Goal: Task Accomplishment & Management: Use online tool/utility

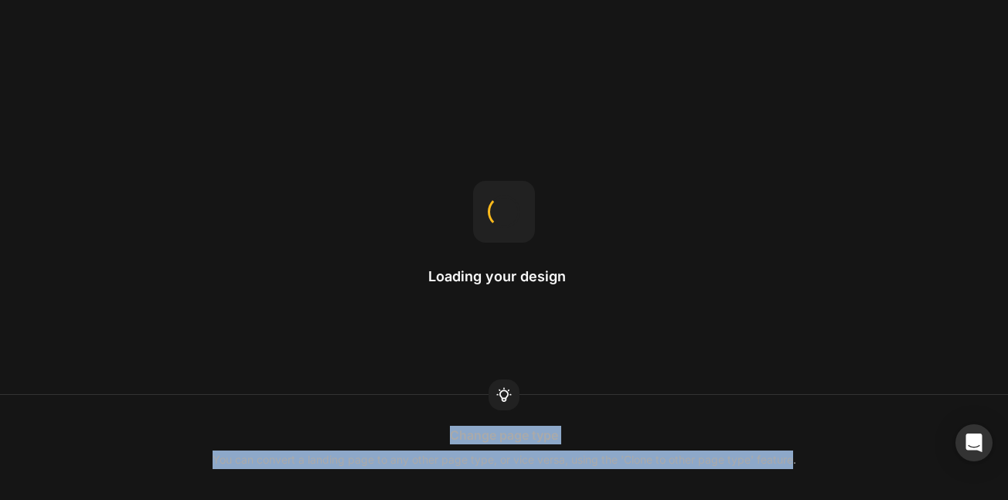
click at [778, 459] on div "Change page type You can convert a landing page to any other page type, or vice…" at bounding box center [504, 447] width 1008 height 43
click at [772, 456] on div "Change page type You can convert a landing page to any other page type, or vice…" at bounding box center [504, 447] width 1008 height 43
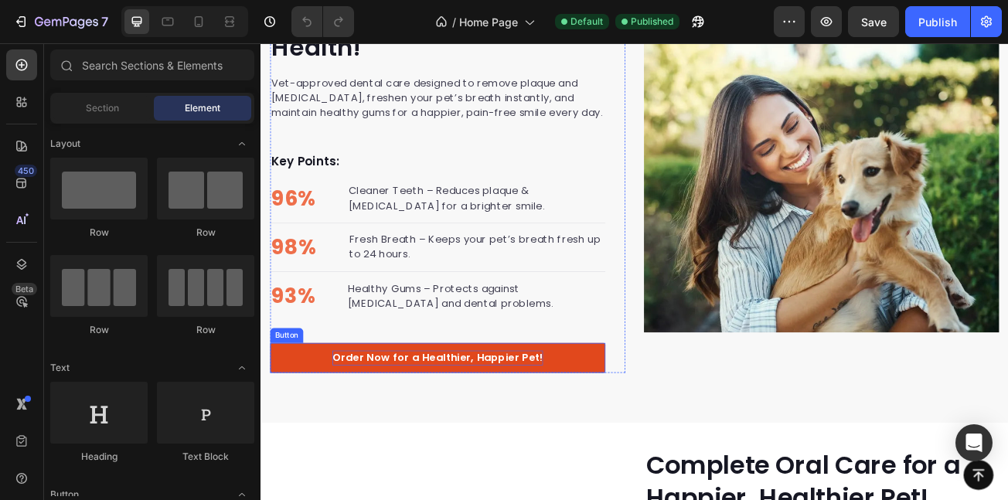
scroll to position [1587, 0]
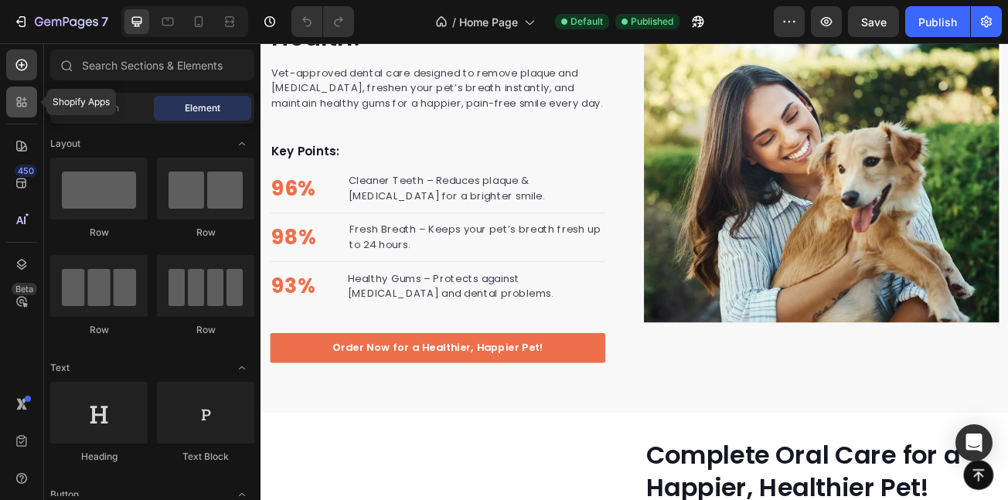
click at [10, 106] on div at bounding box center [21, 102] width 31 height 31
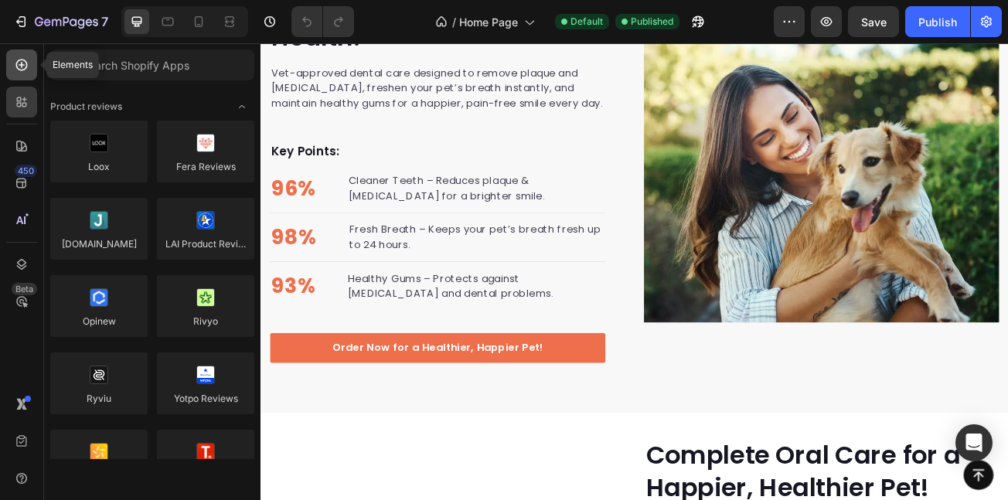
click at [32, 63] on div at bounding box center [21, 64] width 31 height 31
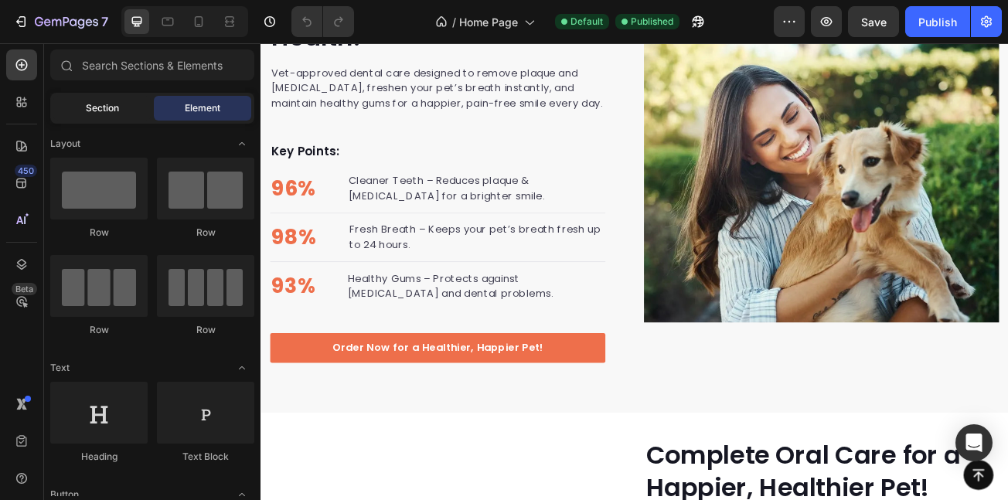
click at [93, 117] on div "Section" at bounding box center [101, 108] width 97 height 25
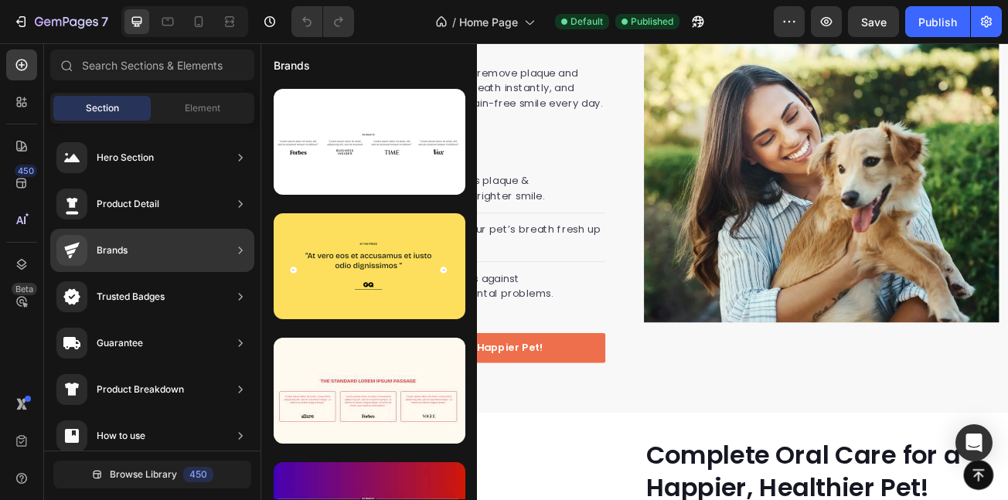
click at [199, 255] on div "Brands" at bounding box center [152, 250] width 204 height 43
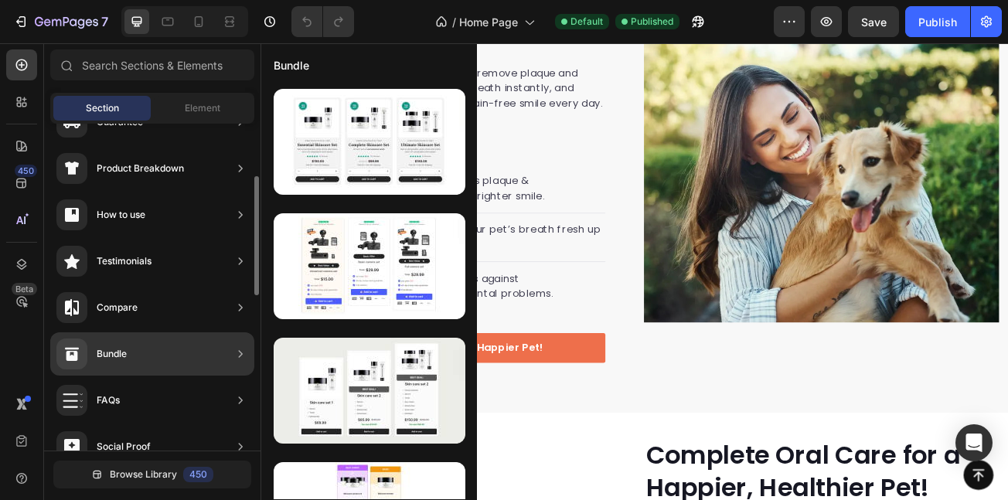
scroll to position [231, 0]
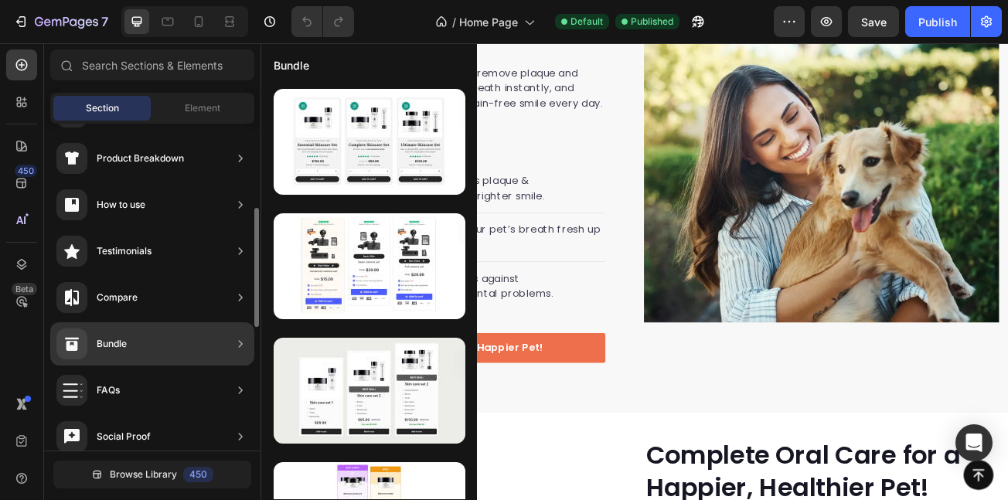
click at [179, 344] on div "Bundle" at bounding box center [152, 343] width 204 height 43
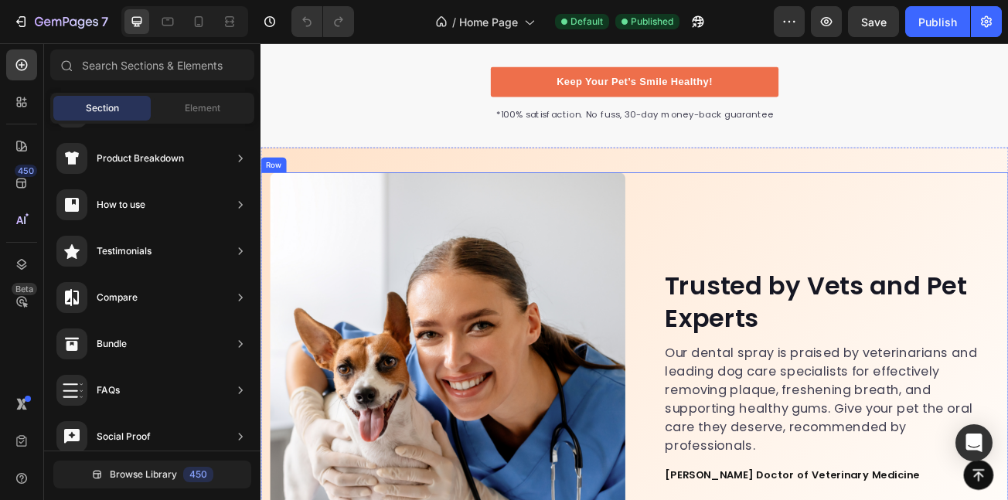
scroll to position [4062, 0]
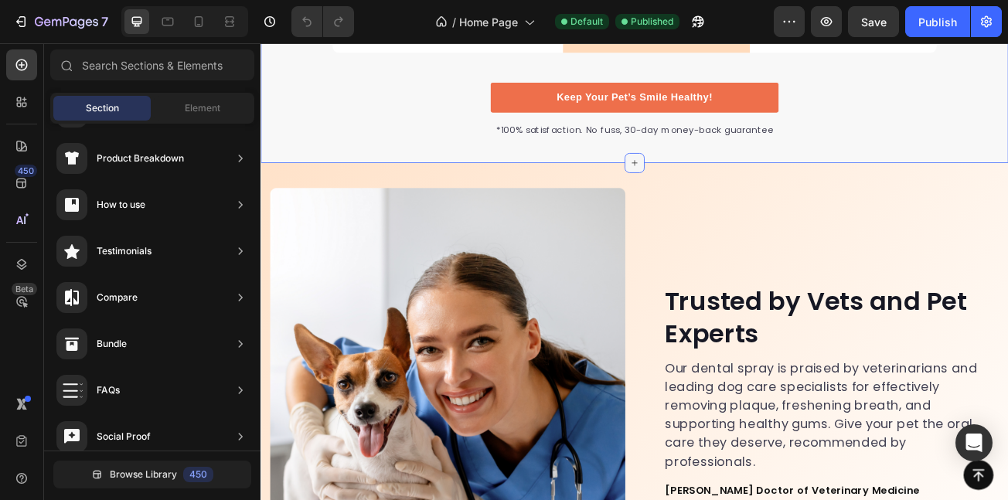
click at [718, 186] on icon at bounding box center [724, 192] width 12 height 12
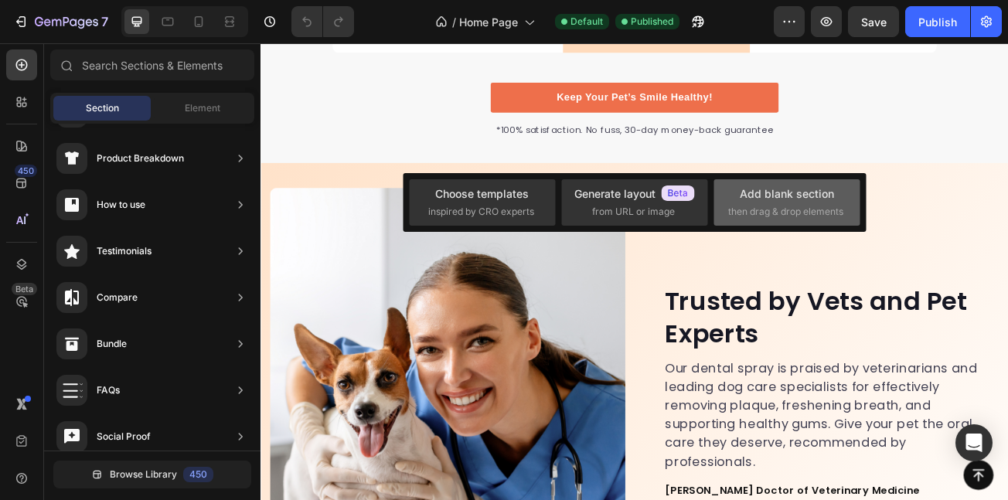
click at [796, 190] on div "Add blank section" at bounding box center [787, 194] width 94 height 16
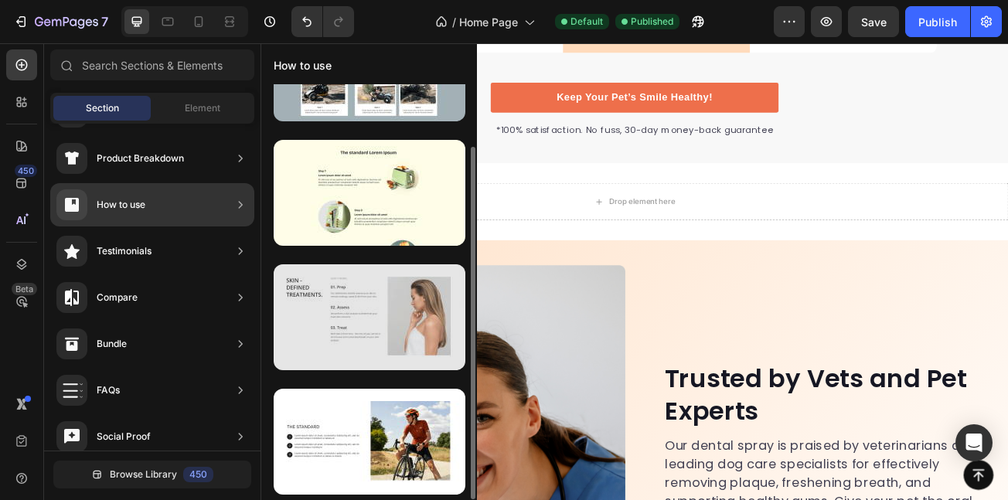
scroll to position [0, 0]
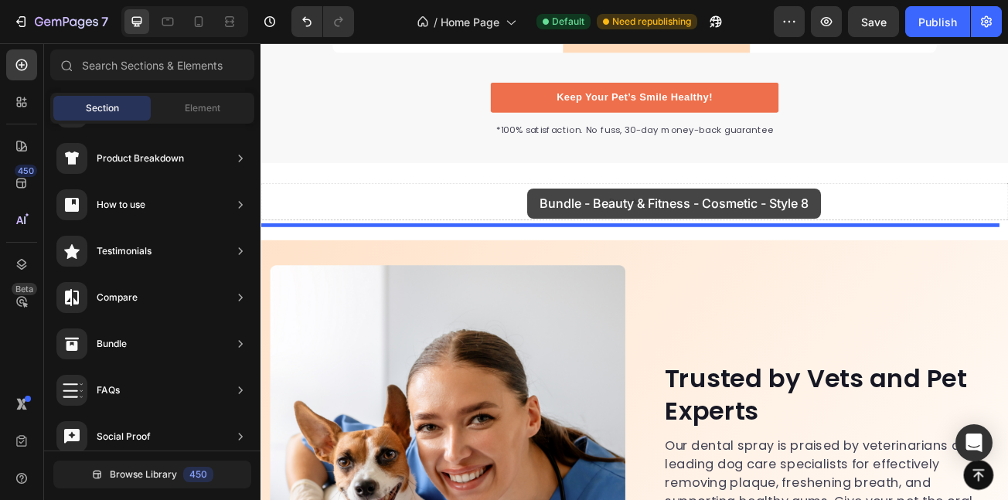
drag, startPoint x: 589, startPoint y: 196, endPoint x: 592, endPoint y: 223, distance: 27.2
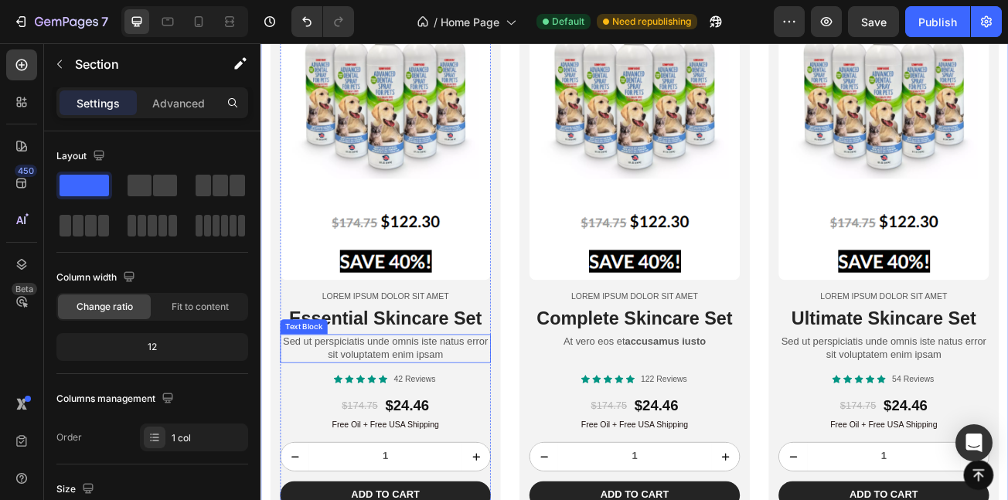
scroll to position [4485, 0]
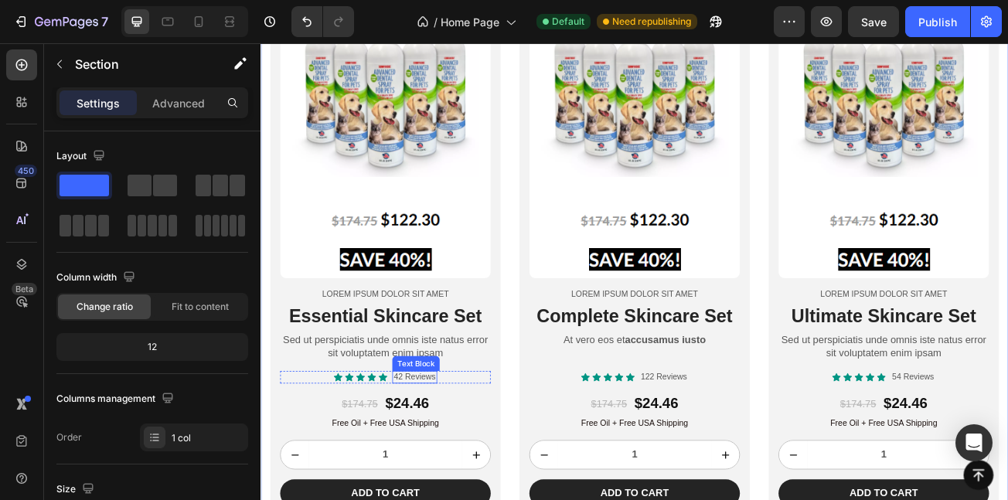
click at [438, 450] on div "42 Reviews Text Block" at bounding box center [451, 458] width 55 height 16
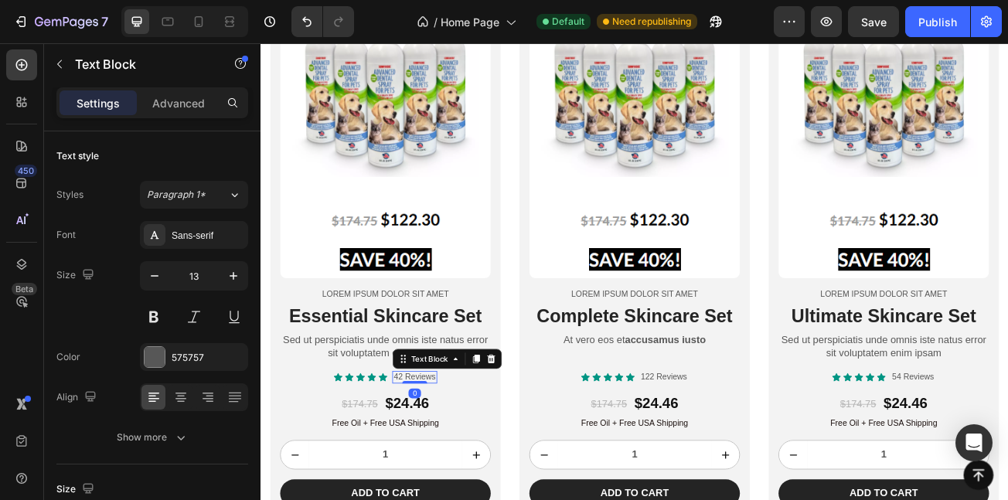
click at [434, 452] on p "42 Reviews" at bounding box center [451, 458] width 52 height 13
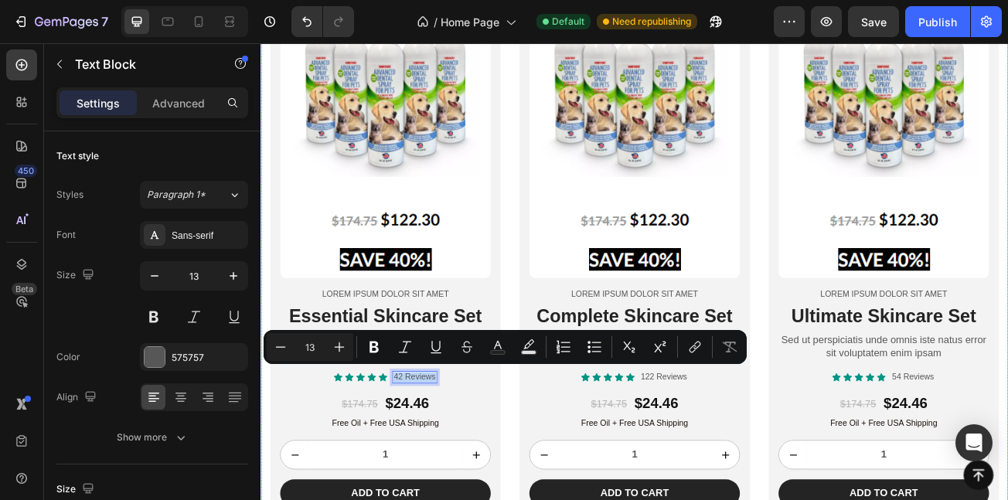
click at [609, 498] on div "$174.75 Product Price Product Price $24.46 Product Price Product Price Row" at bounding box center [724, 491] width 261 height 26
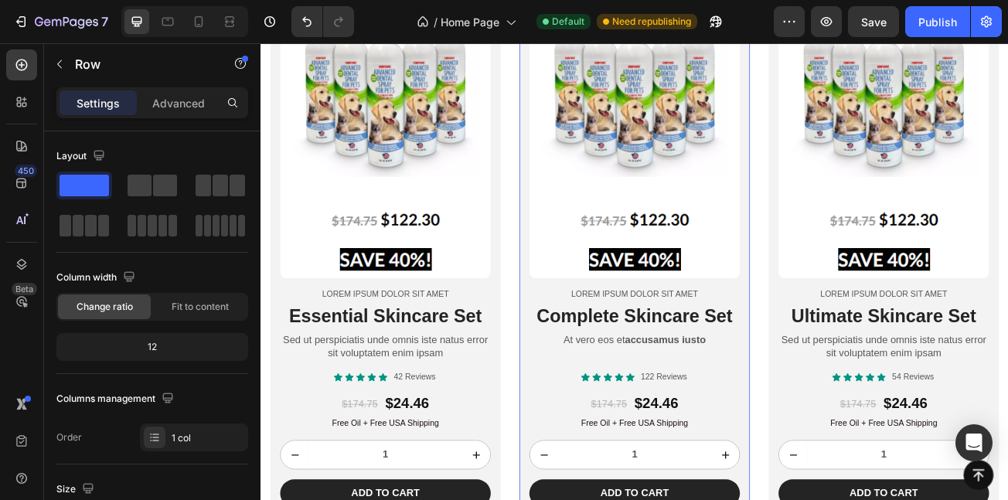
click at [581, 370] on div "Product Images Lorem ipsum dolor sit amet Text Block Complete Skincare Set Head…" at bounding box center [724, 273] width 286 height 730
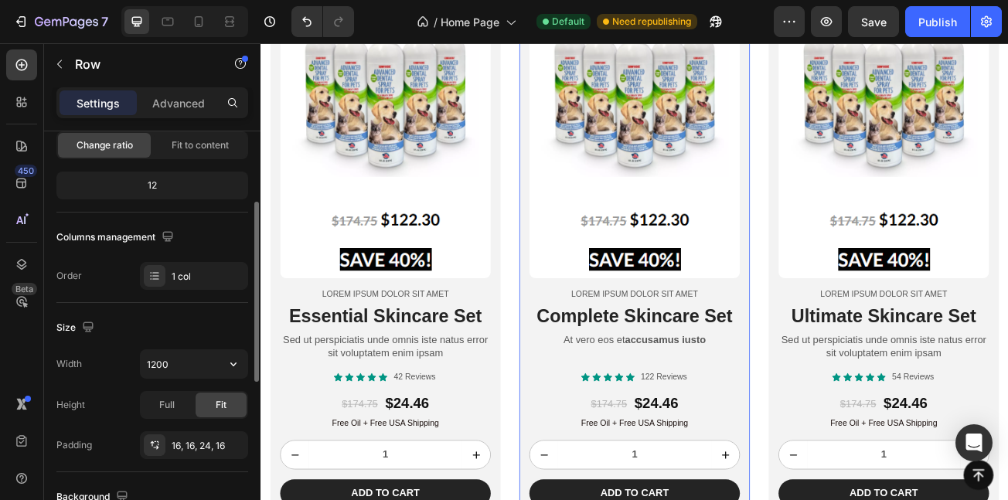
scroll to position [172, 0]
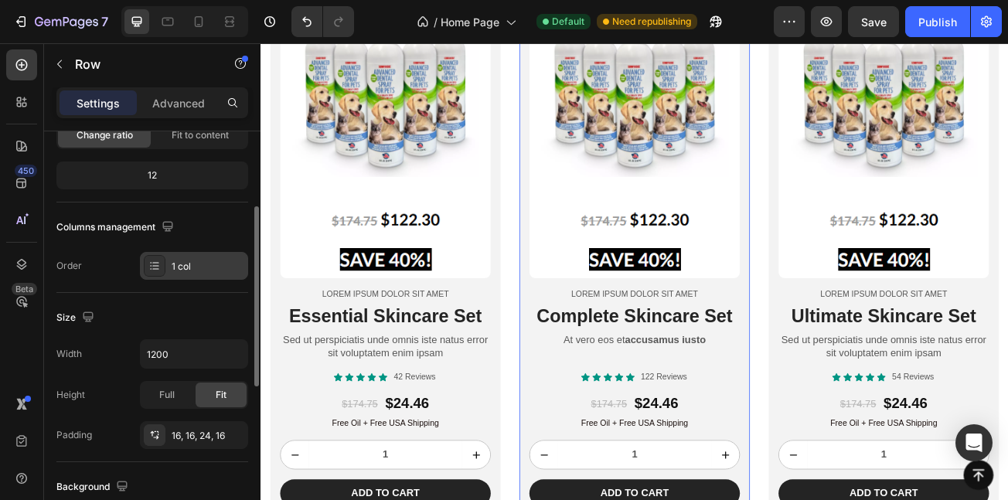
click at [179, 272] on div "1 col" at bounding box center [208, 267] width 73 height 14
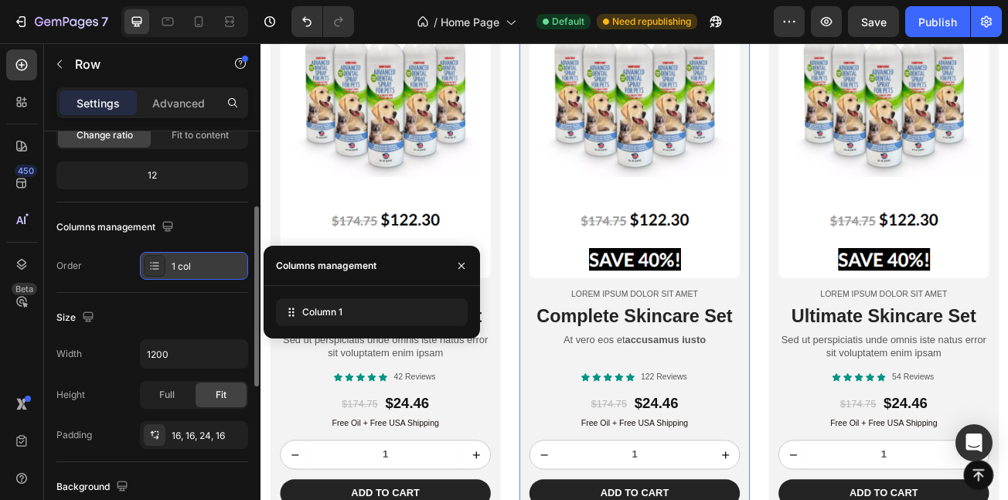
click at [179, 272] on div "1 col" at bounding box center [208, 267] width 73 height 14
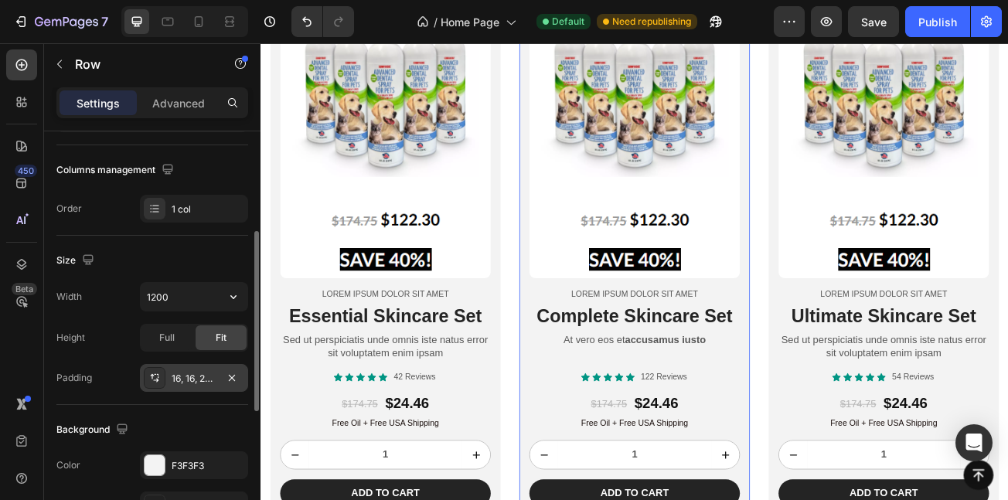
scroll to position [219, 0]
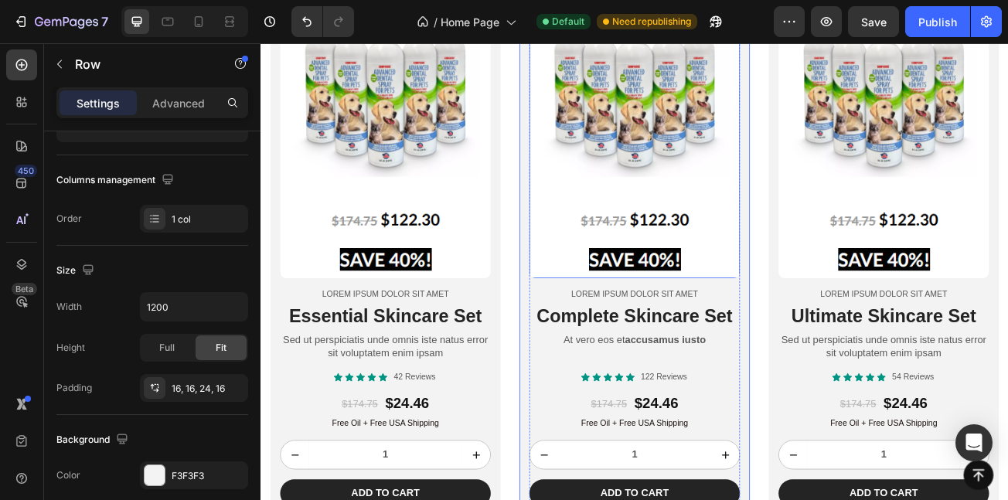
click at [694, 292] on img at bounding box center [724, 127] width 261 height 414
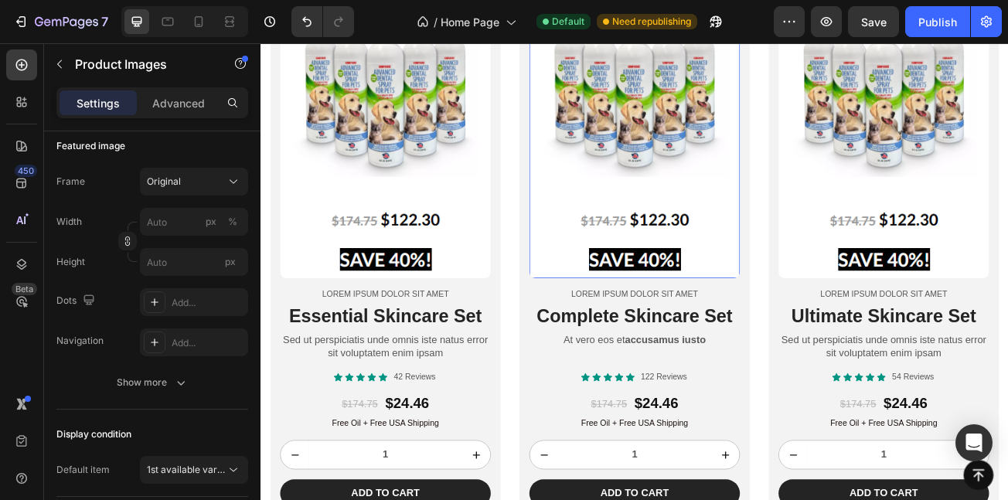
scroll to position [0, 0]
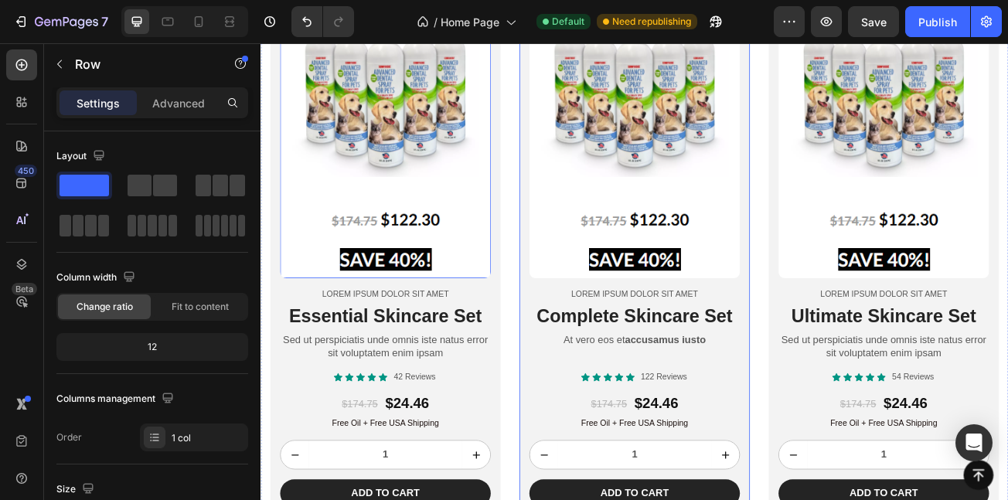
click at [581, 372] on div "Product Images Lorem ipsum dolor sit amet Text Block Complete Skincare Set Head…" at bounding box center [724, 273] width 286 height 730
click at [186, 101] on p "Advanced" at bounding box center [178, 103] width 53 height 16
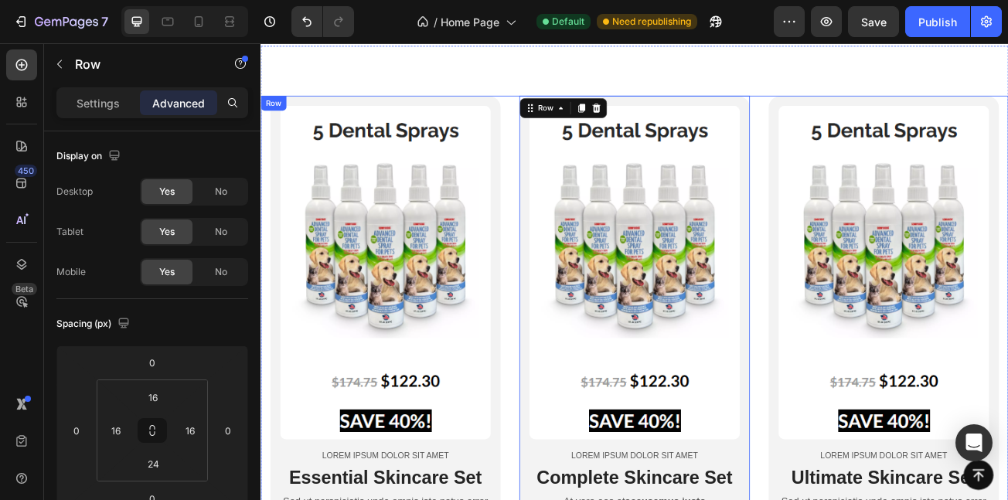
scroll to position [4227, 0]
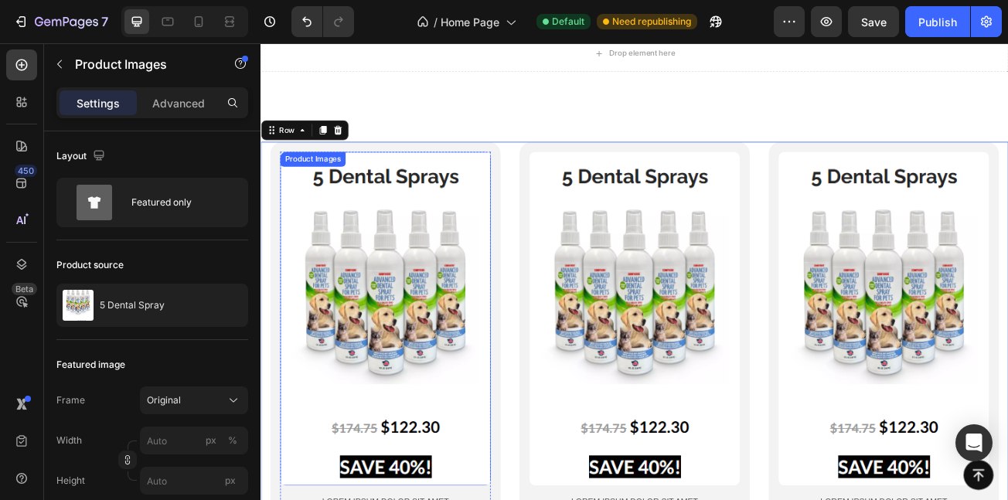
click at [486, 269] on img at bounding box center [415, 385] width 261 height 414
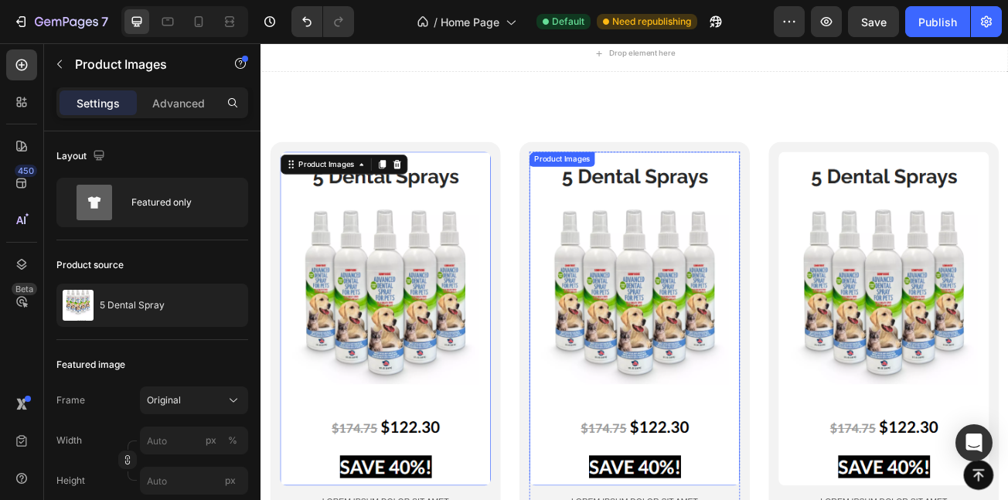
click at [609, 230] on img at bounding box center [724, 385] width 261 height 414
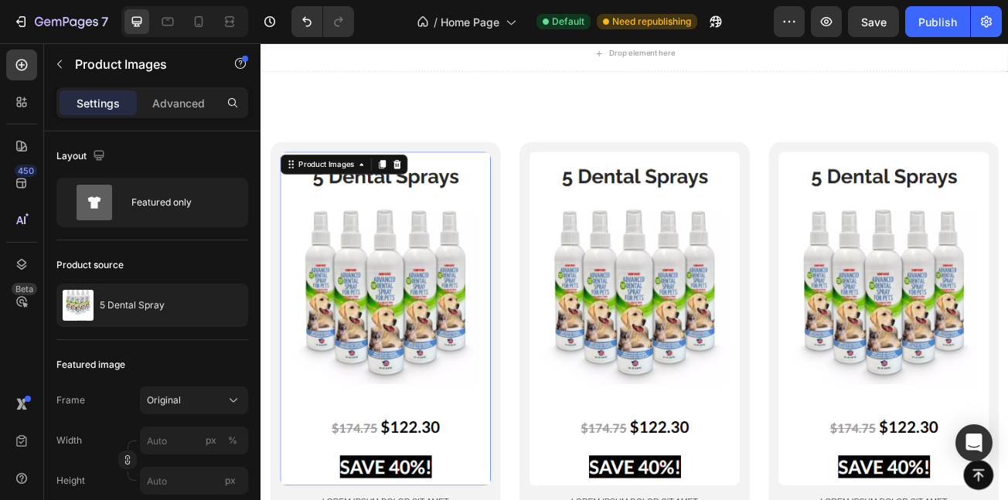
click at [464, 309] on img at bounding box center [415, 385] width 261 height 414
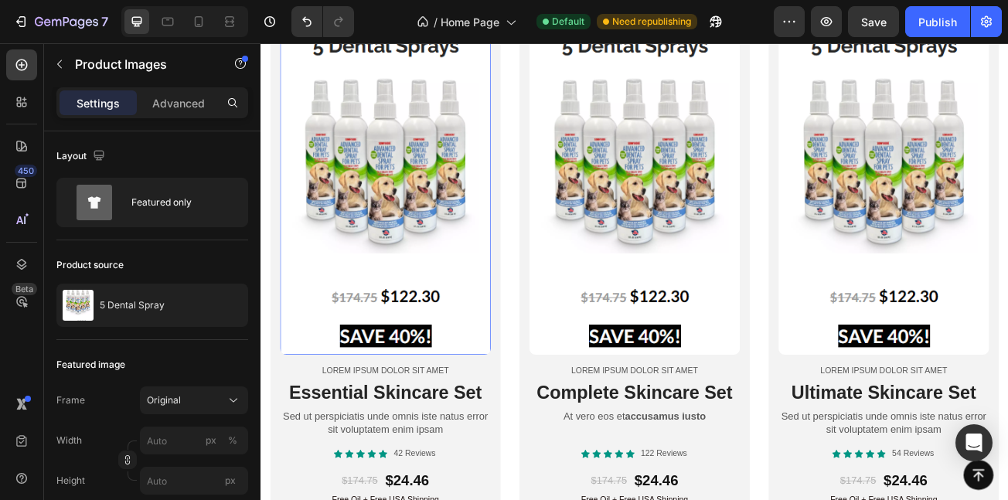
scroll to position [4392, 0]
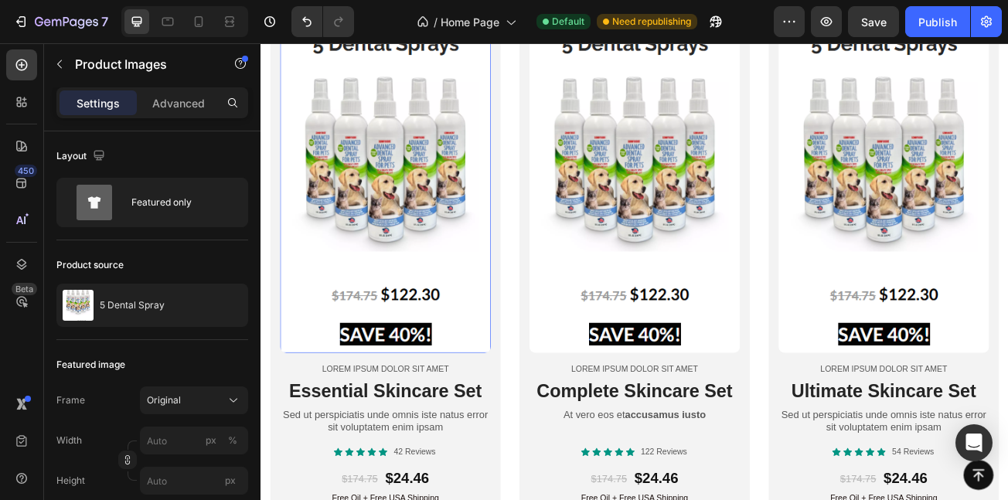
drag, startPoint x: 63, startPoint y: 320, endPoint x: 0, endPoint y: 336, distance: 64.5
click at [0, 336] on div "450 Beta" at bounding box center [22, 271] width 44 height 457
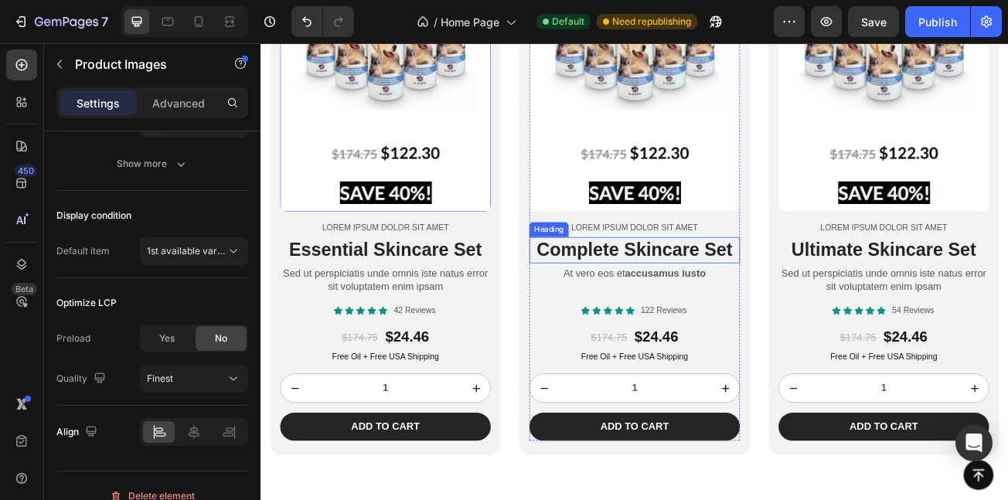
scroll to position [4557, 0]
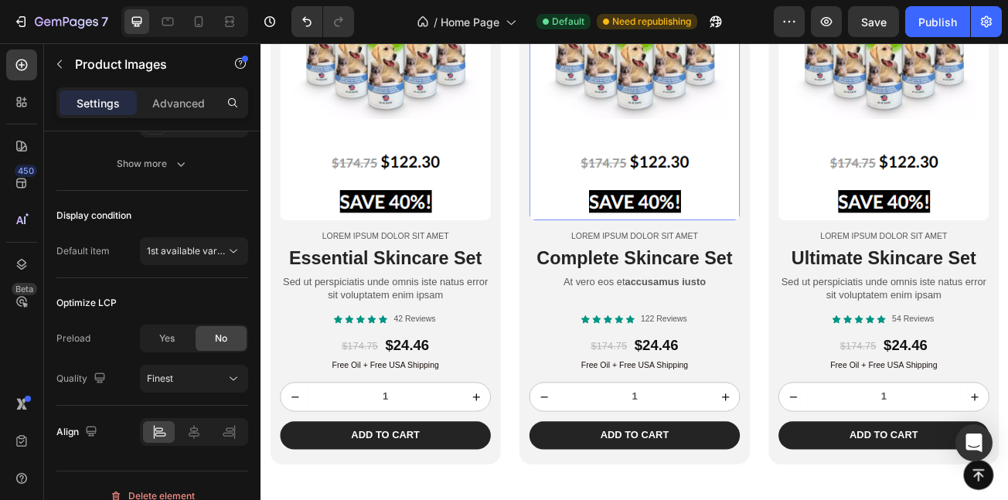
click at [594, 240] on img at bounding box center [724, 55] width 261 height 414
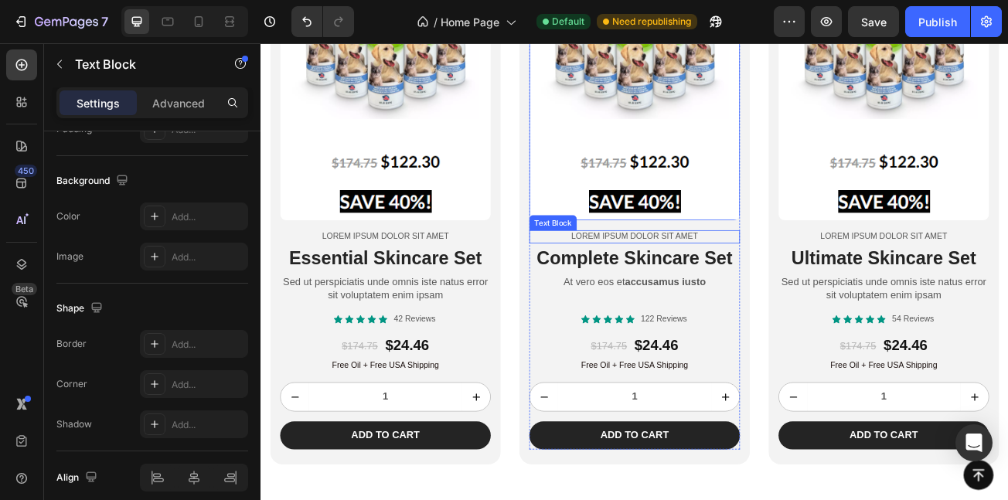
click at [595, 277] on p "Lorem ipsum dolor sit amet" at bounding box center [724, 283] width 258 height 13
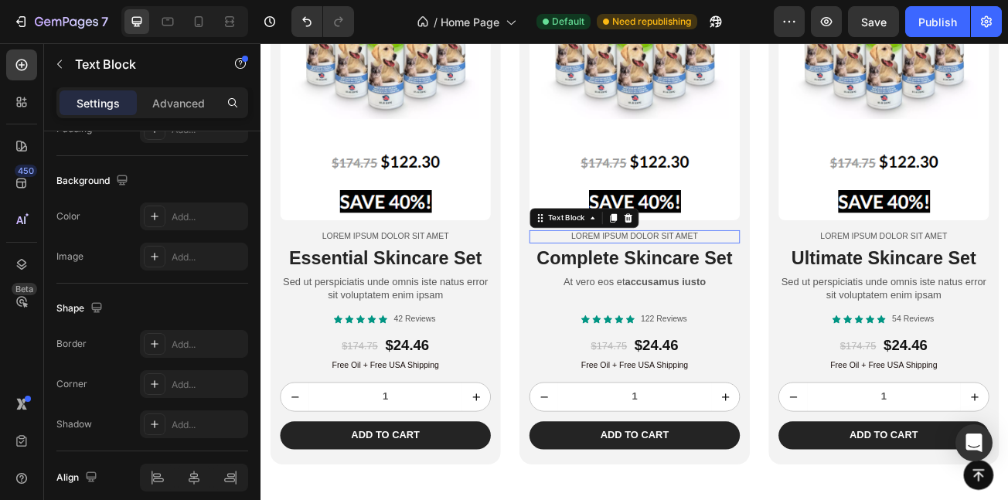
scroll to position [0, 0]
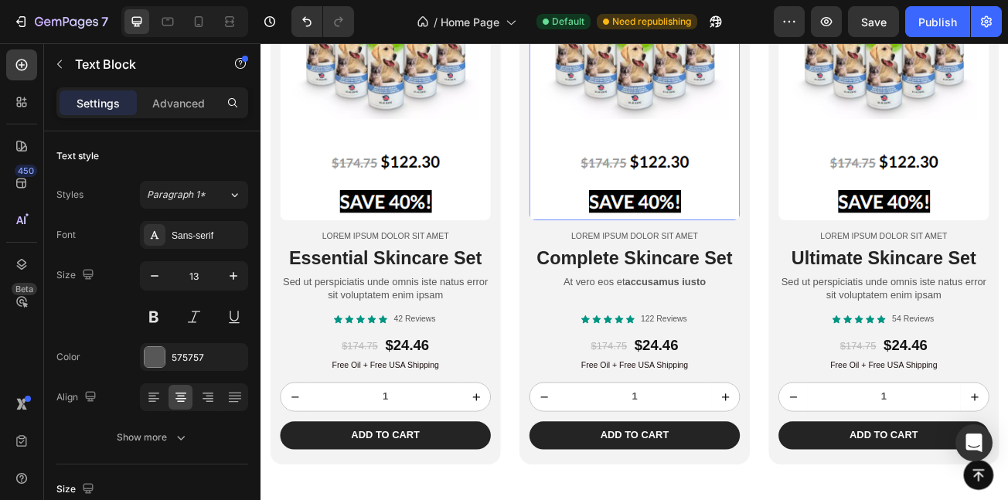
click at [598, 219] on img at bounding box center [724, 55] width 261 height 414
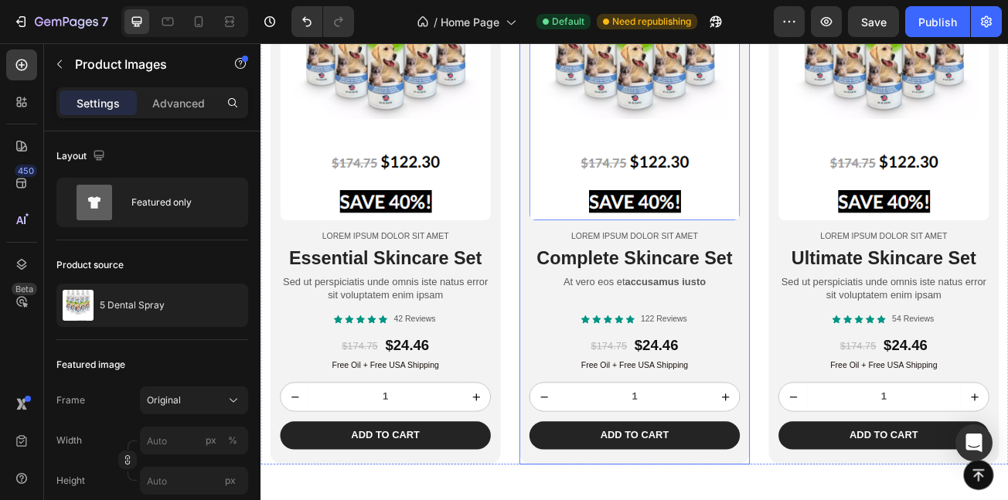
click at [581, 500] on div "Product Images 16 Lorem ipsum dolor sit amet Text Block Complete Skincare Set H…" at bounding box center [724, 201] width 286 height 730
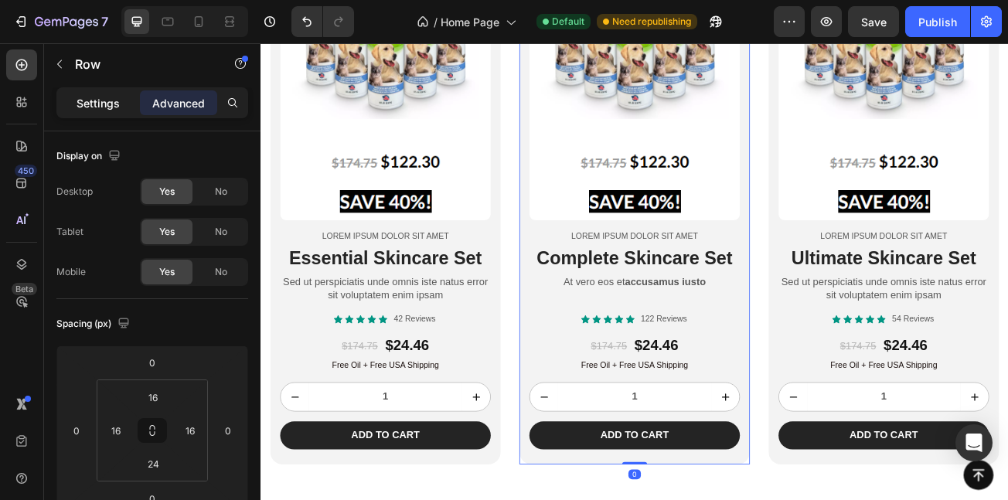
click at [94, 108] on p "Settings" at bounding box center [98, 103] width 43 height 16
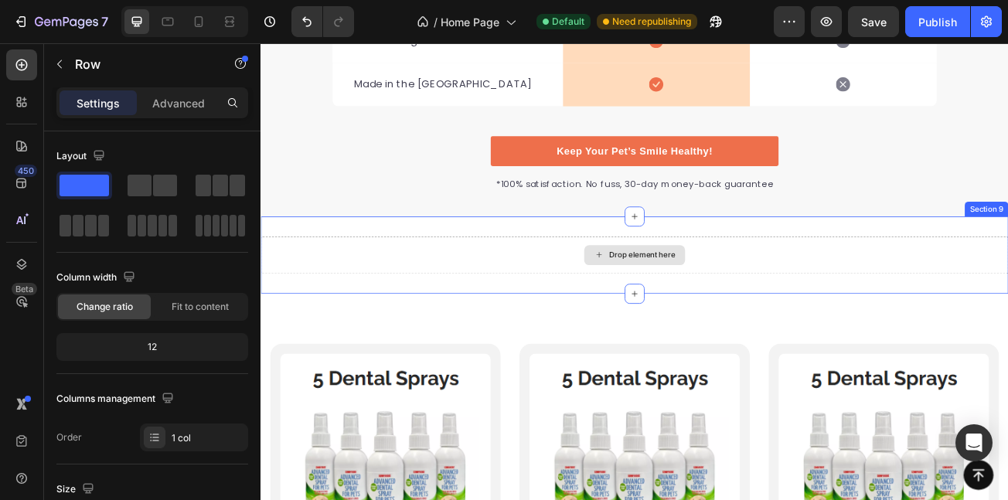
scroll to position [3977, 0]
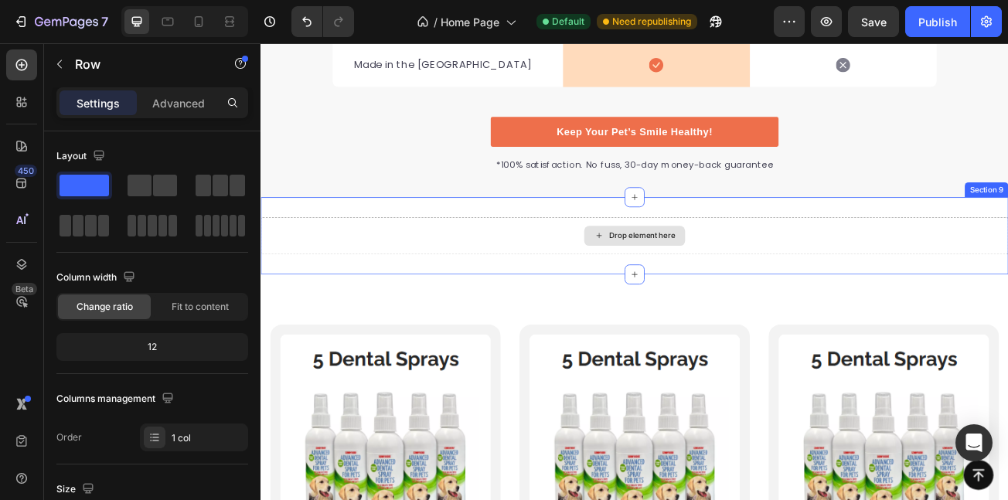
click at [624, 276] on div "Drop element here" at bounding box center [725, 282] width 928 height 46
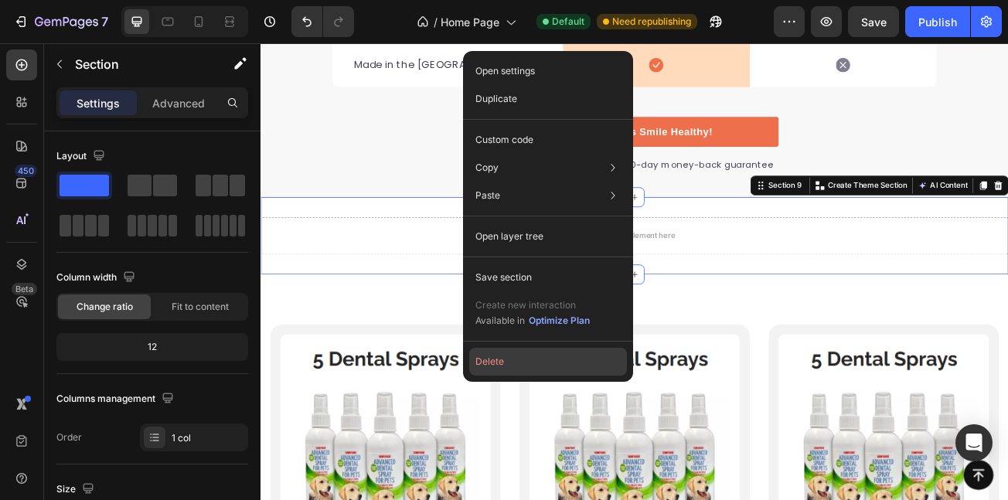
click at [503, 363] on button "Delete" at bounding box center [548, 362] width 158 height 28
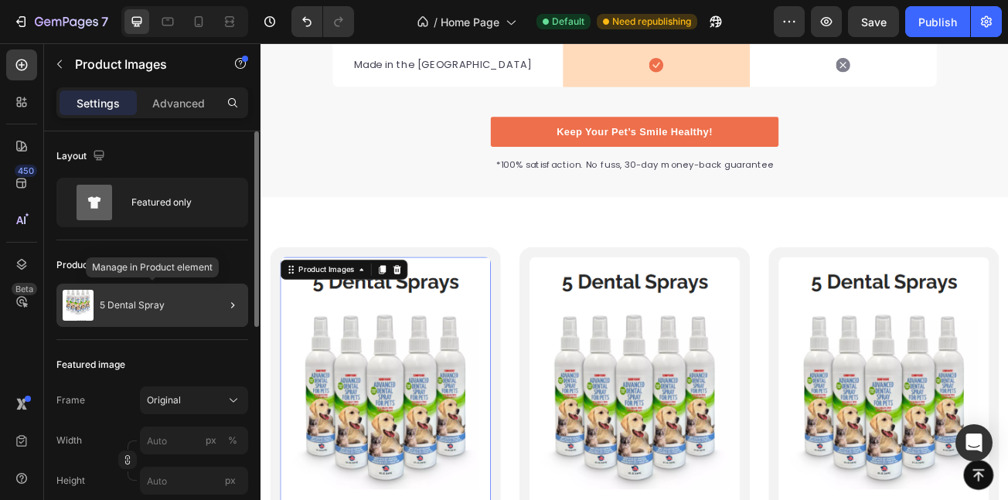
click at [151, 305] on p "5 Dental Spray" at bounding box center [132, 305] width 65 height 11
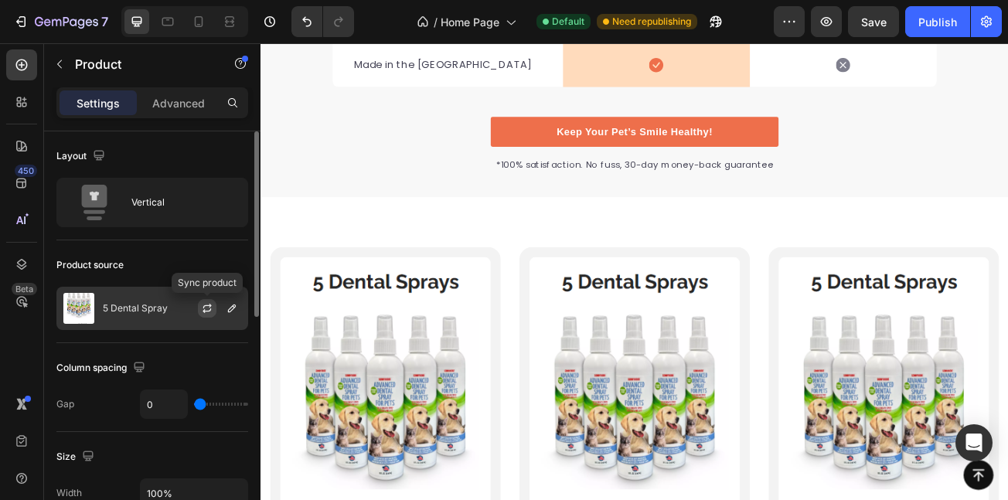
click at [202, 314] on icon "button" at bounding box center [207, 308] width 12 height 12
click at [232, 305] on icon "button" at bounding box center [232, 308] width 12 height 12
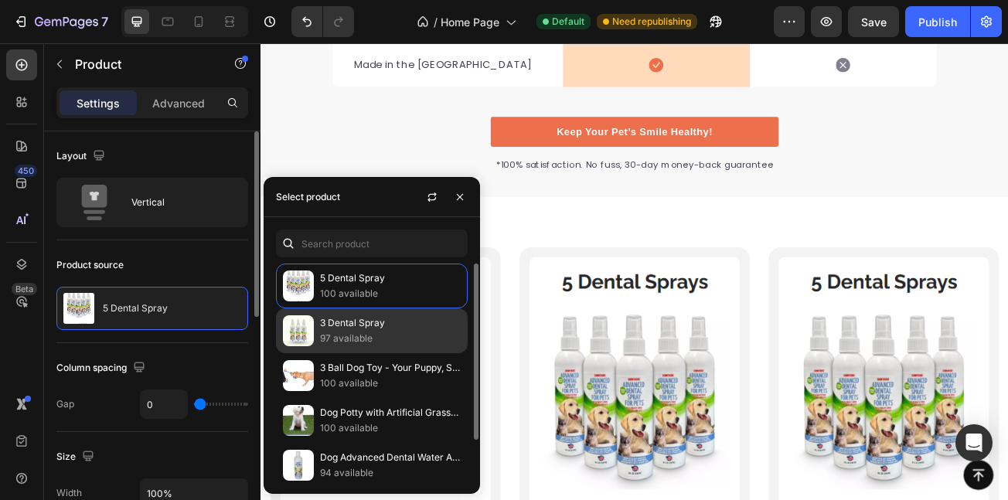
click at [361, 336] on p "97 available" at bounding box center [390, 338] width 141 height 15
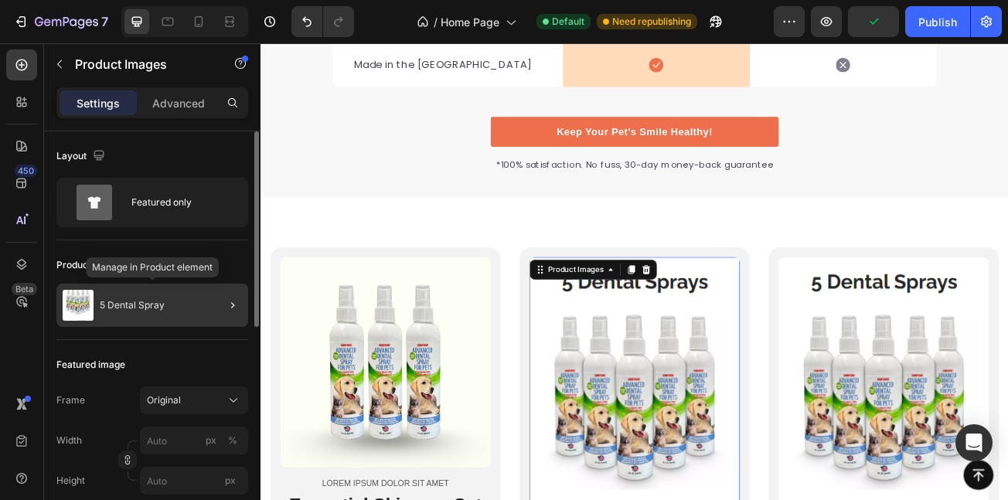
click at [195, 319] on div "5 Dental Spray" at bounding box center [152, 305] width 192 height 43
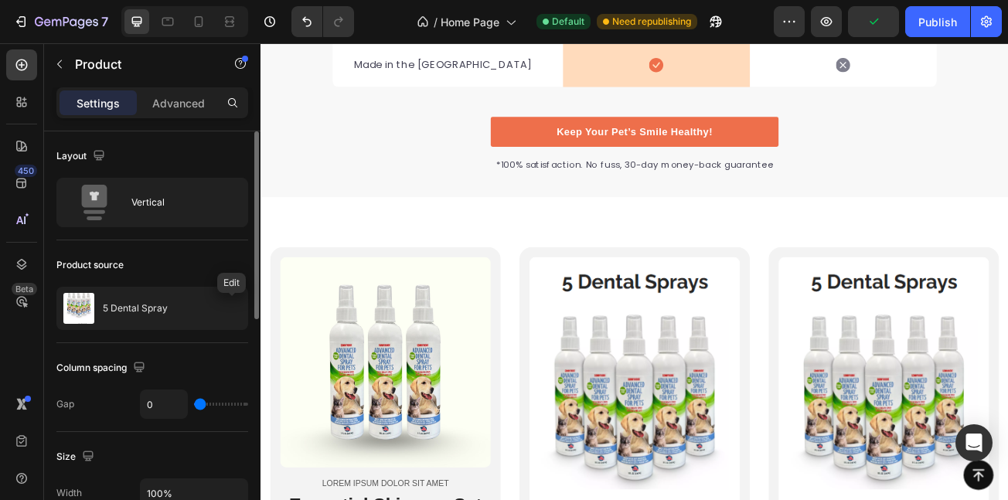
click at [0, 0] on icon "button" at bounding box center [0, 0] width 0 height 0
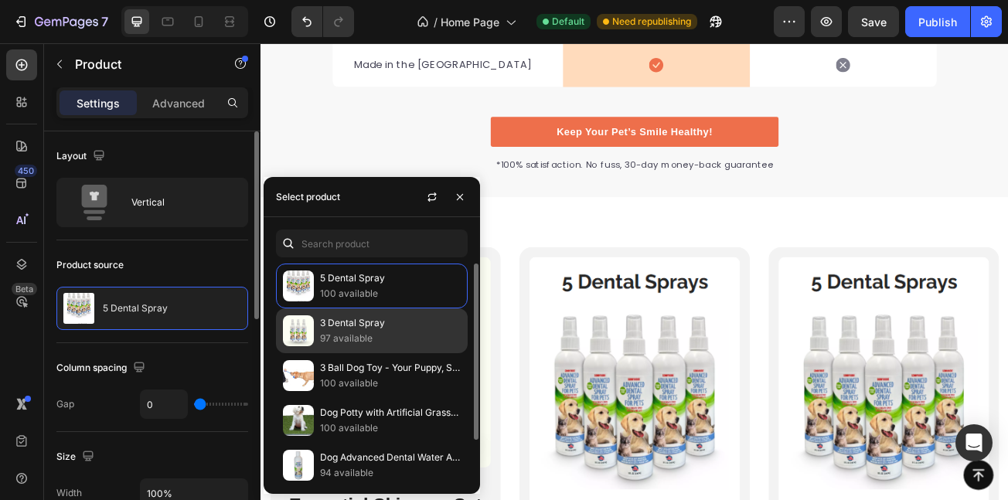
click at [358, 325] on p "3 Dental Spray" at bounding box center [390, 322] width 141 height 15
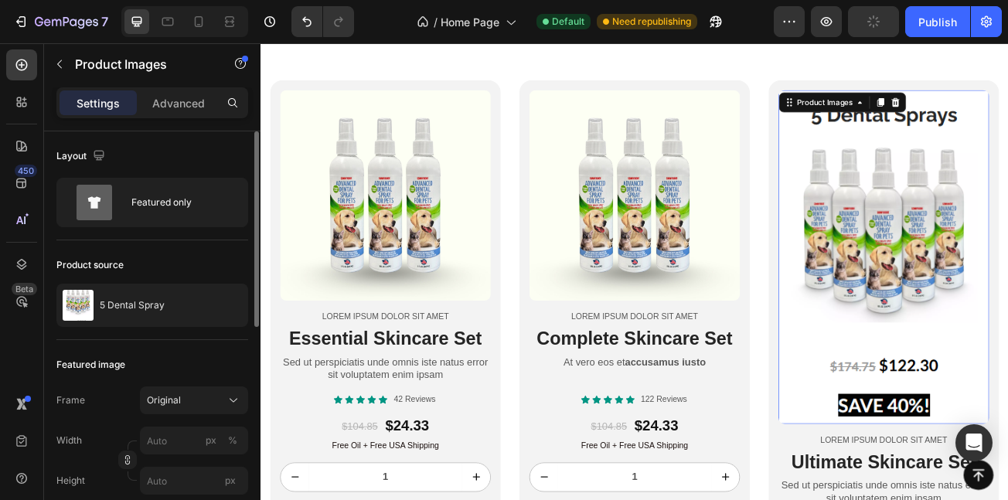
scroll to position [4162, 0]
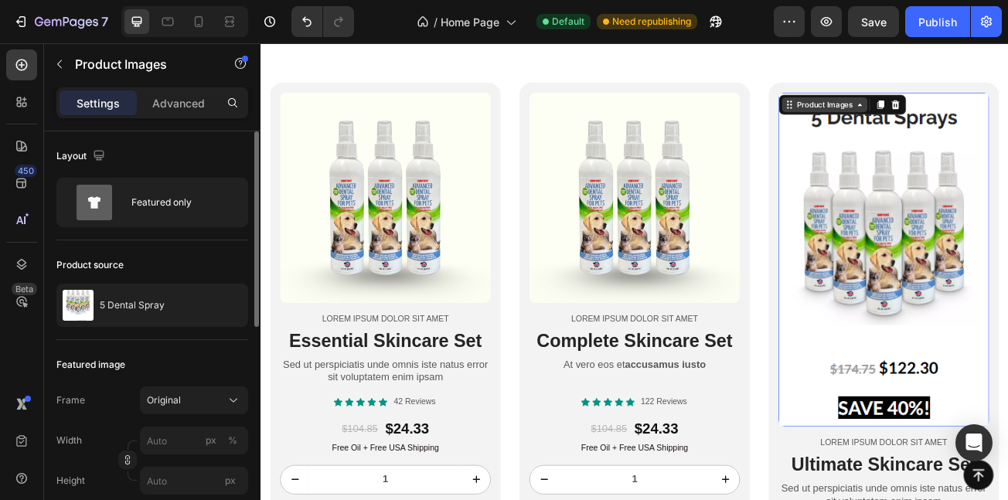
click at [980, 122] on div "Product Images" at bounding box center [959, 120] width 75 height 14
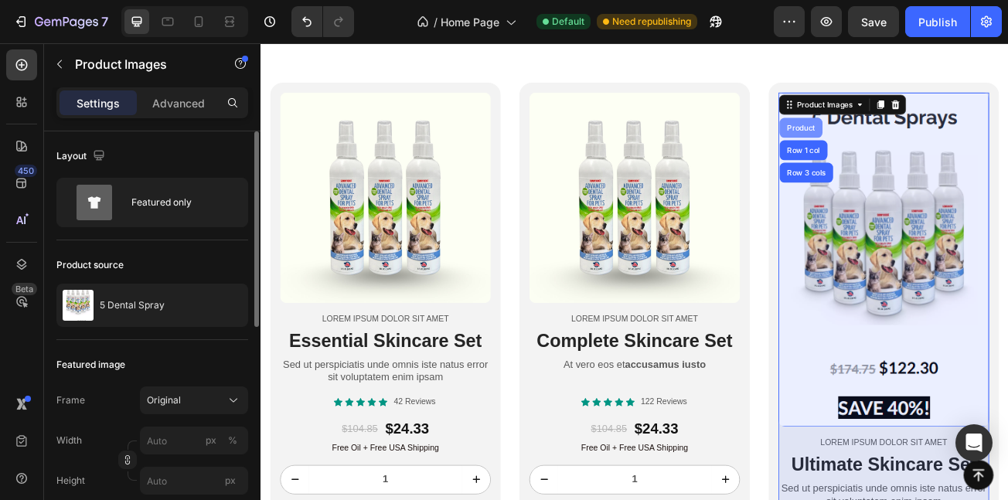
click at [929, 147] on div "Product" at bounding box center [930, 148] width 41 height 9
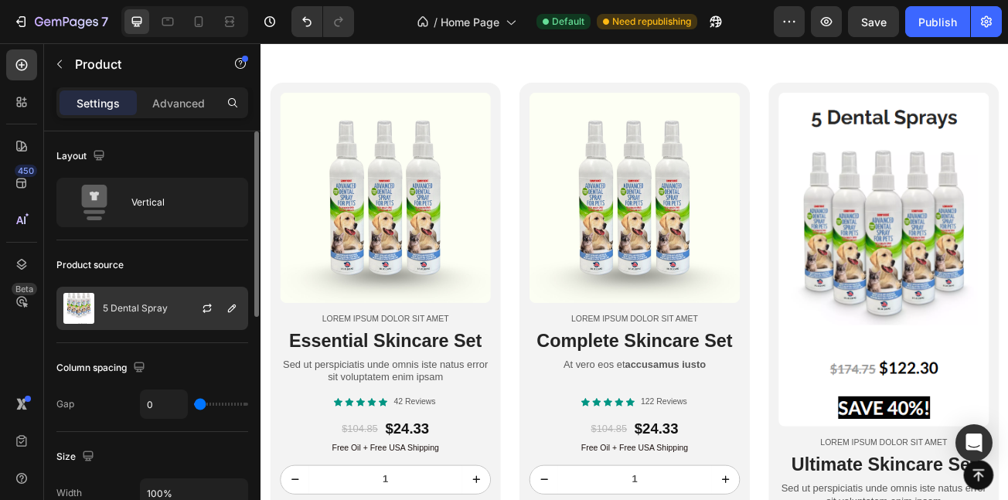
click at [217, 301] on div at bounding box center [213, 309] width 68 height 42
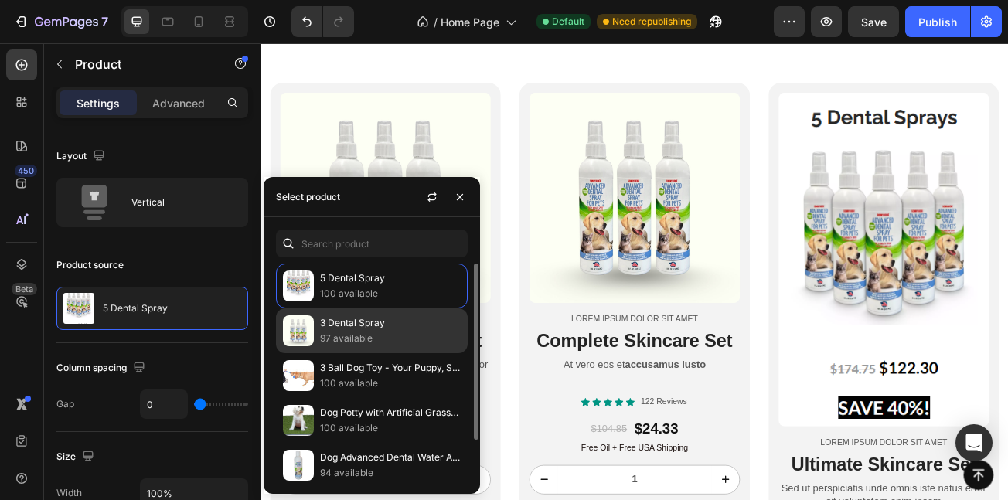
click at [405, 321] on p "3 Dental Spray" at bounding box center [390, 322] width 141 height 15
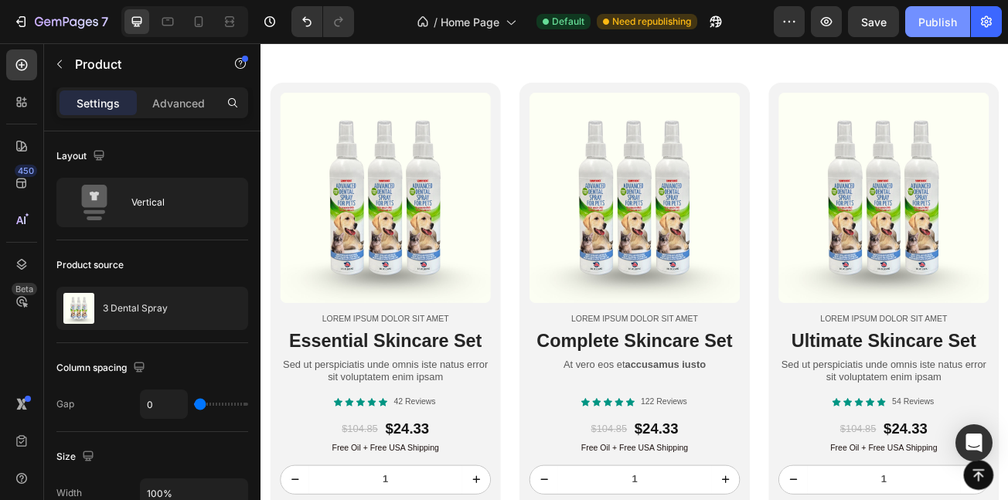
click at [930, 36] on button "Publish" at bounding box center [937, 21] width 65 height 31
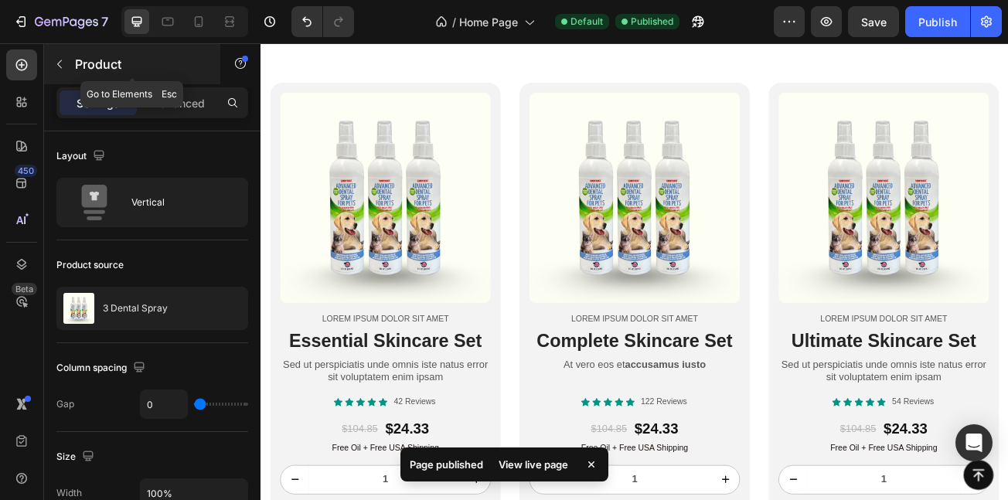
click at [63, 74] on button "button" at bounding box center [59, 64] width 25 height 25
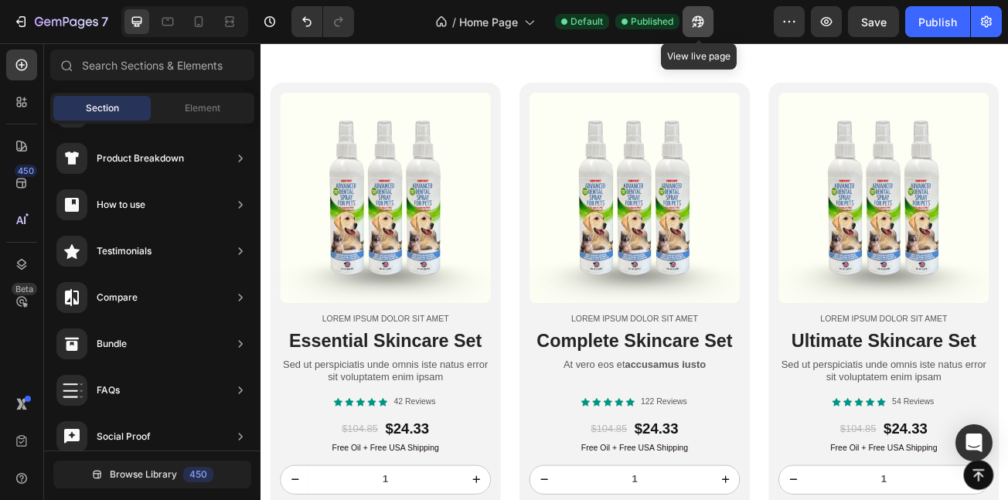
click at [696, 23] on icon "button" at bounding box center [694, 25] width 4 height 4
click at [568, 101] on div "Product Images Lorem ipsum dolor sit amet Text Block Essential Skincare Set Hea…" at bounding box center [725, 380] width 928 height 577
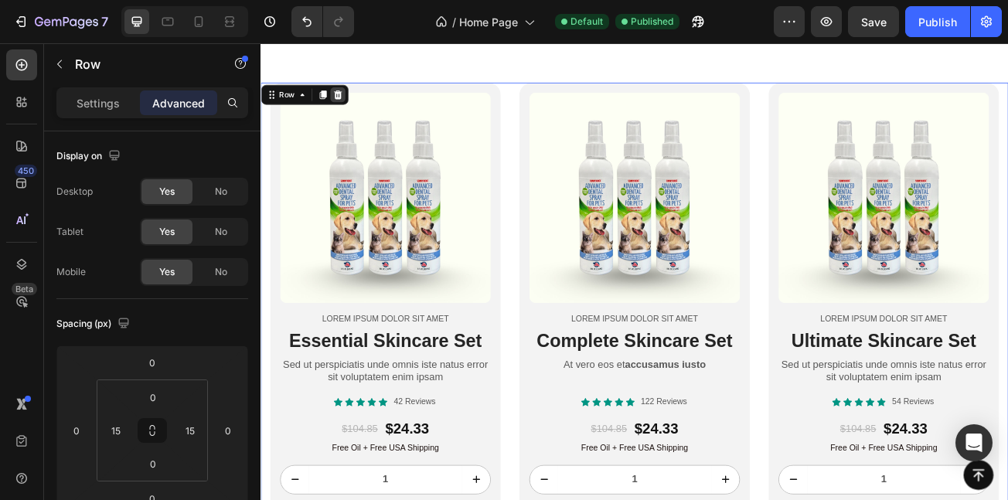
click at [349, 106] on icon at bounding box center [355, 107] width 12 height 12
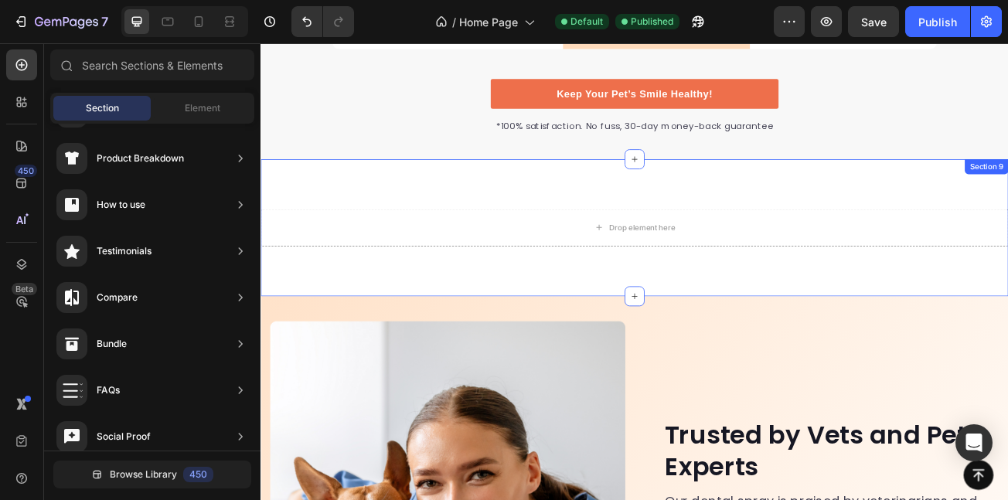
scroll to position [4018, 0]
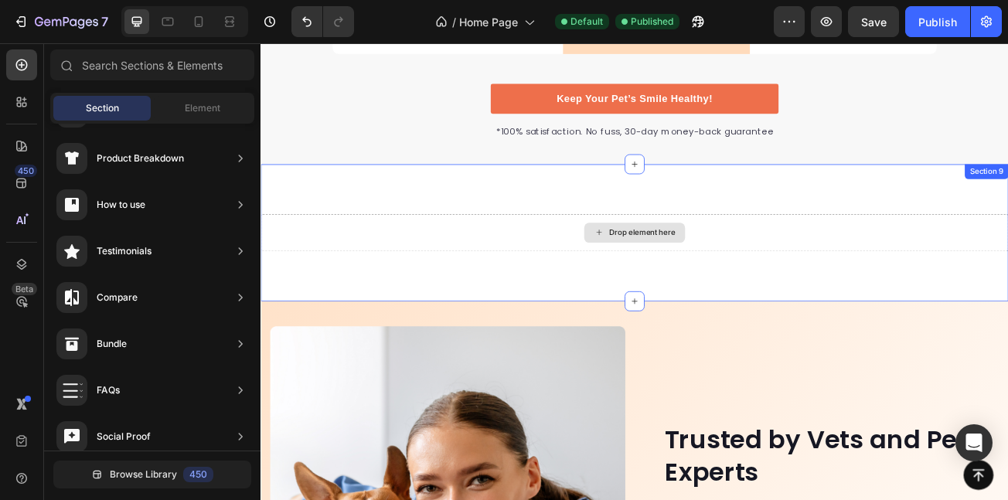
click at [585, 255] on div "Drop element here" at bounding box center [725, 278] width 928 height 46
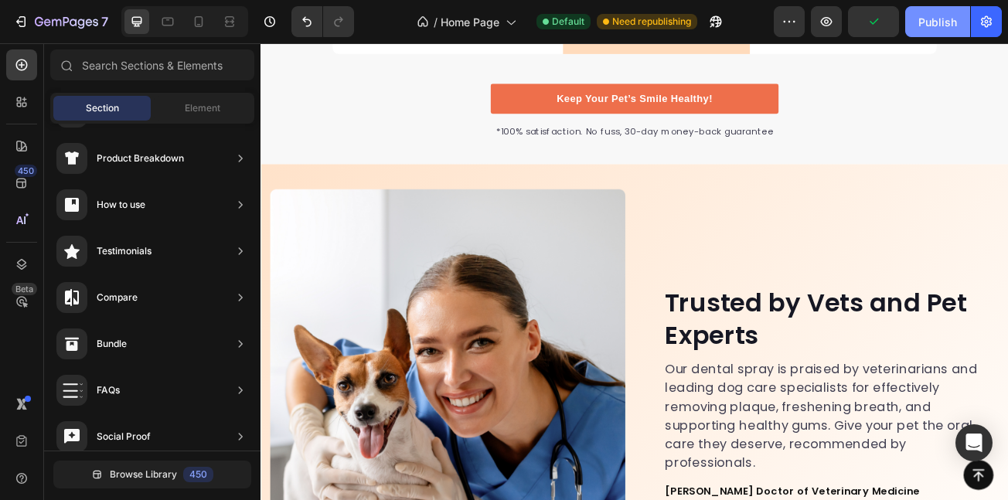
click at [935, 19] on div "Publish" at bounding box center [938, 22] width 39 height 16
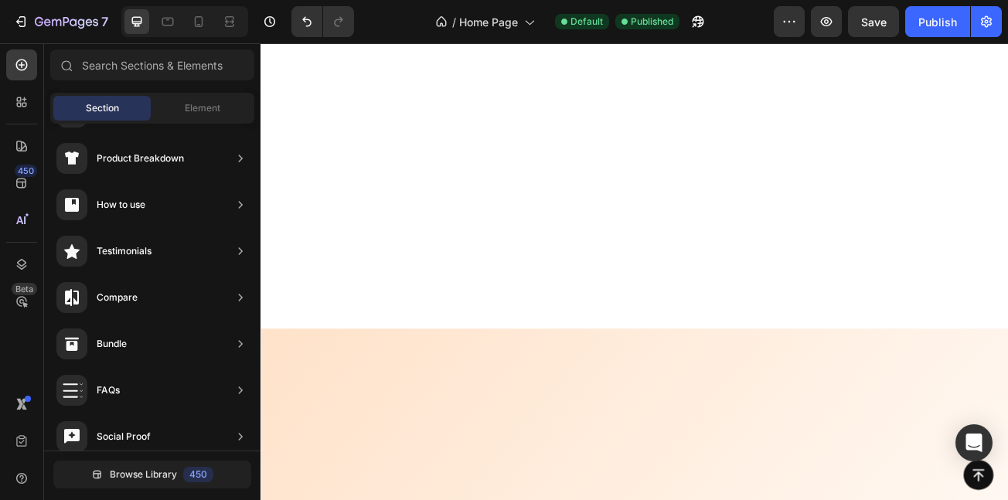
scroll to position [0, 0]
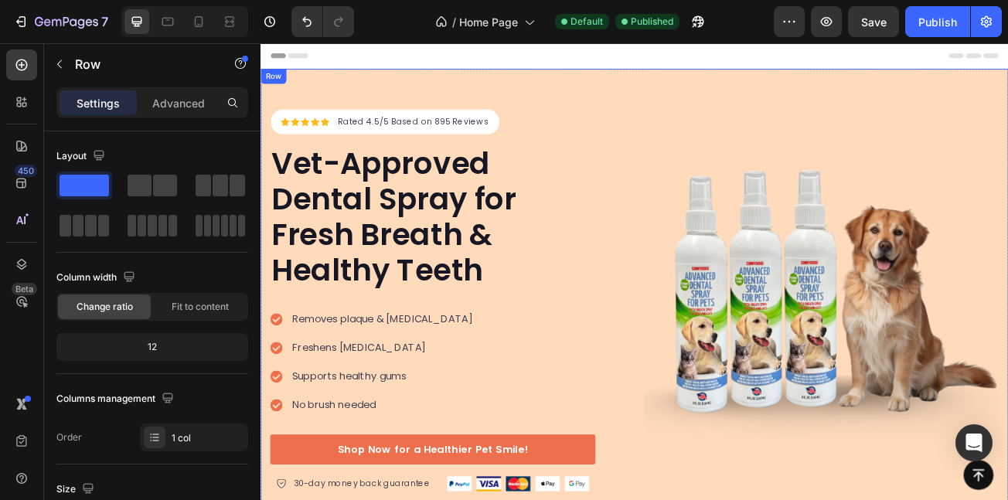
click at [703, 94] on div "Icon Icon Icon Icon Icon Icon List Hoz Rated 4.5/5 Based on 895 Reviews Text bl…" at bounding box center [725, 362] width 928 height 575
click at [183, 107] on p "Advanced" at bounding box center [178, 103] width 53 height 16
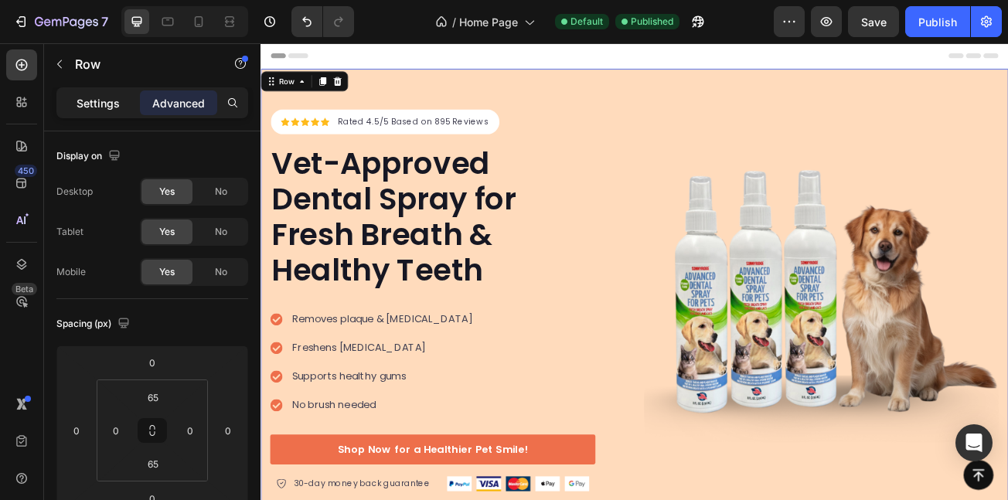
click at [78, 107] on p "Settings" at bounding box center [98, 103] width 43 height 16
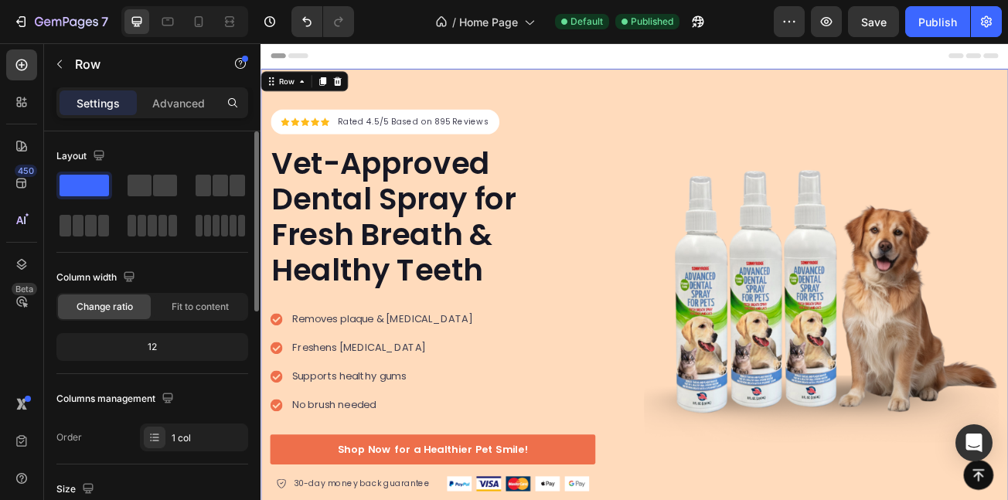
scroll to position [530, 0]
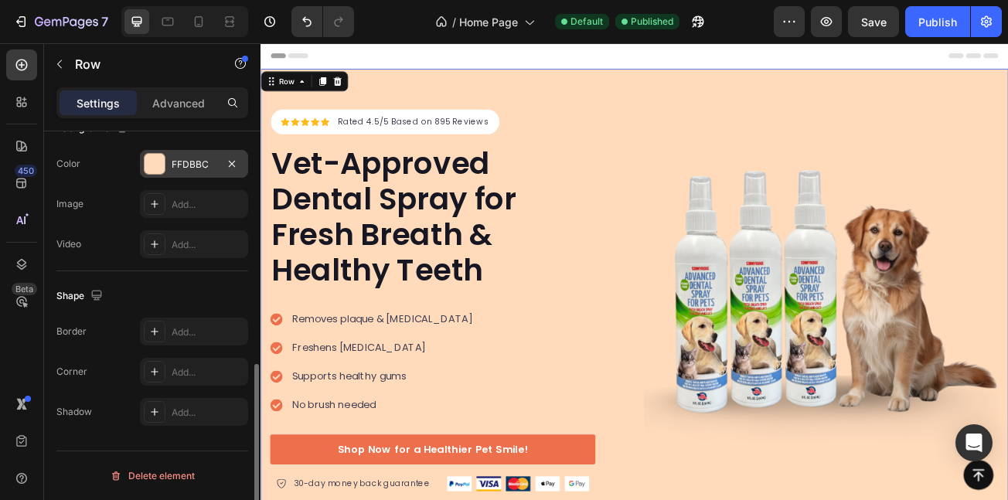
click at [173, 155] on div "FFDBBC" at bounding box center [194, 164] width 108 height 28
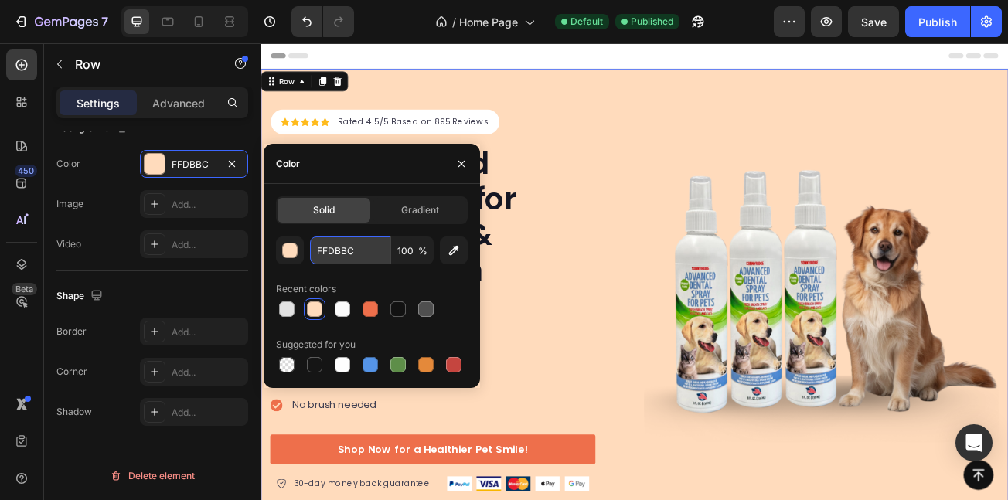
click at [368, 261] on input "FFDBBC" at bounding box center [350, 251] width 80 height 28
paste input "89CFF0"
type input "89CFF0"
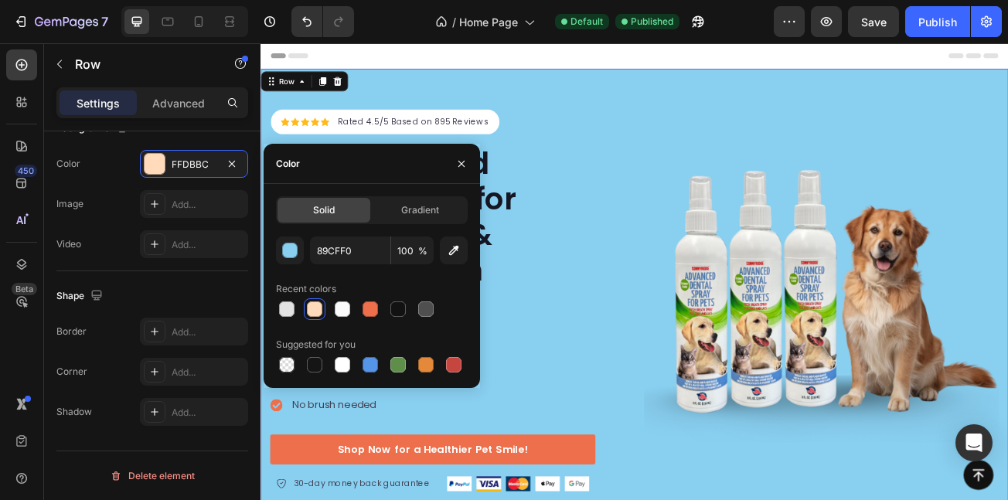
click at [0, 336] on div "450 Beta" at bounding box center [22, 271] width 44 height 457
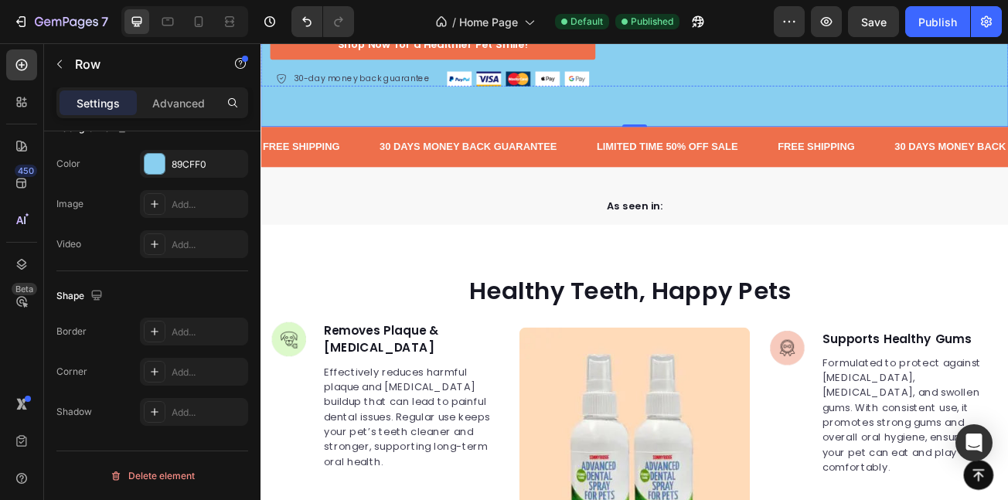
scroll to position [505, 0]
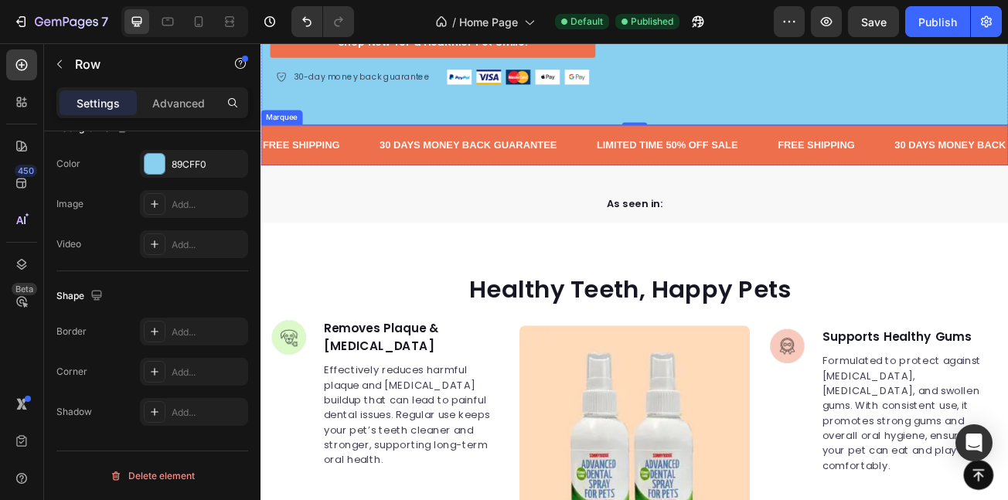
click at [589, 192] on div "FREE SHIPPING Text Block 30 DAYS MONEY BACK GUARANTEE Text Block LIMITED TIME 5…" at bounding box center [725, 170] width 928 height 50
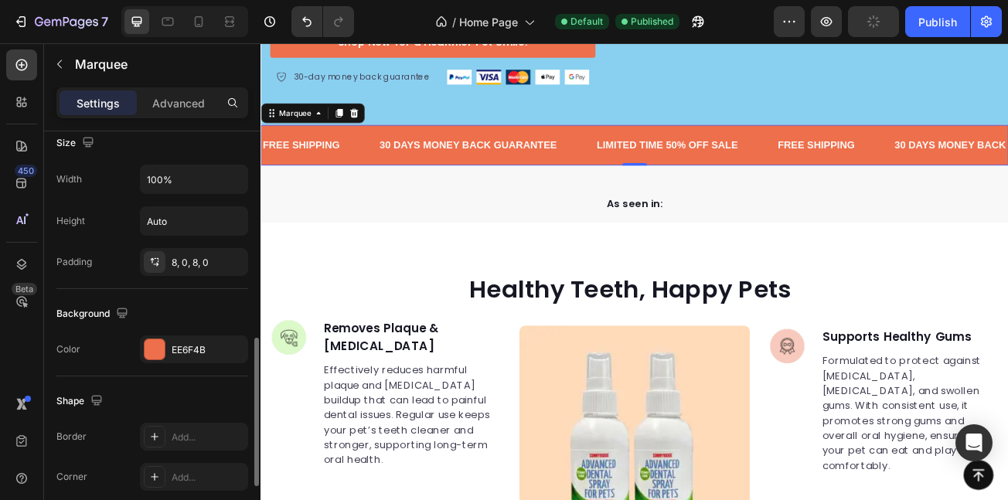
scroll to position [582, 0]
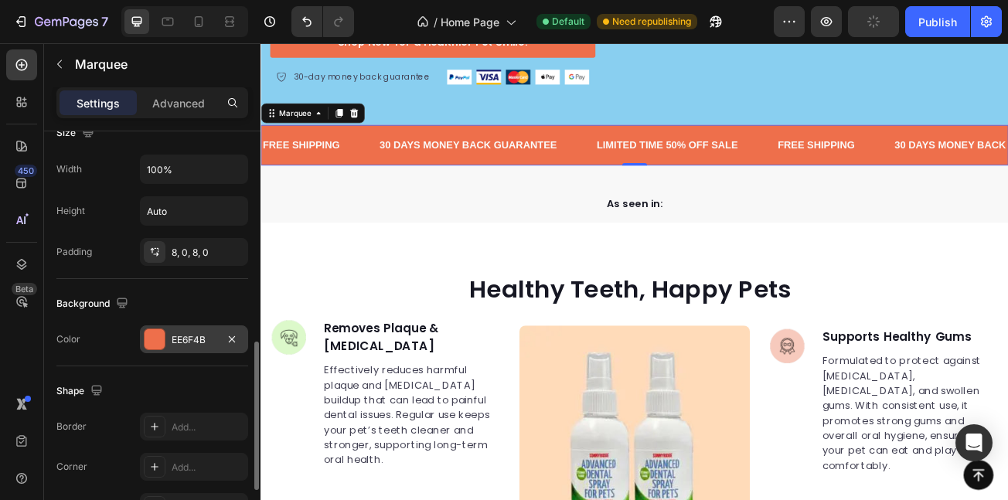
click at [196, 346] on div "EE6F4B" at bounding box center [194, 340] width 45 height 14
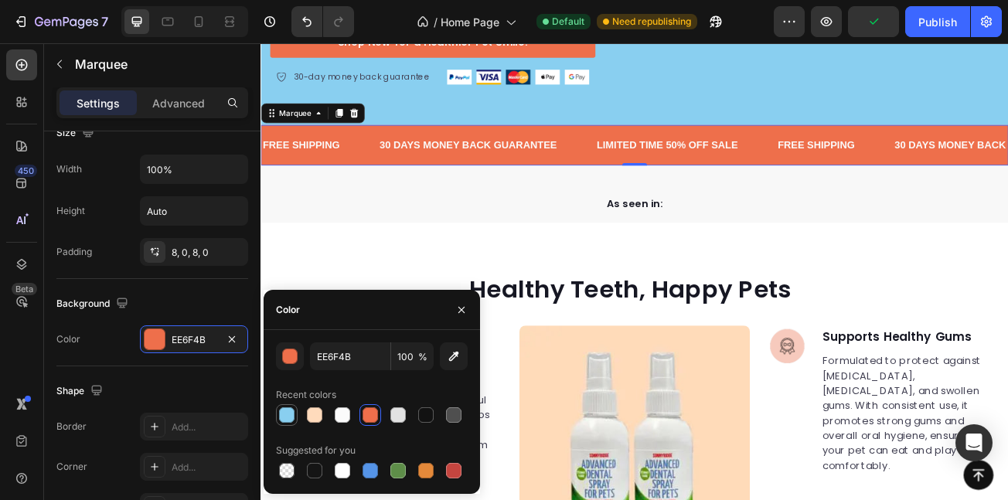
click at [277, 411] on div at bounding box center [287, 415] width 22 height 22
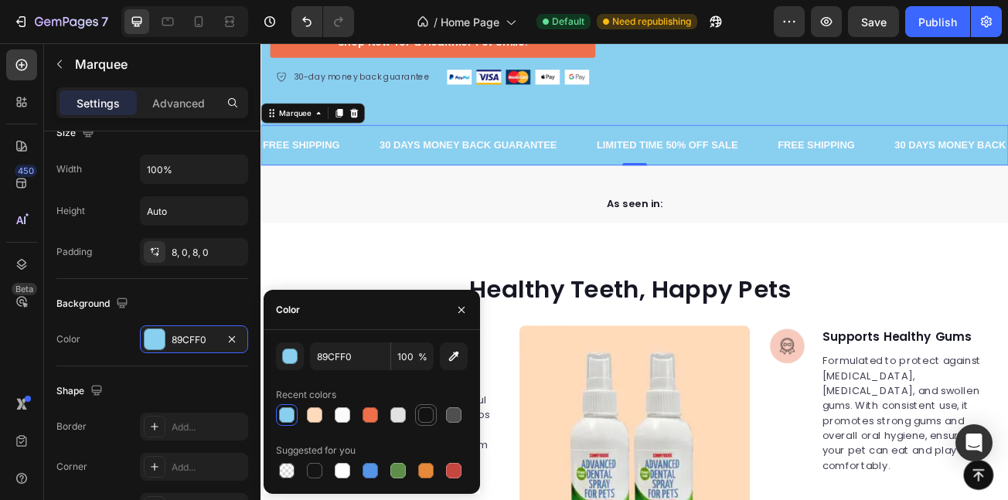
click at [428, 417] on div at bounding box center [425, 414] width 15 height 15
type input "121212"
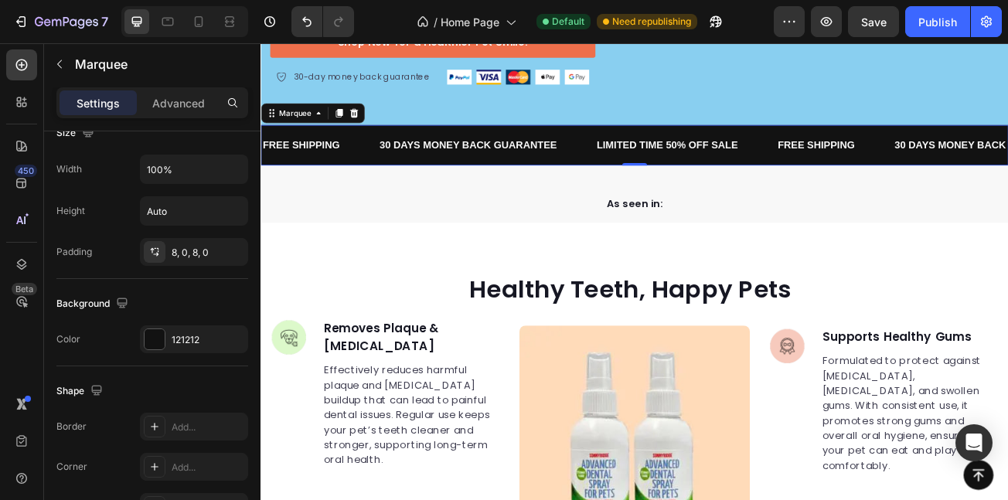
click at [19, 362] on div "450 Beta" at bounding box center [21, 218] width 31 height 339
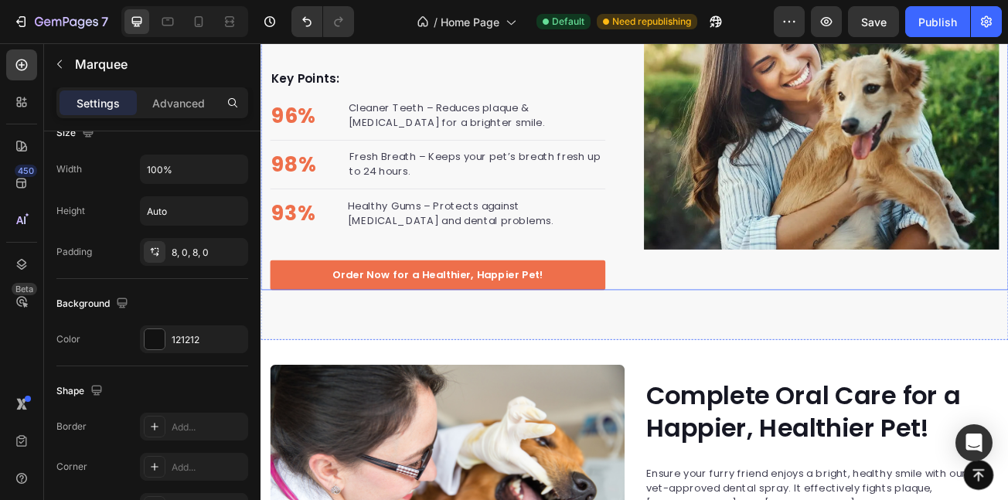
scroll to position [1680, 0]
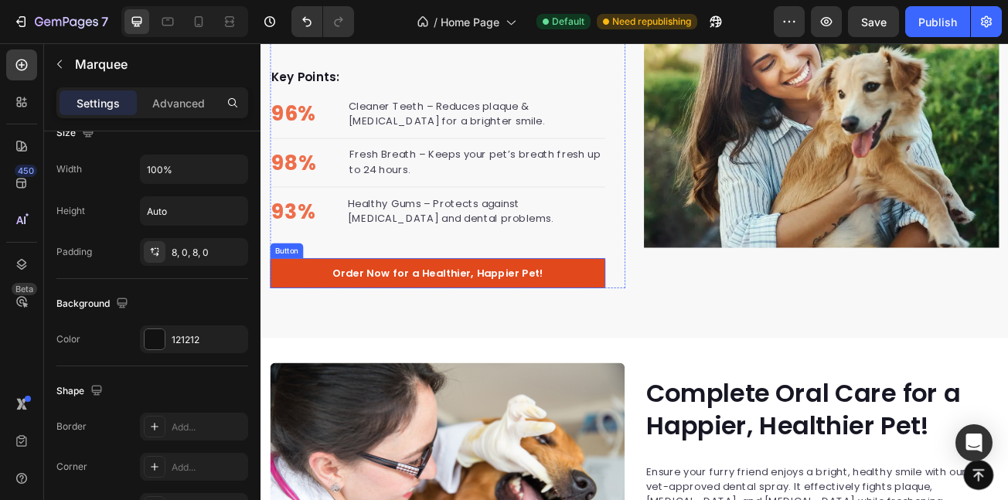
click at [658, 325] on link "Order Now for a Healthier, Happier Pet!" at bounding box center [480, 328] width 416 height 37
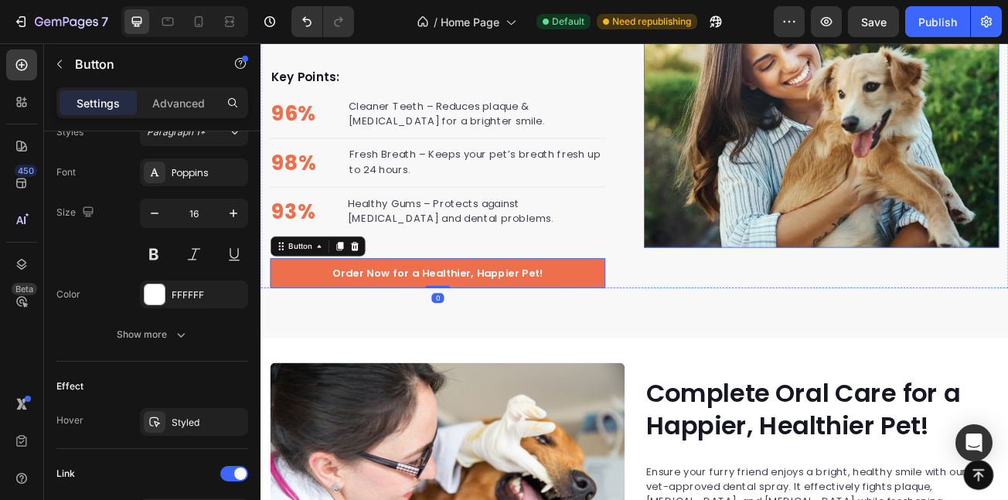
scroll to position [0, 0]
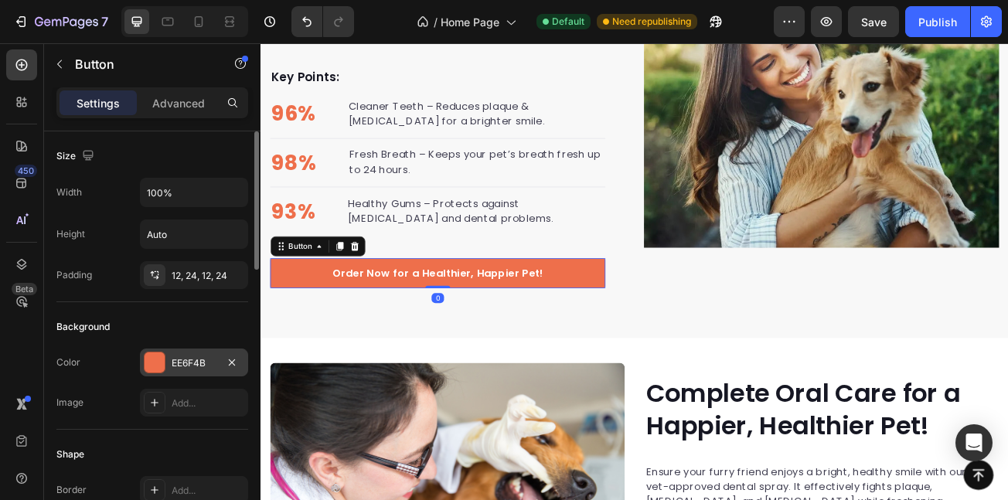
click at [179, 367] on div "EE6F4B" at bounding box center [194, 363] width 45 height 14
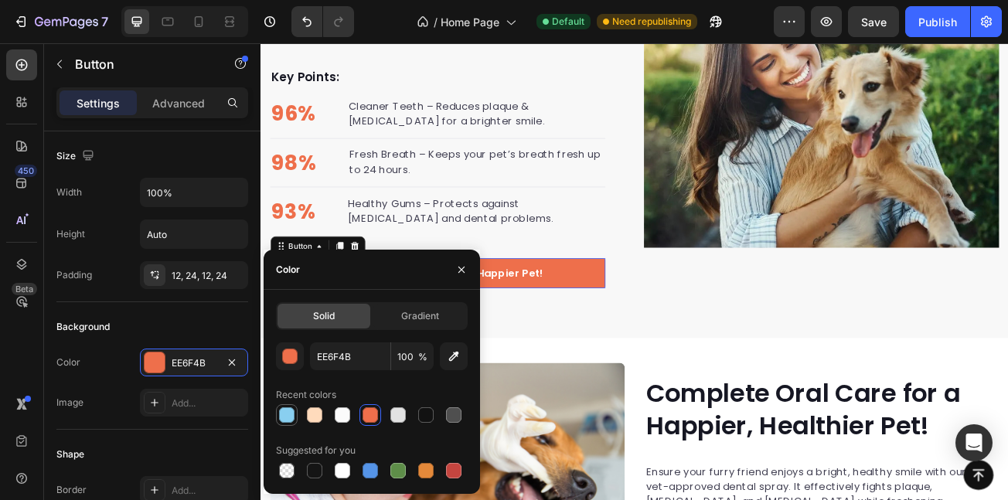
click at [280, 406] on div at bounding box center [287, 415] width 19 height 19
type input "89CFF0"
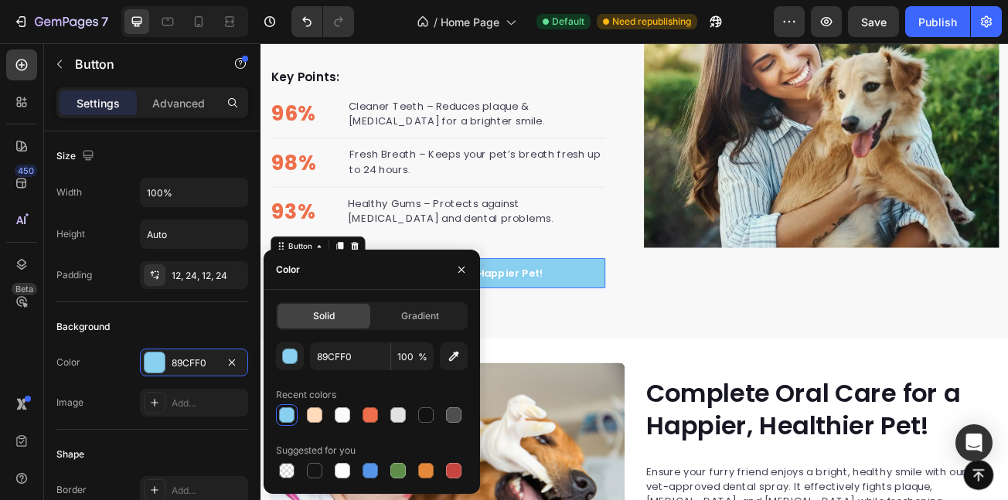
click at [0, 411] on div "450 Beta" at bounding box center [22, 271] width 44 height 457
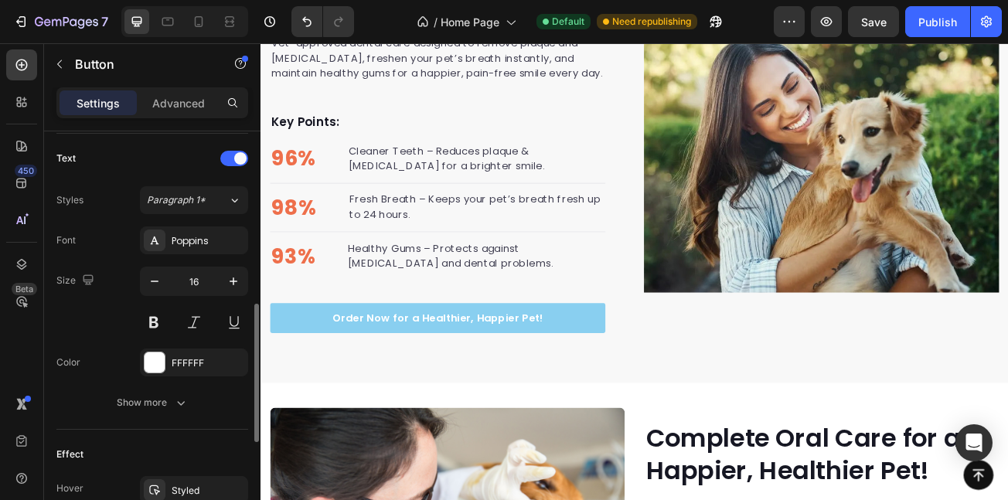
scroll to position [524, 0]
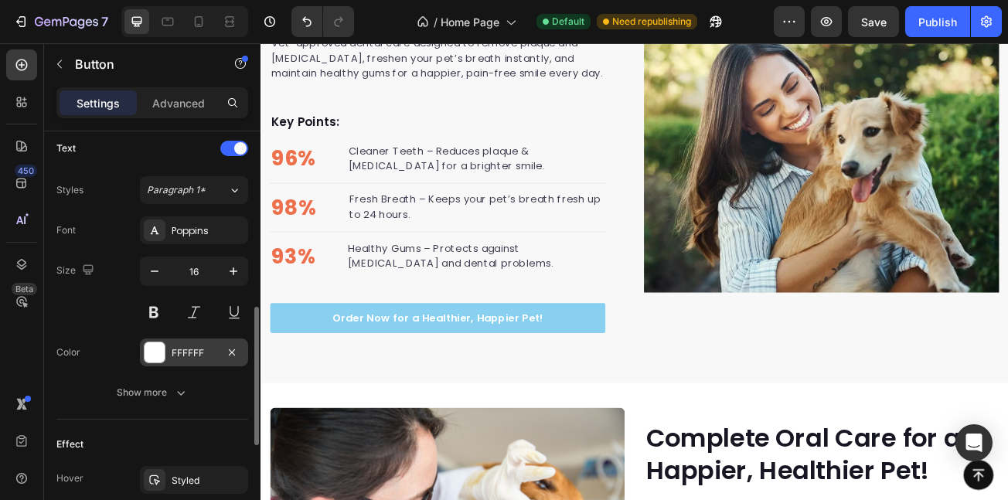
click at [142, 353] on div "FFFFFF" at bounding box center [194, 353] width 108 height 28
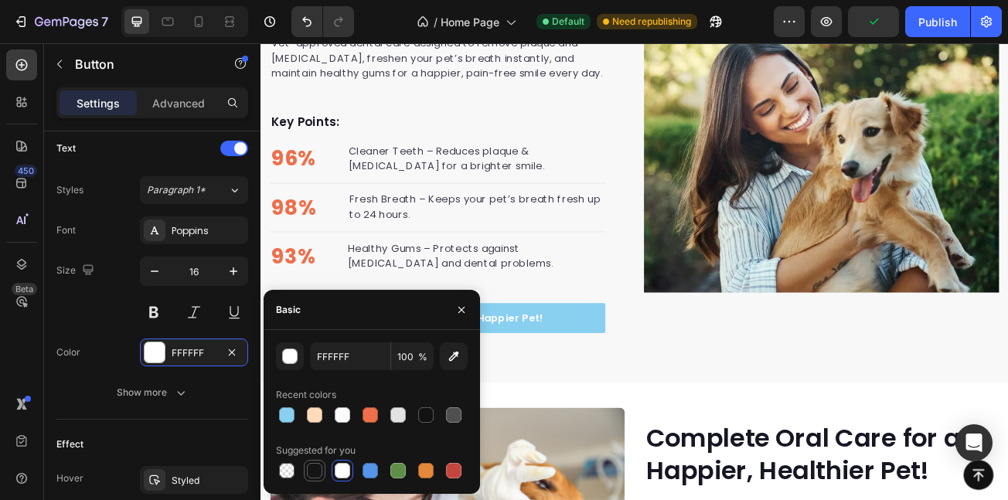
click at [314, 467] on div at bounding box center [314, 470] width 15 height 15
type input "151515"
click at [0, 367] on div "450 Beta" at bounding box center [22, 271] width 44 height 457
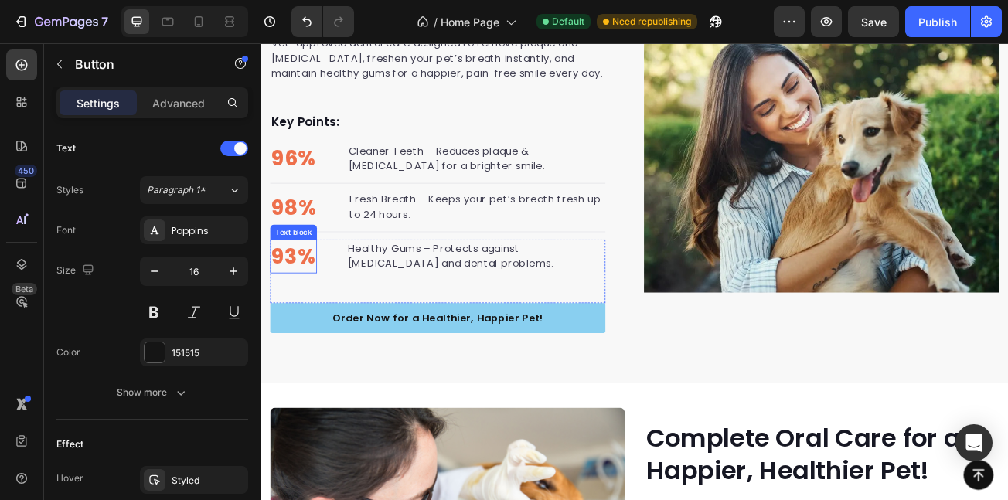
scroll to position [0, 0]
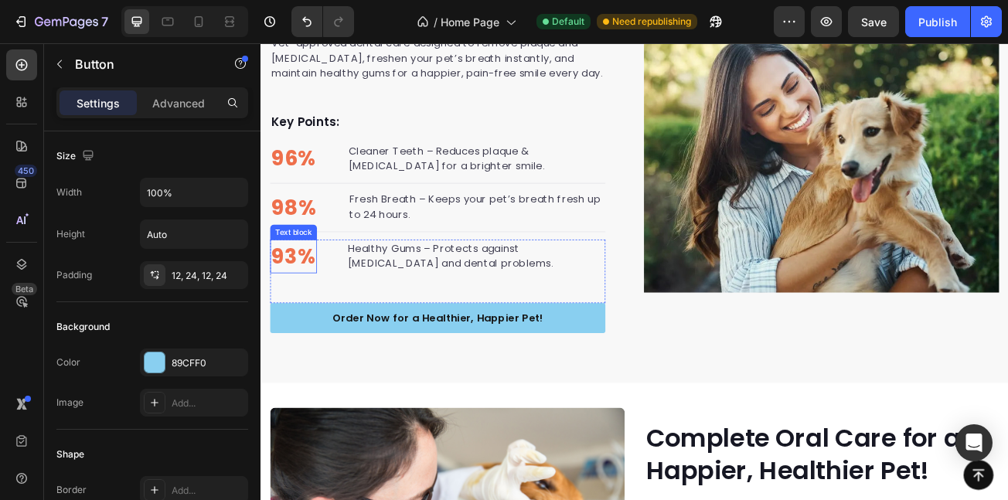
click at [319, 309] on p "93%" at bounding box center [301, 307] width 55 height 39
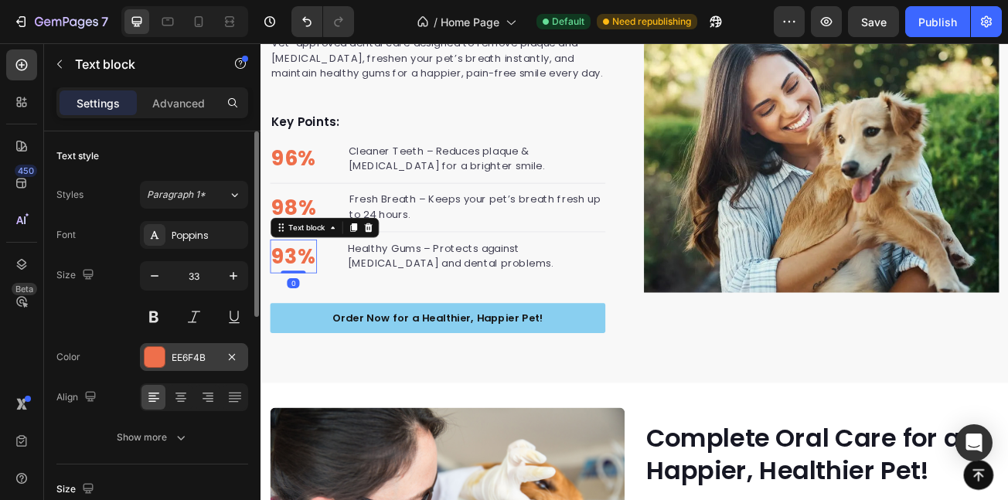
click at [155, 346] on div "EE6F4B" at bounding box center [194, 357] width 108 height 28
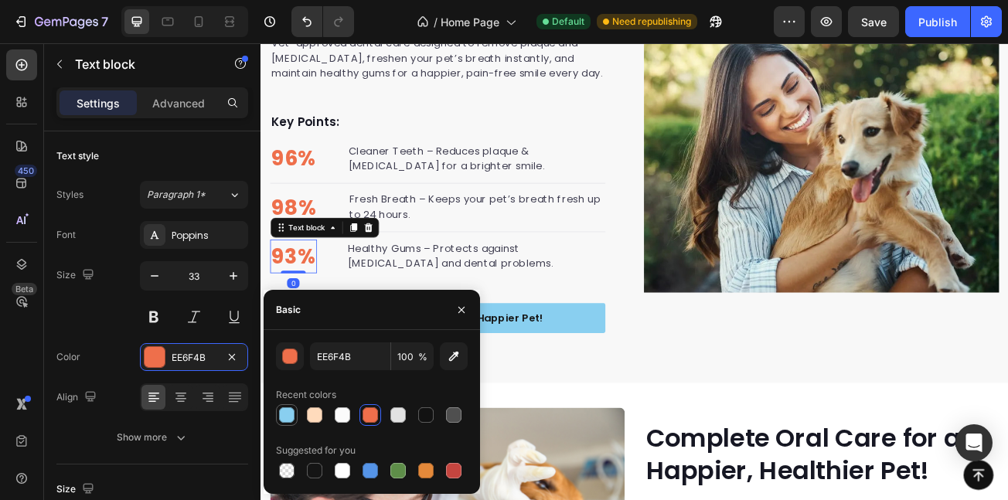
click at [287, 421] on div at bounding box center [286, 414] width 15 height 15
click at [319, 478] on div at bounding box center [314, 470] width 15 height 15
type input "151515"
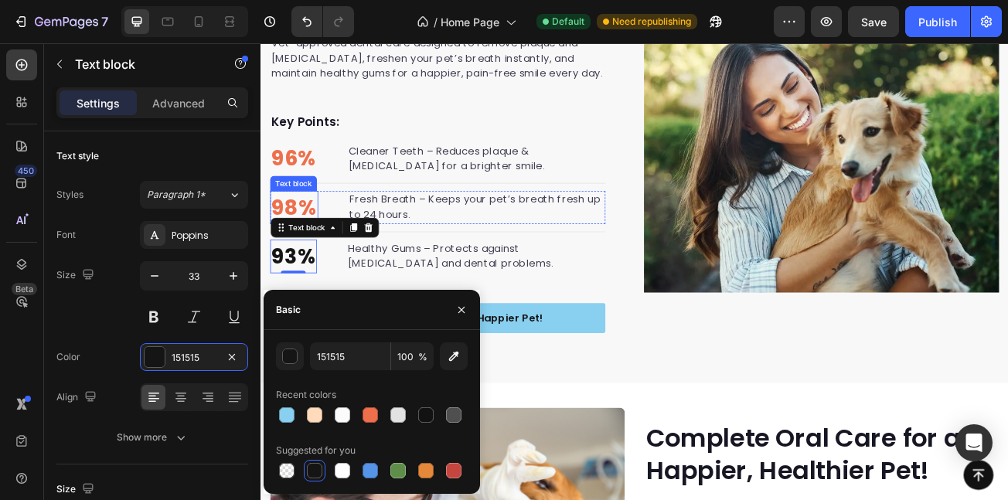
click at [301, 245] on p "98%" at bounding box center [302, 247] width 56 height 39
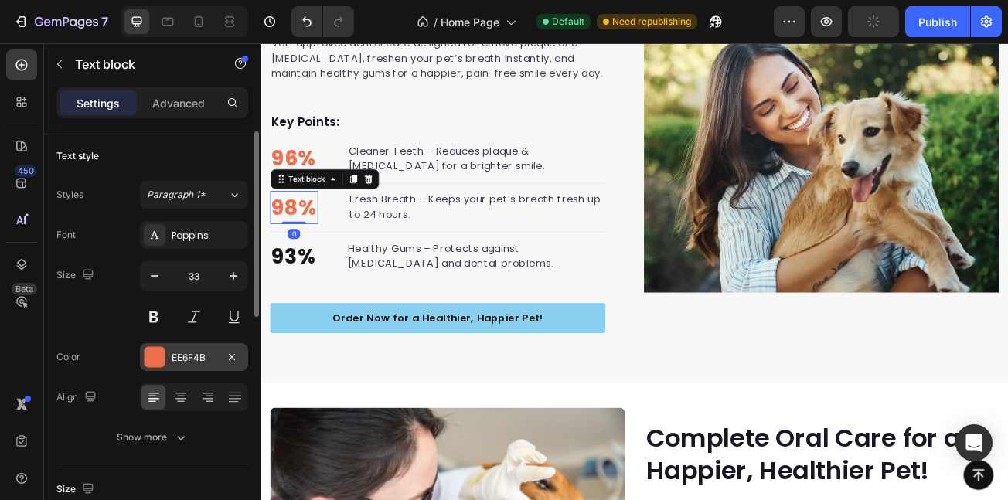
click at [179, 348] on div "EE6F4B" at bounding box center [194, 357] width 108 height 28
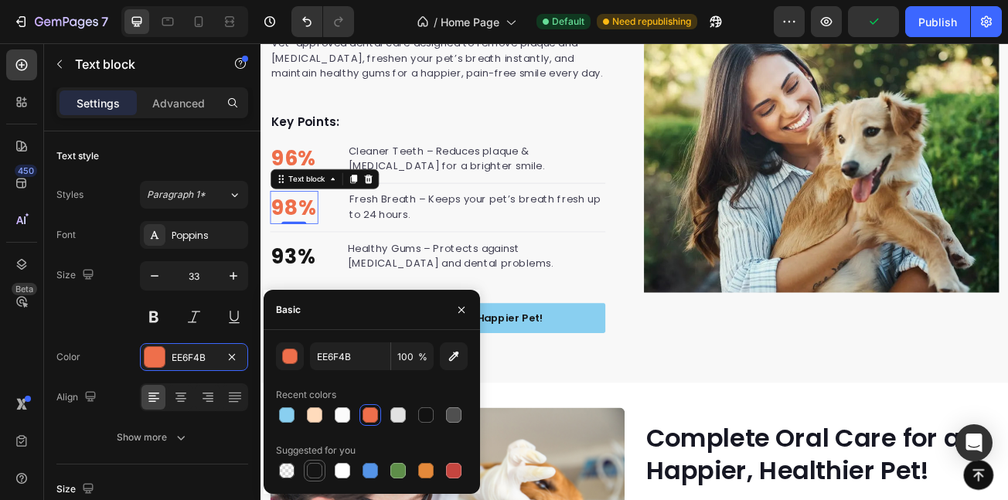
click at [315, 470] on div at bounding box center [314, 470] width 15 height 15
type input "151515"
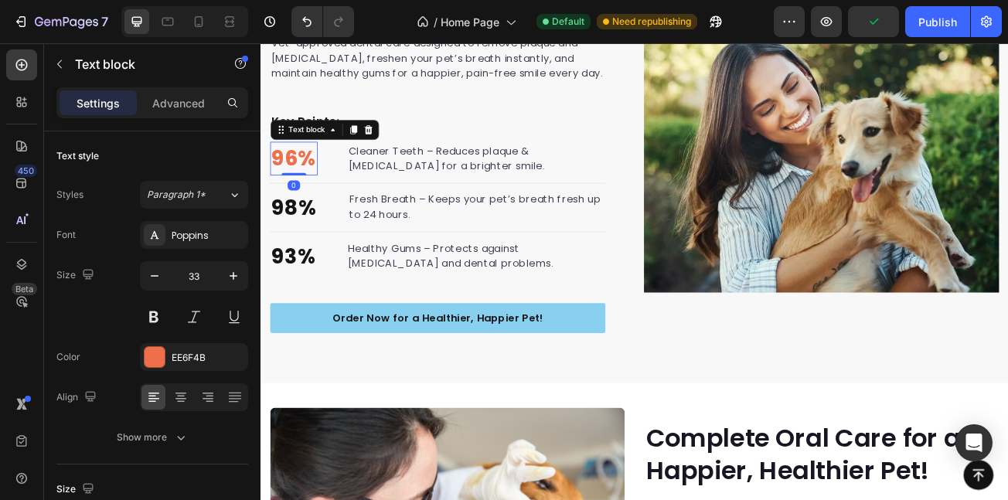
click at [288, 196] on p "96%" at bounding box center [302, 186] width 56 height 39
click at [197, 348] on div "EE6F4B" at bounding box center [194, 357] width 108 height 28
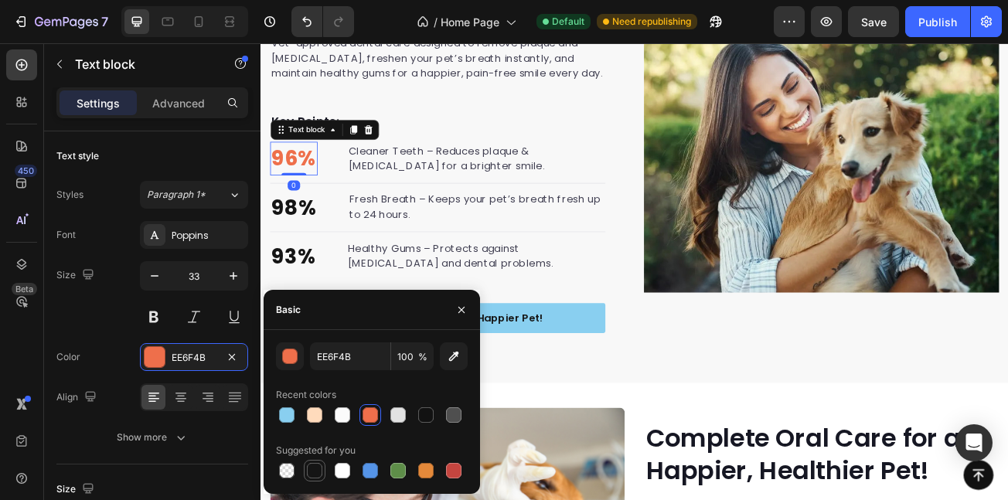
click at [315, 470] on div at bounding box center [314, 470] width 15 height 15
type input "151515"
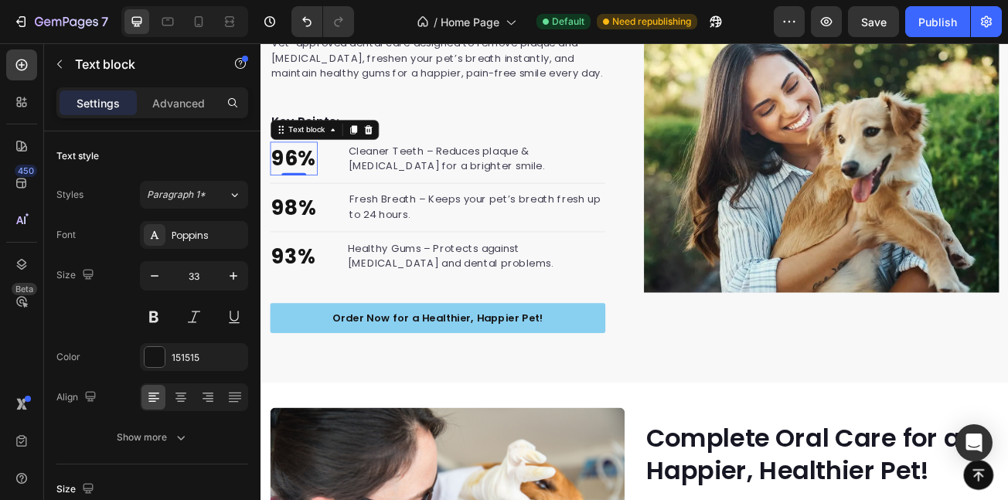
click at [0, 400] on div "450 Beta" at bounding box center [22, 271] width 44 height 457
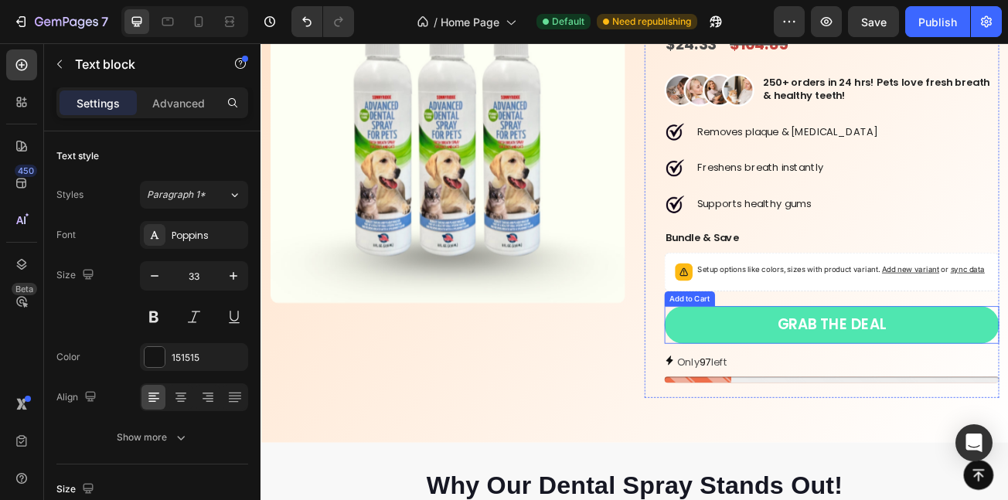
scroll to position [2975, 0]
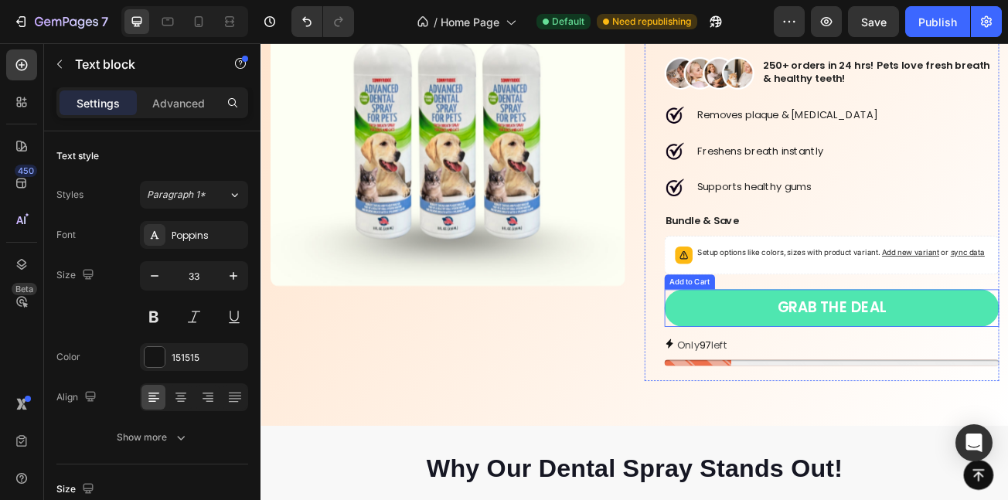
click at [825, 395] on button "Grab the deal" at bounding box center [969, 372] width 415 height 46
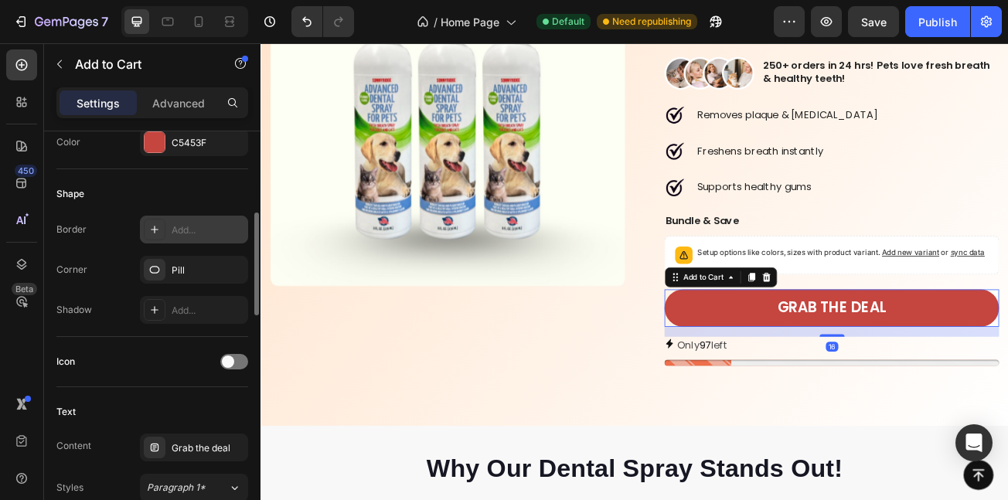
scroll to position [399, 0]
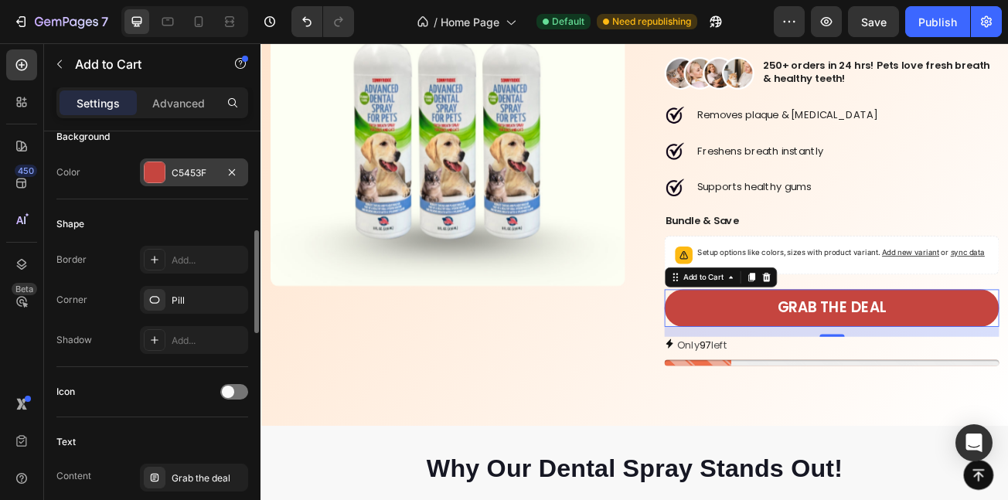
click at [143, 174] on div "C5453F" at bounding box center [194, 173] width 108 height 28
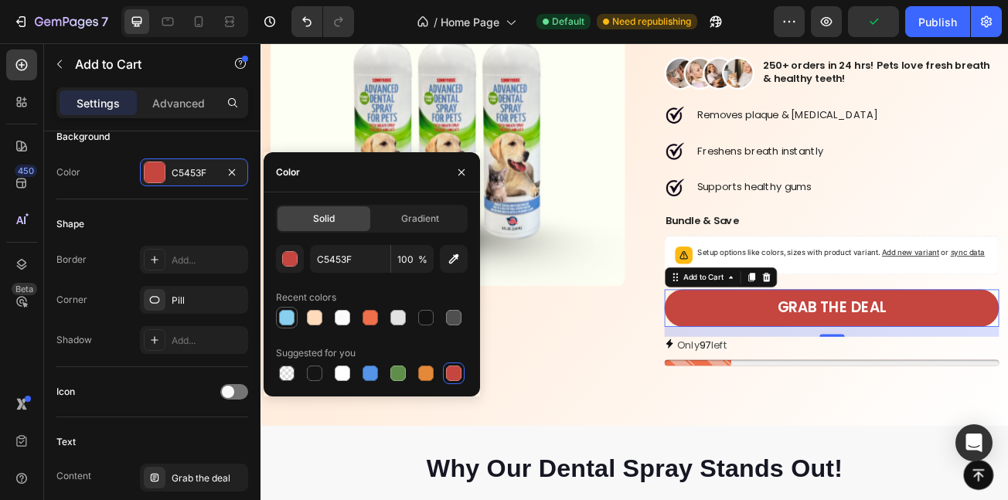
click at [287, 316] on div at bounding box center [286, 317] width 15 height 15
type input "89CFF0"
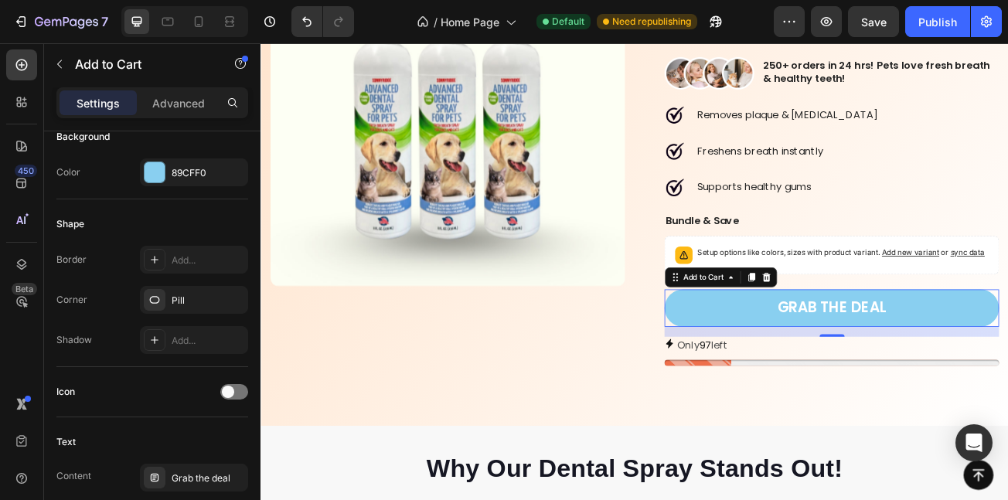
click at [0, 424] on div "450 Beta" at bounding box center [22, 271] width 44 height 457
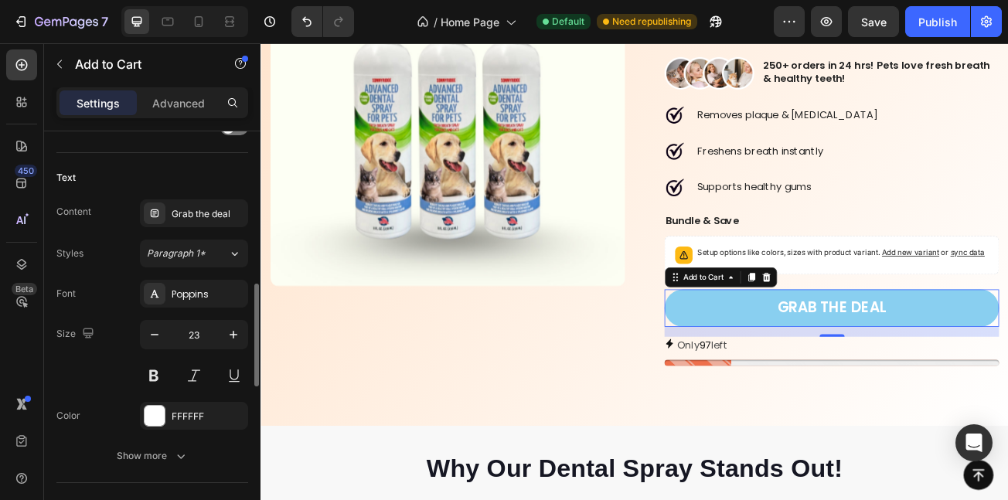
scroll to position [673, 0]
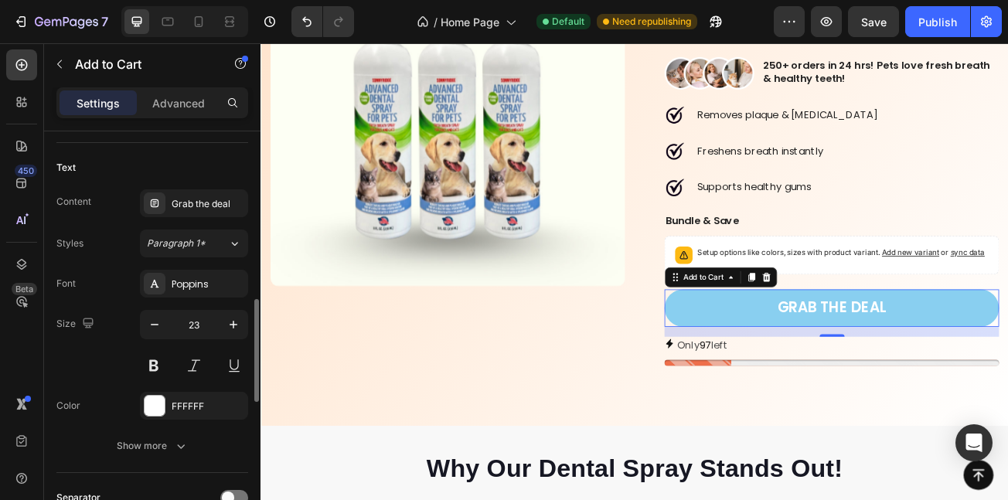
click at [155, 390] on div "Font Poppins Size 23 Color FFFFFF Show more" at bounding box center [152, 365] width 192 height 190
click at [162, 413] on div at bounding box center [155, 406] width 20 height 20
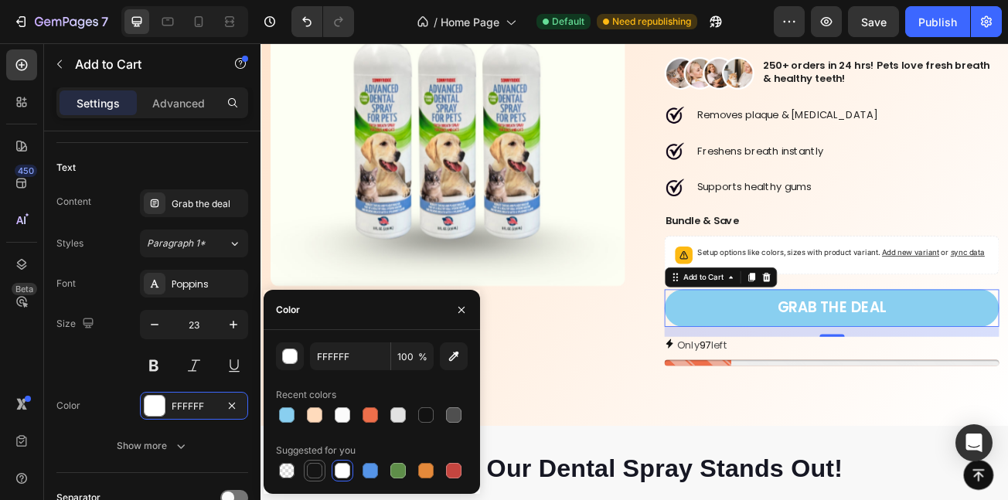
click at [319, 474] on div at bounding box center [314, 470] width 15 height 15
type input "151515"
click at [0, 383] on div "450 Beta" at bounding box center [22, 271] width 44 height 457
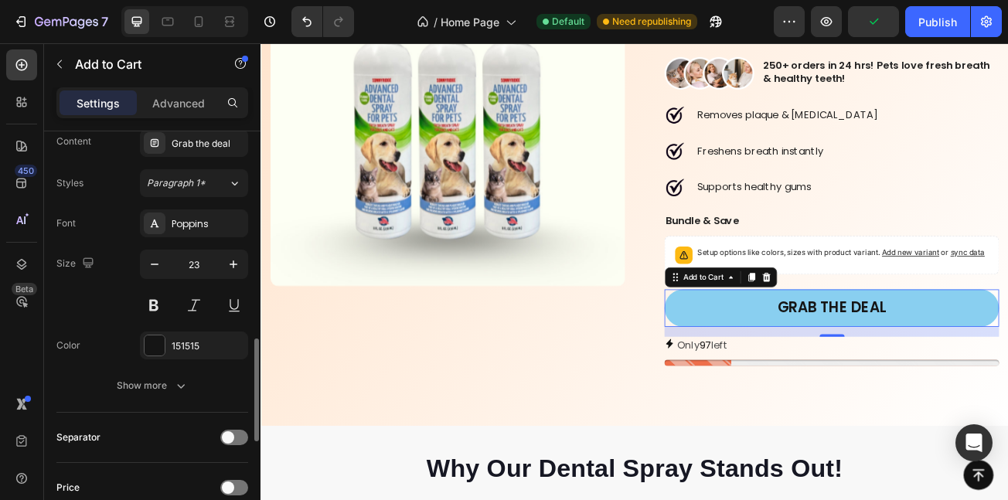
scroll to position [764, 0]
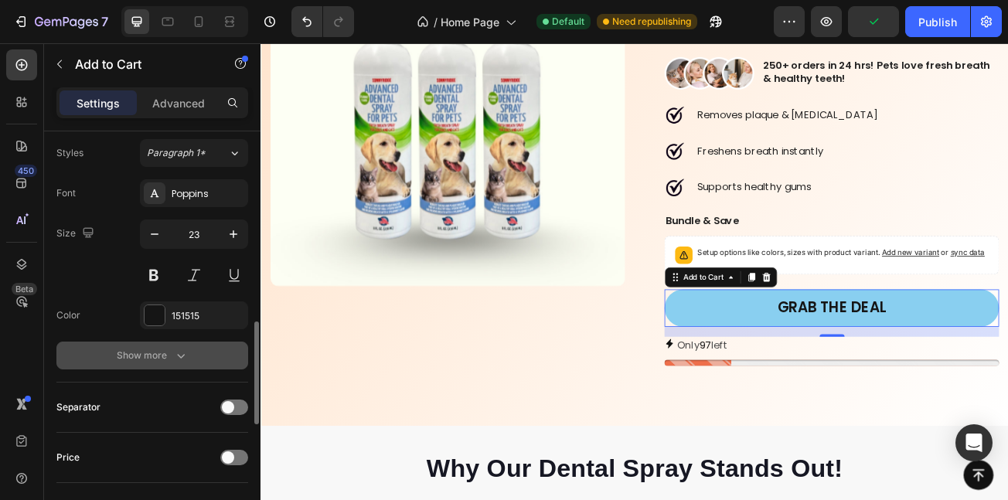
click at [152, 361] on div "Show more" at bounding box center [153, 355] width 72 height 15
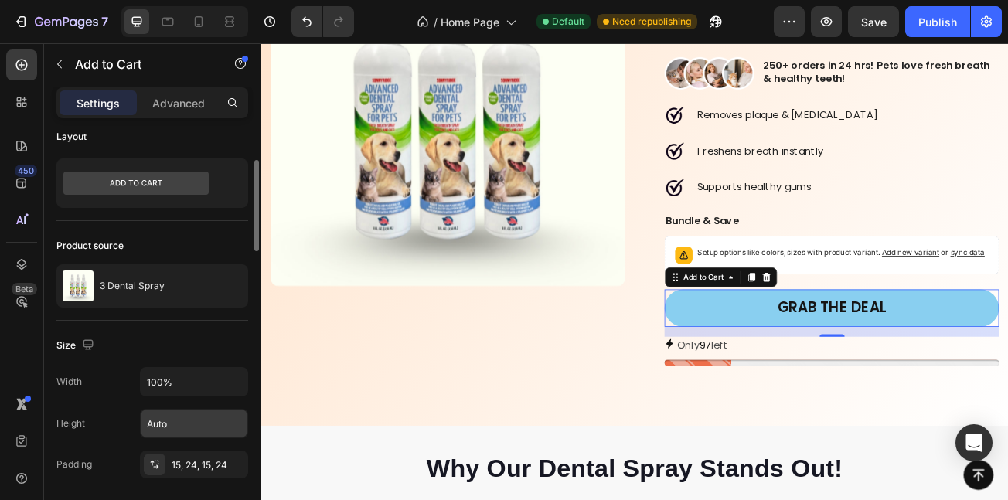
scroll to position [0, 0]
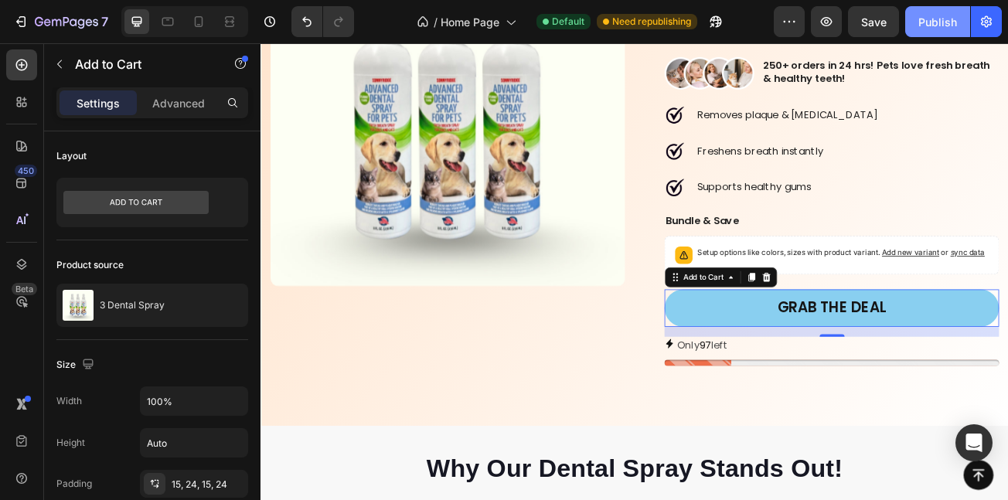
click at [909, 26] on button "Publish" at bounding box center [937, 21] width 65 height 31
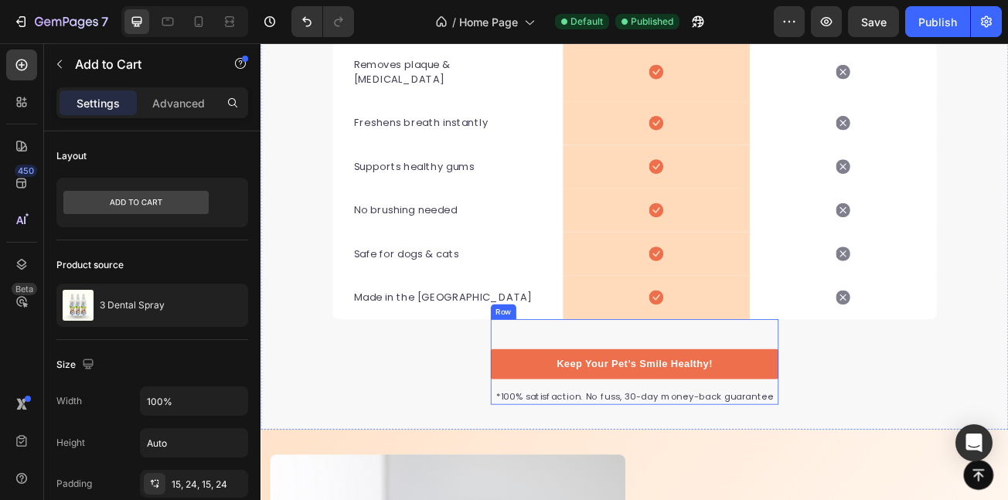
scroll to position [3738, 0]
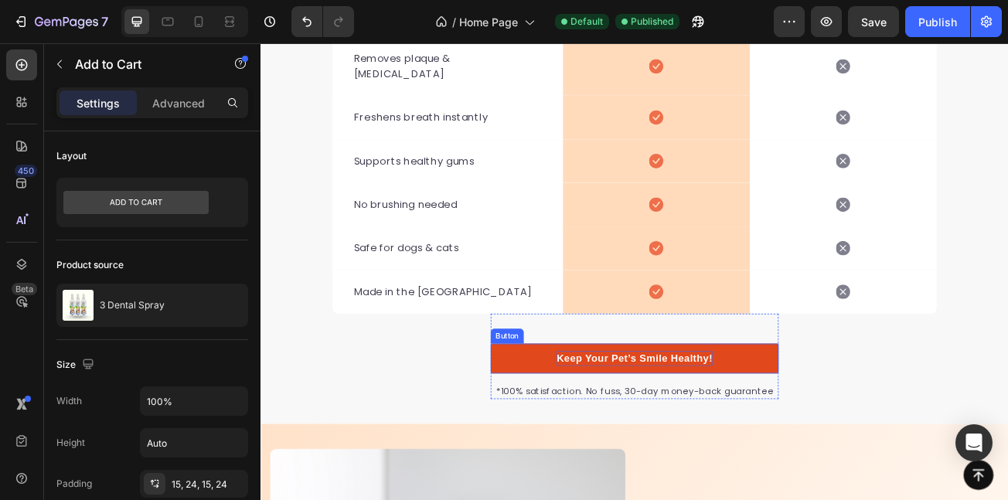
click at [700, 425] on p "Keep Your Pet’s Smile Healthy!" at bounding box center [724, 434] width 193 height 19
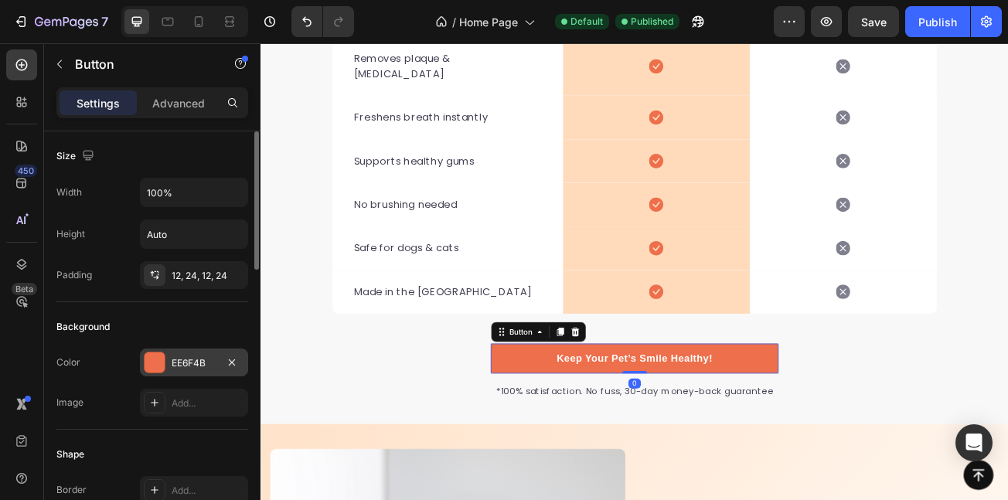
click at [176, 369] on div "EE6F4B" at bounding box center [194, 363] width 45 height 14
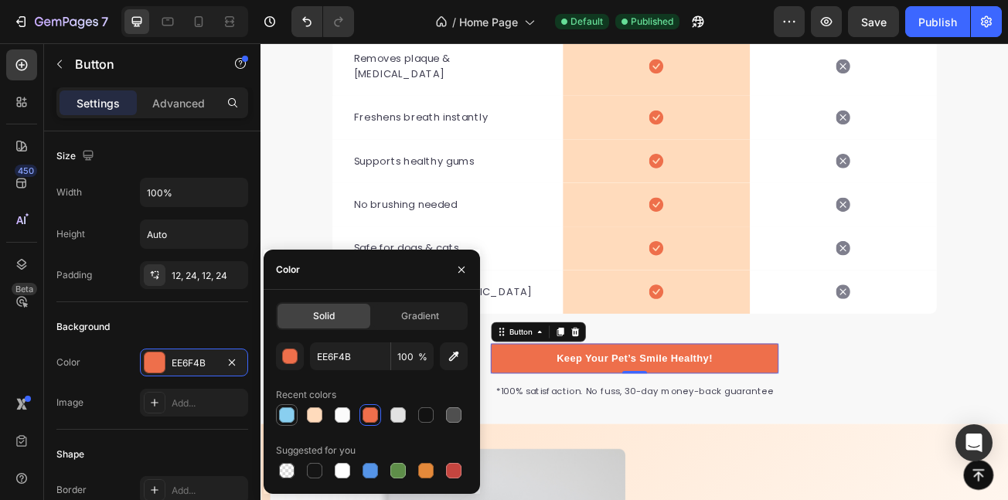
click at [294, 426] on div "EE6F4B 100 % Recent colors Suggested for you" at bounding box center [372, 412] width 192 height 139
click at [274, 415] on div "Solid Gradient EE6F4B 100 % Recent colors Suggested for you" at bounding box center [372, 391] width 217 height 179
click at [280, 411] on div at bounding box center [286, 414] width 15 height 15
type input "89CFF0"
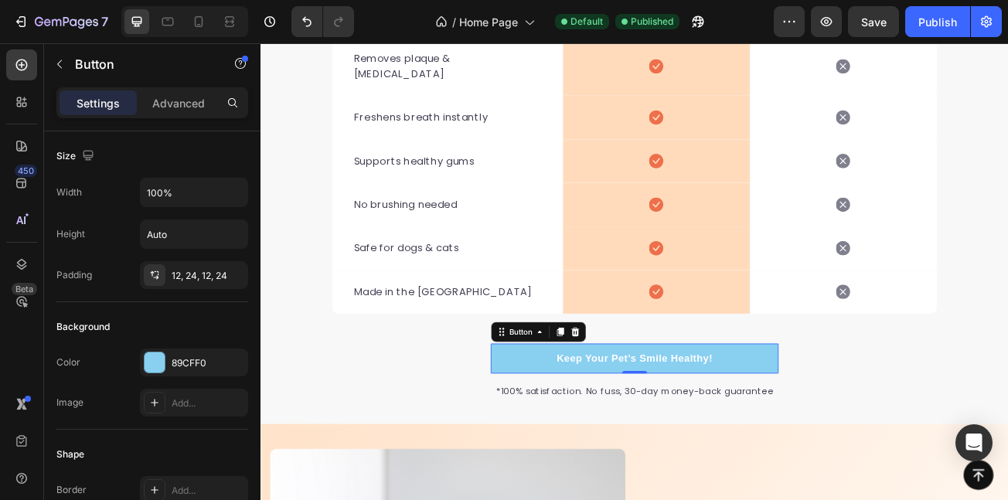
drag, startPoint x: 10, startPoint y: 342, endPoint x: 19, endPoint y: 339, distance: 8.8
click at [12, 339] on div "450 Beta" at bounding box center [21, 218] width 31 height 339
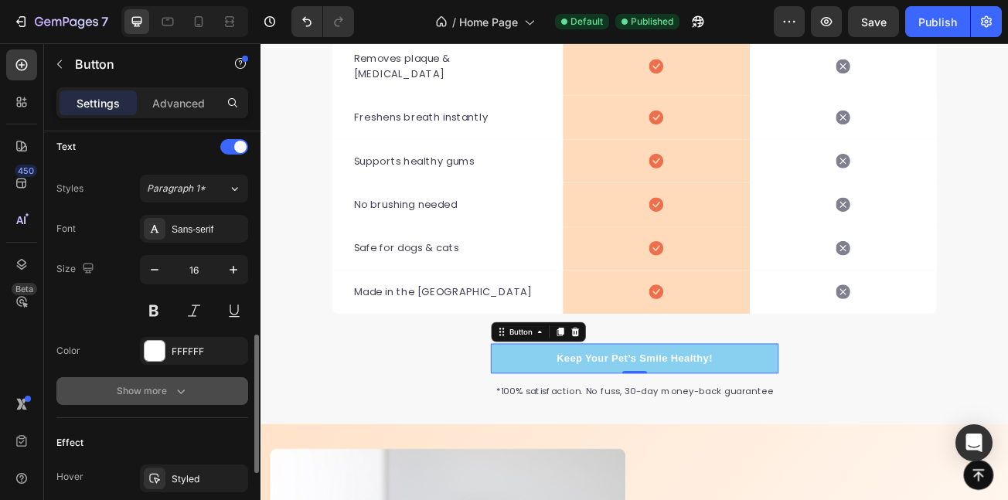
scroll to position [546, 0]
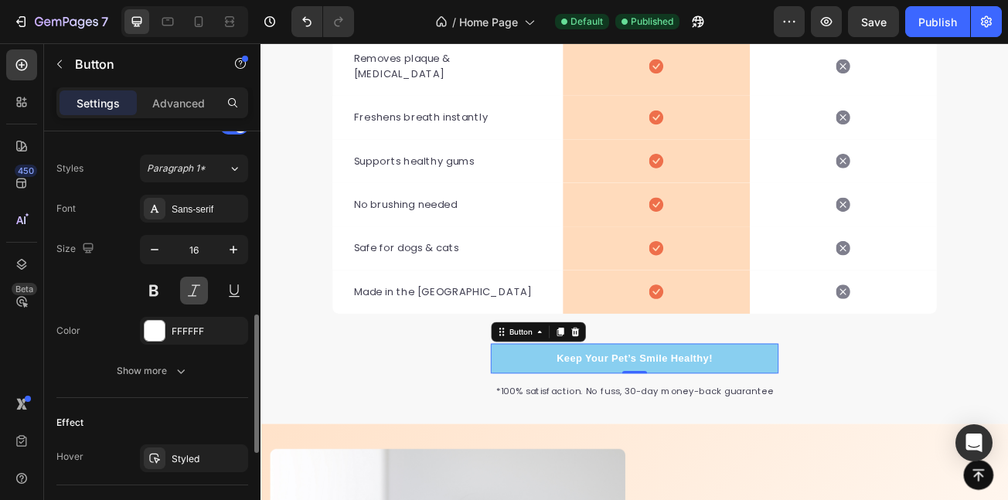
click at [181, 302] on button at bounding box center [194, 291] width 28 height 28
click at [175, 341] on div "FFFFFF" at bounding box center [194, 331] width 108 height 28
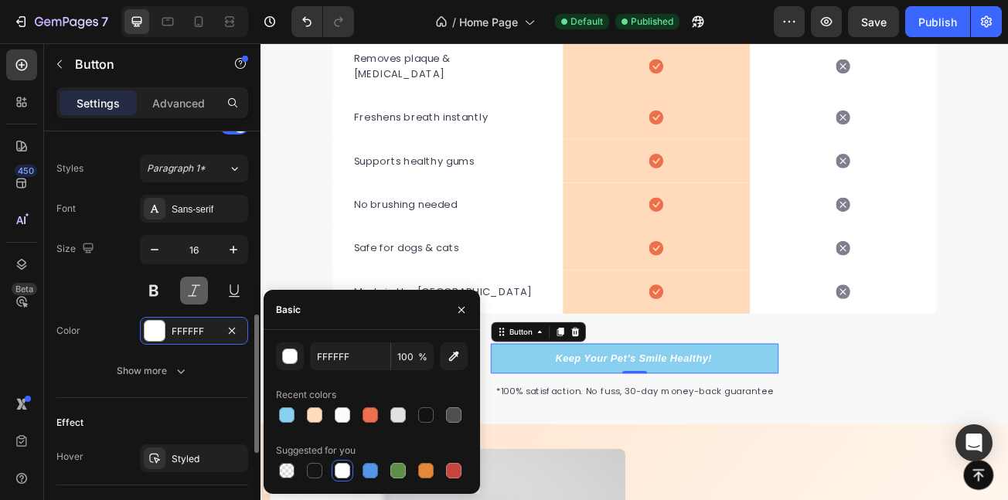
click at [188, 296] on button at bounding box center [194, 291] width 28 height 28
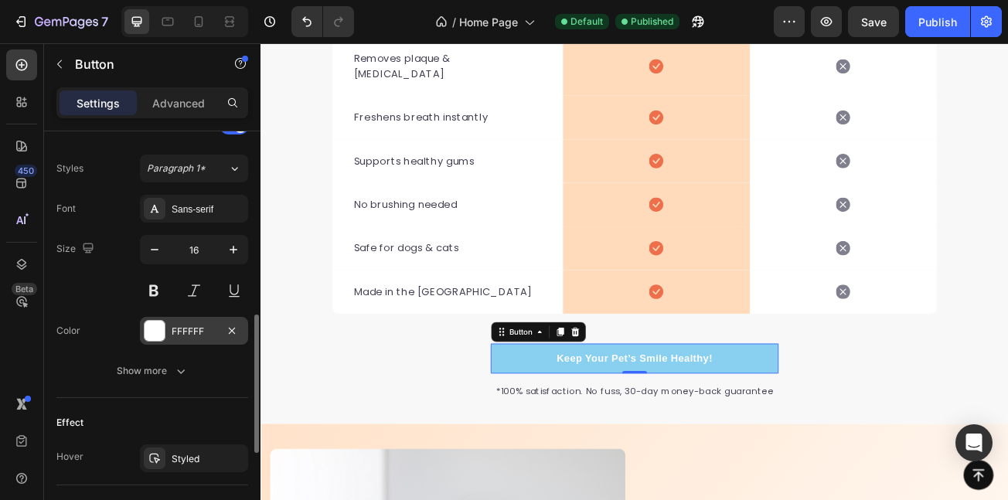
click at [172, 332] on div "FFFFFF" at bounding box center [194, 332] width 45 height 14
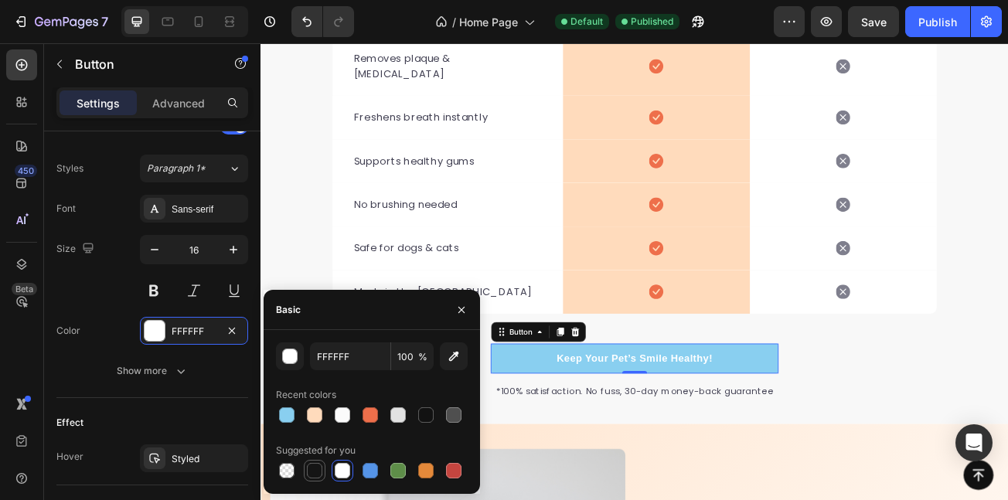
click at [313, 471] on div at bounding box center [314, 470] width 15 height 15
type input "151515"
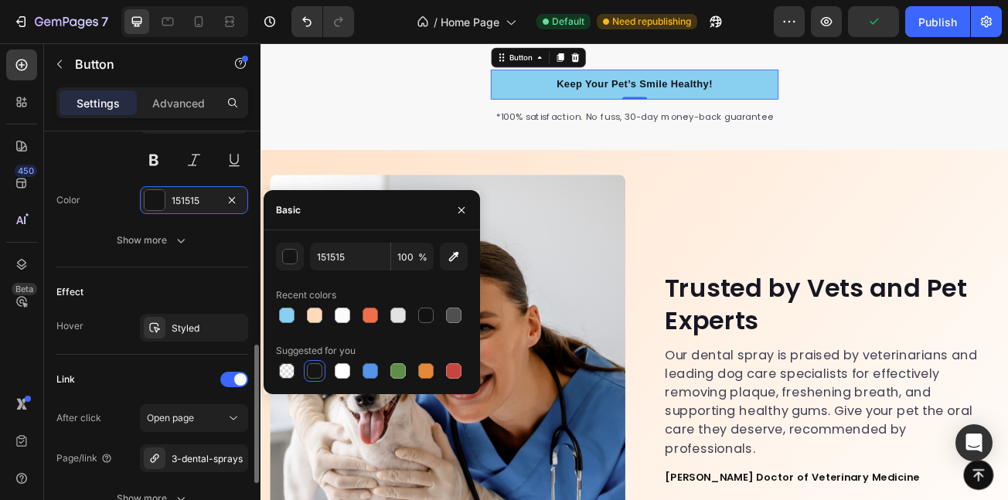
scroll to position [697, 0]
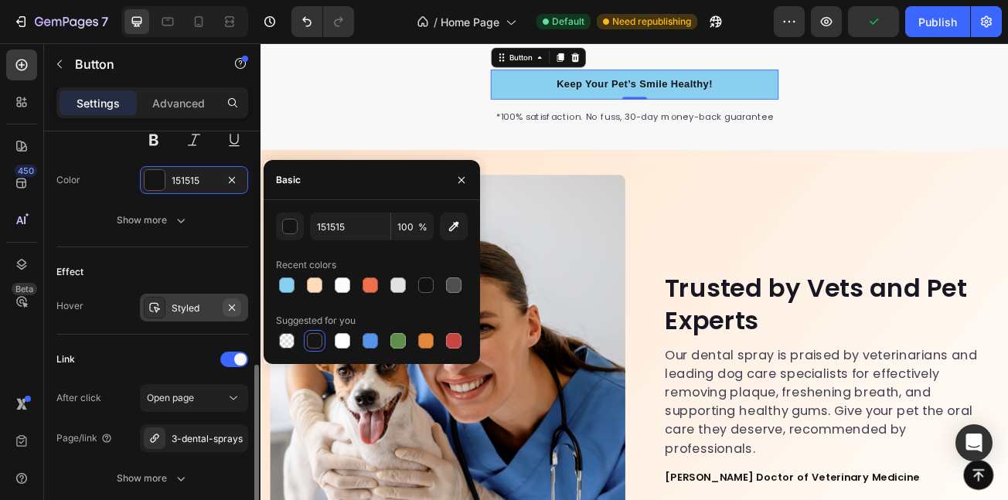
click at [227, 313] on icon "button" at bounding box center [232, 308] width 12 height 12
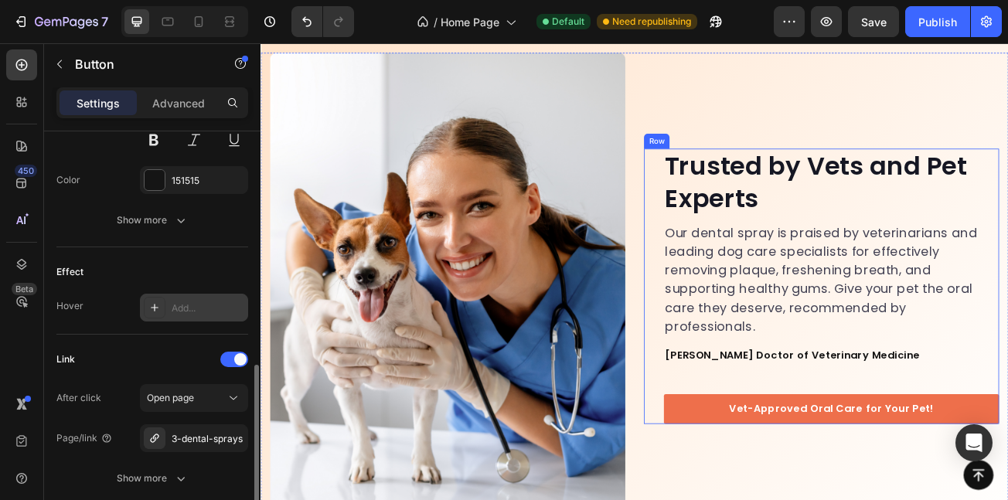
scroll to position [4213, 0]
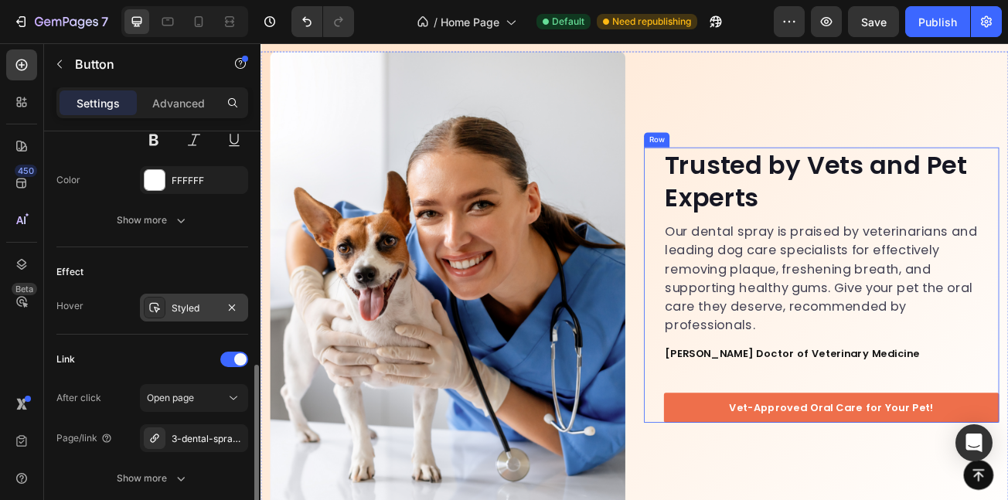
click at [801, 479] on link "Vet-Approved Oral Care for Your Pet!" at bounding box center [969, 495] width 416 height 37
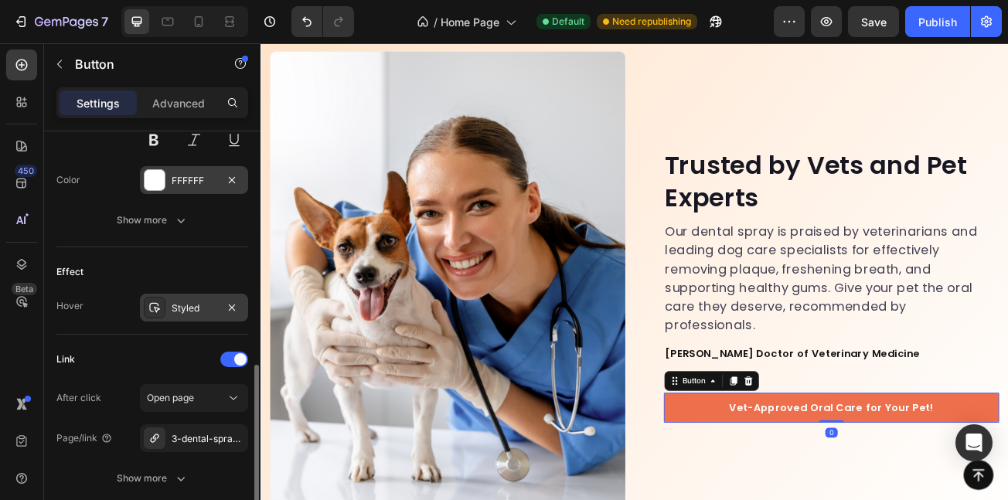
click at [175, 179] on div "FFFFFF" at bounding box center [194, 181] width 45 height 14
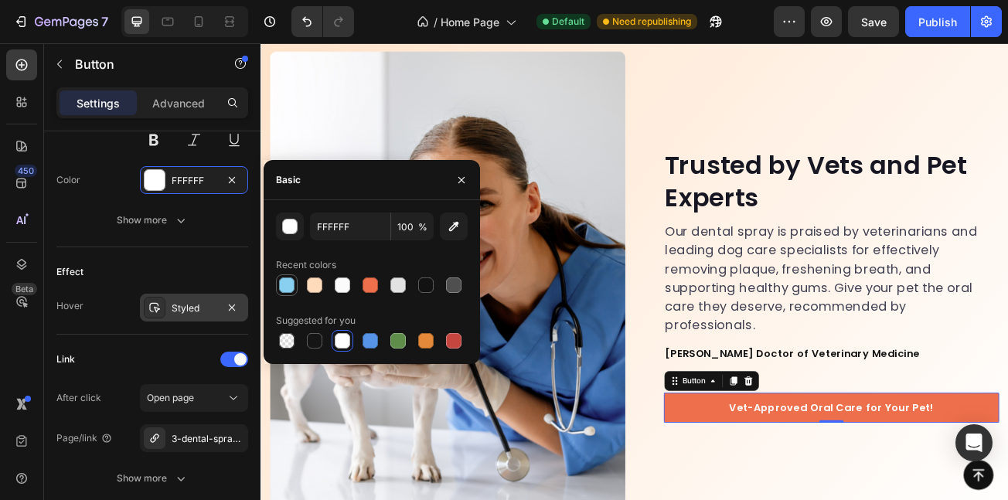
click at [295, 280] on div at bounding box center [287, 285] width 19 height 19
click at [311, 339] on div at bounding box center [314, 340] width 15 height 15
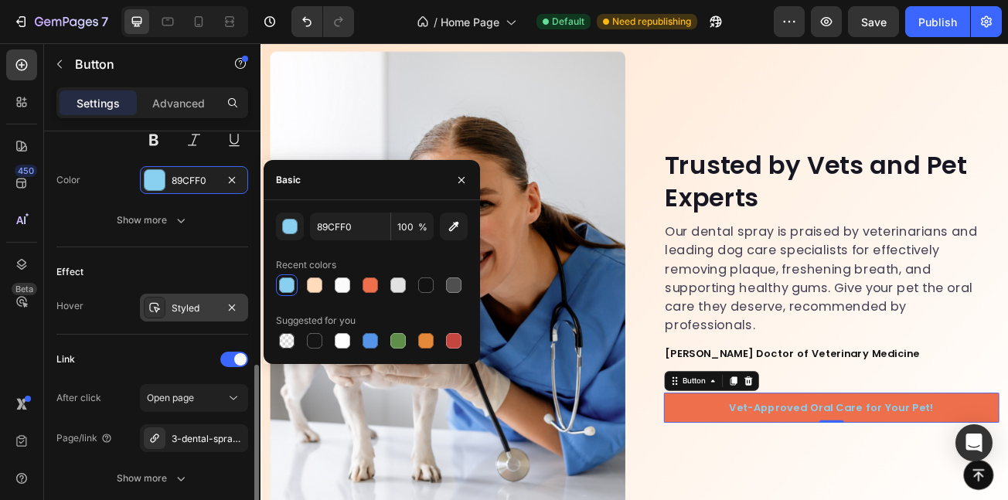
type input "151515"
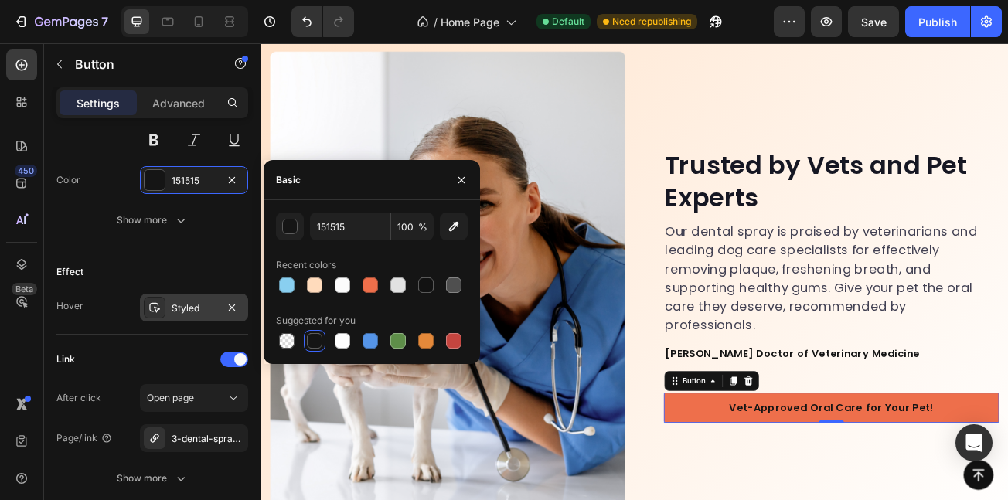
click at [0, 397] on div "450 Beta" at bounding box center [22, 271] width 44 height 457
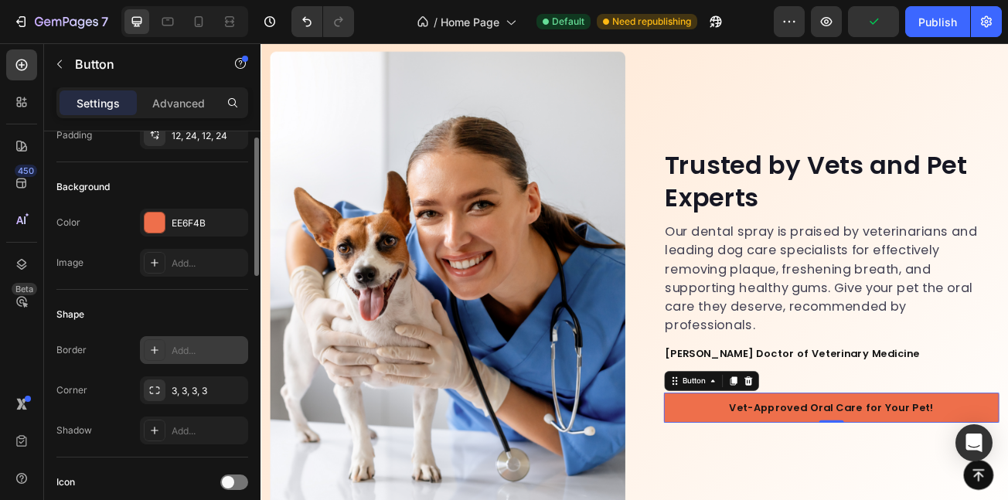
scroll to position [90, 0]
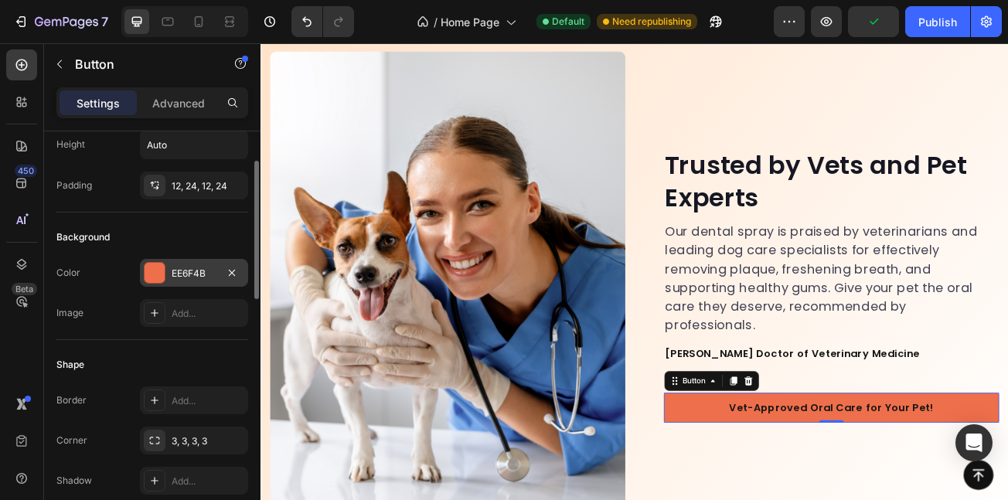
click at [195, 274] on div "EE6F4B" at bounding box center [194, 274] width 45 height 14
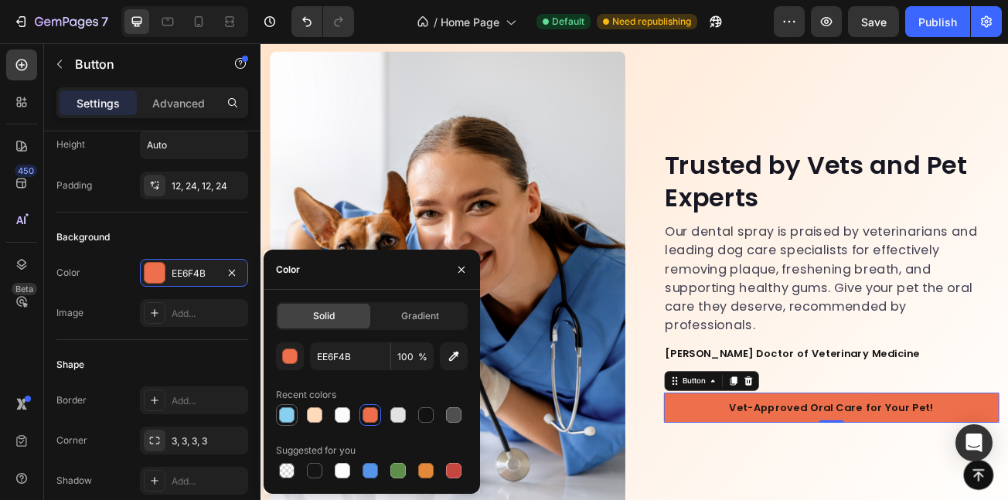
click at [291, 413] on div at bounding box center [286, 414] width 15 height 15
type input "89CFF0"
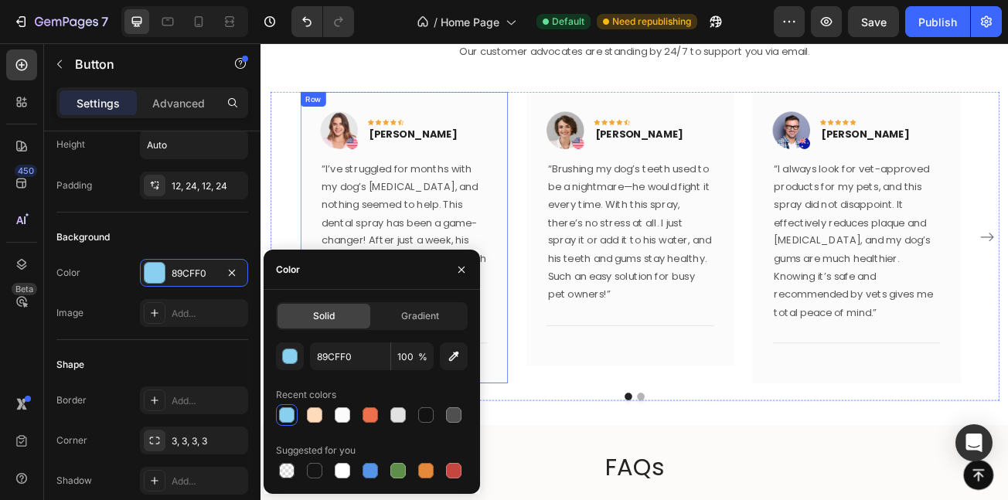
scroll to position [4924, 0]
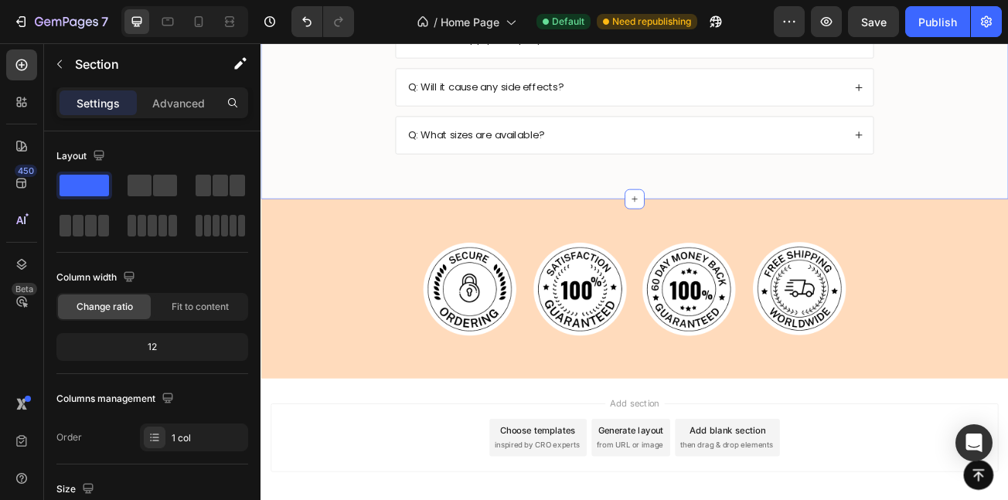
scroll to position [5951, 0]
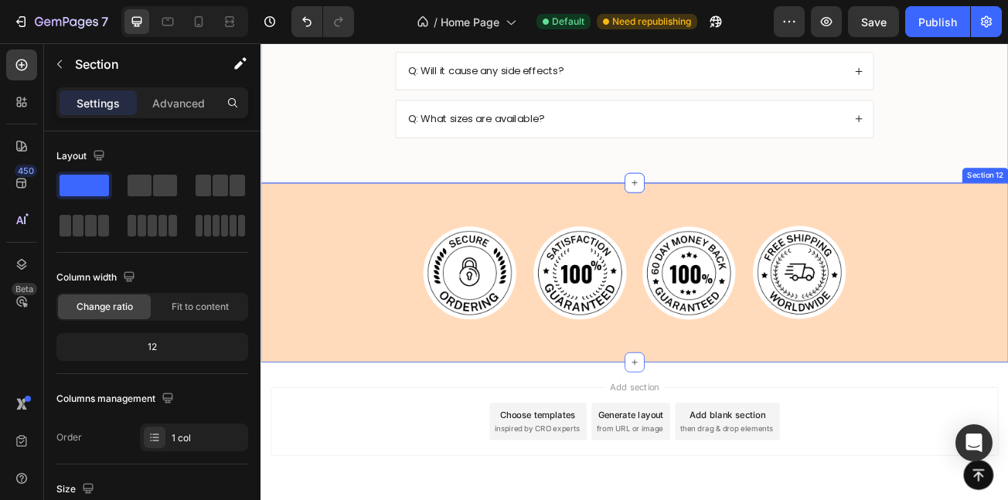
click at [402, 248] on div "Image Image Image Image Row Section 12" at bounding box center [725, 328] width 928 height 223
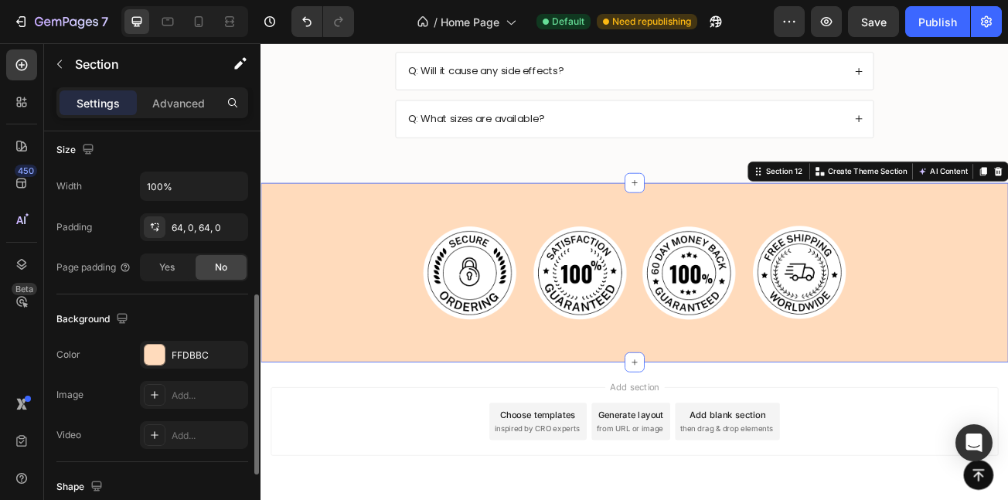
scroll to position [360, 0]
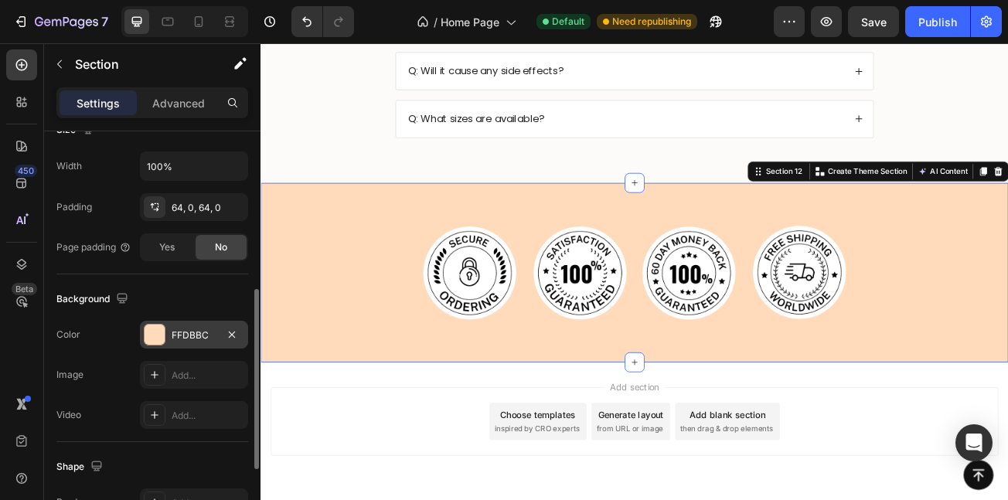
click at [159, 337] on div at bounding box center [155, 335] width 20 height 20
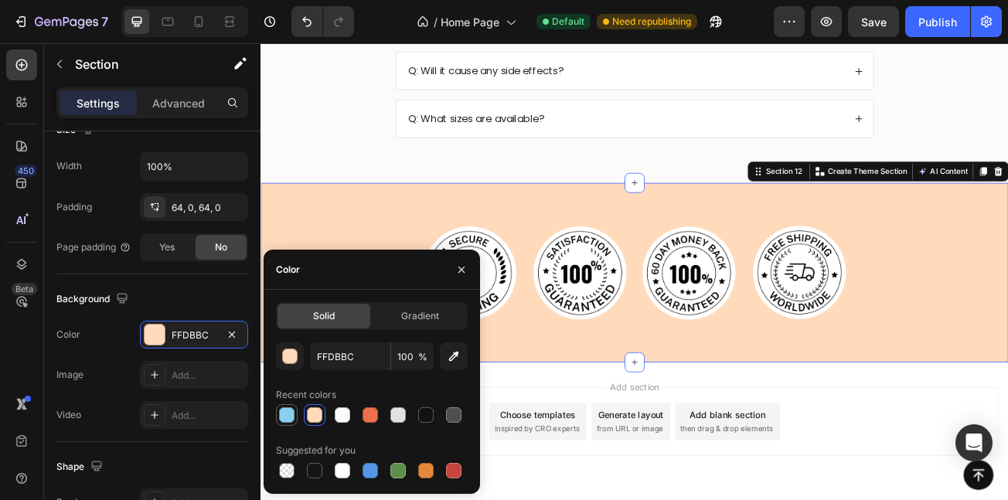
click at [286, 414] on div at bounding box center [286, 414] width 15 height 15
type input "89CFF0"
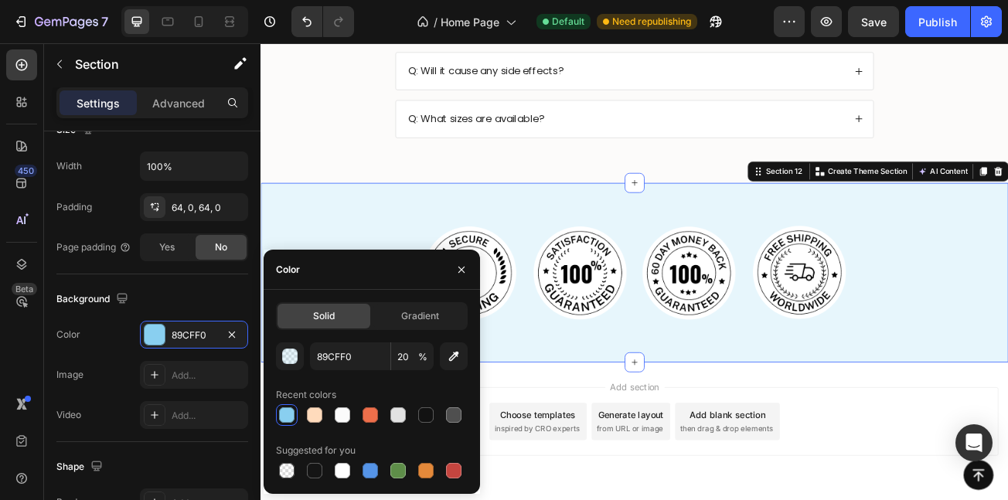
click at [0, 352] on div "450 Beta" at bounding box center [22, 271] width 44 height 457
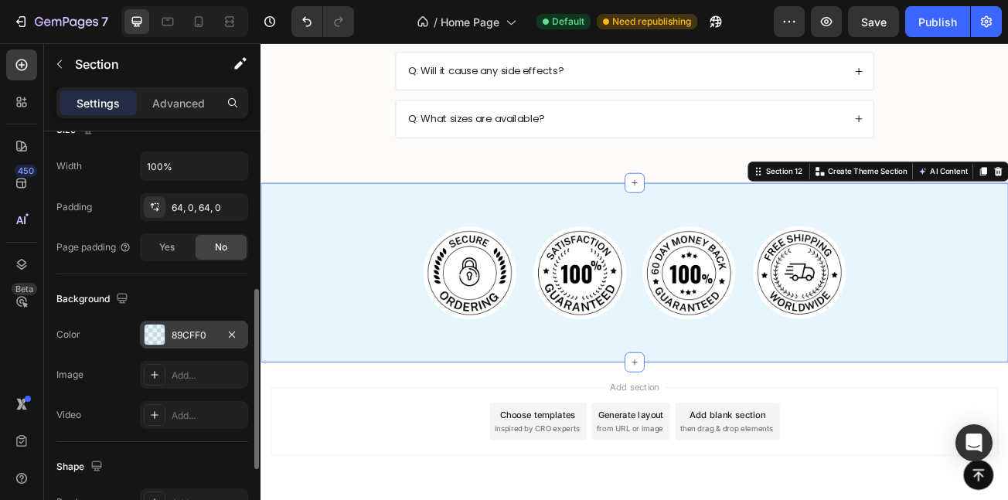
click at [159, 333] on div at bounding box center [155, 335] width 20 height 20
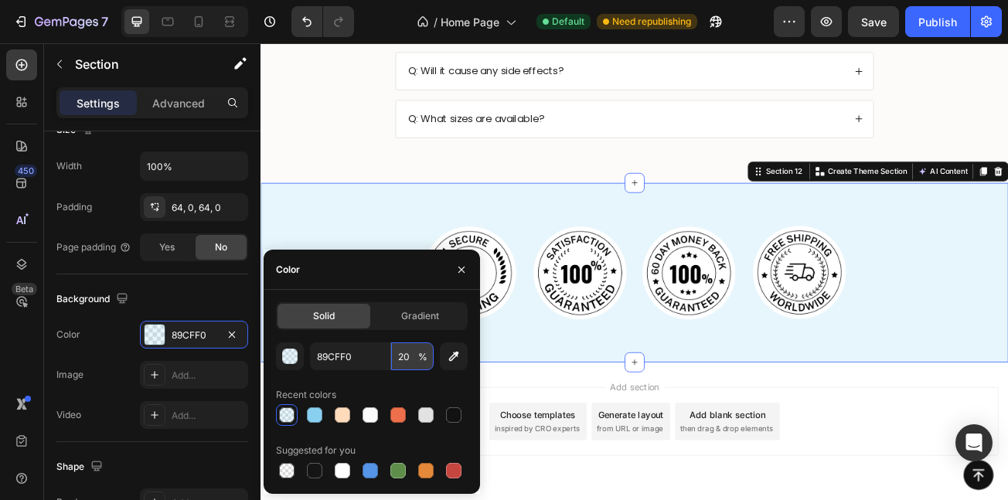
click at [408, 359] on input "20" at bounding box center [412, 357] width 43 height 28
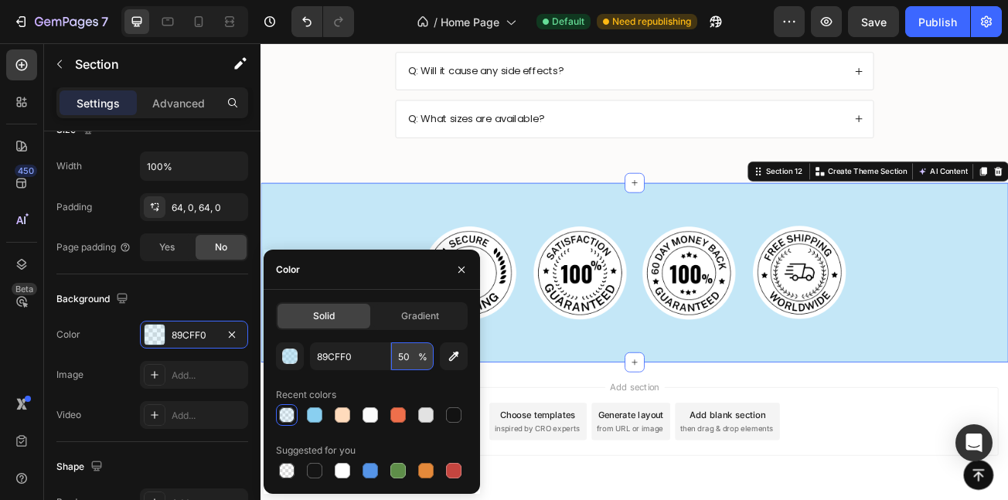
type input "50"
click at [0, 368] on div "450 Beta" at bounding box center [22, 271] width 44 height 457
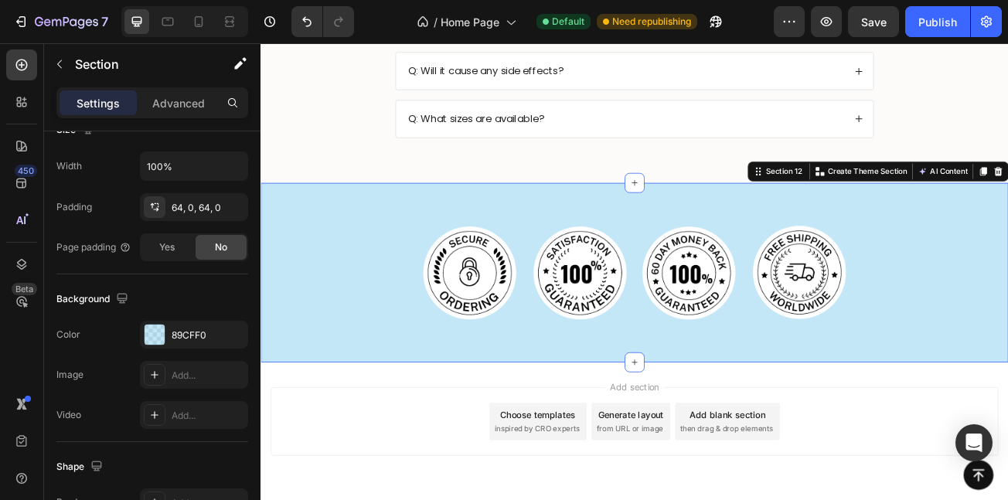
scroll to position [6003, 0]
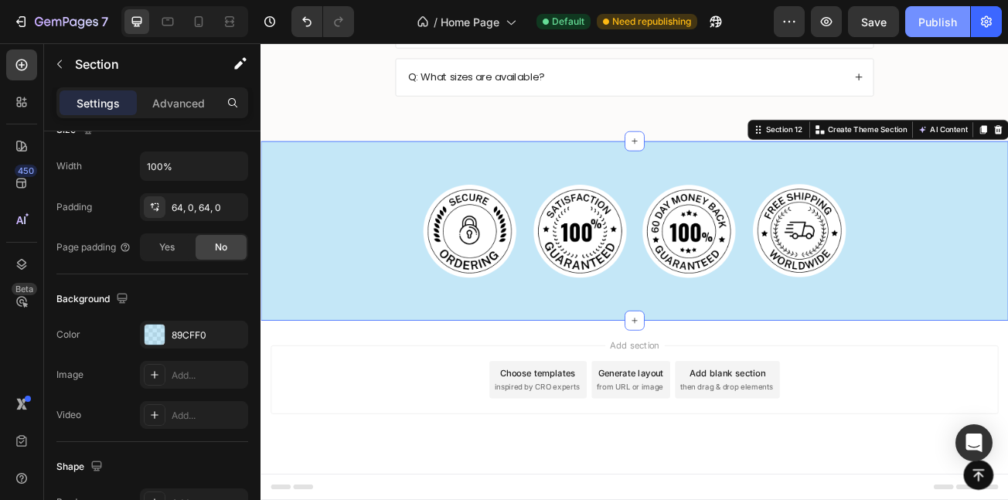
drag, startPoint x: 937, startPoint y: 27, endPoint x: 871, endPoint y: 1, distance: 71.5
click at [937, 27] on div "Publish" at bounding box center [938, 22] width 39 height 16
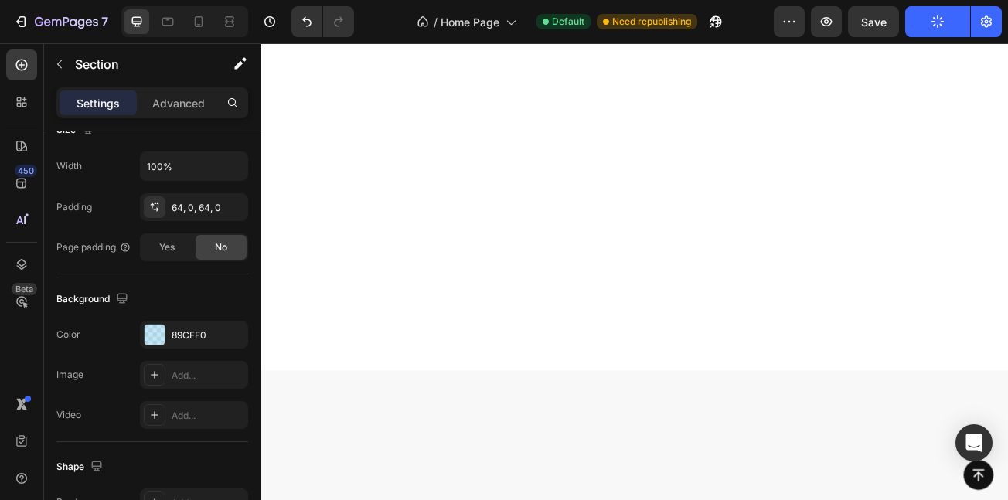
scroll to position [0, 0]
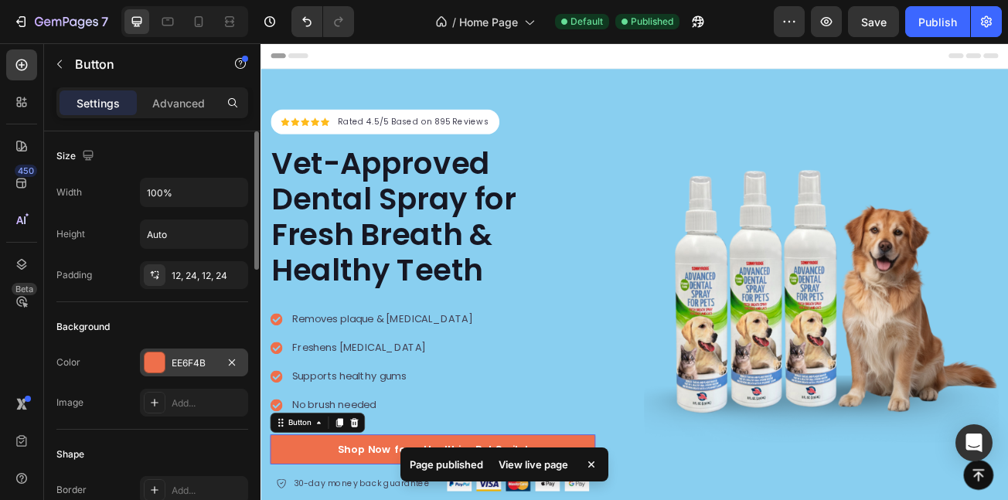
click at [151, 356] on div at bounding box center [155, 363] width 20 height 20
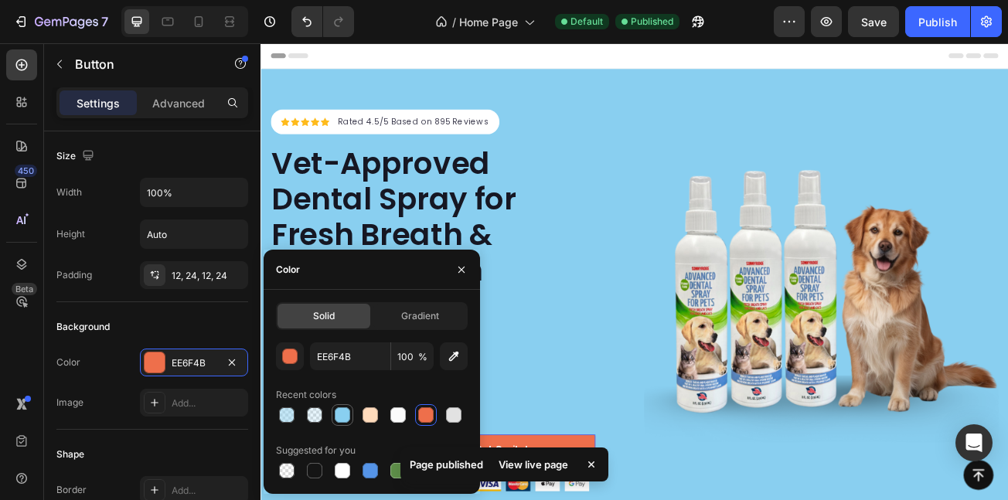
click at [339, 410] on div at bounding box center [342, 414] width 15 height 15
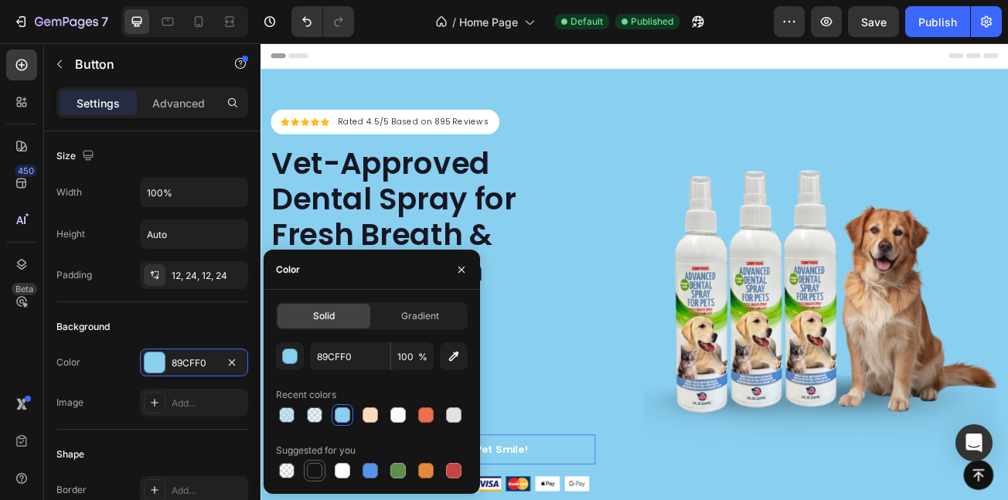
click at [311, 476] on div at bounding box center [314, 470] width 15 height 15
type input "151515"
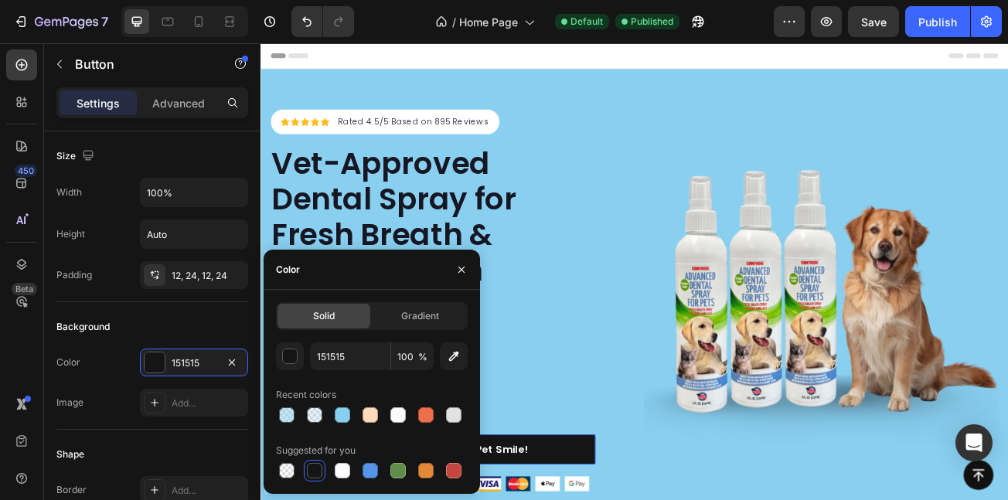
click at [0, 356] on div "450 Beta" at bounding box center [22, 271] width 44 height 457
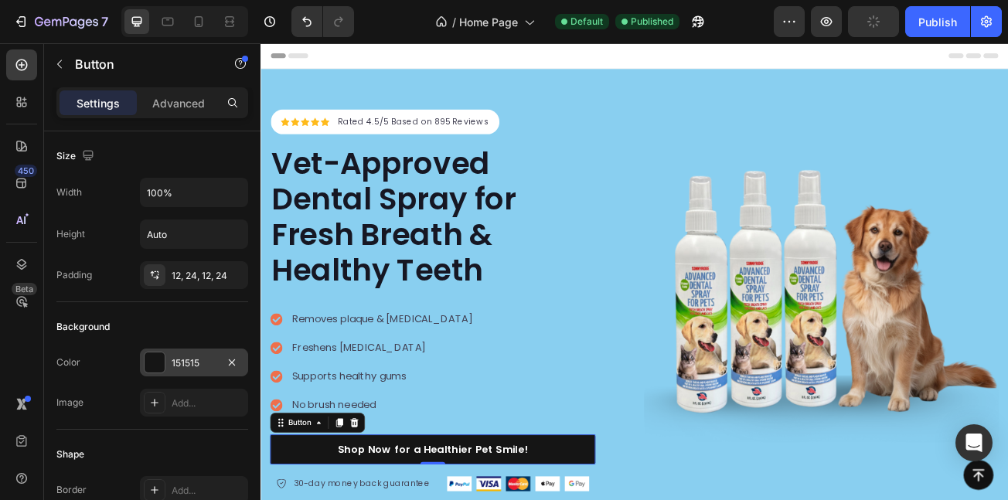
scroll to position [817, 0]
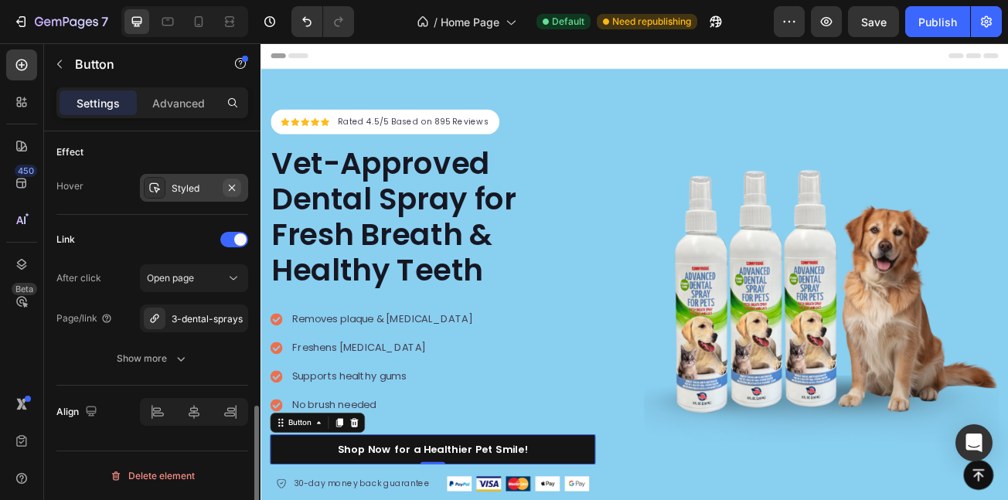
click at [227, 187] on icon "button" at bounding box center [232, 188] width 12 height 12
click at [278, 393] on div "Removes plaque & [MEDICAL_DATA]" at bounding box center [399, 385] width 254 height 23
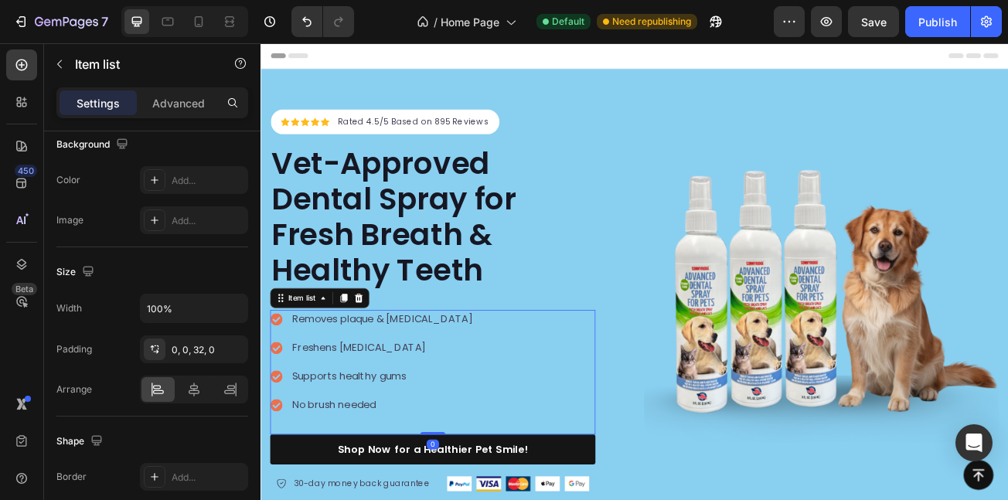
scroll to position [0, 0]
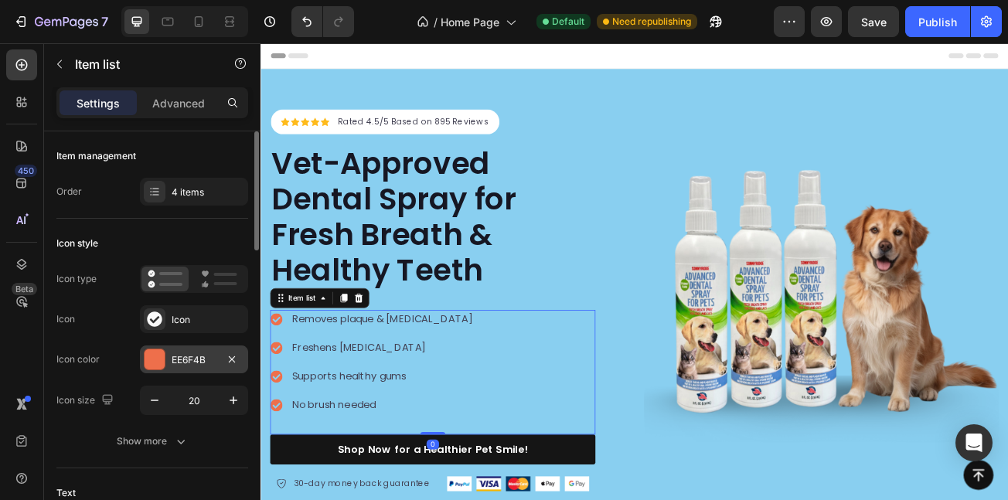
click at [182, 368] on div "EE6F4B" at bounding box center [194, 360] width 108 height 28
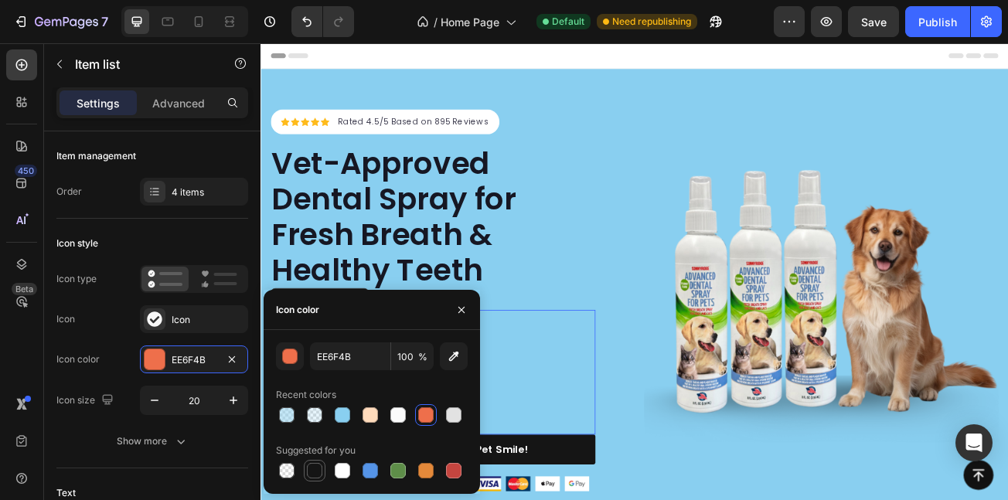
click at [322, 469] on div at bounding box center [314, 471] width 19 height 19
type input "151515"
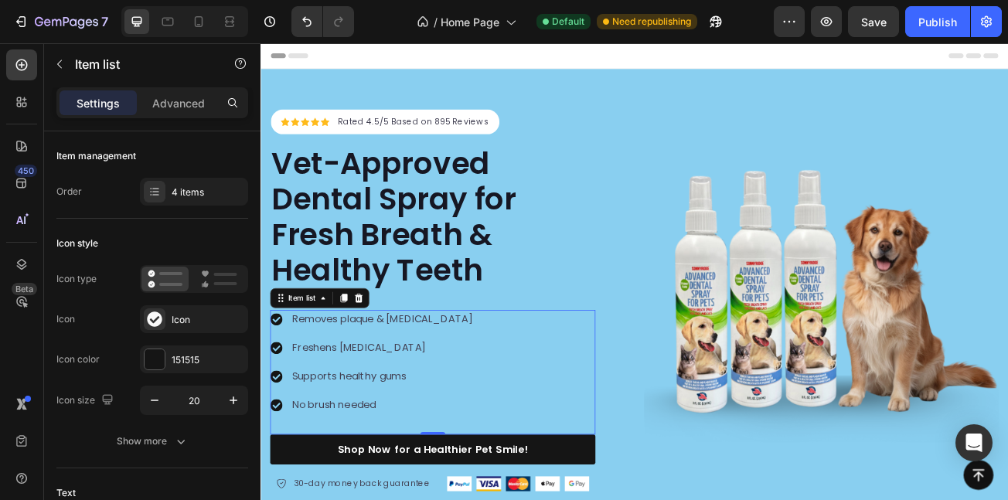
click at [0, 332] on div "450 Beta" at bounding box center [22, 271] width 44 height 457
click at [946, 22] on div "Publish" at bounding box center [938, 22] width 39 height 16
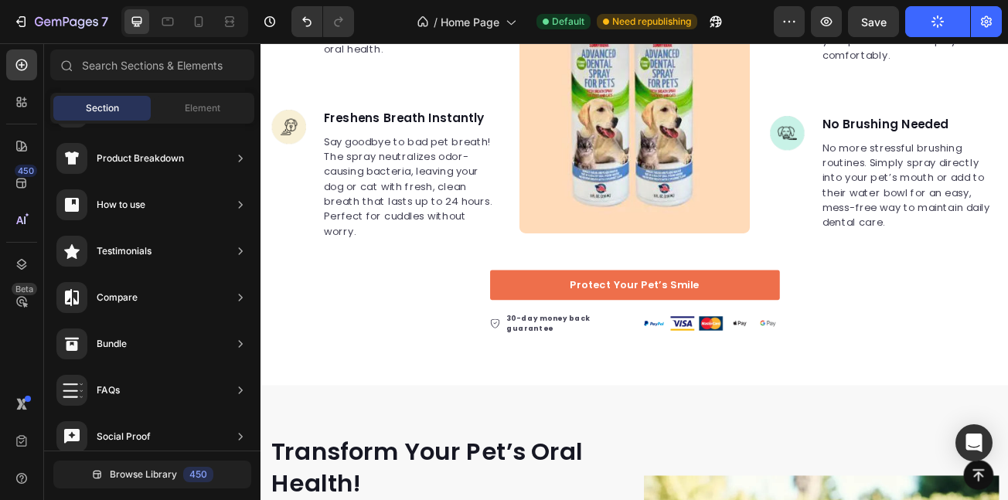
scroll to position [1034, 0]
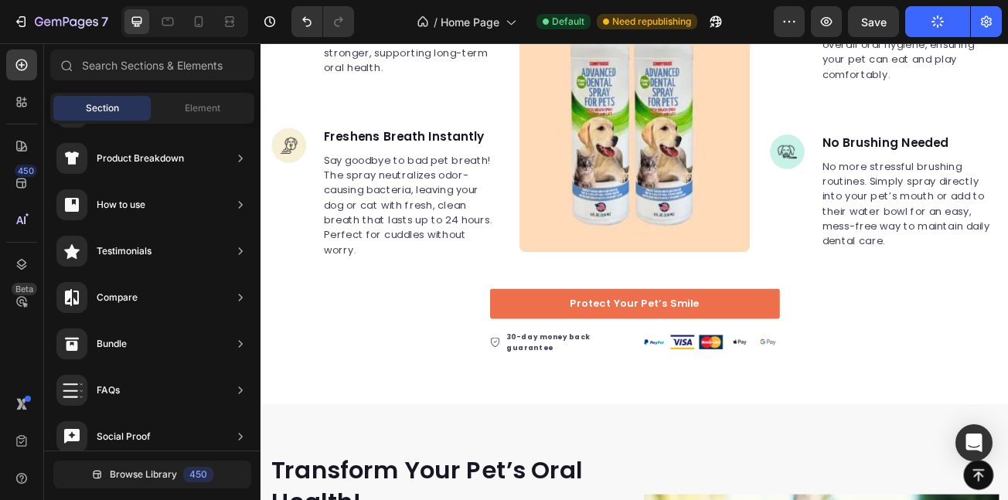
drag, startPoint x: 1181, startPoint y: 77, endPoint x: 759, endPoint y: 77, distance: 422.2
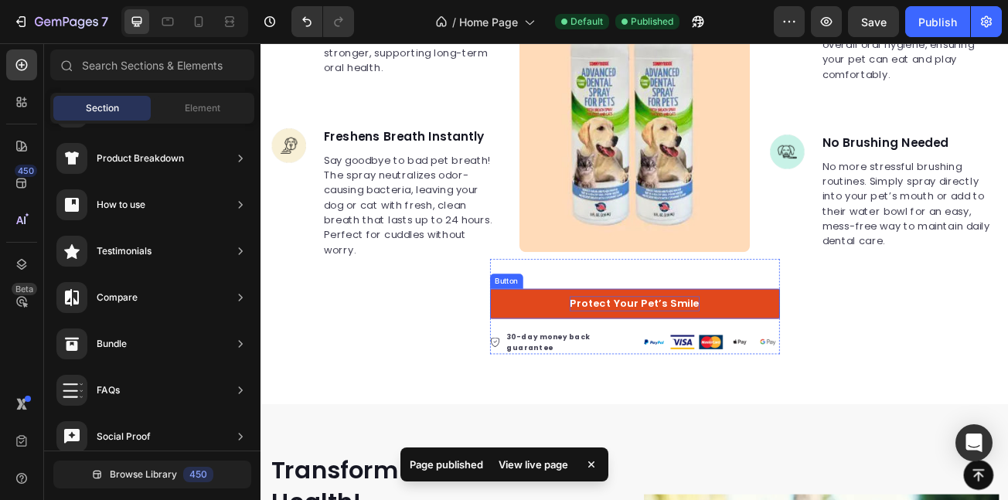
click at [647, 357] on p "Protect Your Pet’s Smile" at bounding box center [724, 366] width 161 height 19
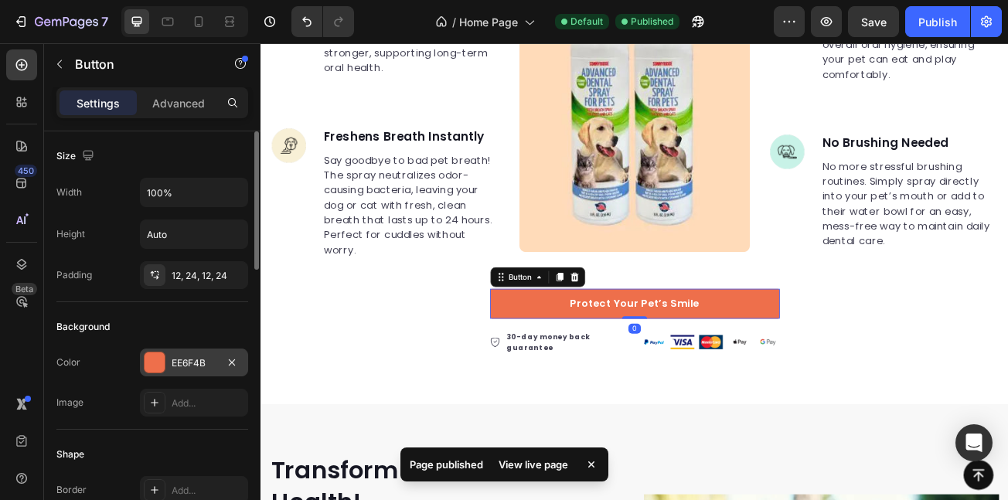
click at [210, 365] on div "EE6F4B" at bounding box center [194, 363] width 45 height 14
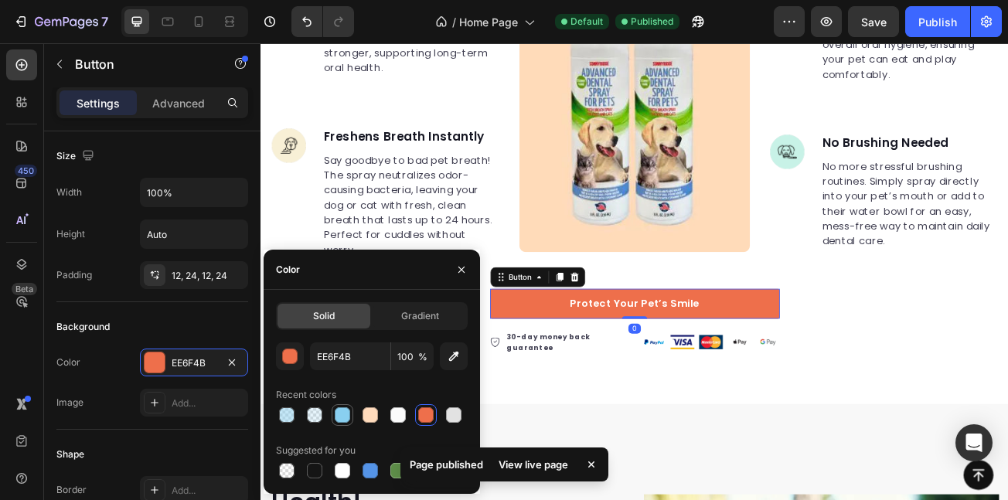
click at [345, 407] on div at bounding box center [342, 414] width 15 height 15
type input "89CFF0"
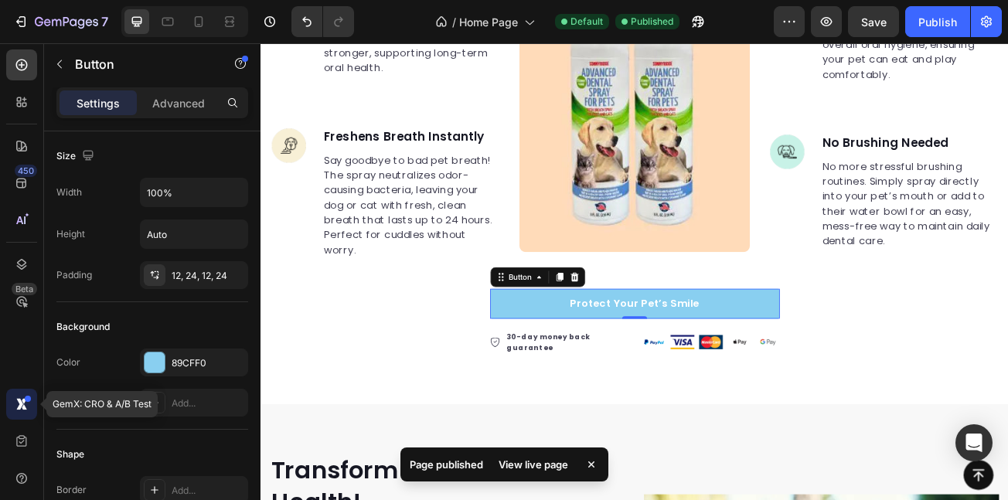
click at [10, 392] on div at bounding box center [21, 404] width 31 height 31
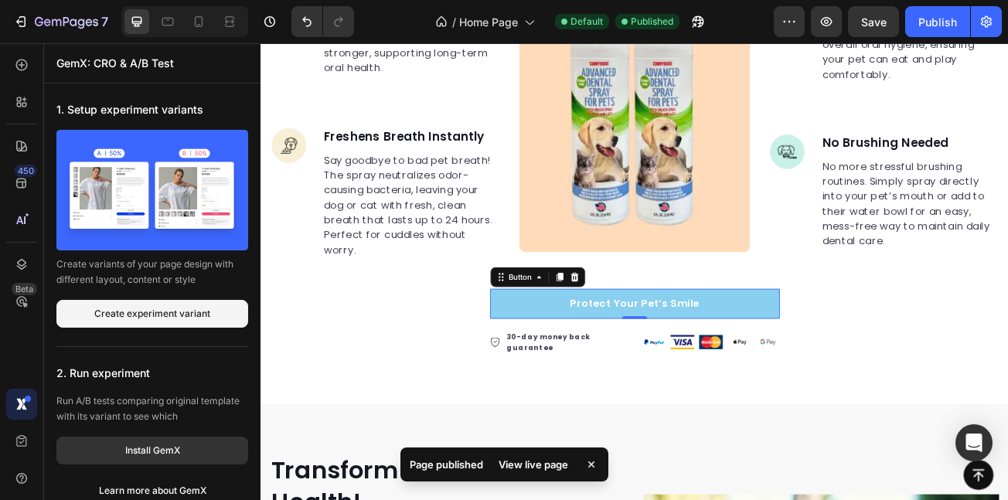
click at [577, 348] on link "Protect Your Pet’s Smile" at bounding box center [725, 366] width 360 height 37
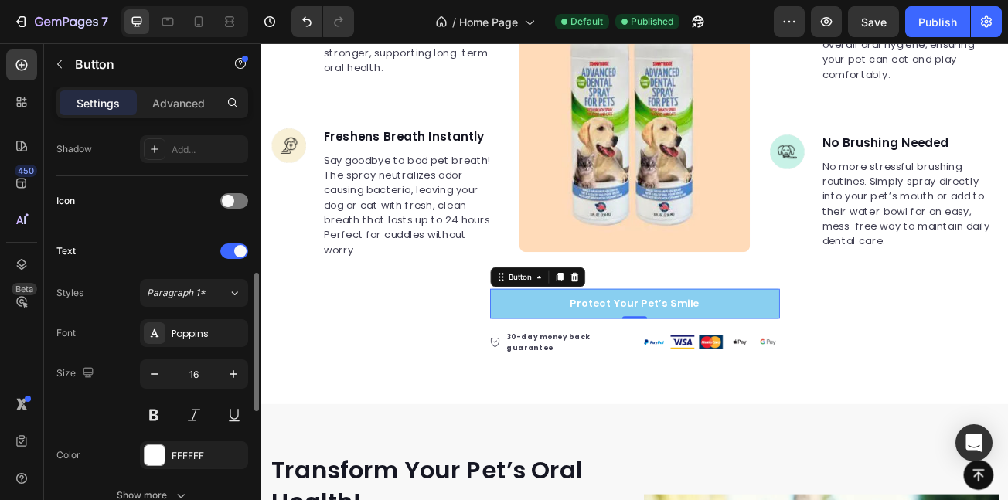
scroll to position [442, 0]
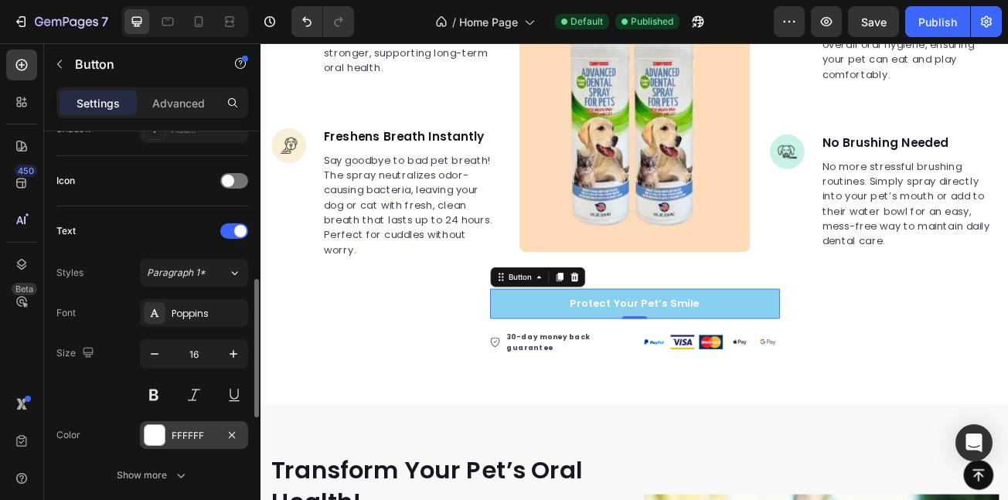
click at [163, 429] on div at bounding box center [155, 435] width 20 height 20
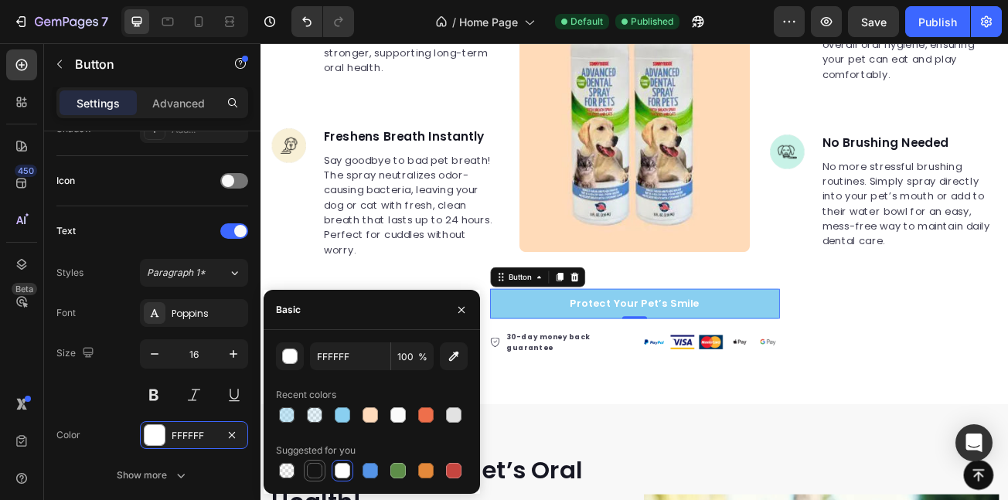
click at [310, 475] on div at bounding box center [314, 470] width 15 height 15
type input "151515"
click at [10, 359] on div "450 Beta" at bounding box center [21, 218] width 31 height 339
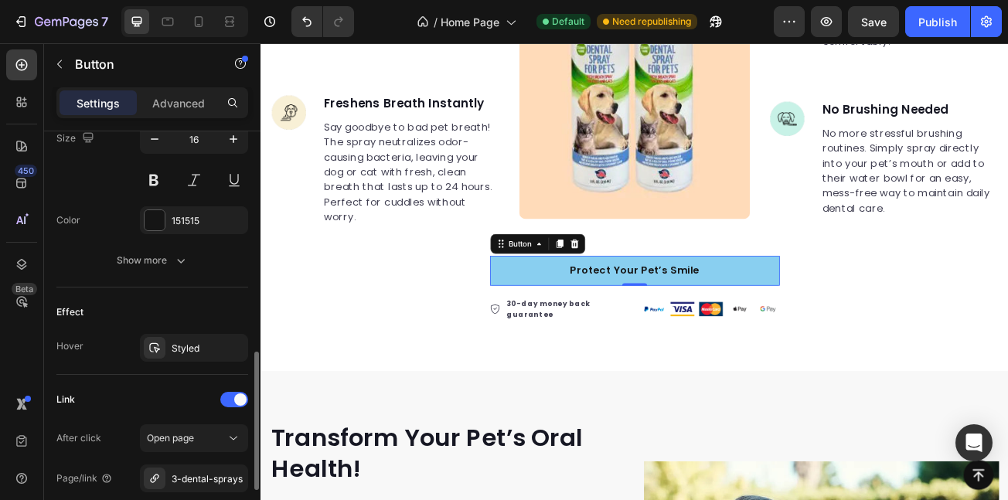
scroll to position [677, 0]
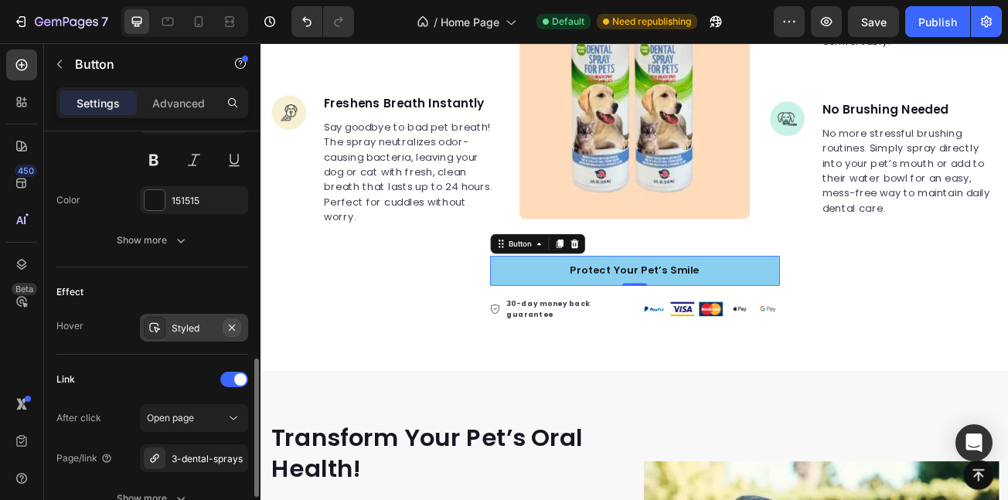
click at [234, 323] on icon "button" at bounding box center [232, 328] width 12 height 12
click at [0, 375] on div "450 Beta" at bounding box center [22, 271] width 44 height 457
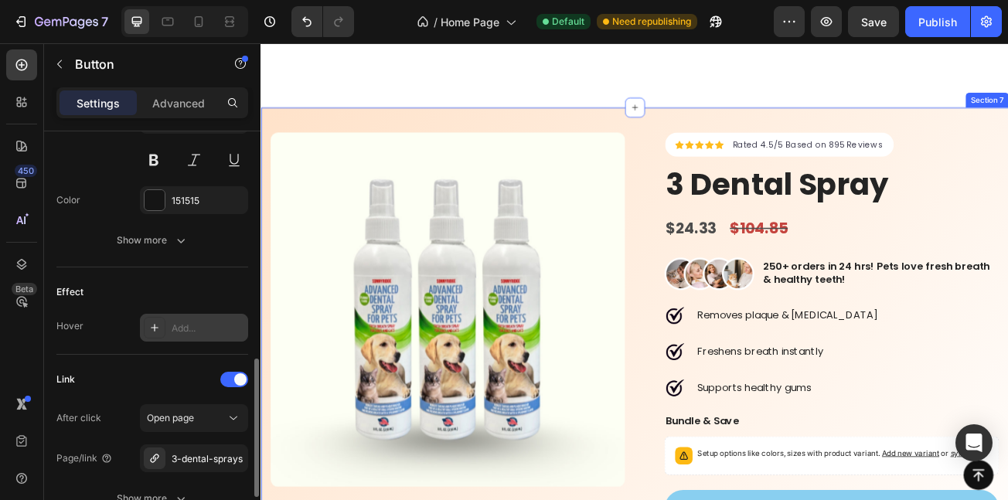
scroll to position [0, 0]
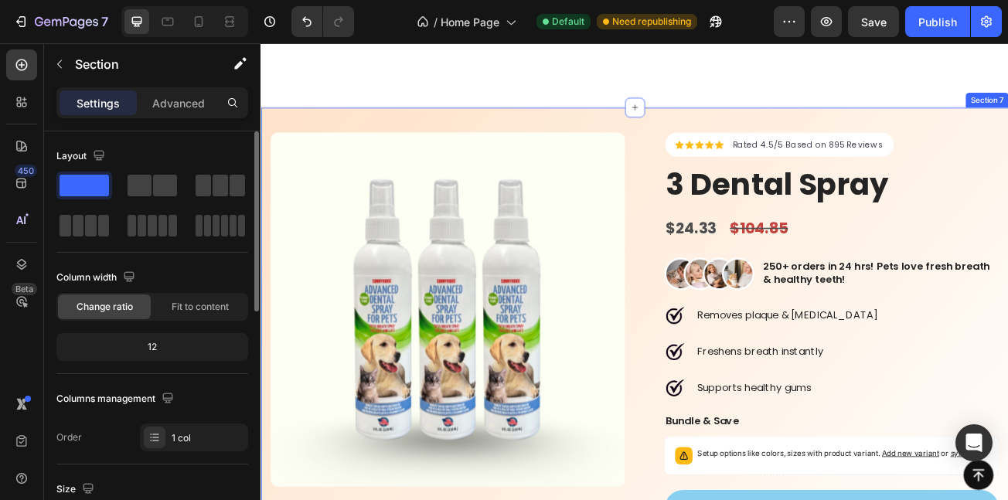
click at [558, 124] on div "Product Images Icon Icon Icon Icon Icon Icon List Hoz Rated 4.5/5 Based on 895 …" at bounding box center [725, 445] width 928 height 644
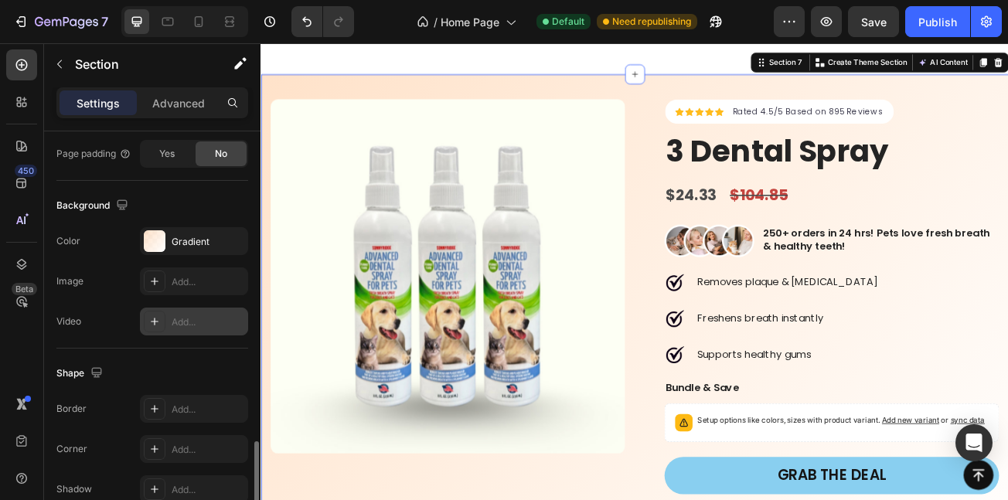
scroll to position [530, 0]
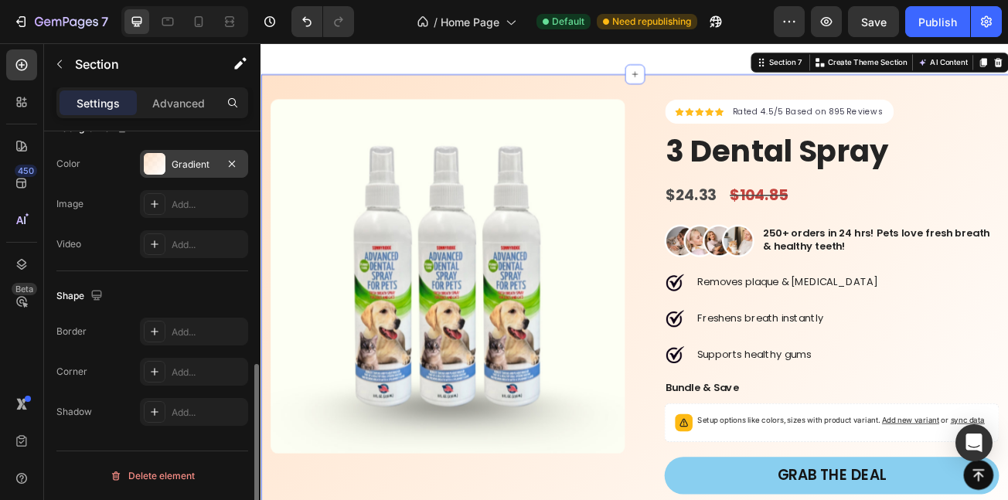
click at [173, 170] on div "Gradient" at bounding box center [194, 165] width 45 height 14
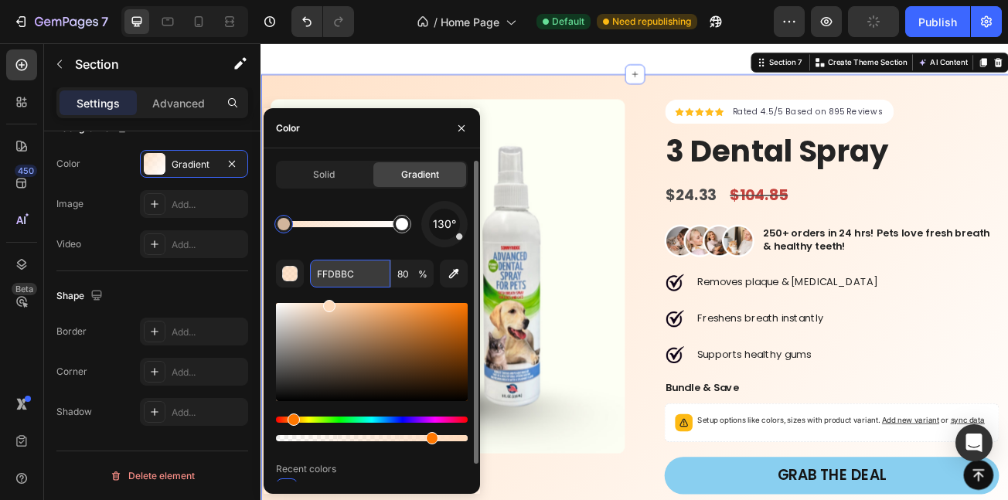
click at [355, 278] on input "FFDBBC" at bounding box center [350, 274] width 80 height 28
paste input "89CFF0"
type input "89CFF0"
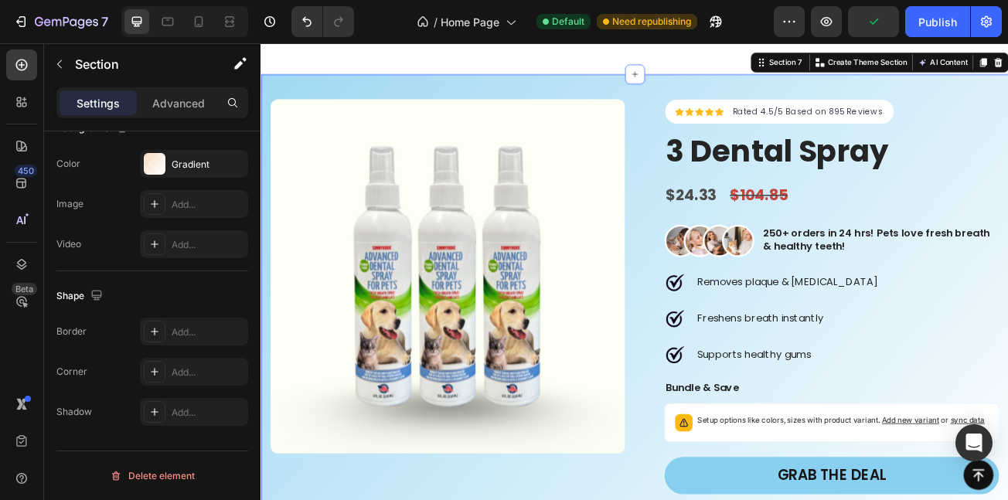
click at [0, 365] on div "450 Beta" at bounding box center [22, 271] width 44 height 457
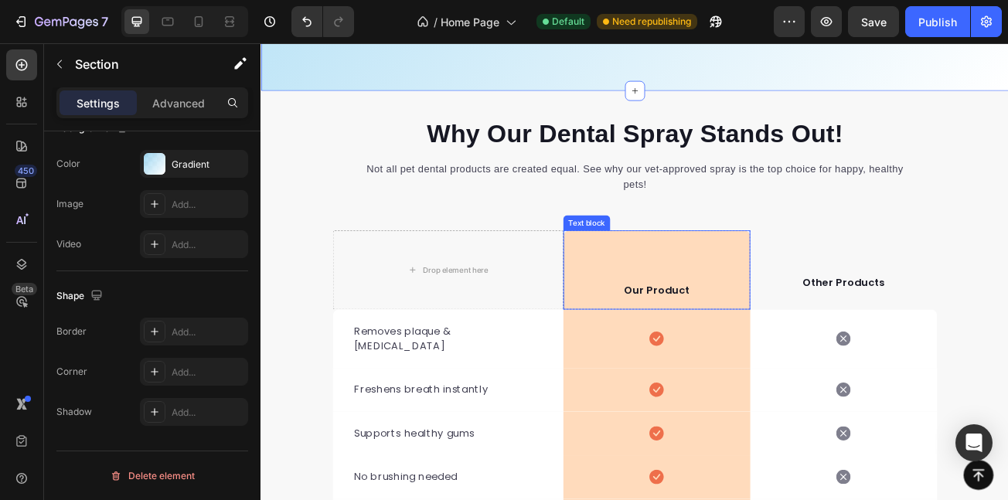
scroll to position [3394, 0]
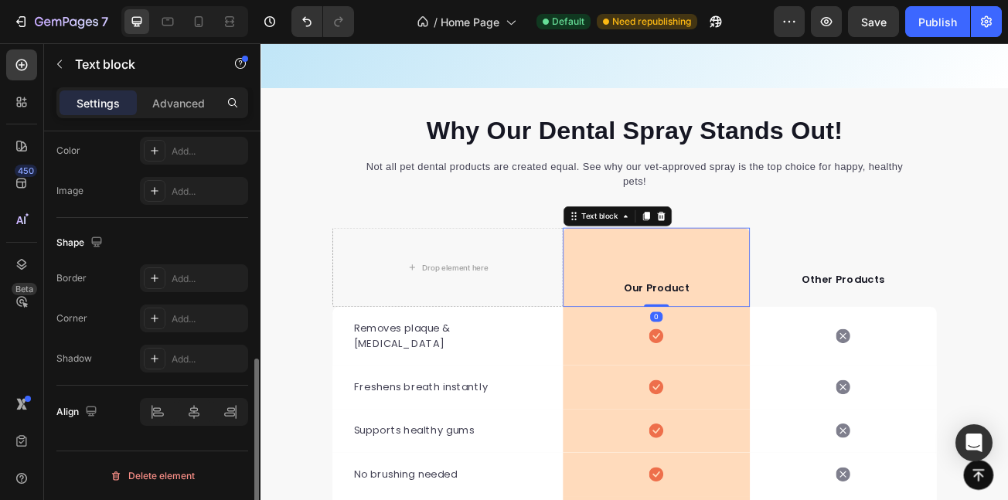
click at [793, 343] on div "Our Product Text block 0" at bounding box center [752, 321] width 232 height 98
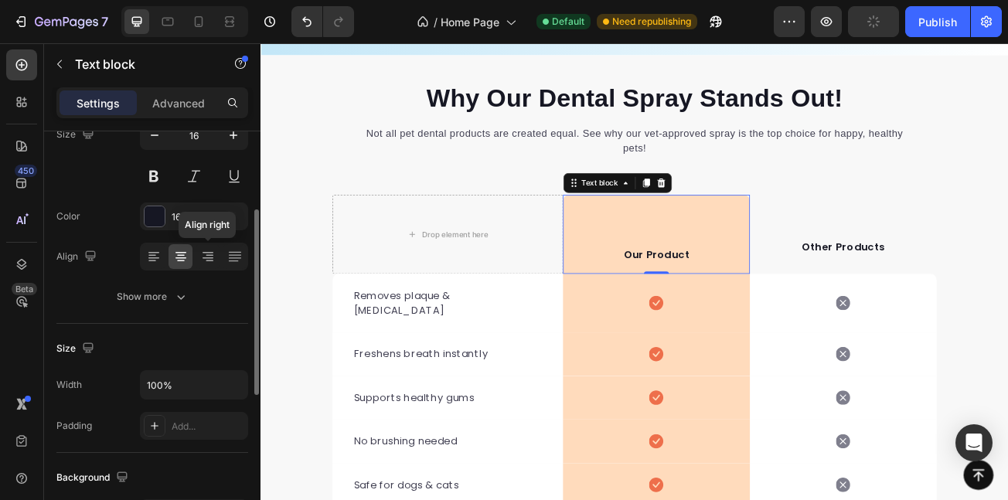
scroll to position [151, 0]
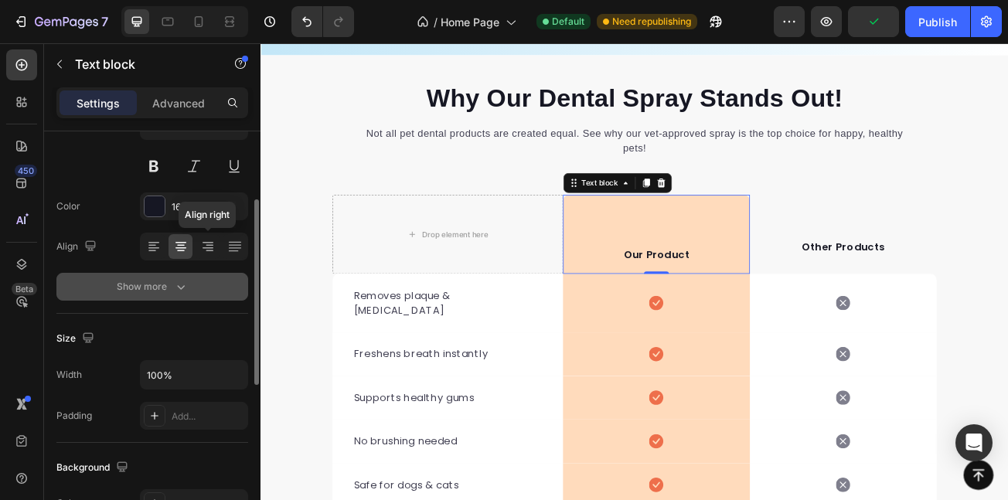
click at [158, 298] on button "Show more" at bounding box center [152, 287] width 192 height 28
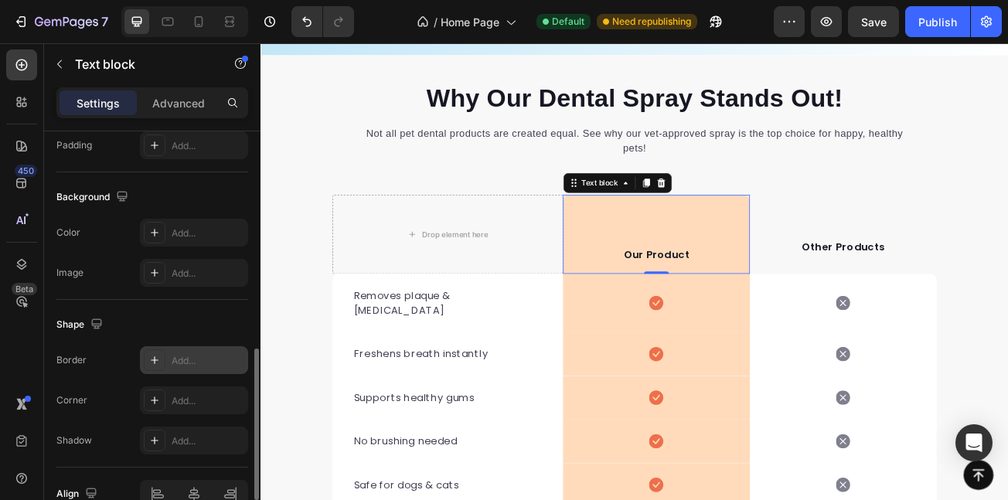
scroll to position [656, 0]
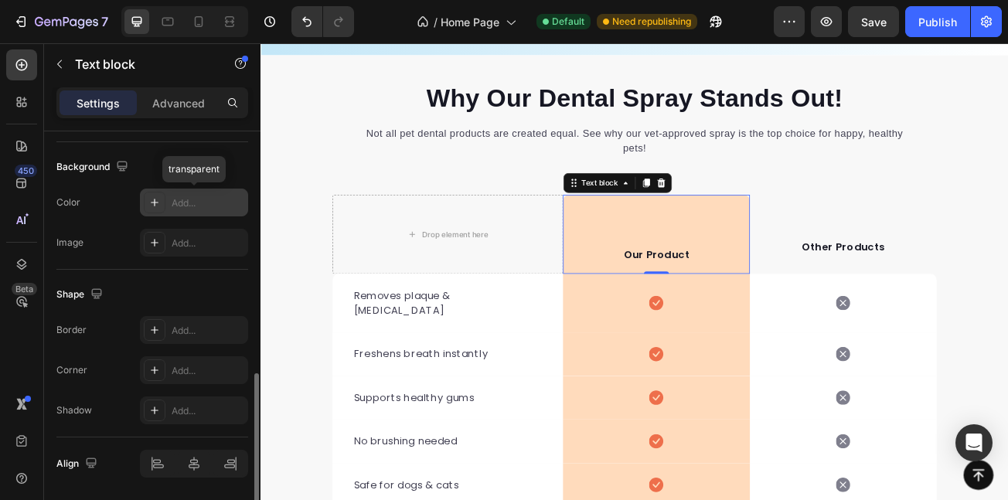
click at [176, 198] on div "Add..." at bounding box center [208, 203] width 73 height 14
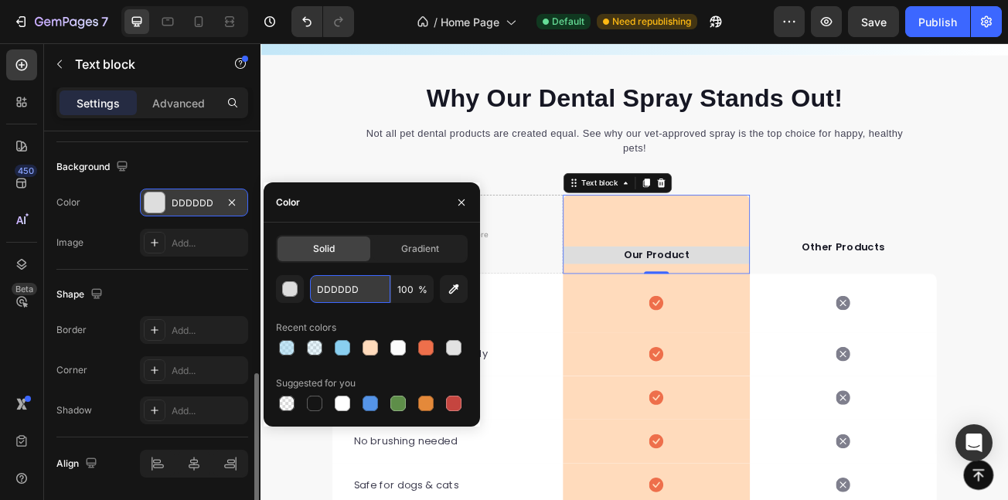
click at [363, 298] on input "DDDDDD" at bounding box center [350, 289] width 80 height 28
paste input "89CFF0"
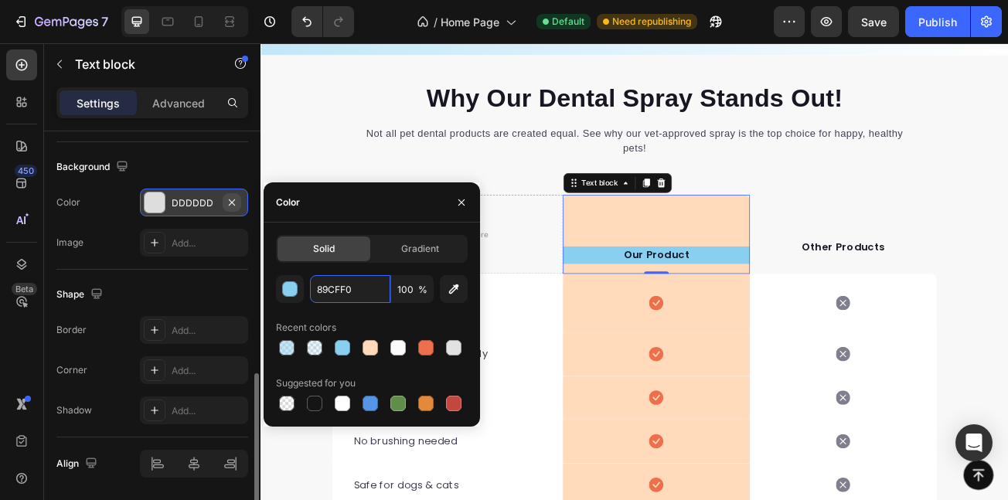
type input "89CFF0"
click at [224, 206] on button "button" at bounding box center [232, 202] width 19 height 19
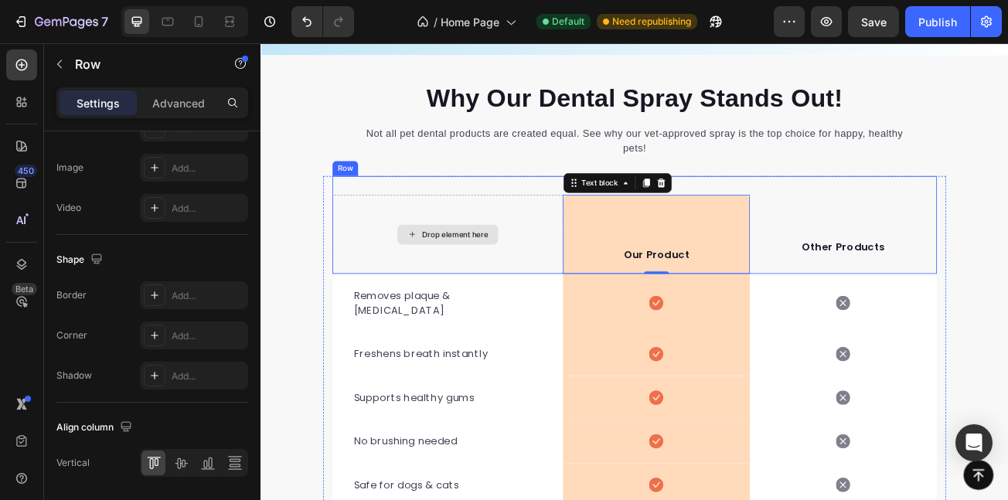
click at [605, 267] on div "Drop element here" at bounding box center [492, 280] width 286 height 98
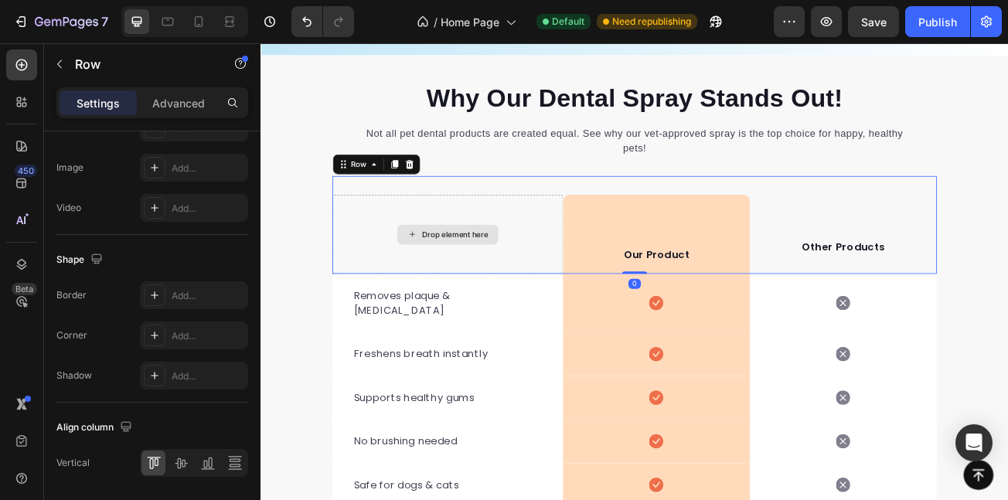
scroll to position [0, 0]
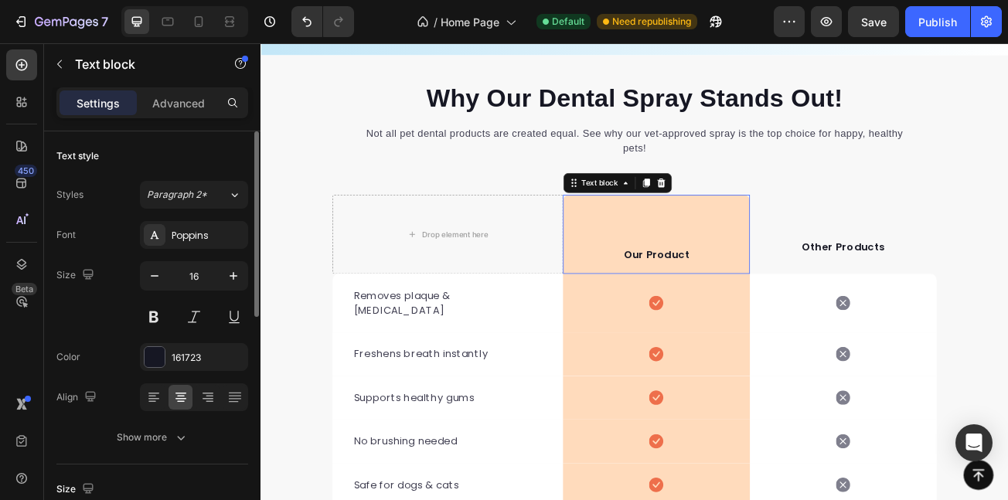
click at [645, 247] on div "Our Product Text block 0" at bounding box center [752, 280] width 232 height 98
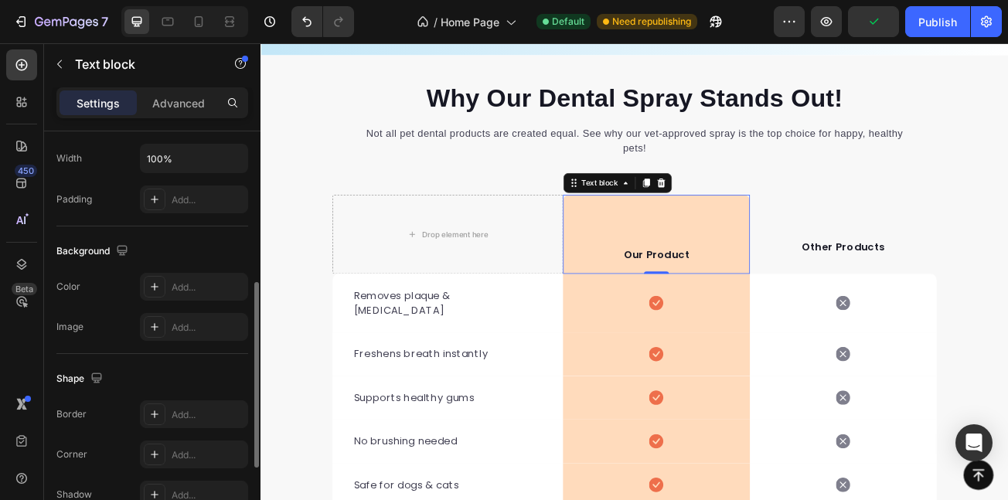
scroll to position [377, 0]
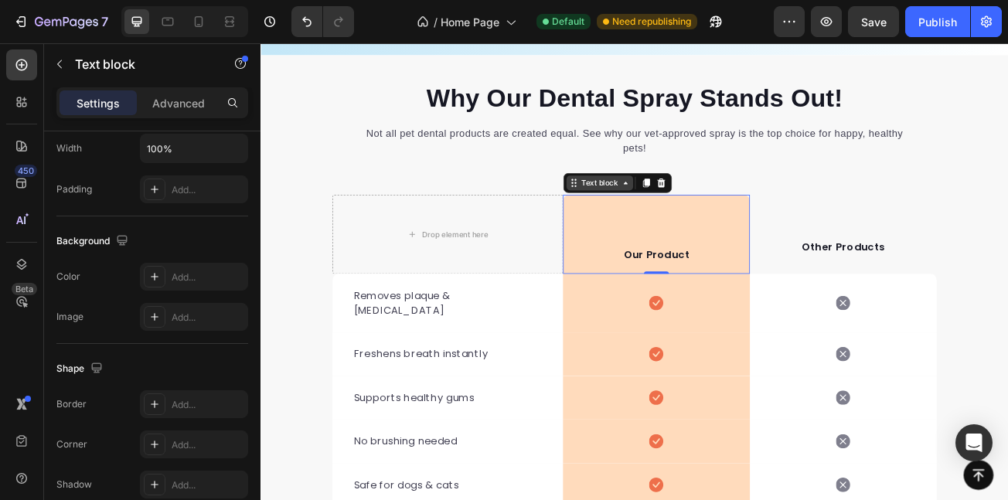
click at [707, 223] on icon at bounding box center [713, 216] width 12 height 12
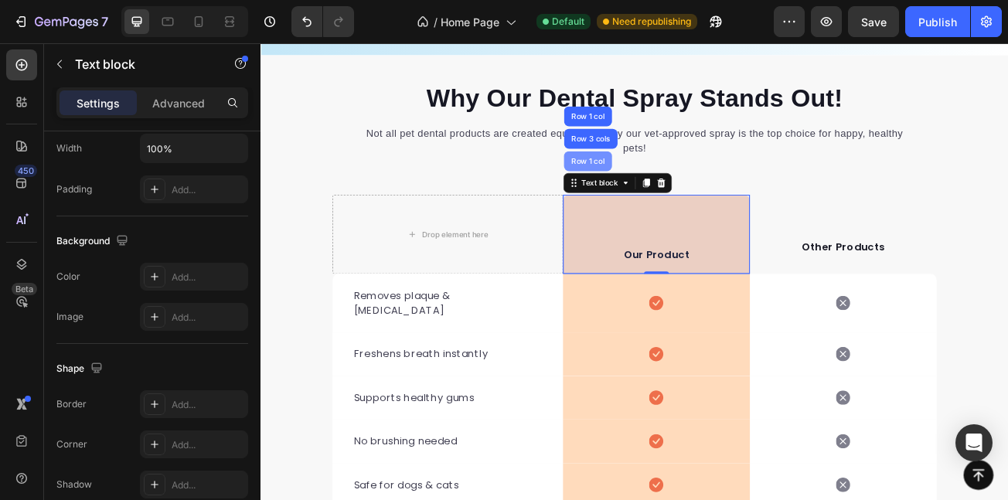
click at [656, 194] on div "Row 1 col" at bounding box center [666, 189] width 47 height 9
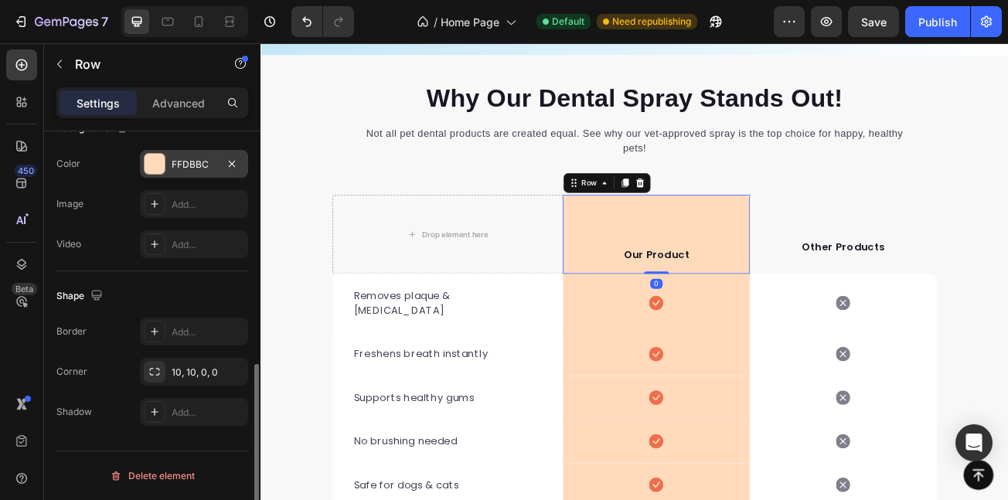
scroll to position [520, 0]
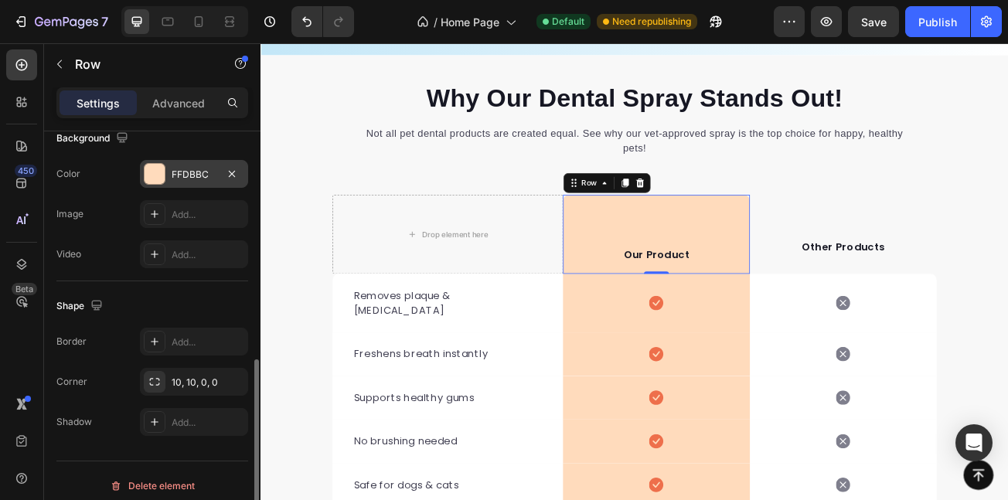
click at [165, 170] on div "FFDBBC" at bounding box center [194, 174] width 108 height 28
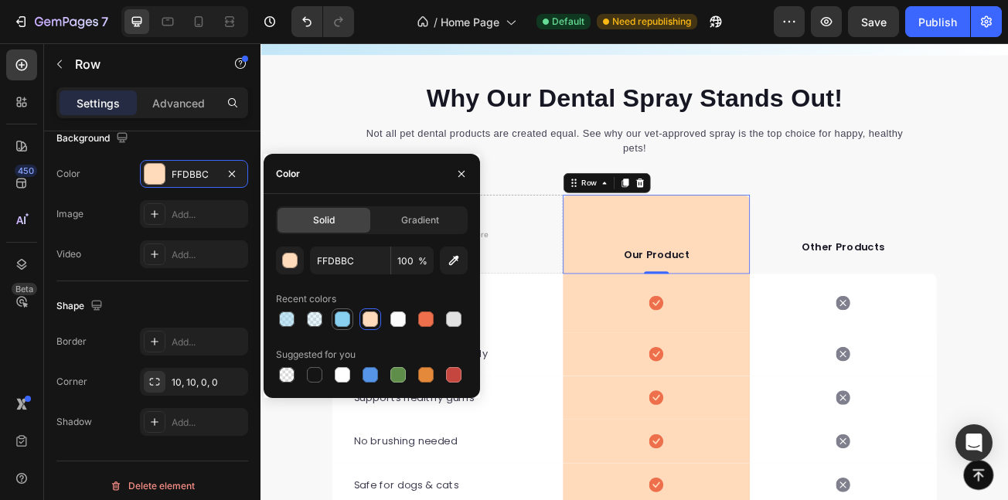
click at [339, 314] on div at bounding box center [342, 319] width 15 height 15
type input "89CFF0"
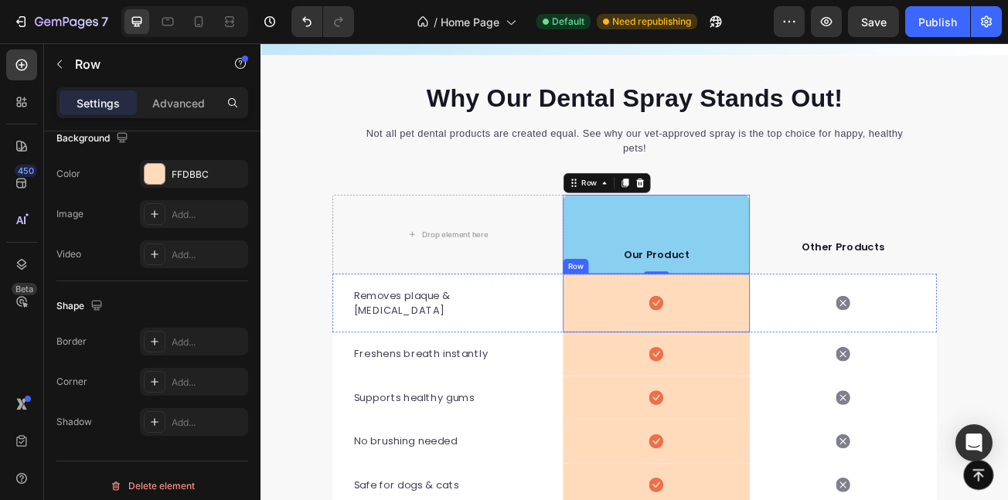
click at [645, 367] on div "Icon Row" at bounding box center [752, 365] width 232 height 73
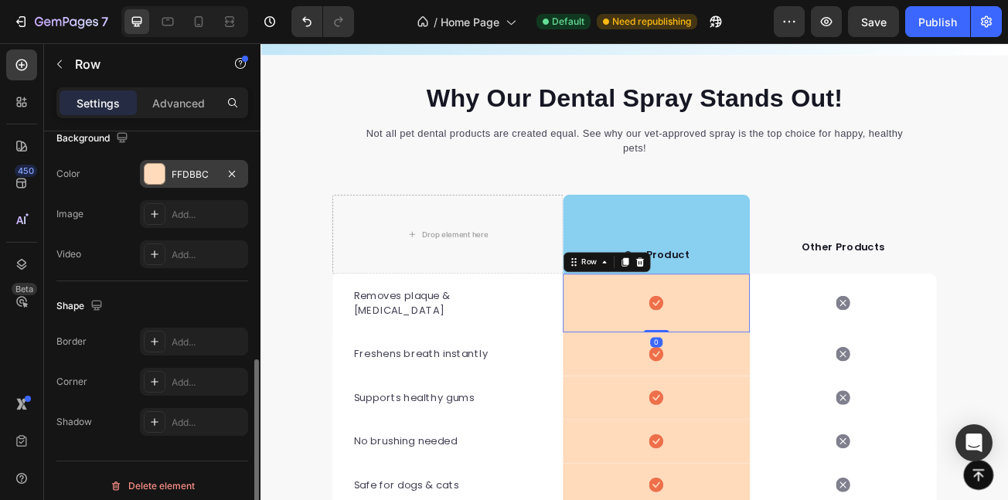
click at [159, 178] on div at bounding box center [155, 174] width 20 height 20
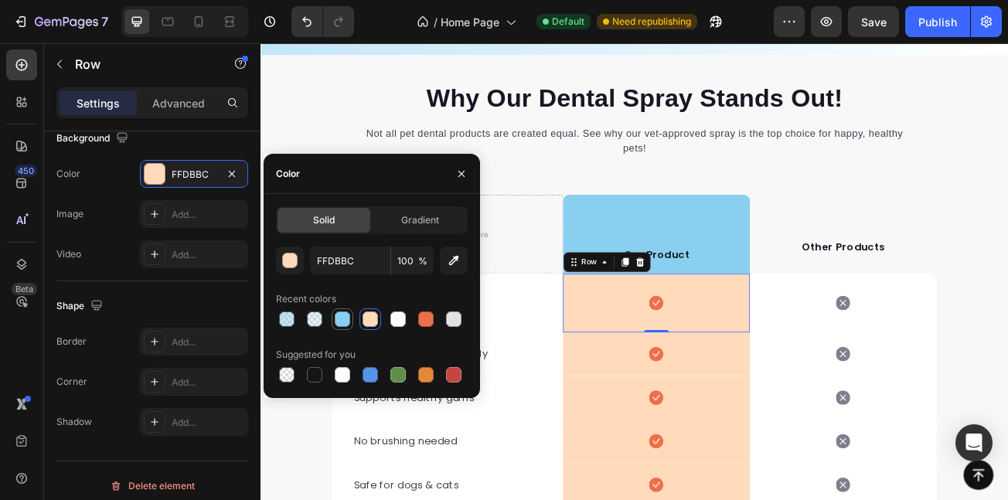
click at [345, 320] on div at bounding box center [342, 319] width 15 height 15
type input "89CFF0"
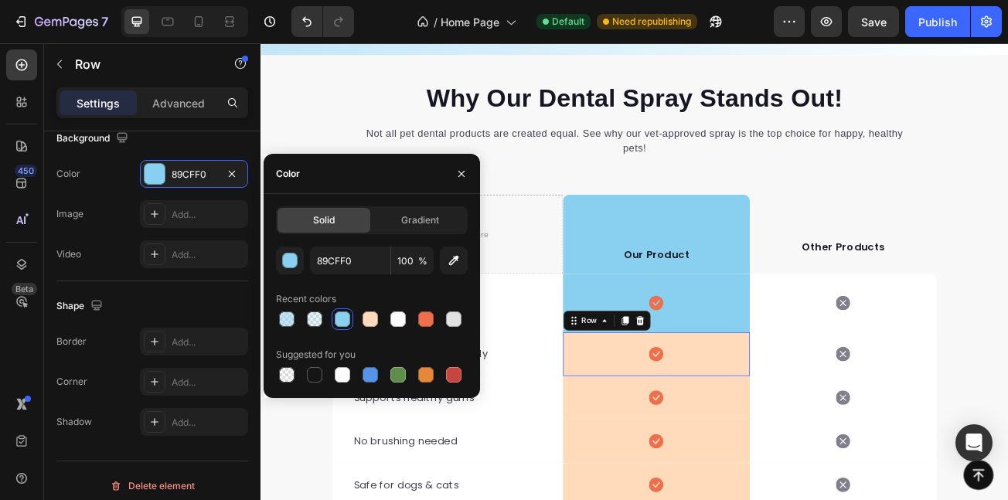
click at [636, 422] on div "Icon Row 0" at bounding box center [752, 429] width 232 height 54
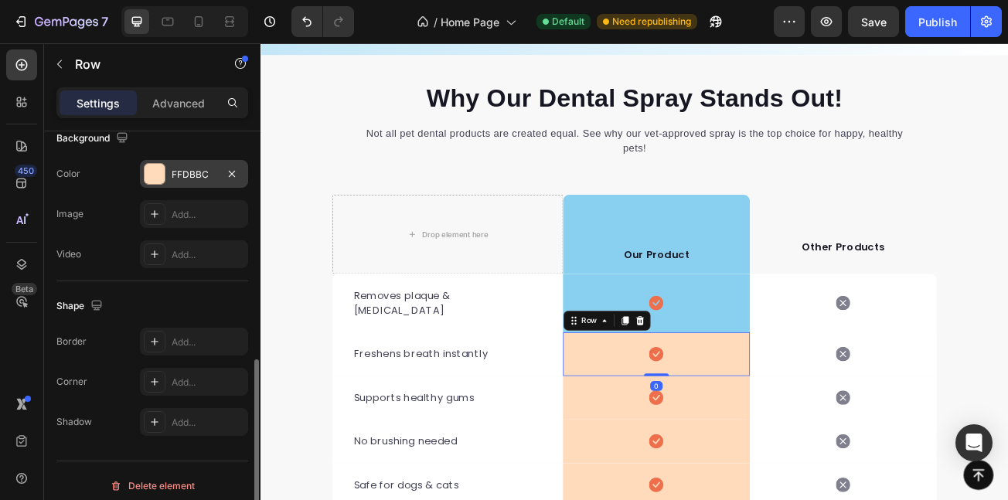
click at [186, 178] on div "FFDBBC" at bounding box center [194, 175] width 45 height 14
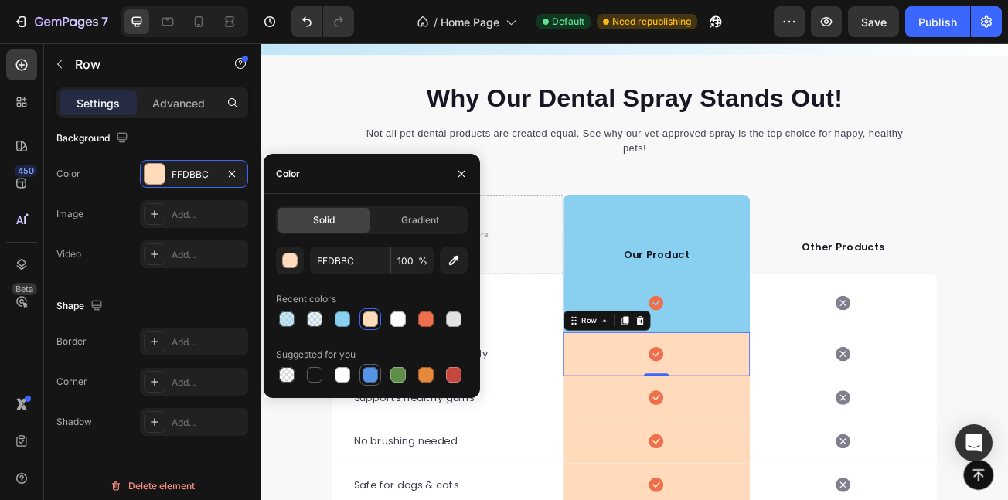
click at [373, 379] on div at bounding box center [370, 374] width 15 height 15
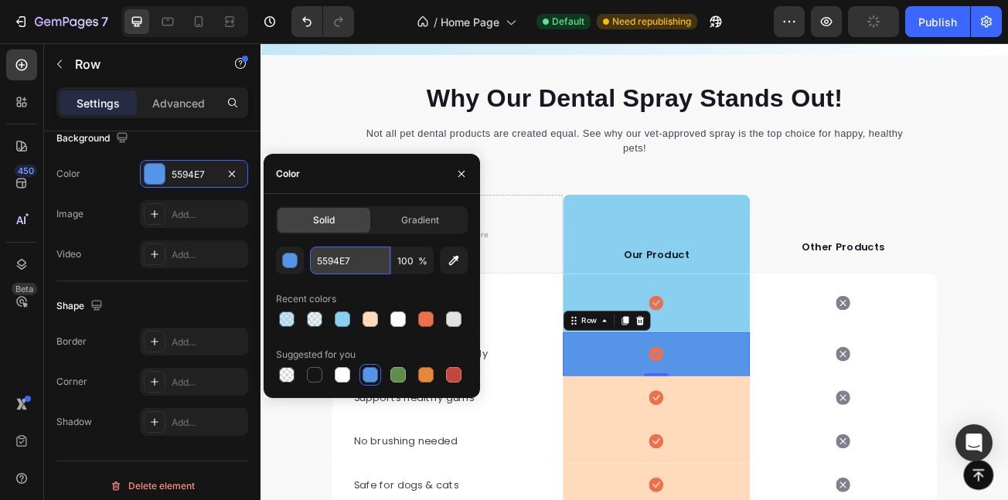
click at [362, 251] on input "5594E7" at bounding box center [350, 261] width 80 height 28
paste input "89CFF0"
type input "89CFF0"
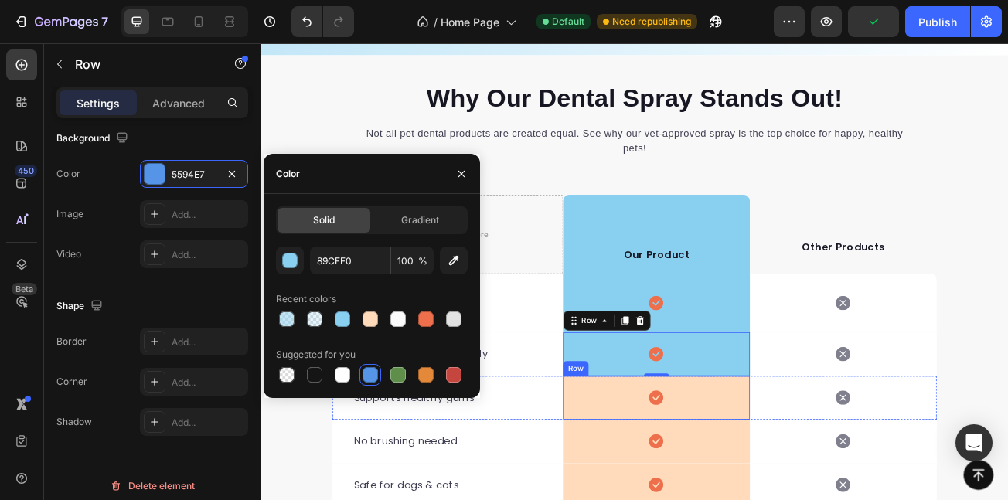
click at [658, 483] on div "Icon Row" at bounding box center [752, 483] width 232 height 54
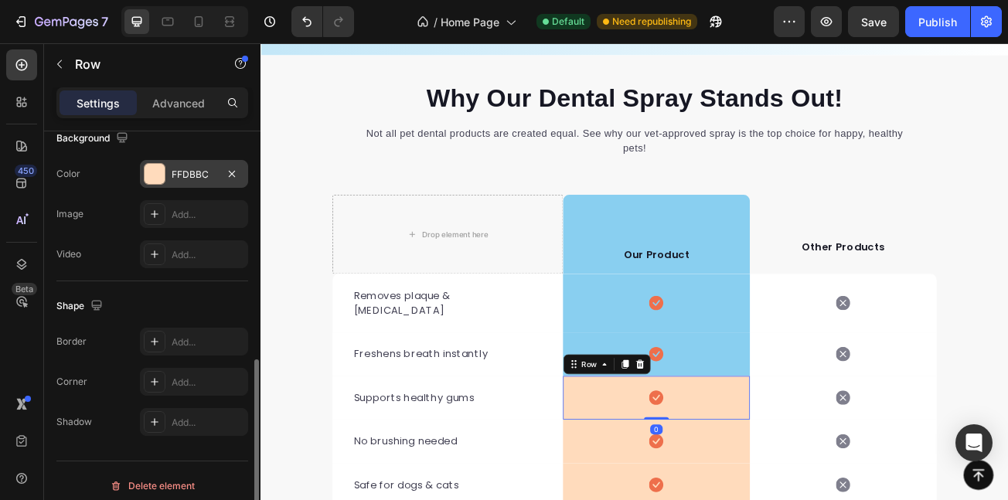
click at [194, 176] on div "FFDBBC" at bounding box center [194, 175] width 45 height 14
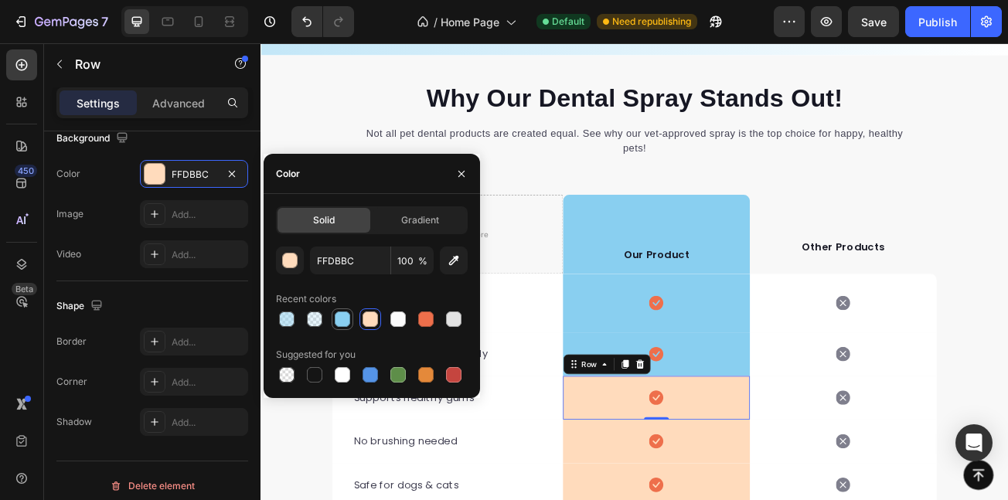
click at [344, 319] on div at bounding box center [342, 319] width 15 height 15
type input "89CFF0"
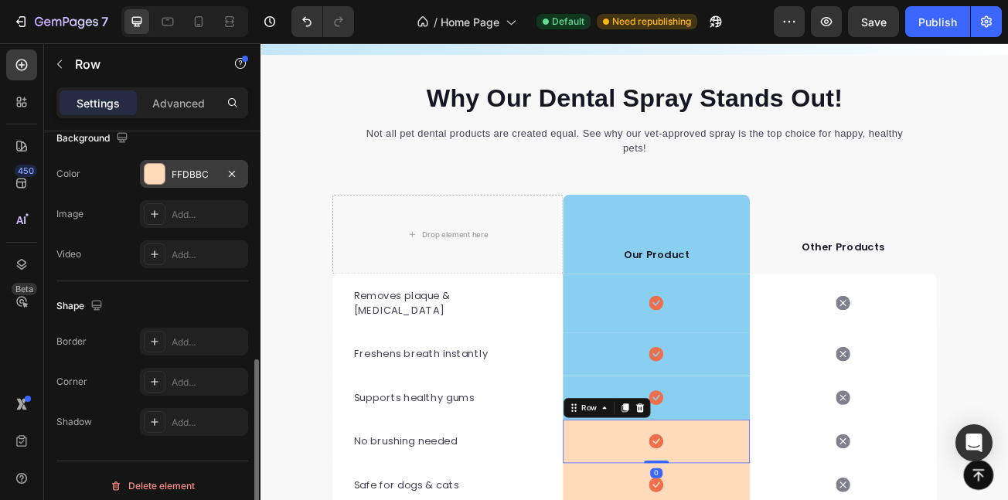
click at [207, 183] on div "FFDBBC" at bounding box center [194, 174] width 108 height 28
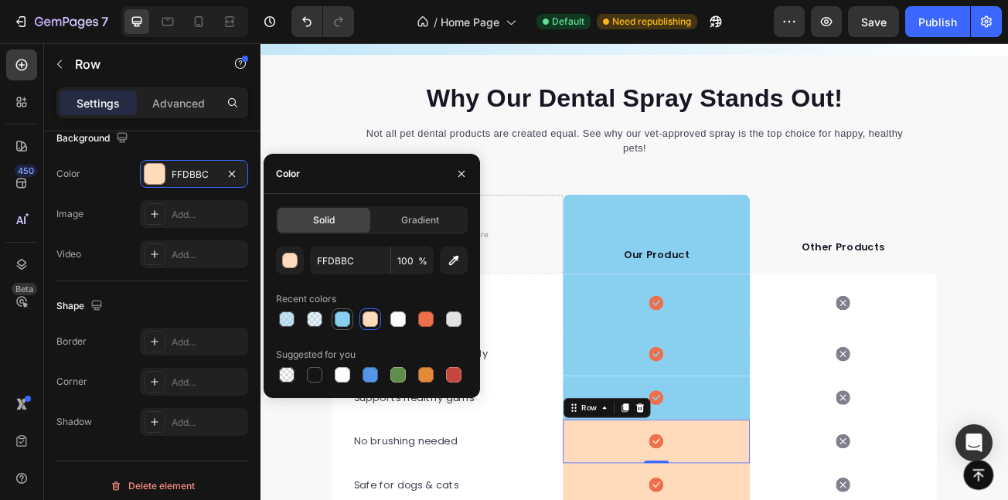
click at [337, 312] on div at bounding box center [342, 319] width 15 height 15
type input "89CFF0"
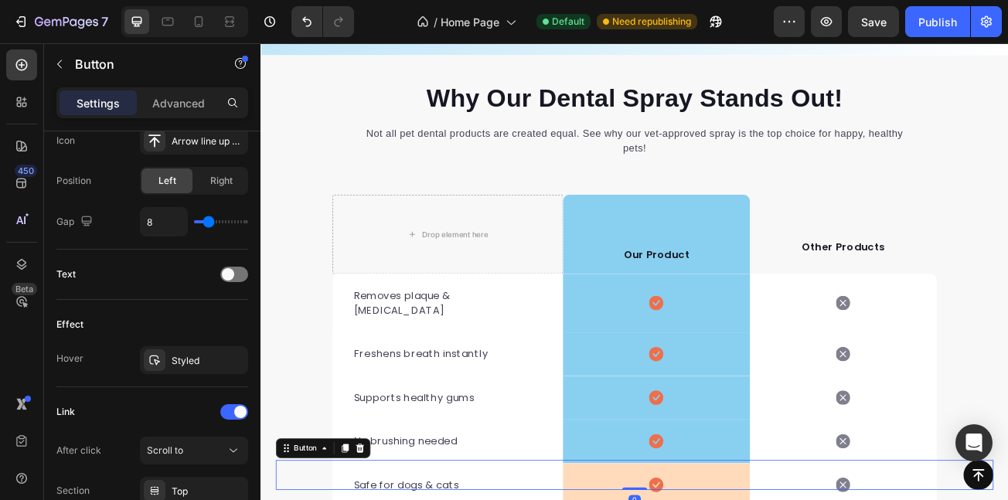
scroll to position [0, 0]
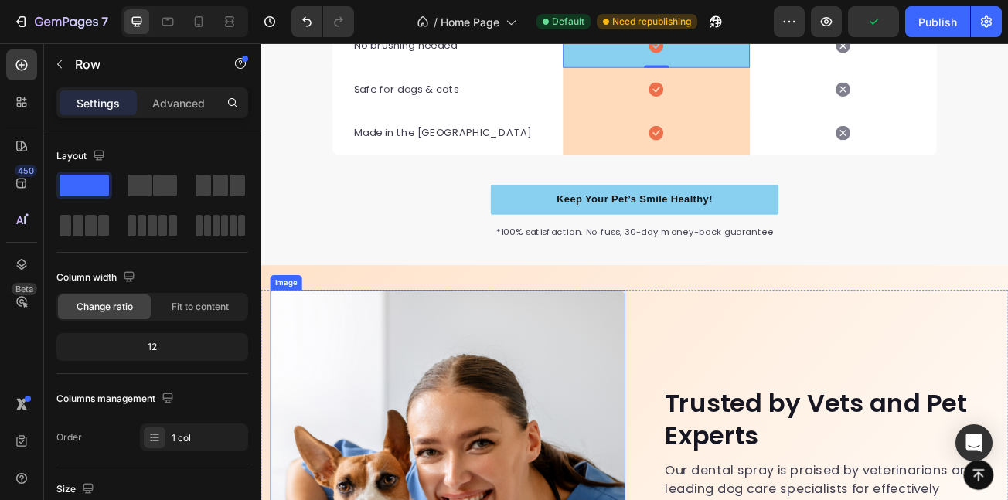
scroll to position [3941, 0]
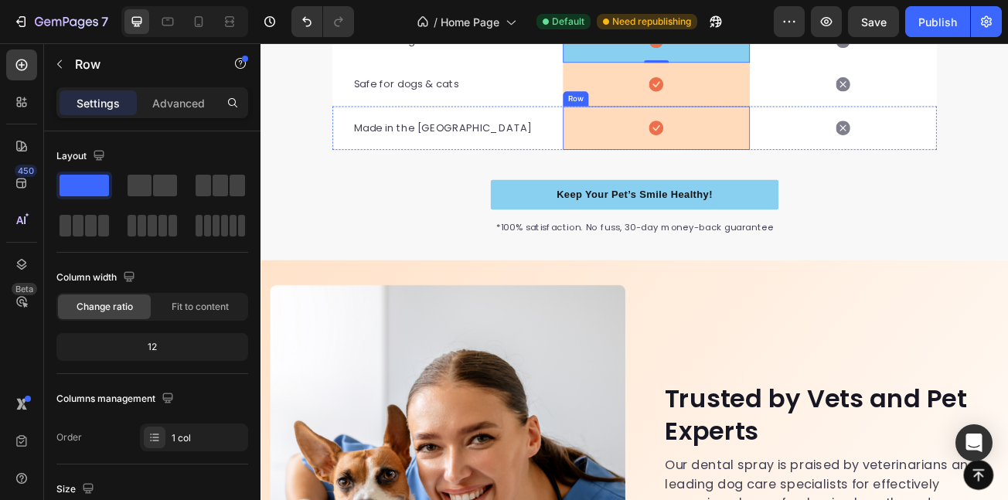
click at [652, 131] on div "Icon Row" at bounding box center [752, 148] width 232 height 54
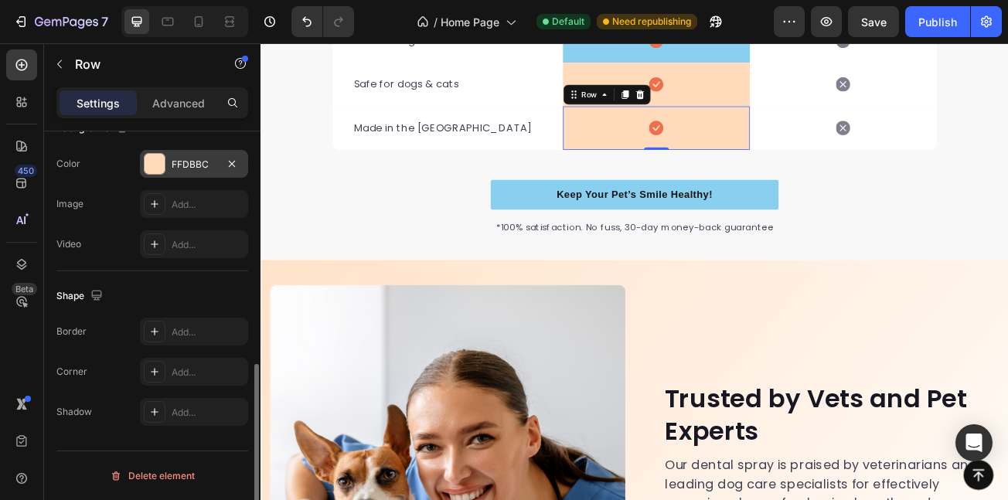
click at [163, 176] on div "FFDBBC" at bounding box center [194, 164] width 108 height 28
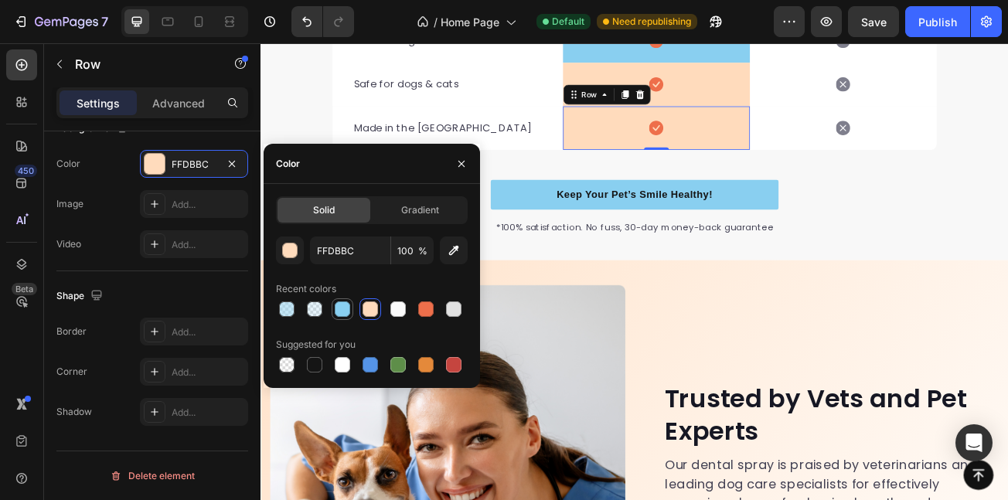
click at [340, 312] on div at bounding box center [342, 309] width 15 height 15
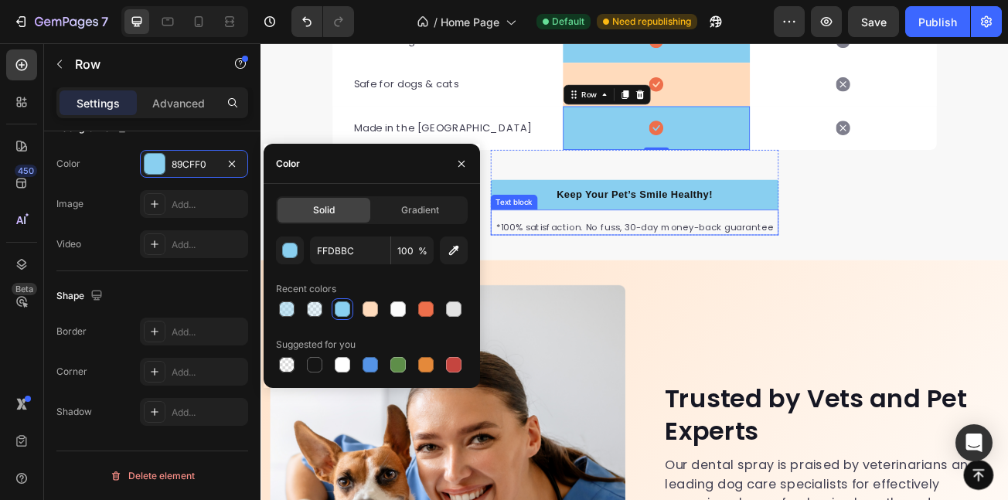
type input "89CFF0"
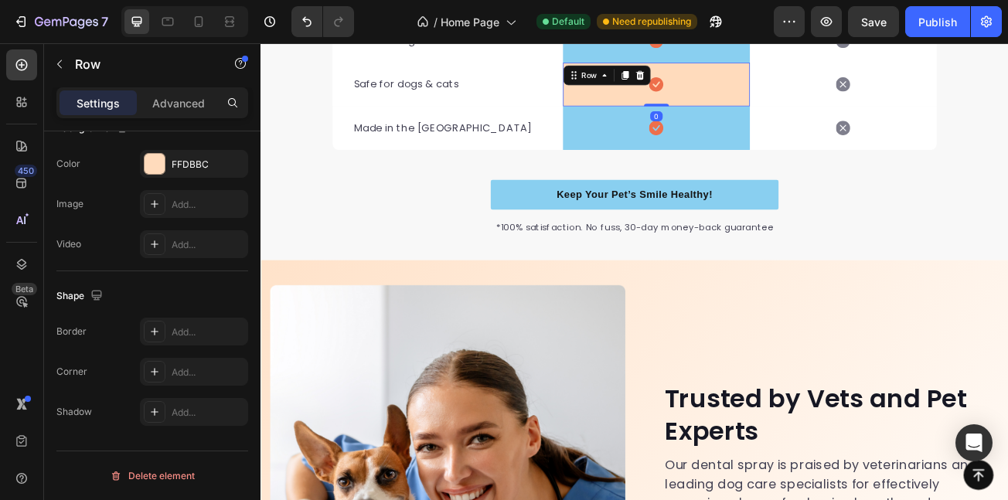
click at [640, 72] on div "Icon Row 0" at bounding box center [752, 94] width 232 height 54
click at [199, 163] on div "FFDBBC" at bounding box center [194, 165] width 45 height 14
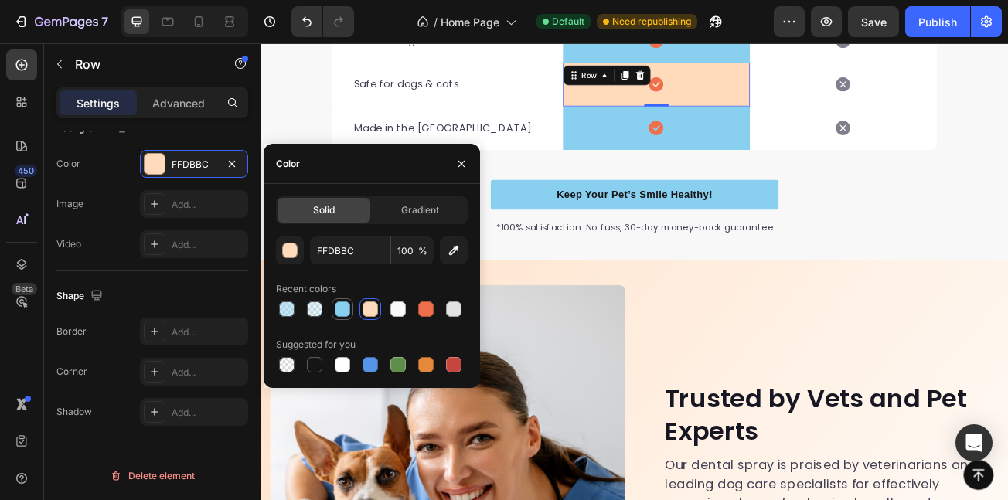
click at [333, 305] on div at bounding box center [342, 309] width 19 height 19
type input "89CFF0"
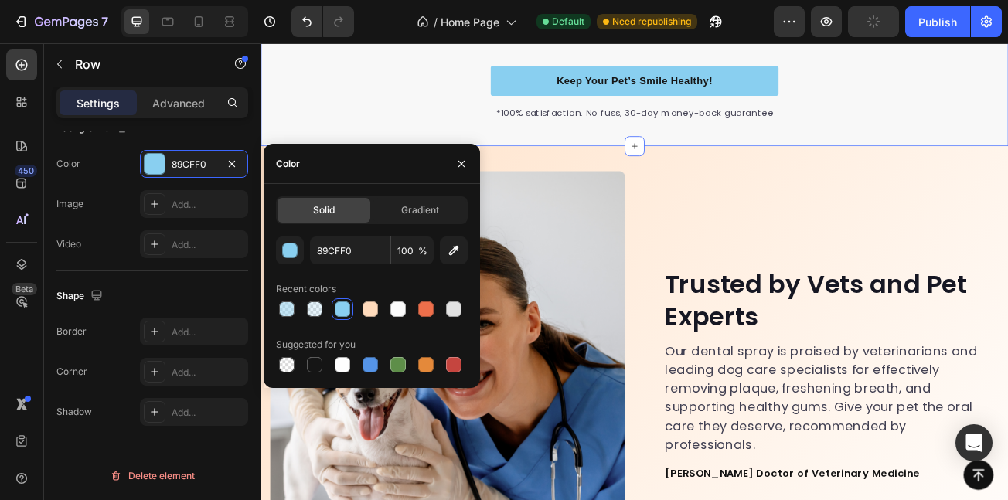
scroll to position [4065, 0]
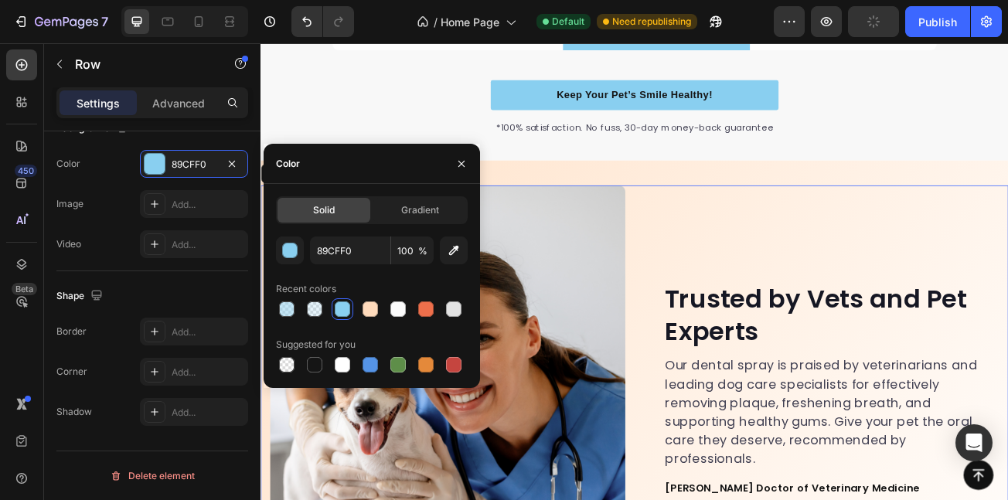
click at [779, 220] on div "Trusted by Vets and Pet Experts Heading Our dental spray is praised by veterina…" at bounding box center [956, 510] width 441 height 580
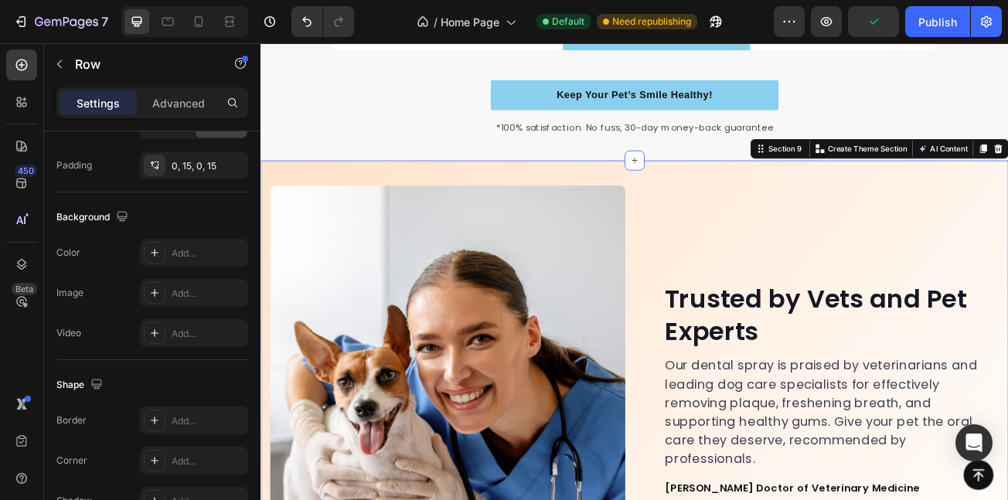
click at [817, 189] on div "Image Image Trusted by Vets and Pet Experts Heading Our dental spray is praised…" at bounding box center [725, 510] width 928 height 642
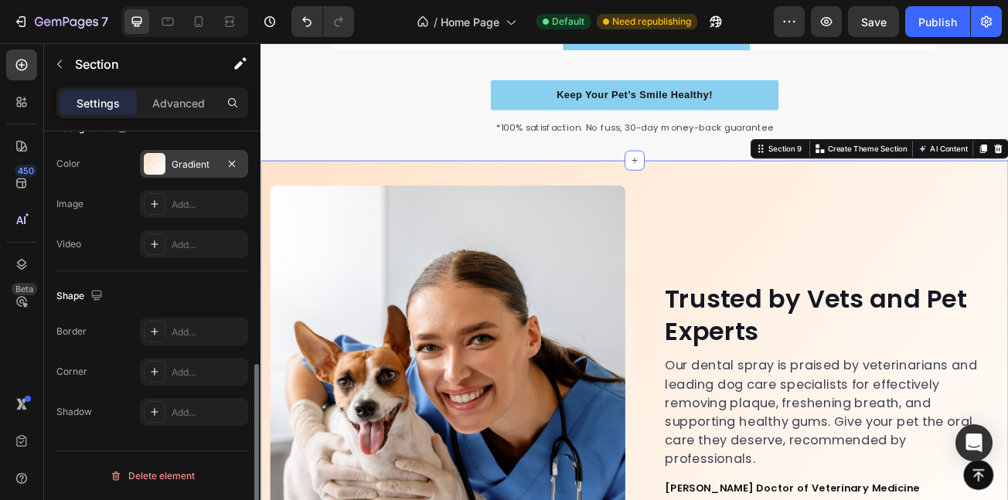
scroll to position [520, 0]
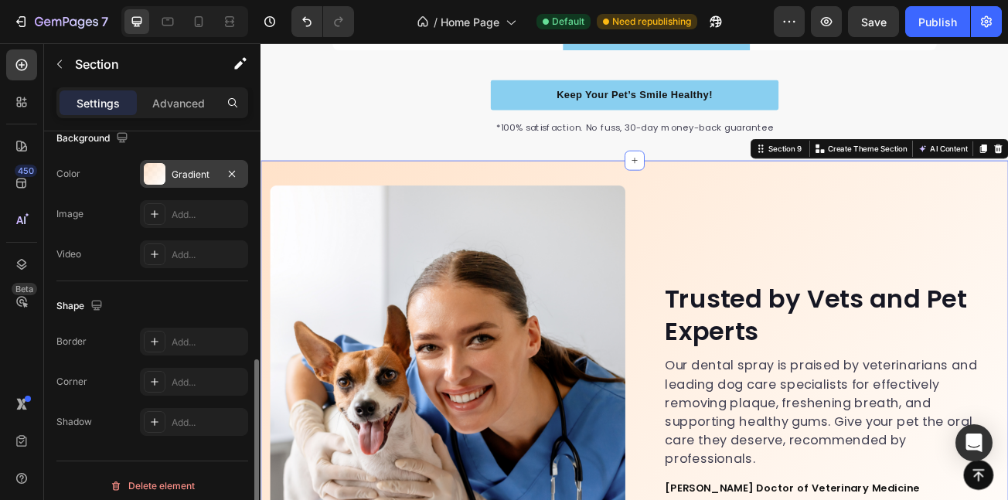
click at [181, 171] on div "Gradient" at bounding box center [194, 175] width 45 height 14
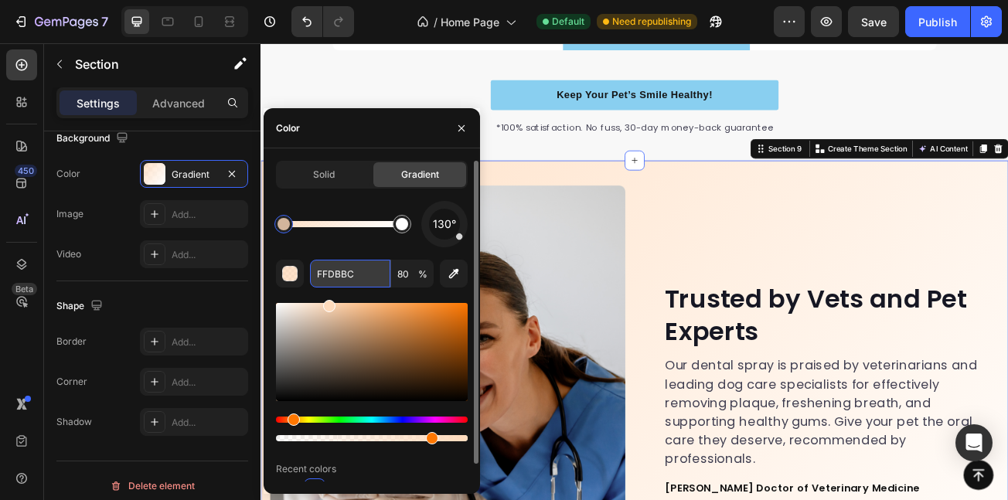
click at [358, 270] on input "FFDBBC" at bounding box center [350, 274] width 80 height 28
paste input "89CFF0"
type input "89CFF0"
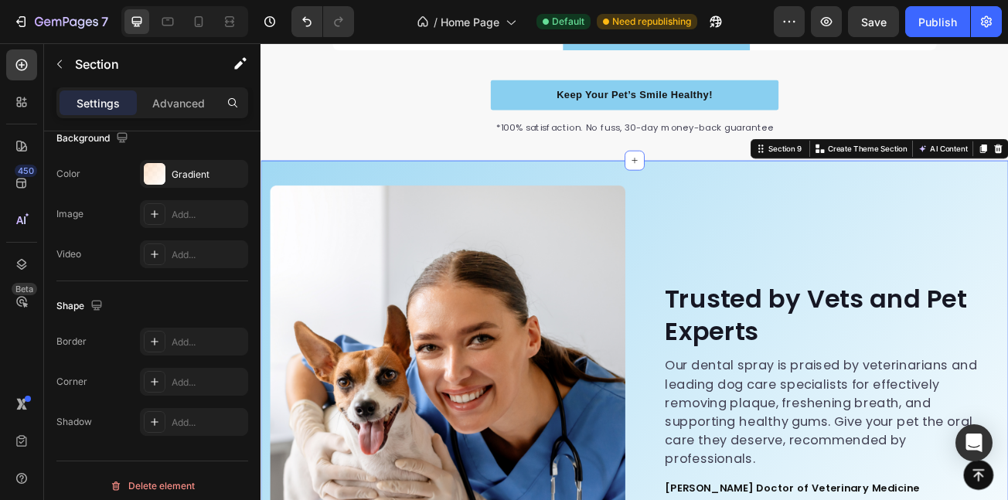
click at [0, 364] on div "450 Beta" at bounding box center [22, 271] width 44 height 457
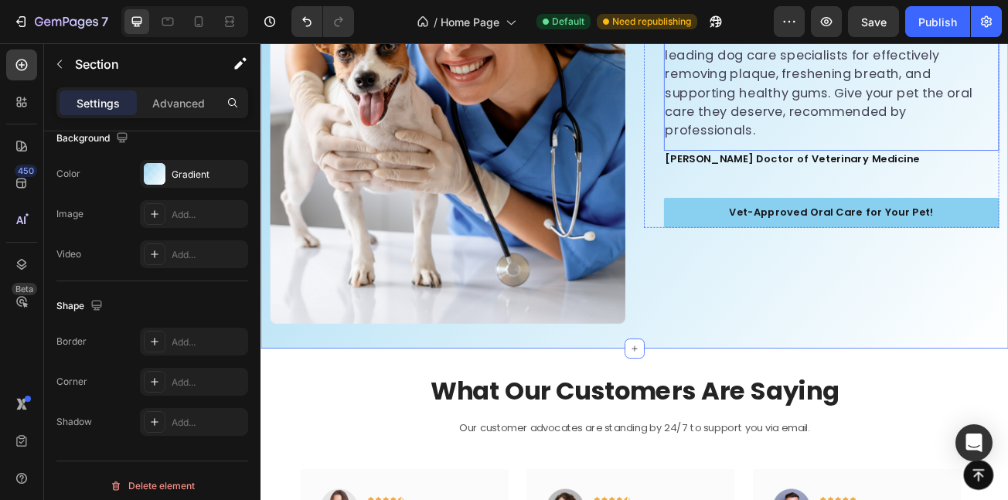
scroll to position [4446, 0]
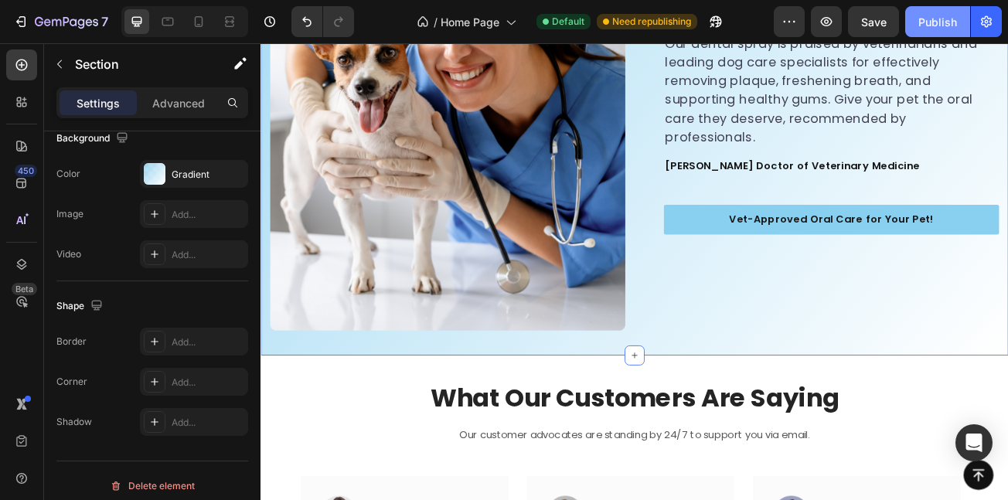
click at [922, 24] on div "Publish" at bounding box center [938, 22] width 39 height 16
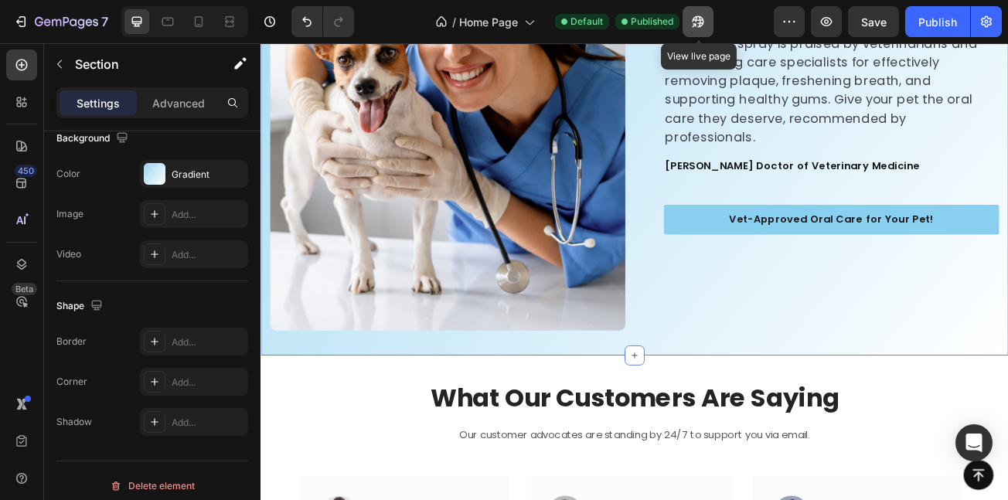
click at [699, 13] on button "button" at bounding box center [698, 21] width 31 height 31
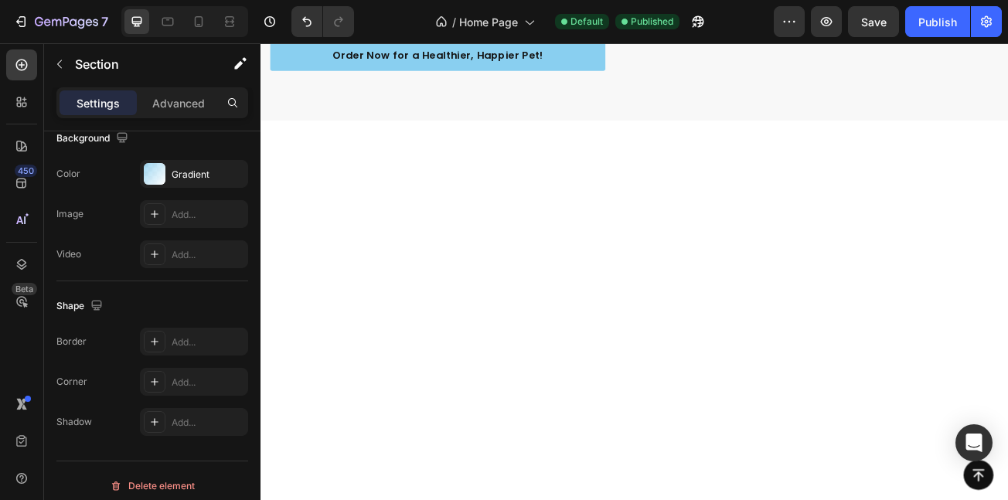
scroll to position [0, 0]
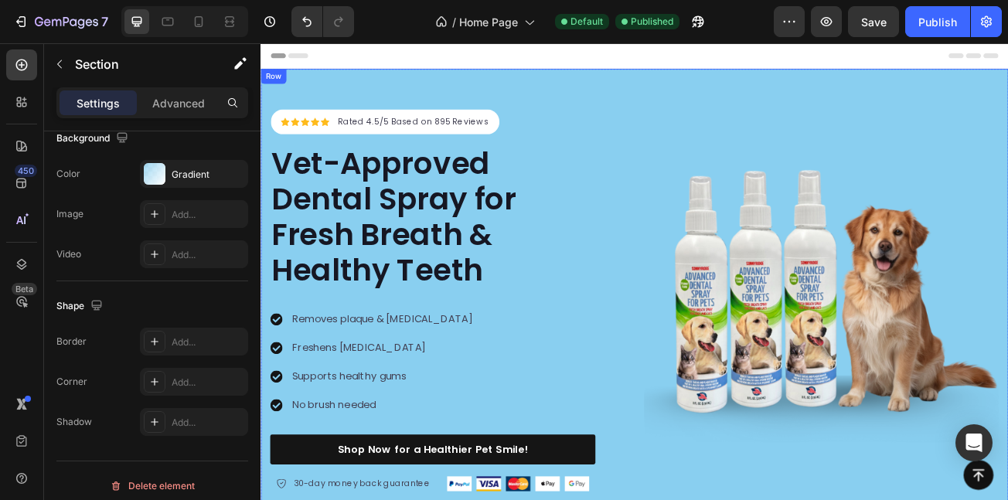
click at [636, 84] on div "Icon Icon Icon Icon Icon Icon List Hoz Rated 4.5/5 Based on 895 Reviews Text bl…" at bounding box center [725, 362] width 928 height 575
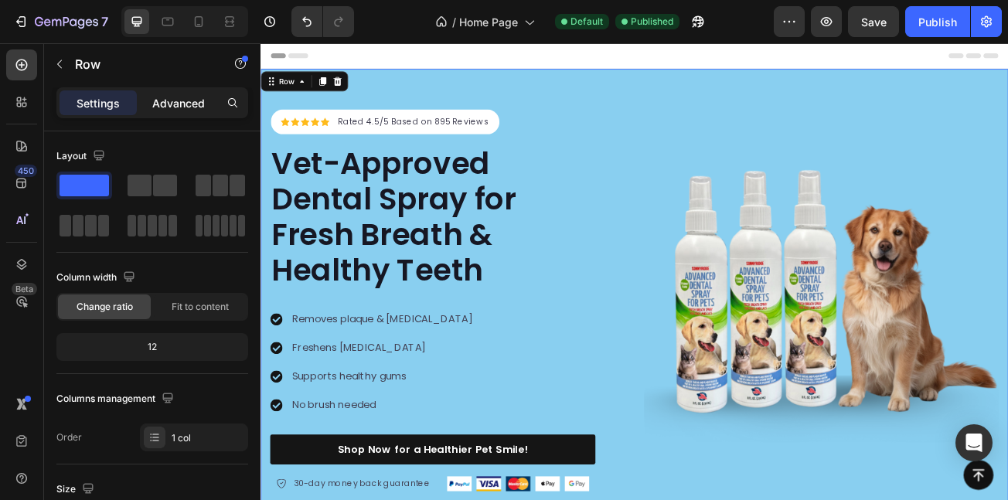
click at [193, 109] on p "Advanced" at bounding box center [178, 103] width 53 height 16
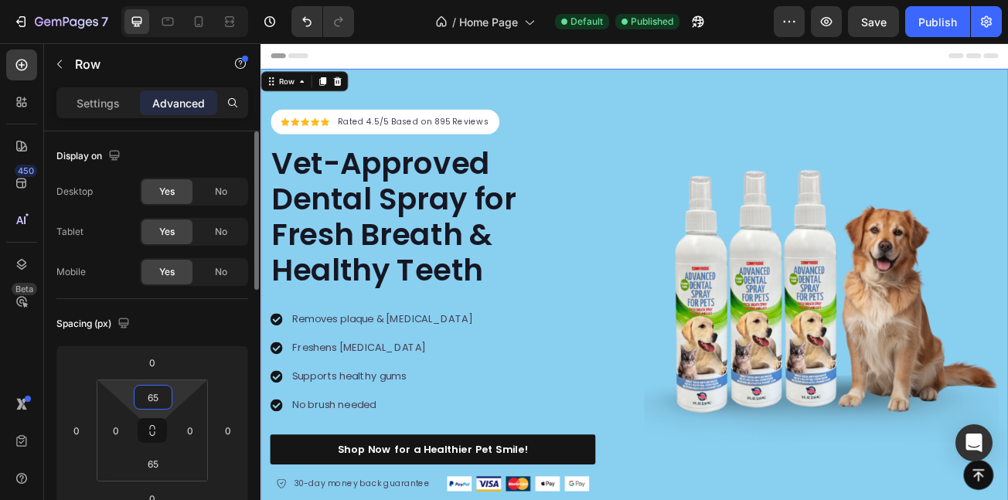
click at [162, 387] on input "65" at bounding box center [153, 397] width 31 height 23
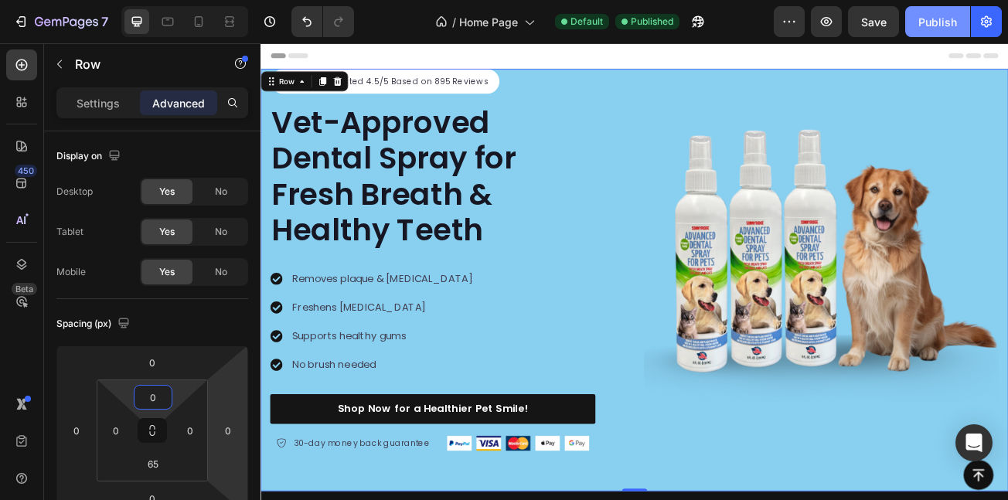
click at [922, 24] on div "Publish" at bounding box center [938, 22] width 39 height 16
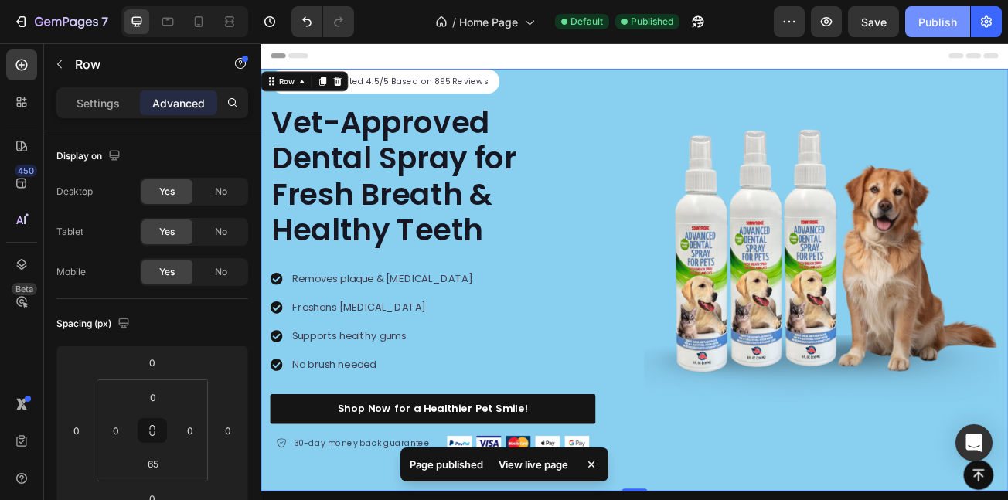
click at [954, 16] on div "Publish" at bounding box center [938, 22] width 39 height 16
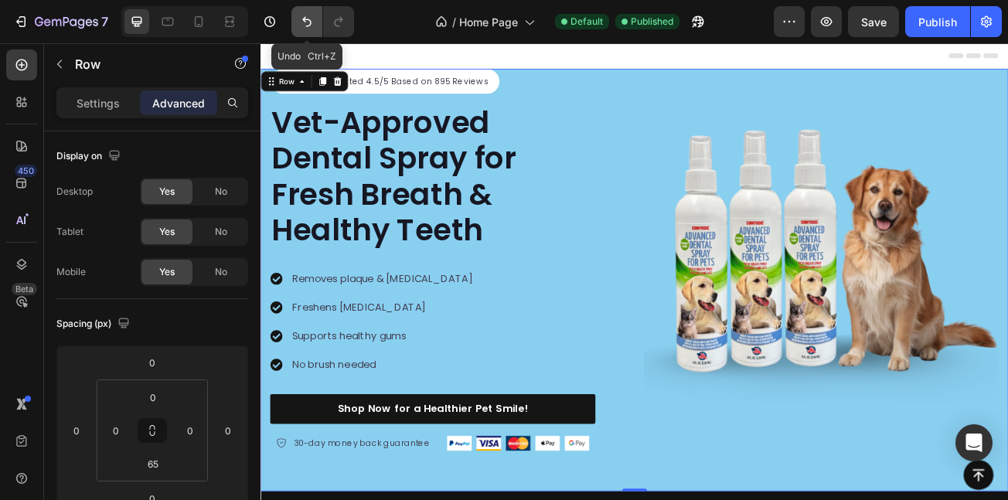
click at [299, 16] on icon "Undo/Redo" at bounding box center [306, 21] width 15 height 15
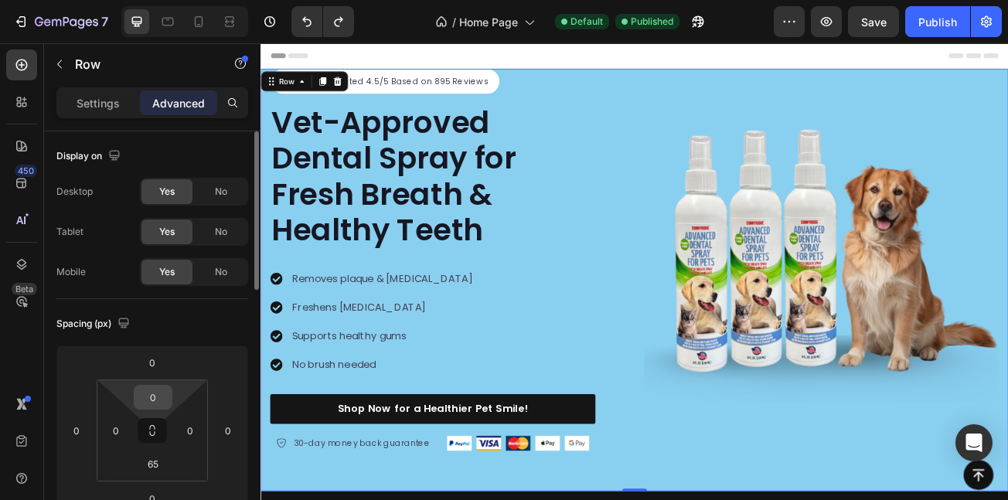
click at [169, 394] on div "0" at bounding box center [153, 397] width 39 height 25
click at [151, 400] on input "0" at bounding box center [153, 397] width 31 height 23
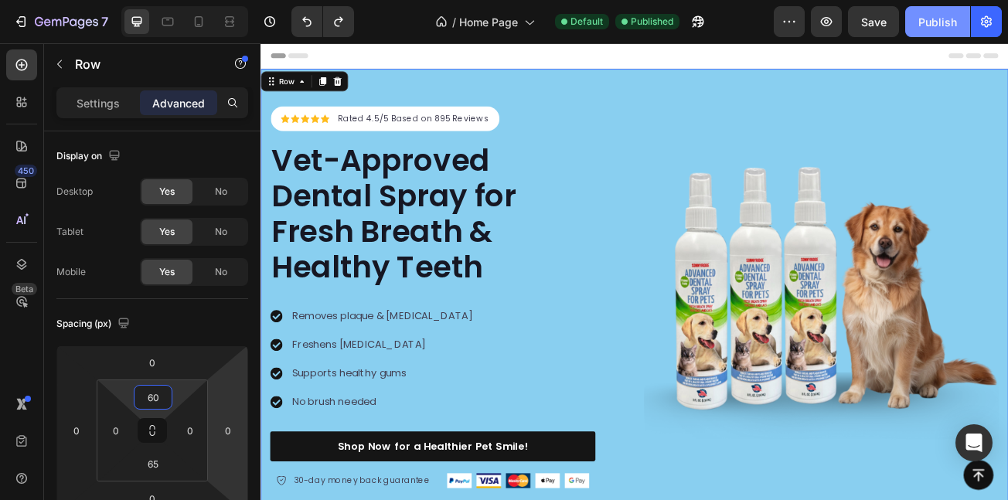
type input "60"
click at [922, 20] on button "Publish" at bounding box center [937, 21] width 65 height 31
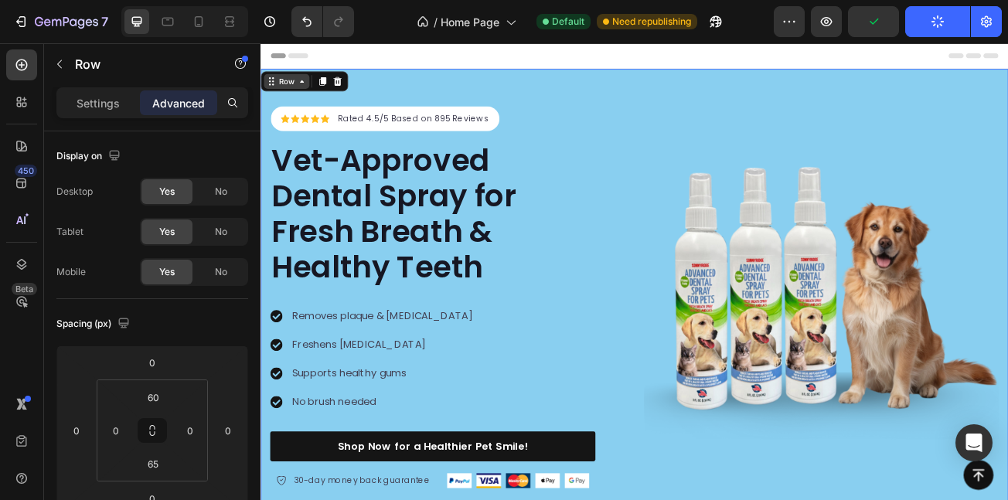
click at [310, 93] on icon at bounding box center [311, 90] width 12 height 12
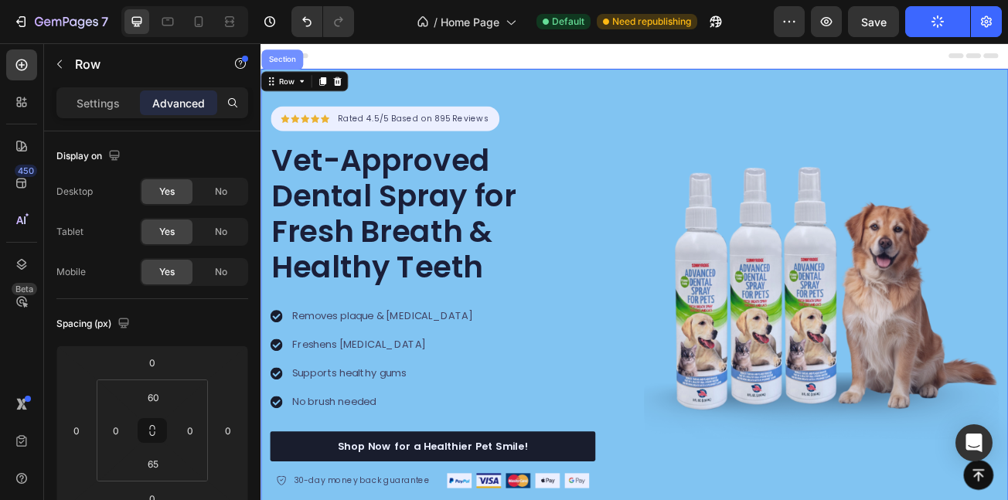
click at [297, 54] on div "Section" at bounding box center [287, 63] width 52 height 25
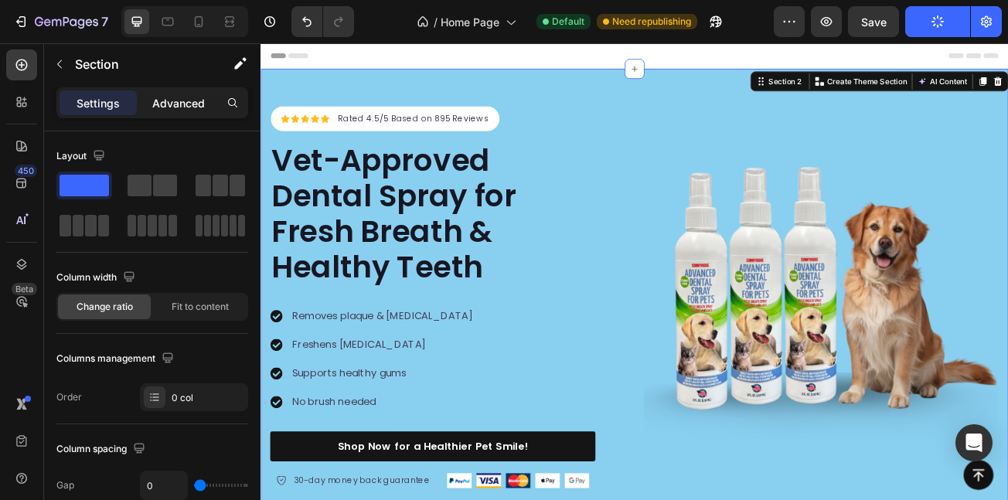
click at [159, 104] on p "Advanced" at bounding box center [178, 103] width 53 height 16
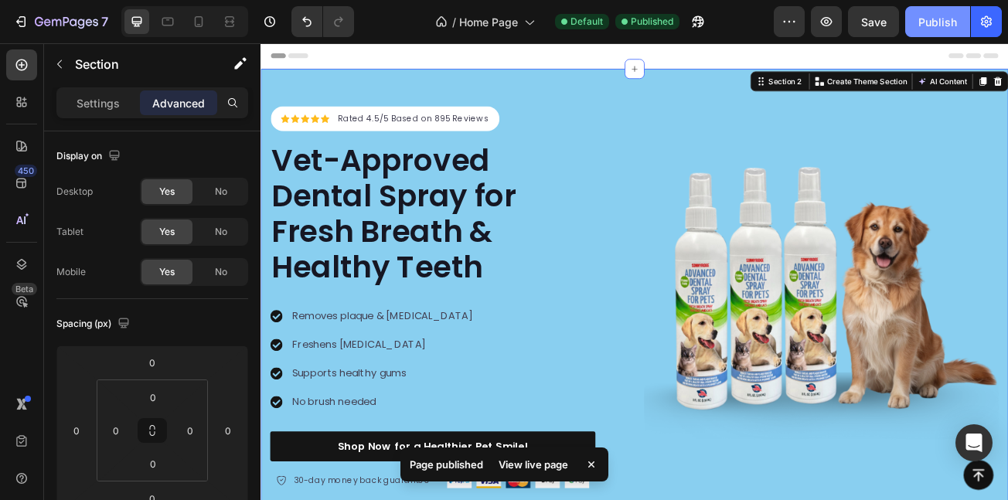
click at [927, 28] on div "Publish" at bounding box center [938, 22] width 39 height 16
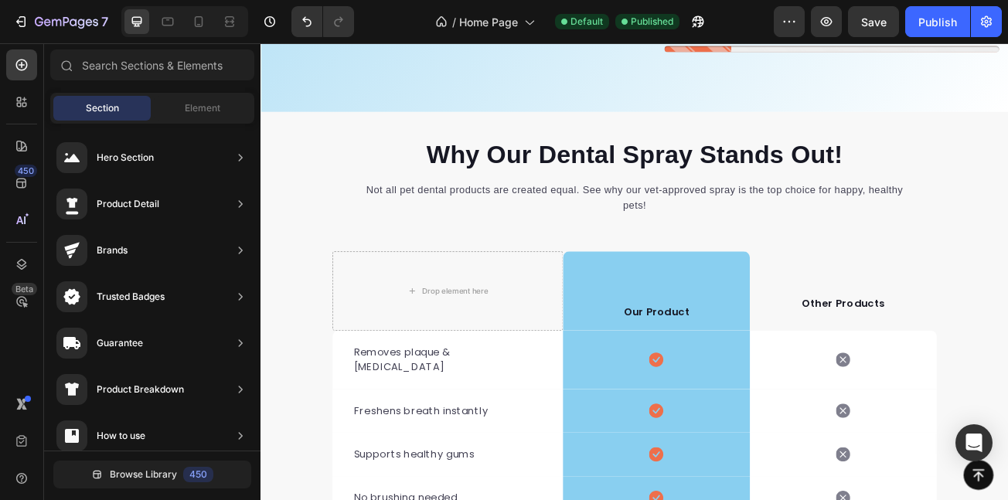
scroll to position [3408, 0]
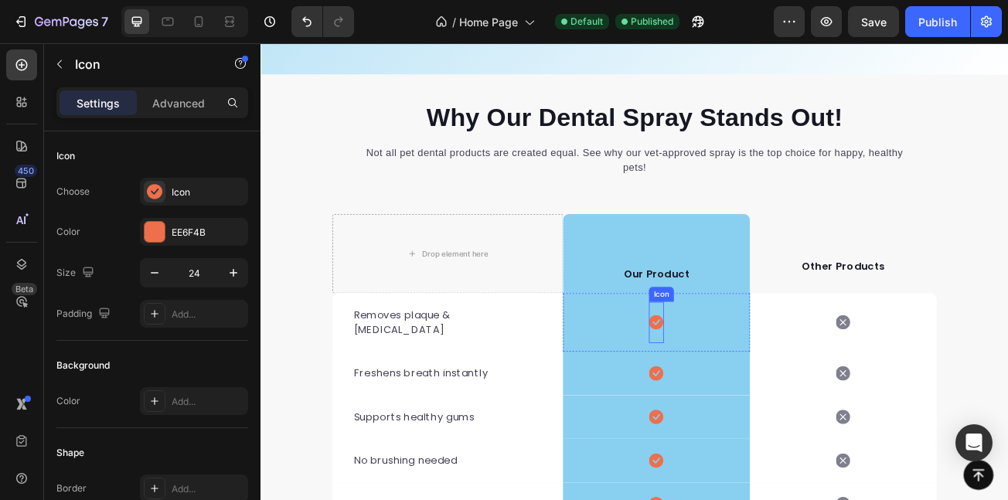
click at [742, 390] on icon at bounding box center [751, 389] width 18 height 18
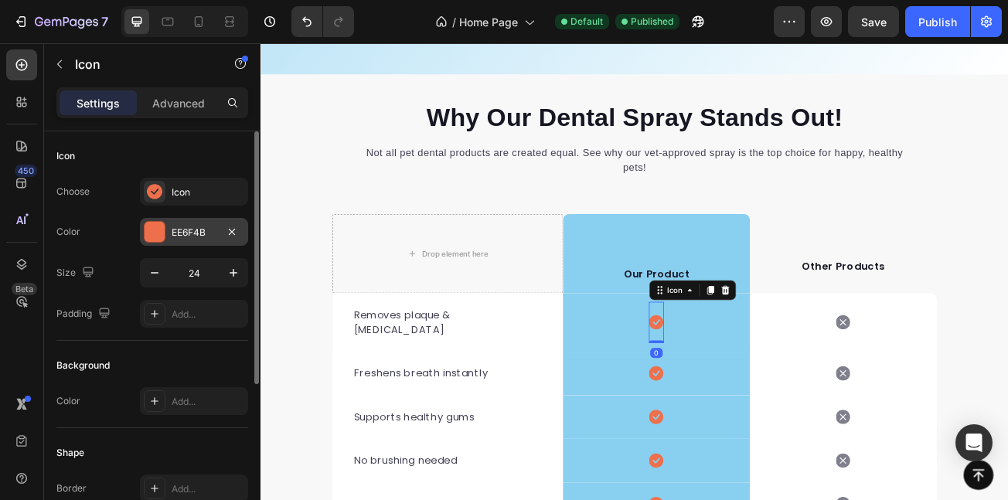
click at [148, 228] on div at bounding box center [155, 232] width 20 height 20
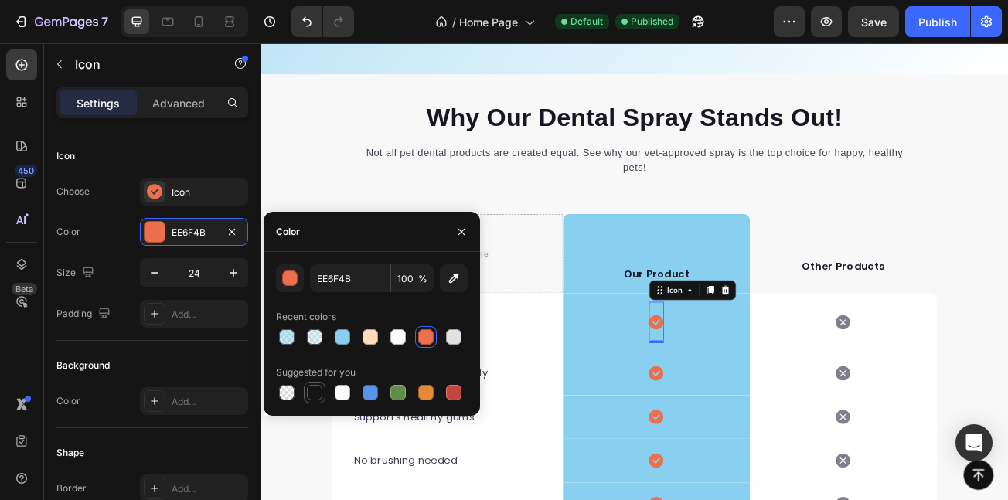
click at [305, 394] on div at bounding box center [314, 393] width 19 height 19
type input "151515"
click at [0, 389] on div "450 Beta" at bounding box center [22, 271] width 44 height 457
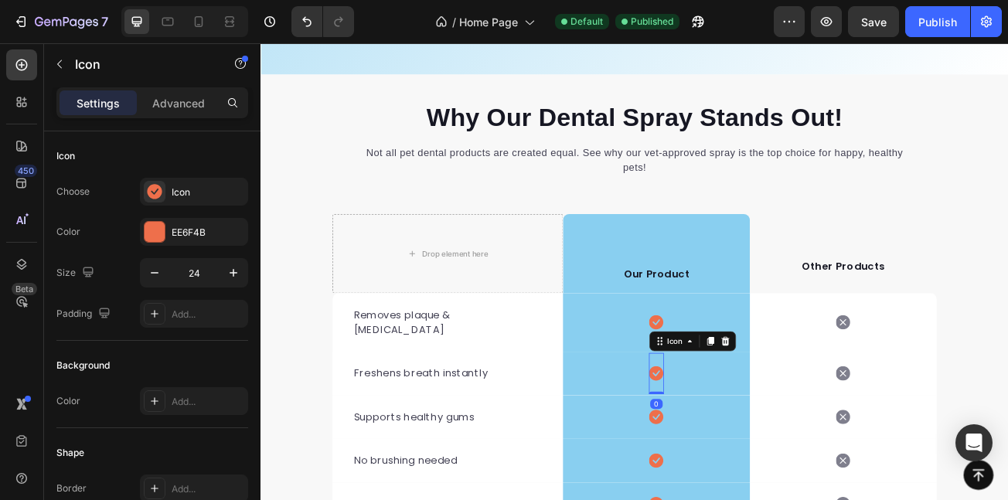
click at [742, 444] on icon at bounding box center [751, 453] width 18 height 19
click at [159, 231] on div at bounding box center [155, 232] width 20 height 20
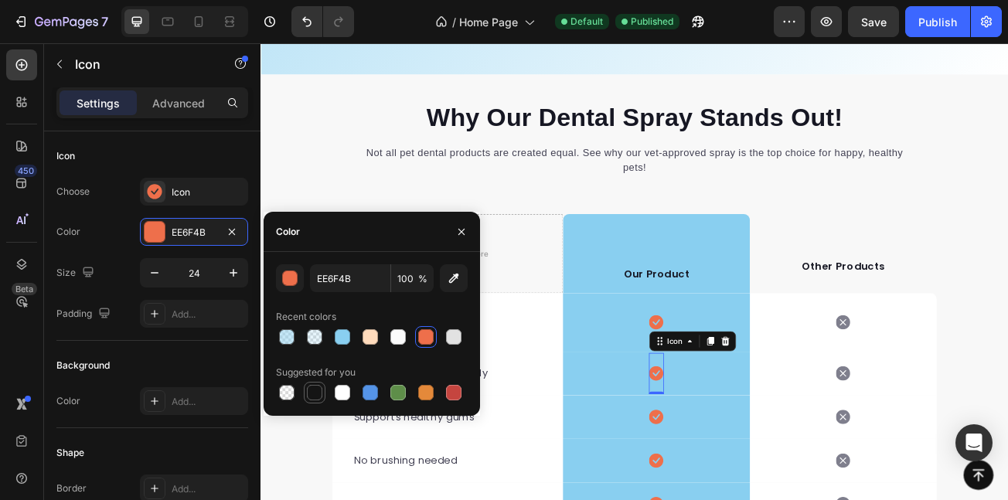
click at [312, 386] on div at bounding box center [314, 392] width 15 height 15
type input "151515"
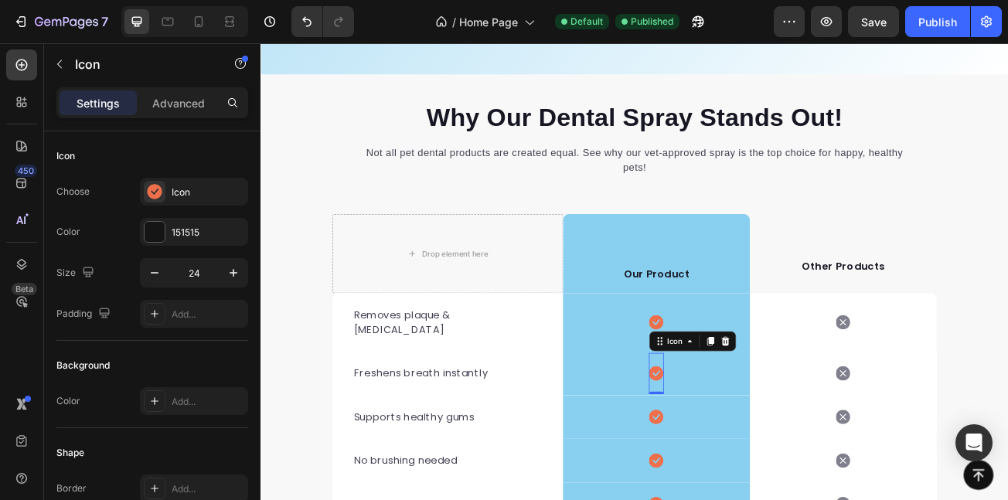
click at [0, 361] on div "450 Beta" at bounding box center [22, 271] width 44 height 457
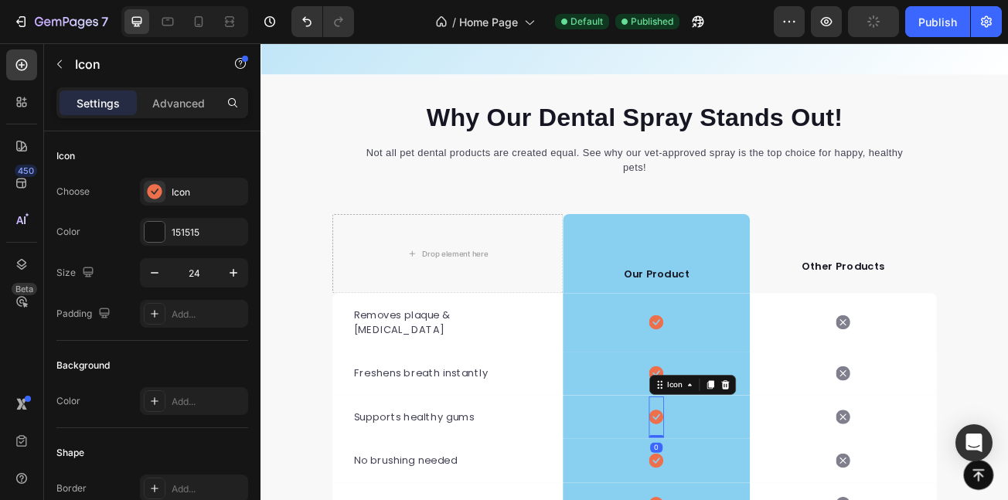
click at [749, 500] on icon at bounding box center [751, 507] width 18 height 18
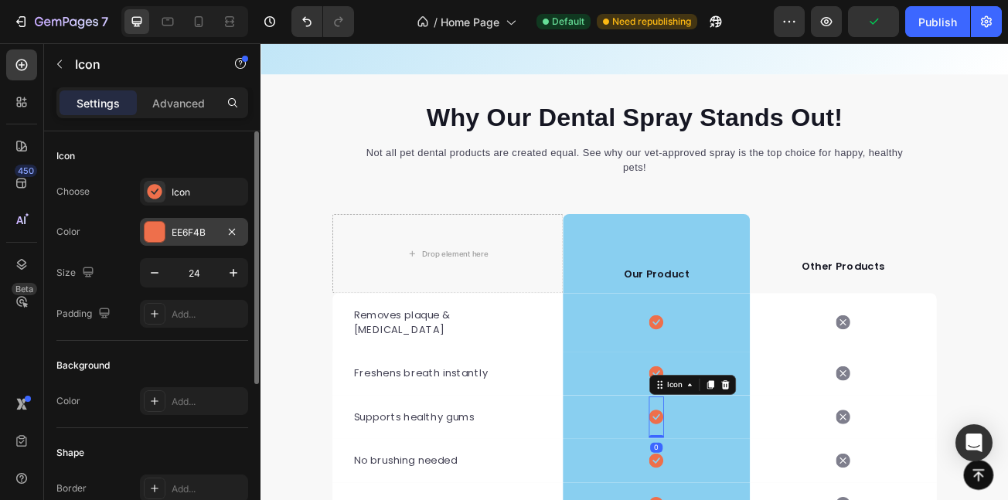
click at [206, 235] on div "EE6F4B" at bounding box center [194, 233] width 45 height 14
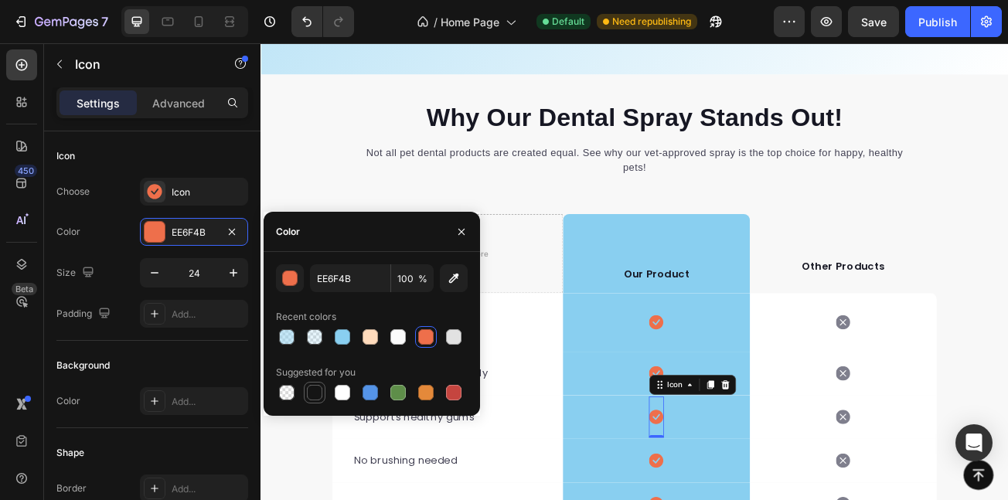
drag, startPoint x: 312, startPoint y: 394, endPoint x: 278, endPoint y: 465, distance: 79.2
click at [312, 394] on div at bounding box center [314, 392] width 15 height 15
type input "151515"
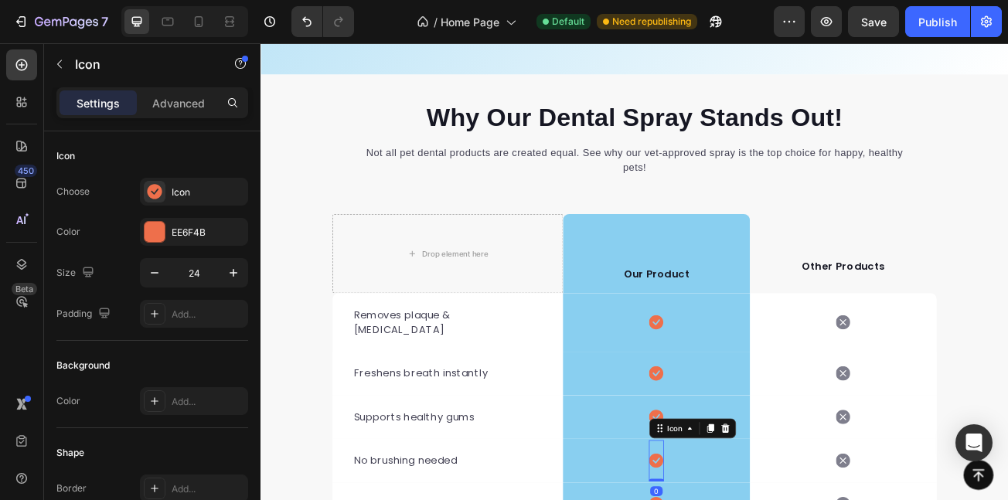
click at [179, 244] on div "EE6F4B" at bounding box center [194, 232] width 108 height 28
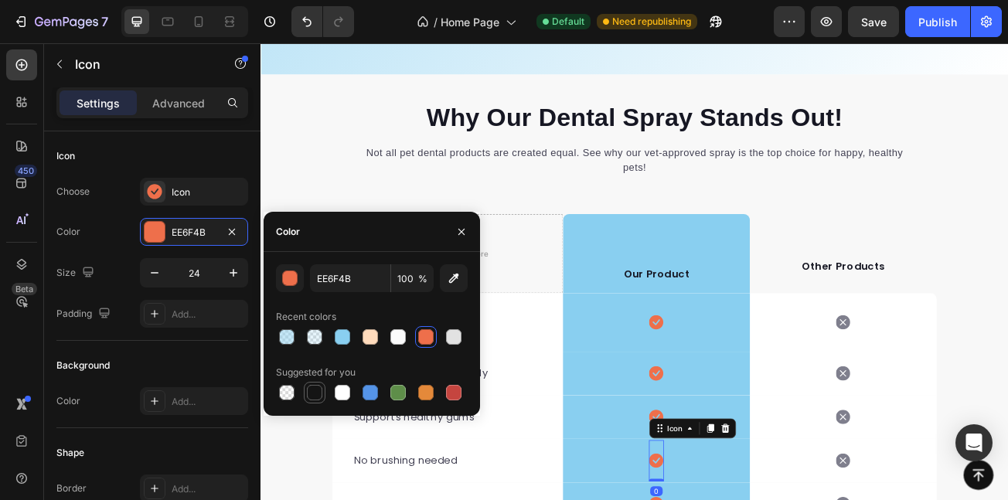
click at [315, 394] on div at bounding box center [314, 392] width 15 height 15
type input "151515"
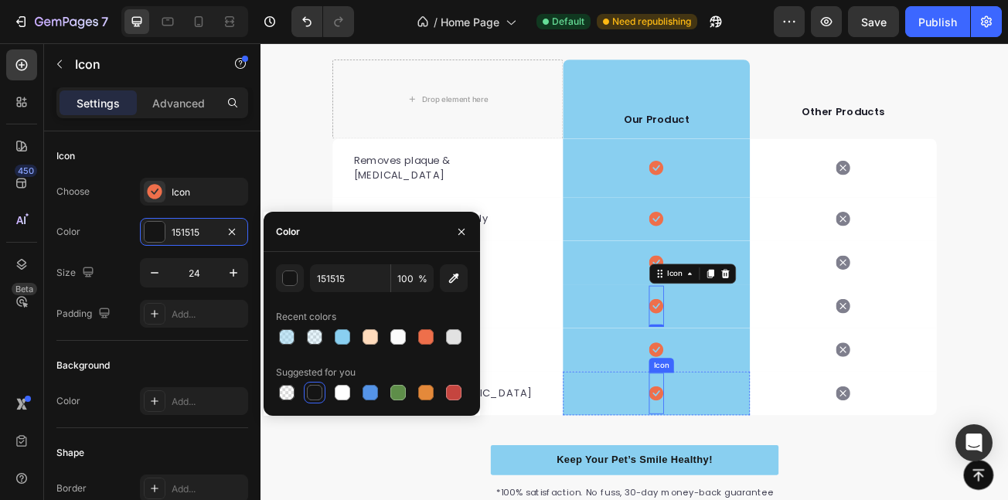
scroll to position [3635, 0]
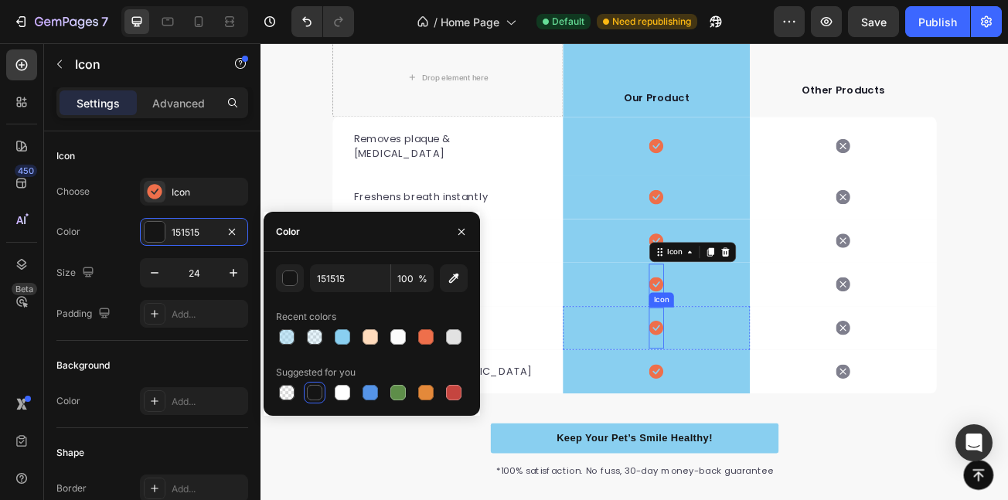
drag, startPoint x: 739, startPoint y: 373, endPoint x: 464, endPoint y: 441, distance: 283.6
click at [742, 387] on icon at bounding box center [751, 396] width 18 height 19
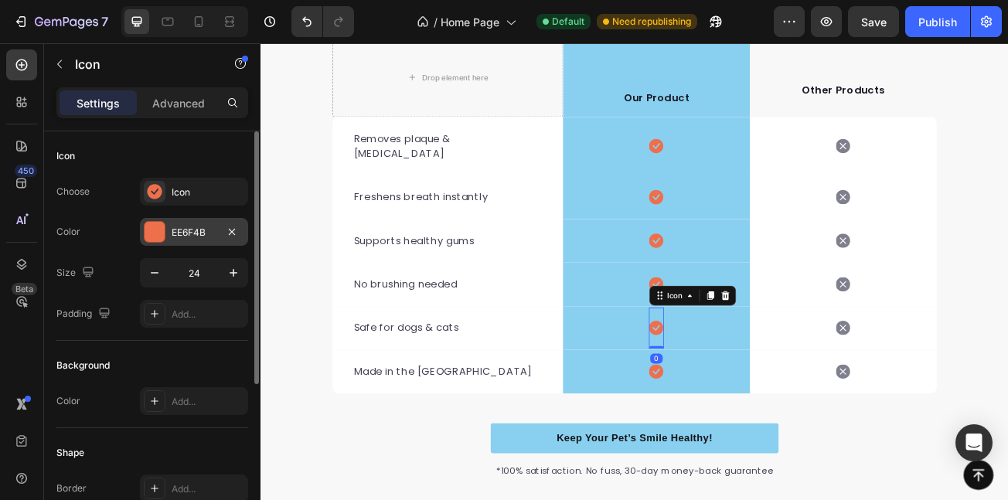
click at [159, 220] on div "EE6F4B" at bounding box center [194, 232] width 108 height 28
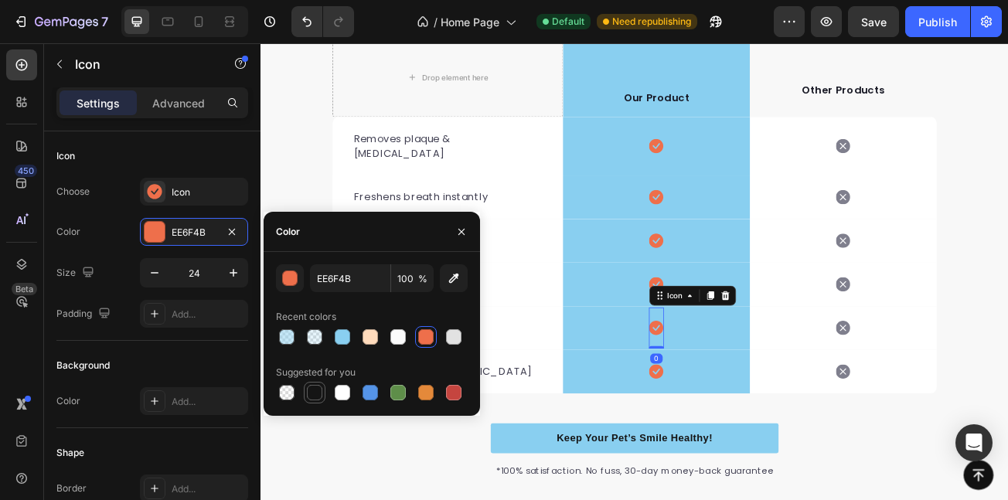
click at [320, 394] on div at bounding box center [314, 392] width 15 height 15
type input "151515"
click at [743, 442] on icon at bounding box center [751, 451] width 18 height 18
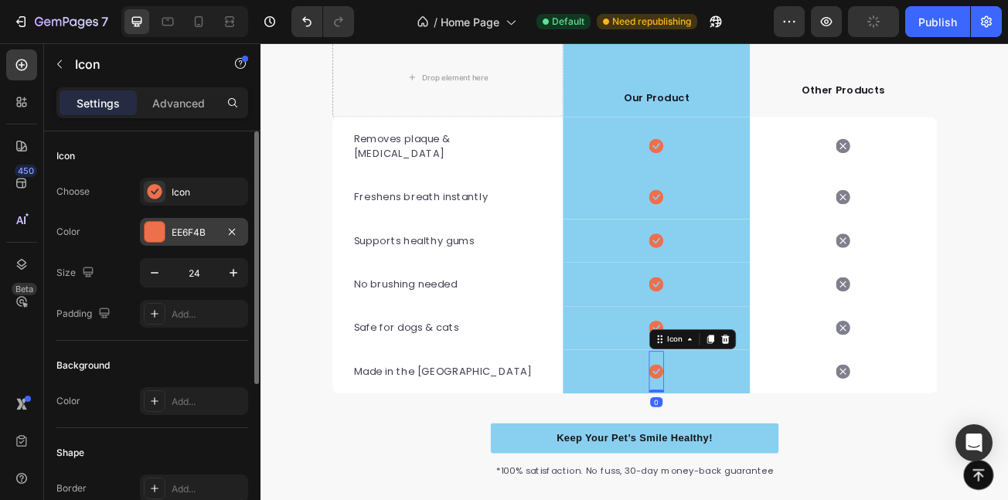
click at [169, 234] on div "EE6F4B" at bounding box center [194, 232] width 108 height 28
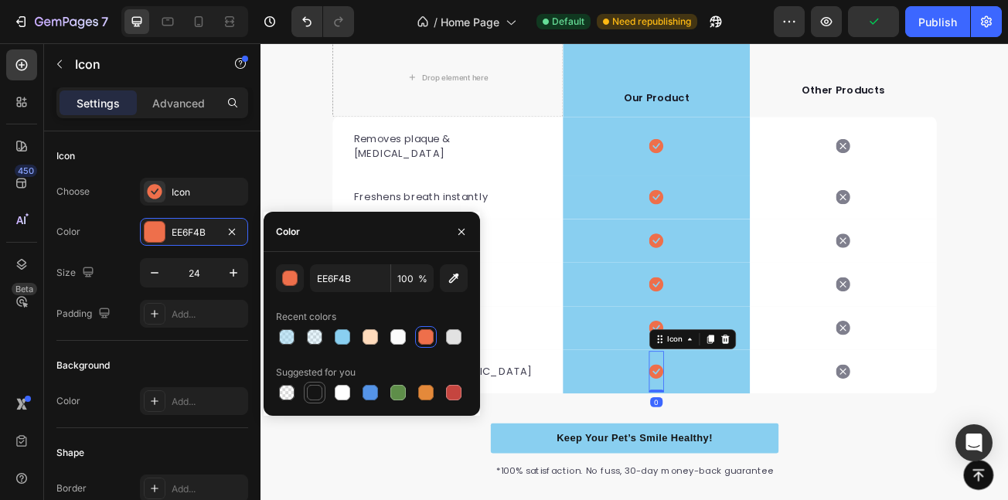
click at [310, 389] on div at bounding box center [314, 392] width 15 height 15
type input "151515"
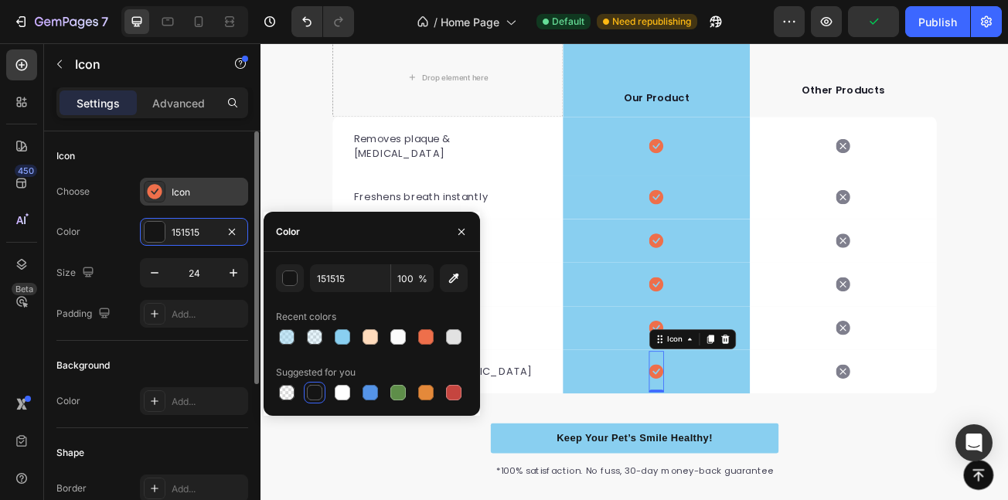
click at [209, 201] on div "Icon" at bounding box center [194, 192] width 108 height 28
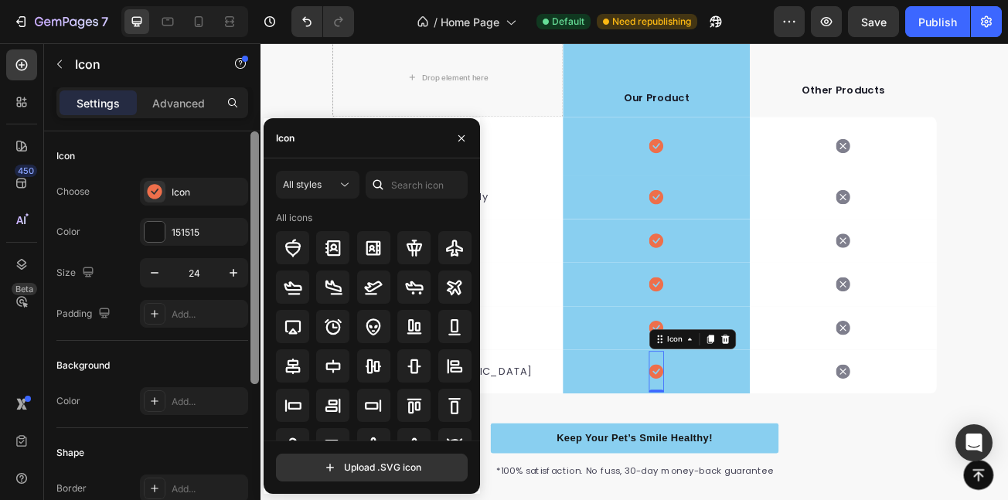
drag, startPoint x: 0, startPoint y: 500, endPoint x: 250, endPoint y: 389, distance: 273.1
click at [1, 500] on div "450 Beta" at bounding box center [22, 271] width 44 height 457
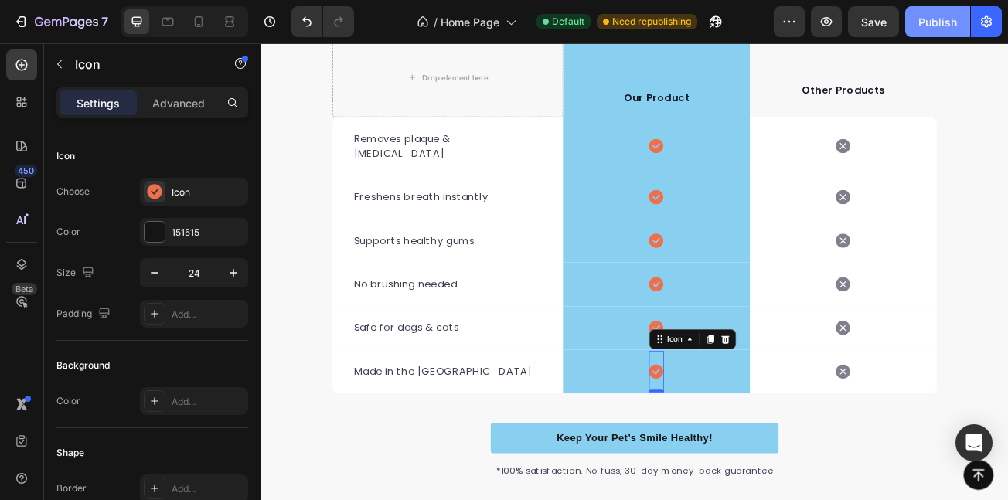
click at [947, 21] on div "Publish" at bounding box center [938, 22] width 39 height 16
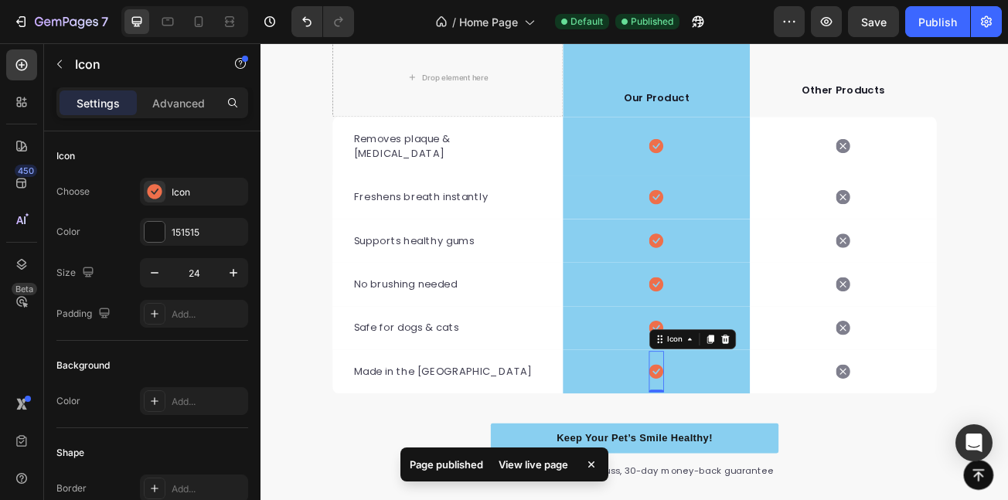
click at [545, 469] on div "View live page" at bounding box center [533, 465] width 88 height 22
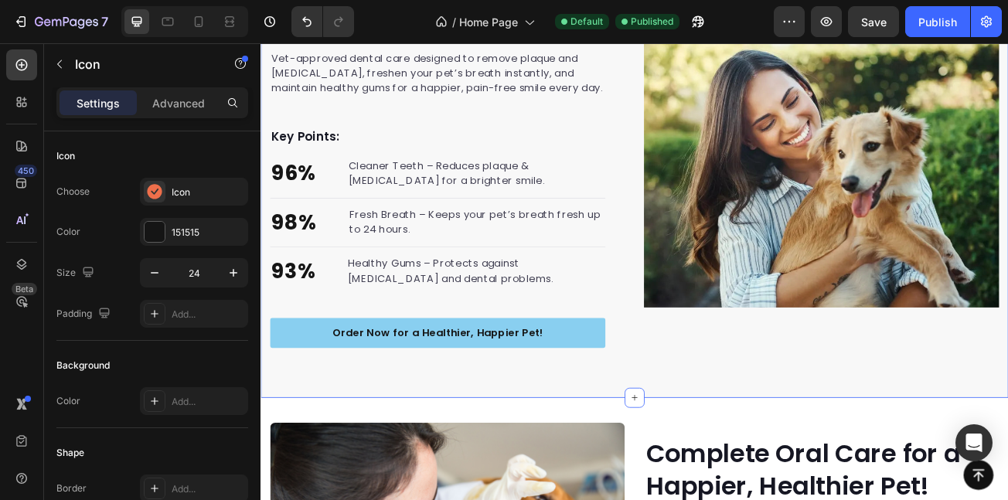
scroll to position [1618, 0]
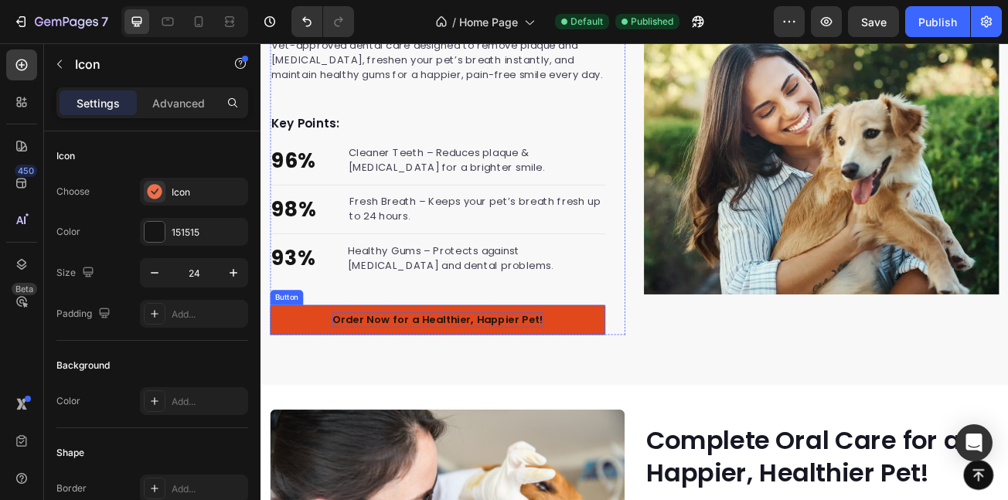
click at [459, 391] on p "Order Now for a Healthier, Happier Pet!" at bounding box center [480, 386] width 262 height 19
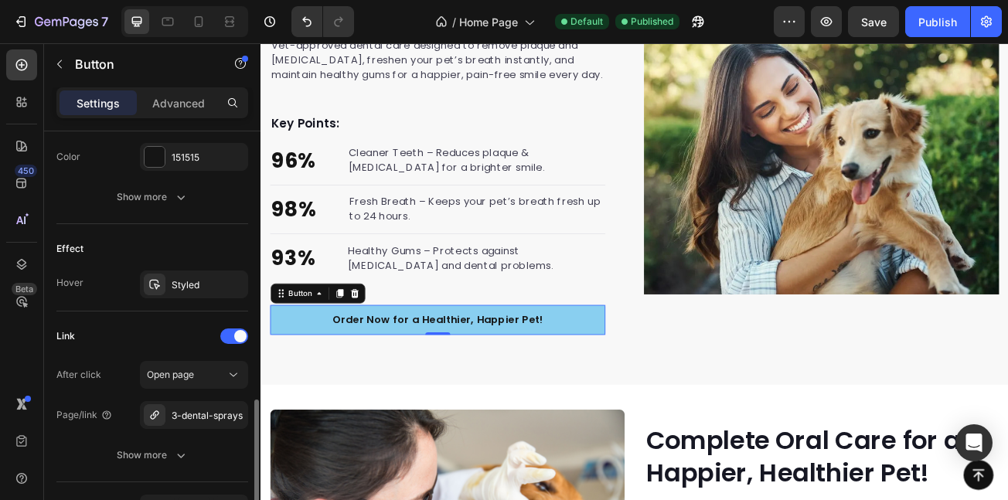
scroll to position [750, 0]
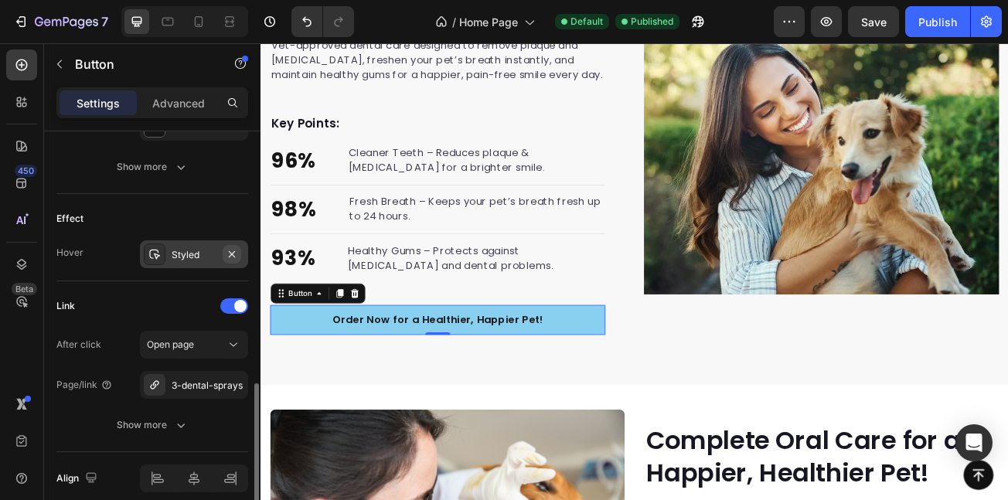
click at [230, 253] on icon "button" at bounding box center [232, 254] width 12 height 12
click at [943, 26] on div "Publish" at bounding box center [938, 22] width 39 height 16
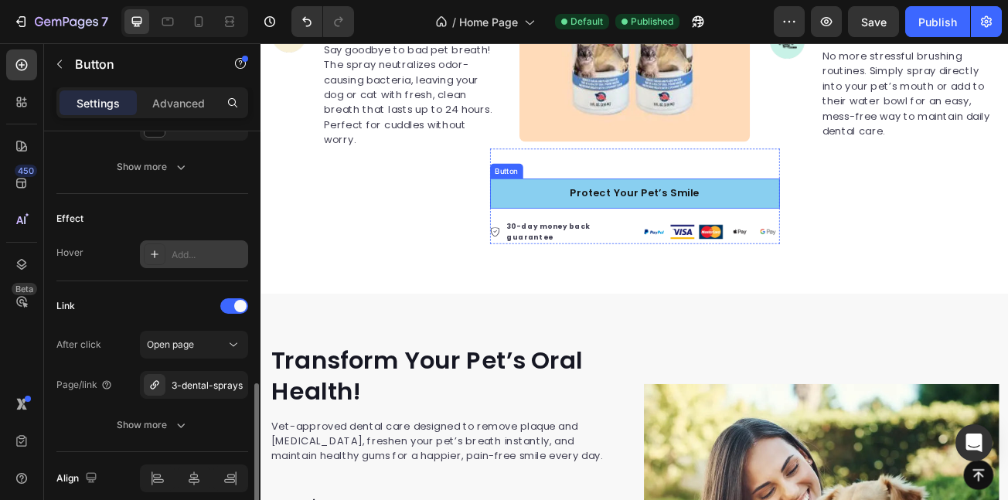
scroll to position [1154, 0]
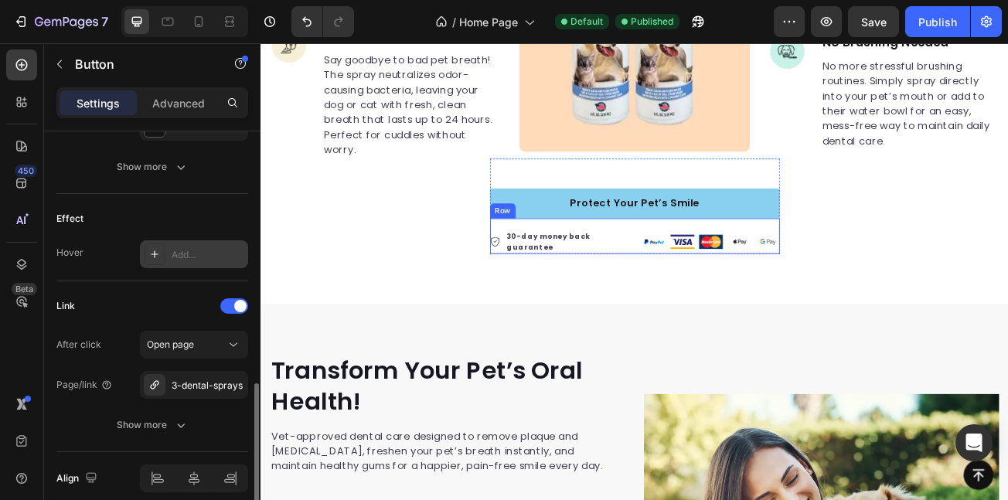
click at [711, 274] on div "30-day money back guarantee Item list Image Row" at bounding box center [725, 283] width 360 height 44
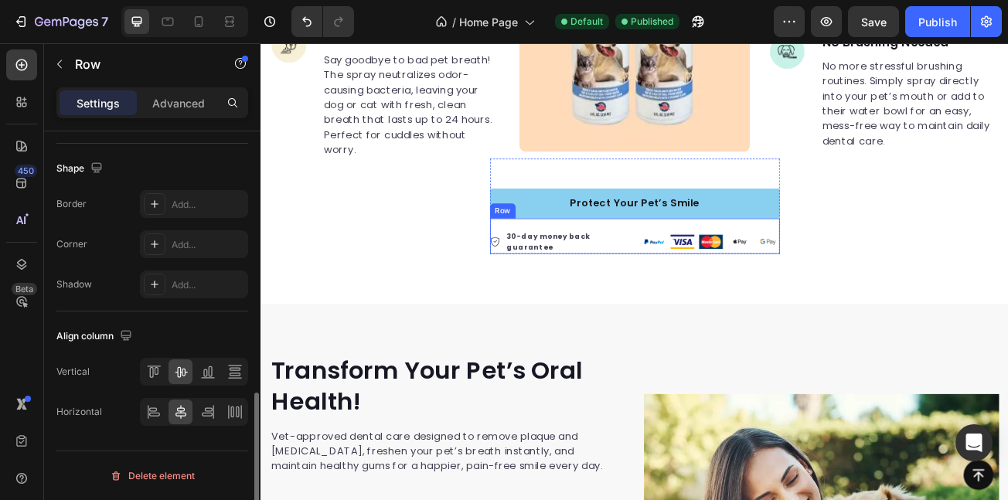
scroll to position [0, 0]
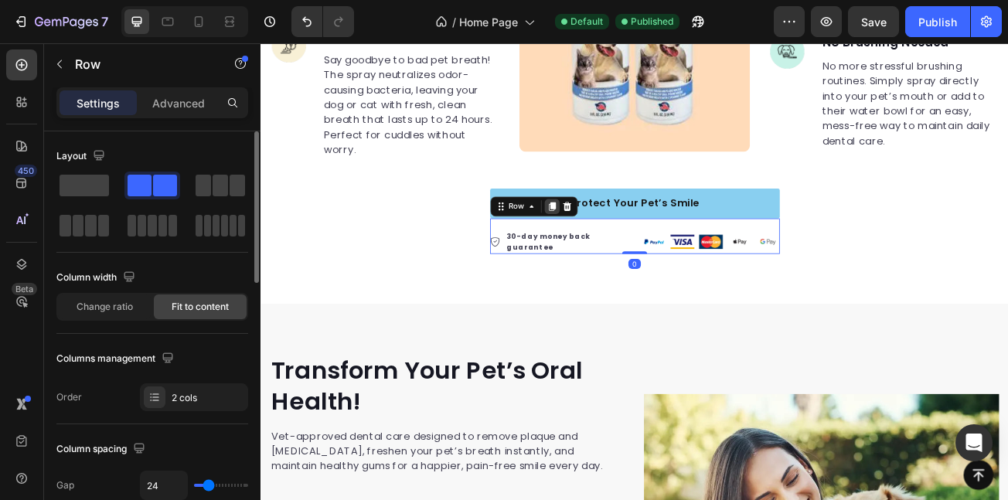
click at [615, 240] on icon at bounding box center [621, 246] width 12 height 12
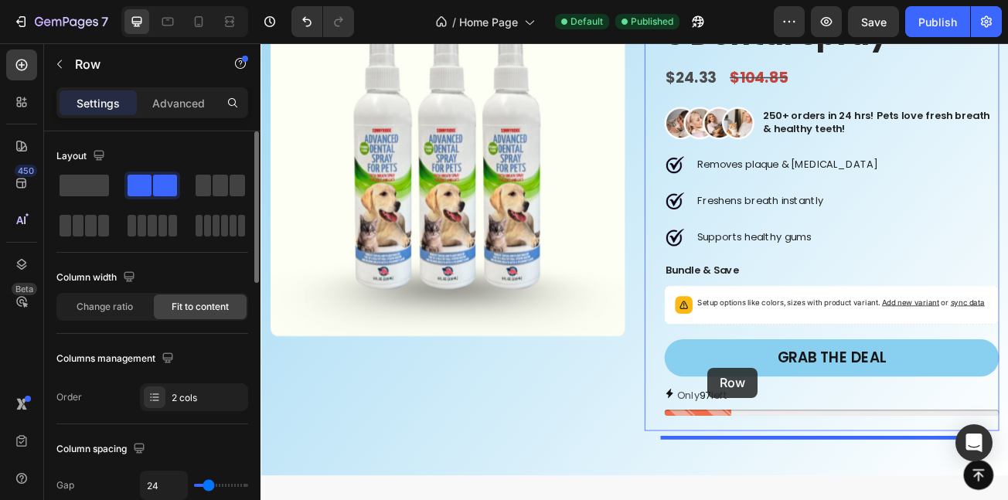
scroll to position [3053, 0]
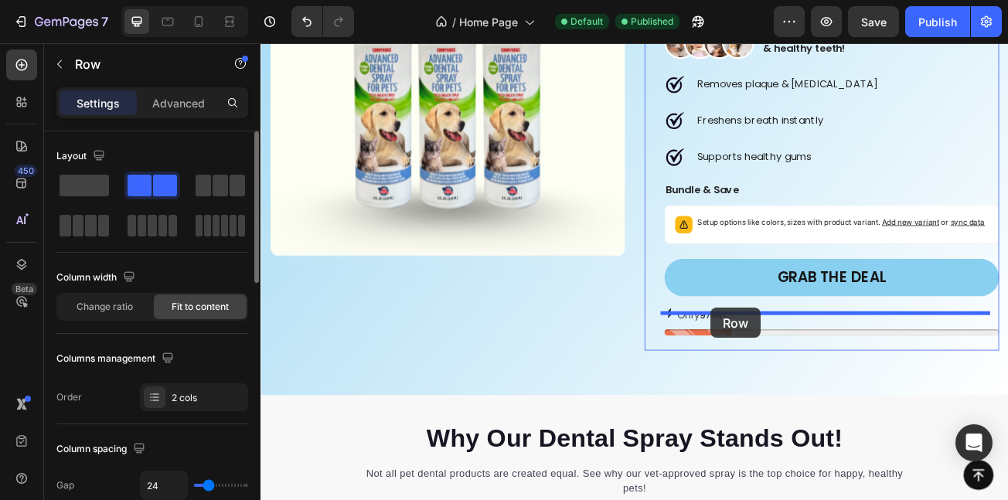
drag, startPoint x: 558, startPoint y: 268, endPoint x: 819, endPoint y: 372, distance: 280.7
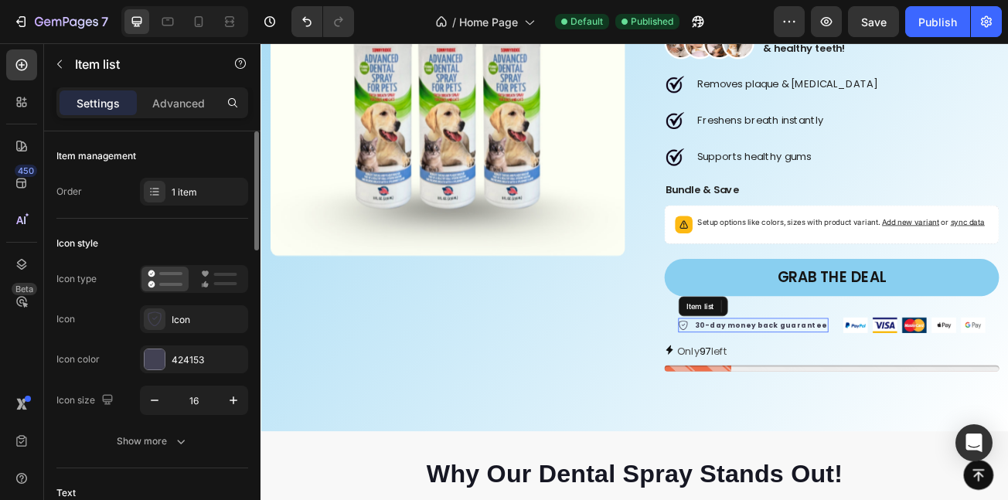
click at [872, 392] on div "30-day money back guarantee" at bounding box center [881, 393] width 169 height 18
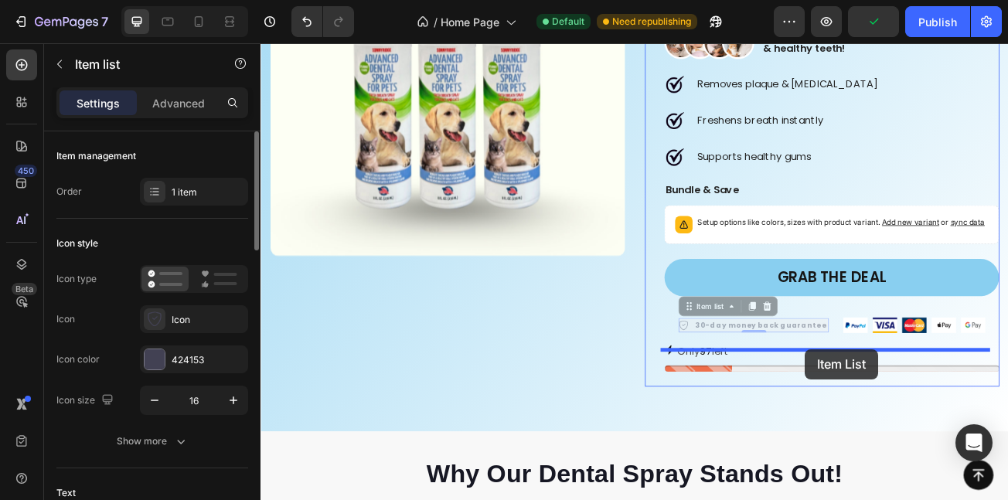
drag, startPoint x: 803, startPoint y: 384, endPoint x: 936, endPoint y: 423, distance: 139.5
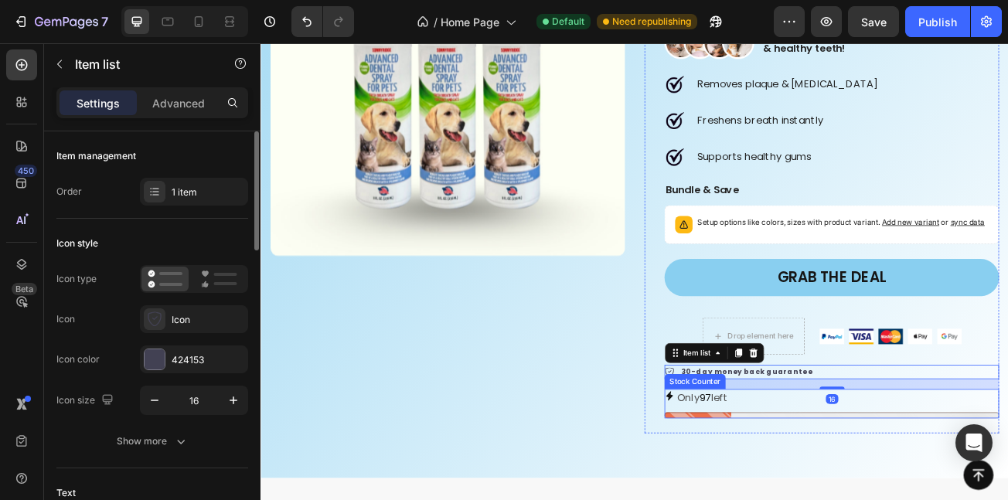
click at [870, 494] on div "Only 97 left" at bounding box center [969, 483] width 415 height 22
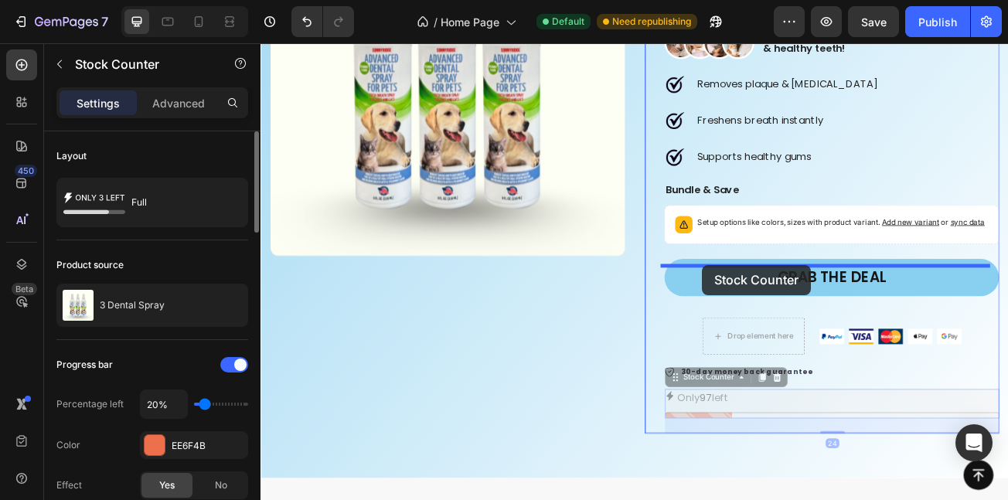
drag, startPoint x: 769, startPoint y: 468, endPoint x: 809, endPoint y: 319, distance: 154.6
click at [809, 319] on div "Icon Icon Icon Icon Icon Icon List Hoz Rated 4.5/5 Based on 895 Reviews Text bl…" at bounding box center [969, 197] width 415 height 660
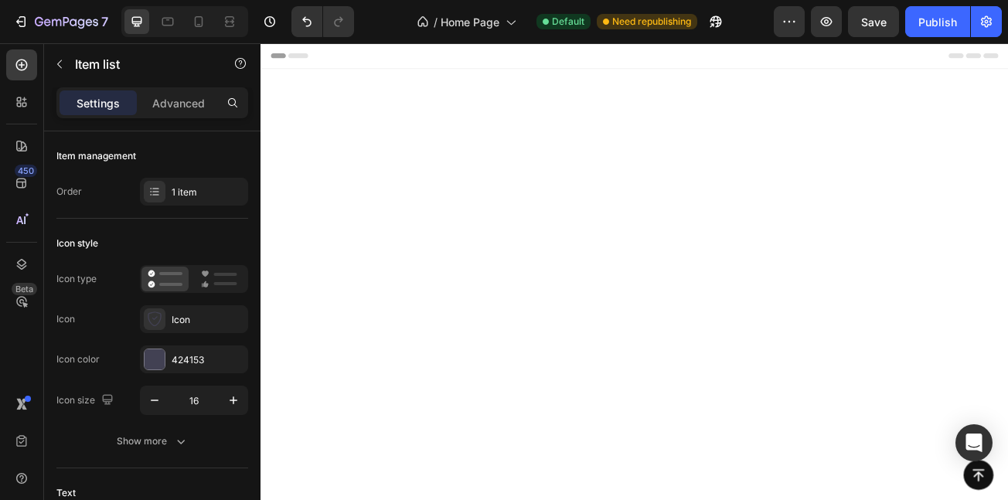
scroll to position [3053, 0]
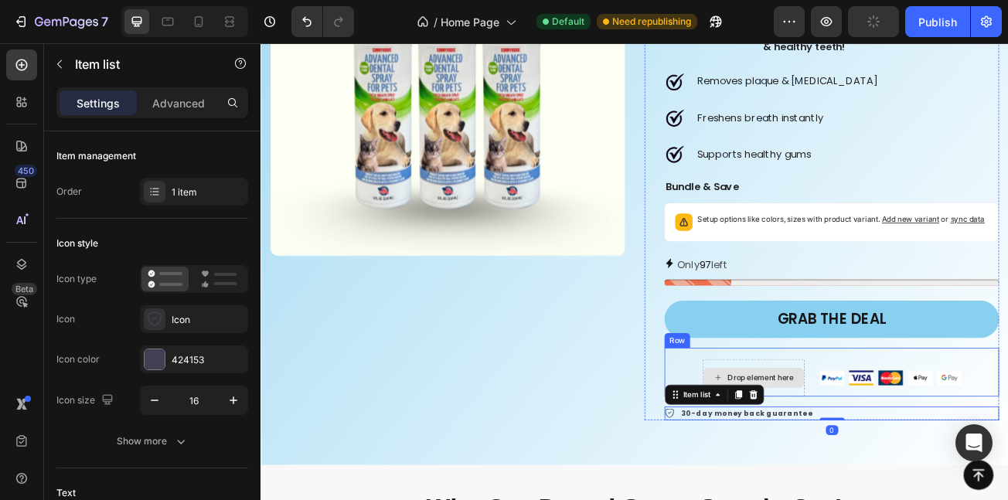
click at [904, 455] on div "Drop element here" at bounding box center [872, 458] width 127 height 46
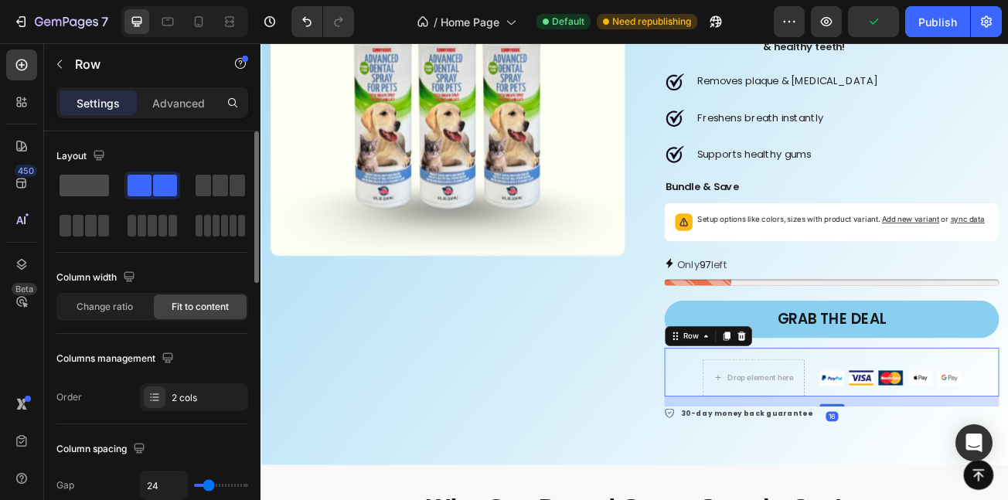
click at [124, 172] on div at bounding box center [152, 186] width 56 height 28
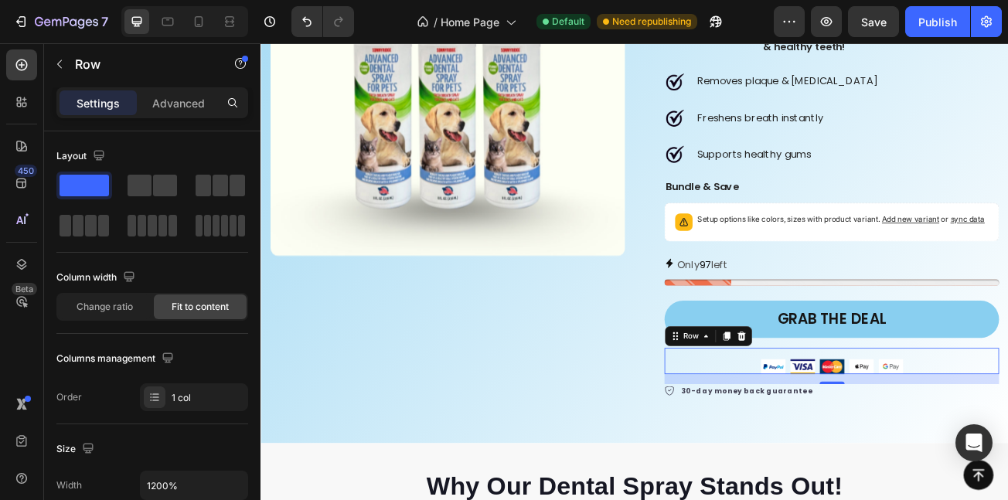
click at [899, 443] on div "Image Row 16" at bounding box center [969, 437] width 415 height 32
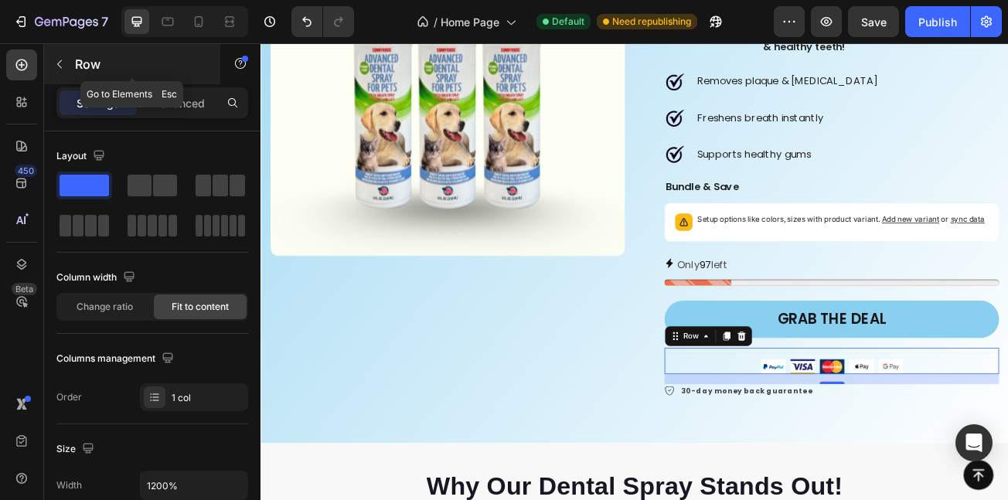
click at [56, 70] on button "button" at bounding box center [59, 64] width 25 height 25
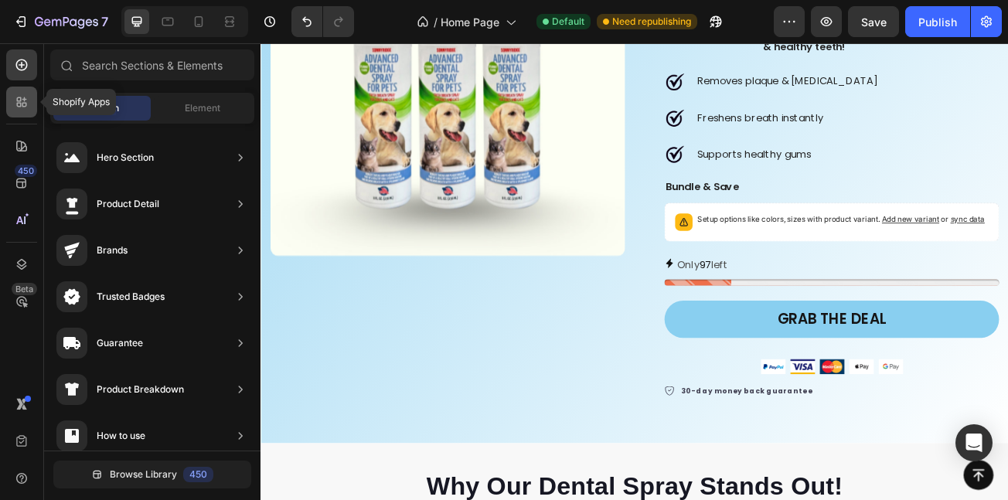
click at [7, 104] on div at bounding box center [21, 102] width 31 height 31
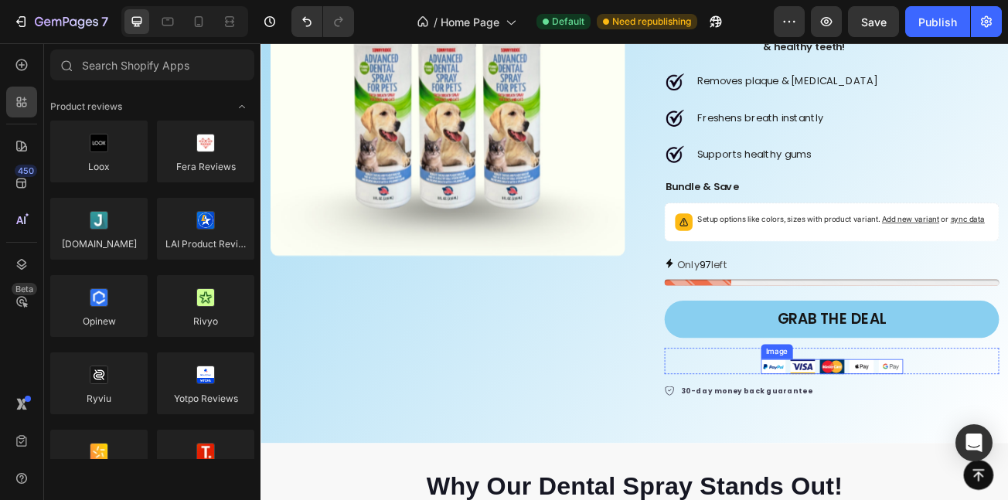
click at [882, 448] on img at bounding box center [969, 444] width 176 height 19
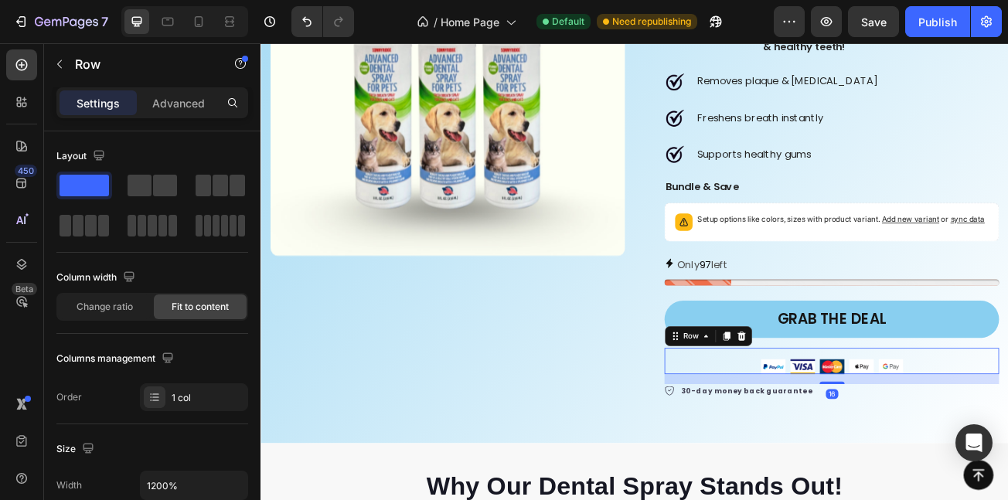
click at [831, 454] on div "Image Row 16" at bounding box center [969, 437] width 415 height 32
click at [185, 114] on div "Advanced" at bounding box center [178, 102] width 77 height 25
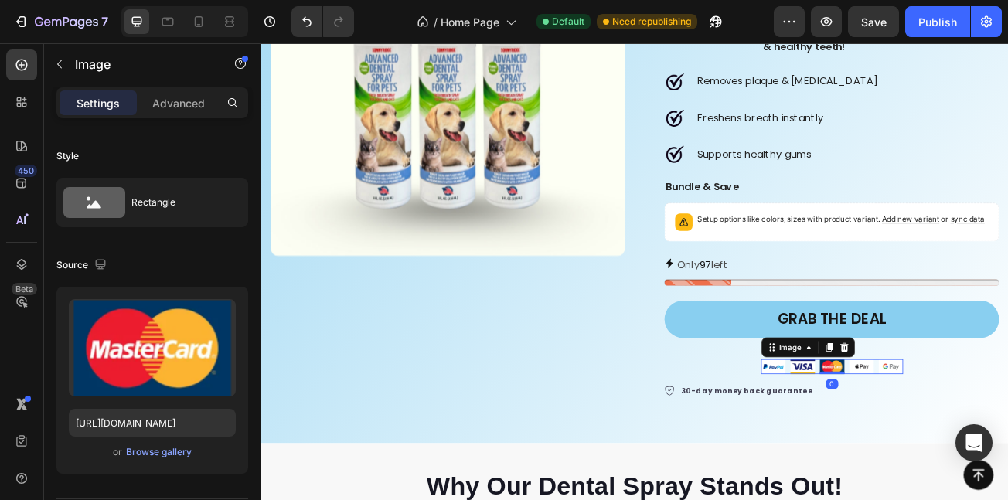
click at [881, 454] on img at bounding box center [969, 444] width 176 height 19
click at [975, 424] on div at bounding box center [984, 420] width 19 height 19
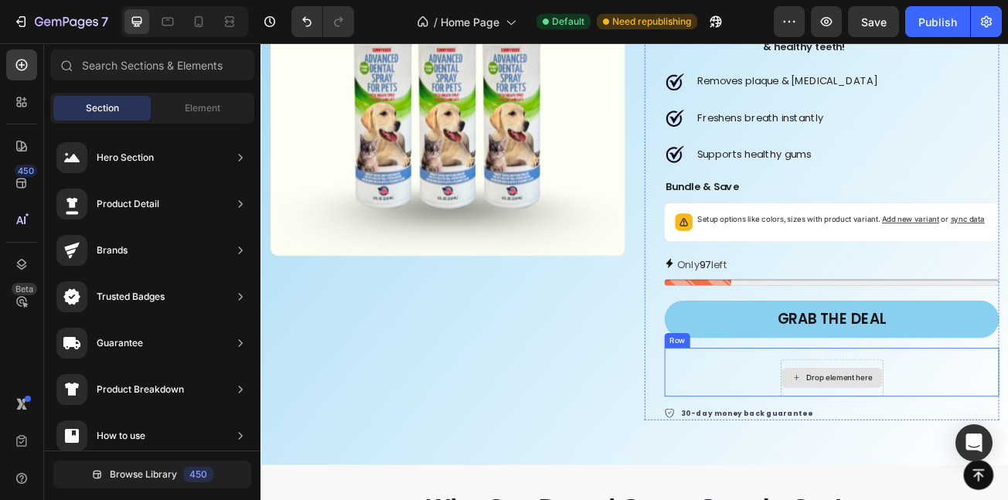
click at [942, 465] on div "Drop element here" at bounding box center [979, 458] width 82 height 12
click at [840, 467] on div "Drop element here Row" at bounding box center [969, 451] width 415 height 60
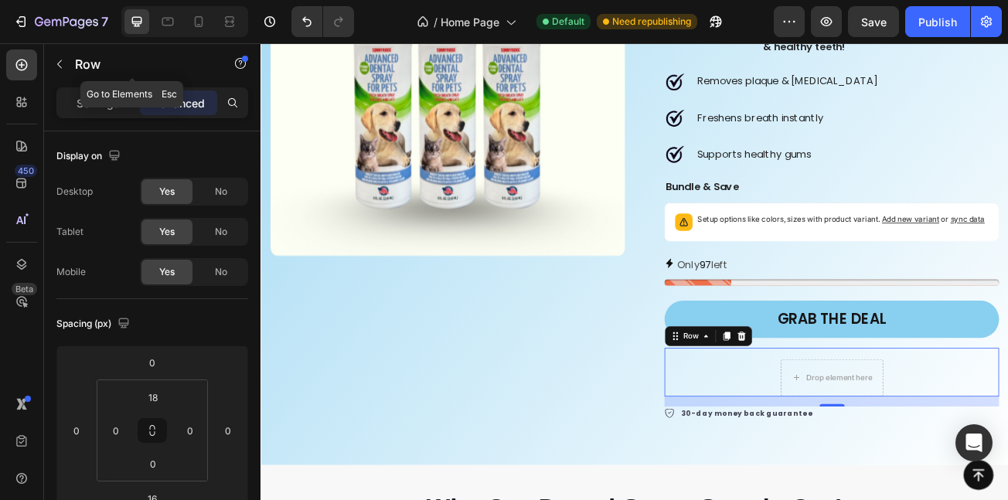
click at [64, 60] on icon "button" at bounding box center [59, 64] width 12 height 12
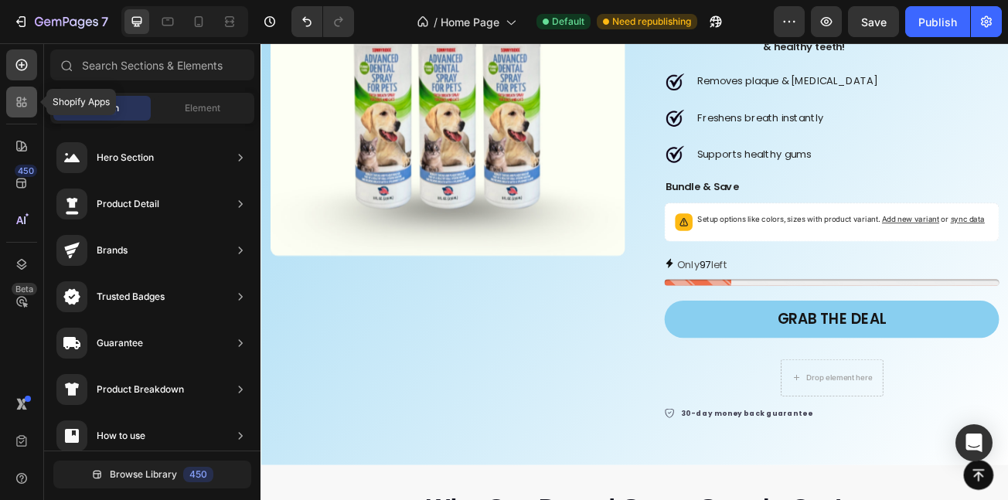
click at [15, 99] on icon at bounding box center [21, 101] width 15 height 15
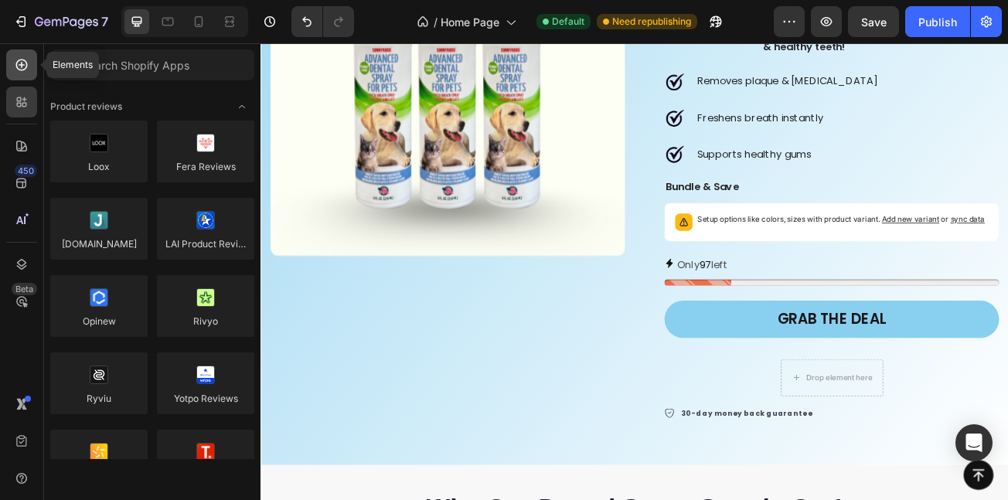
click at [21, 62] on icon at bounding box center [21, 64] width 15 height 15
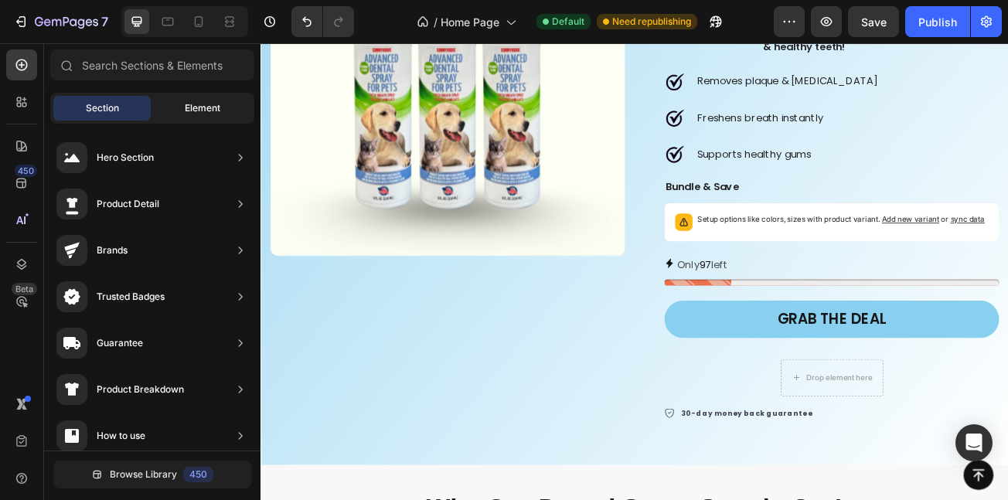
click at [212, 99] on div "Element" at bounding box center [202, 108] width 97 height 25
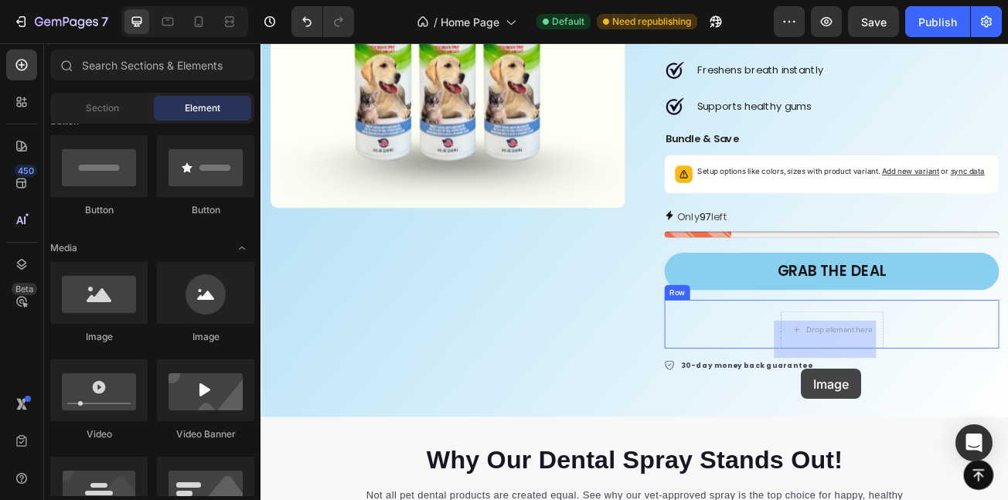
scroll to position [3117, 0]
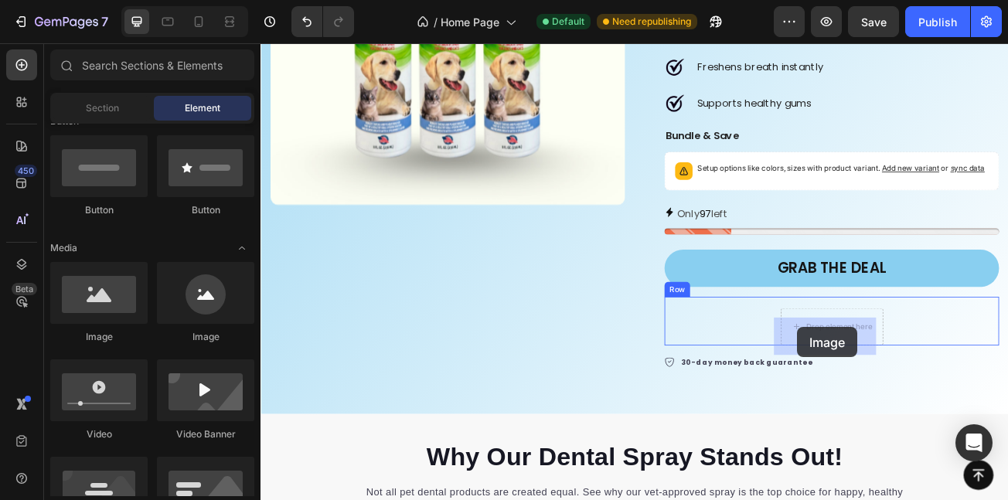
drag, startPoint x: 343, startPoint y: 346, endPoint x: 926, endPoint y: 396, distance: 585.9
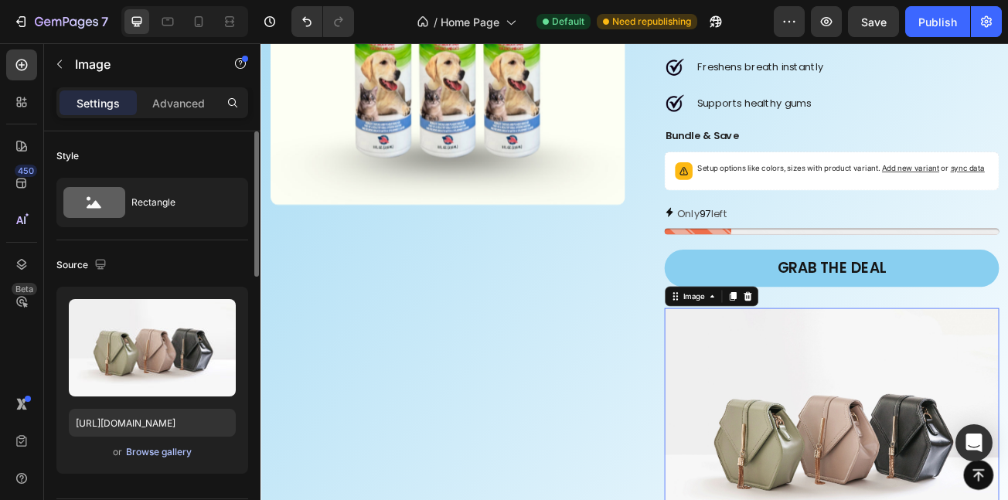
click at [160, 455] on div "Browse gallery" at bounding box center [159, 452] width 66 height 14
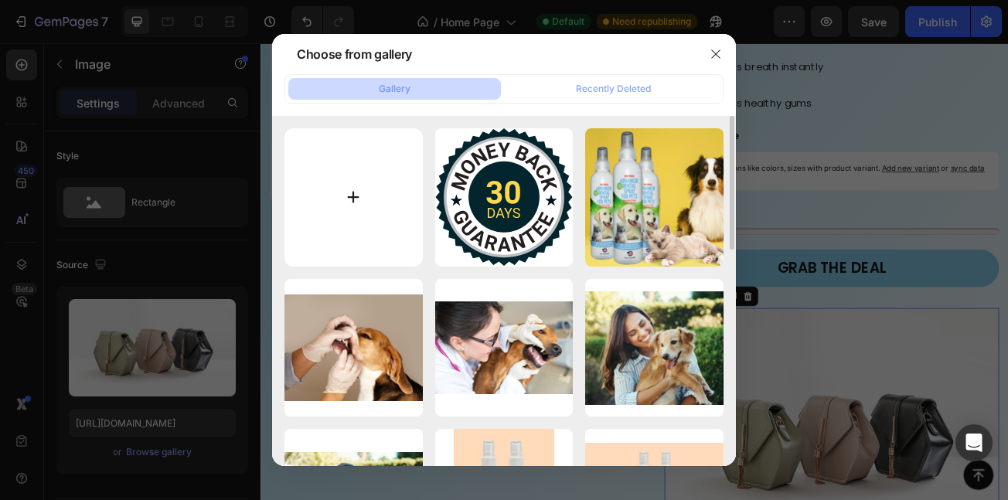
click at [347, 179] on input "file" at bounding box center [354, 197] width 138 height 138
type input "C:\fakepath\download - 2025-01-31T223329.369.png"
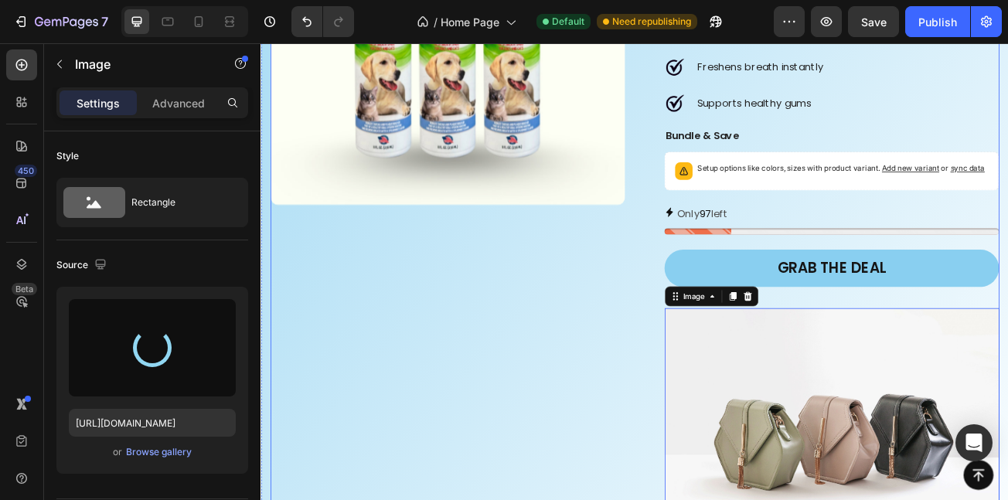
type input "https://cdn.shopify.com/s/files/1/0745/2498/3540/files/gempages_581391504665215…"
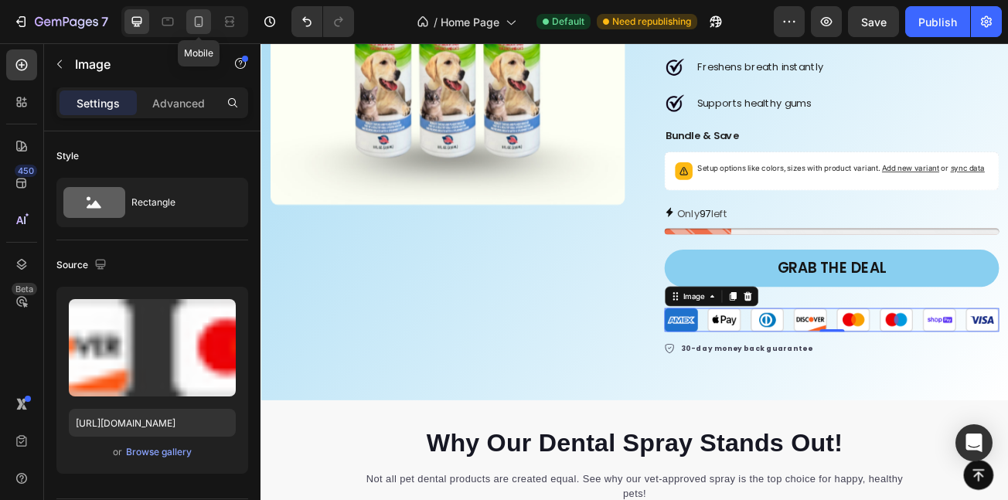
click at [200, 14] on icon at bounding box center [198, 21] width 15 height 15
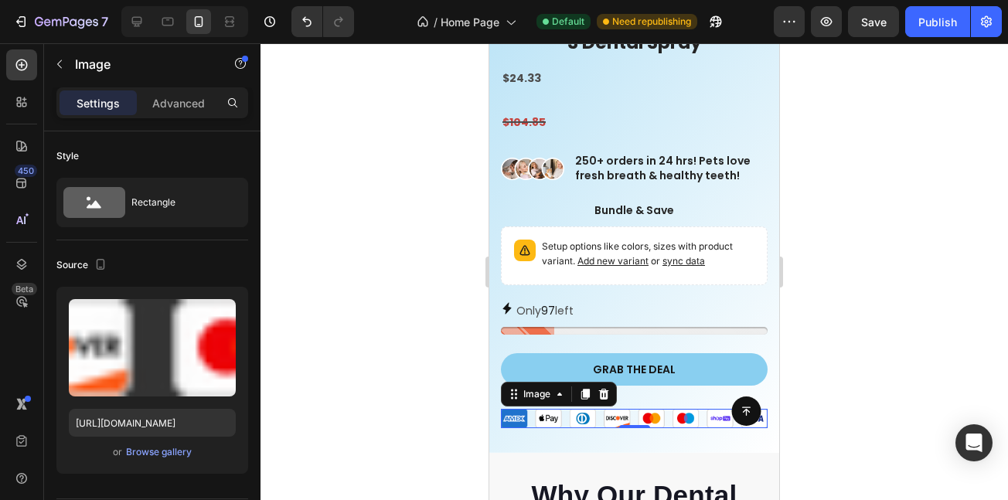
scroll to position [3337, 0]
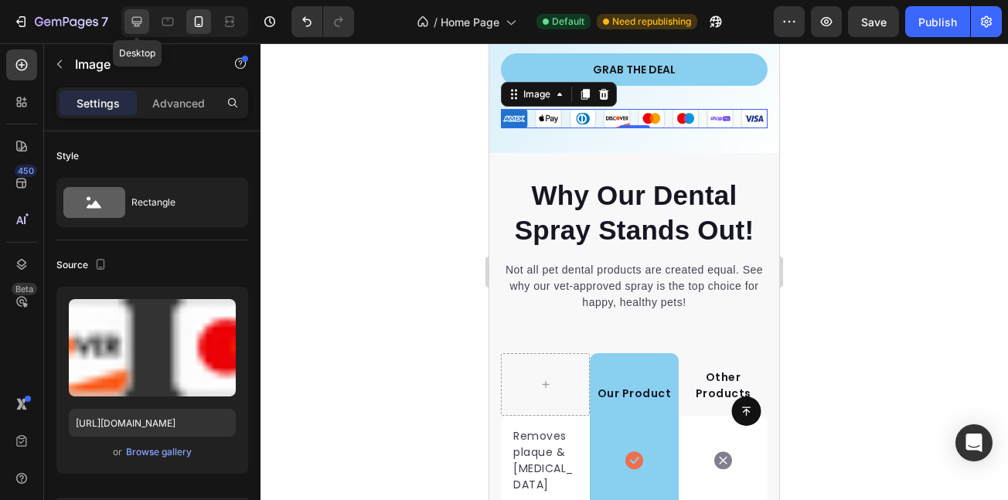
click at [135, 19] on icon at bounding box center [136, 21] width 15 height 15
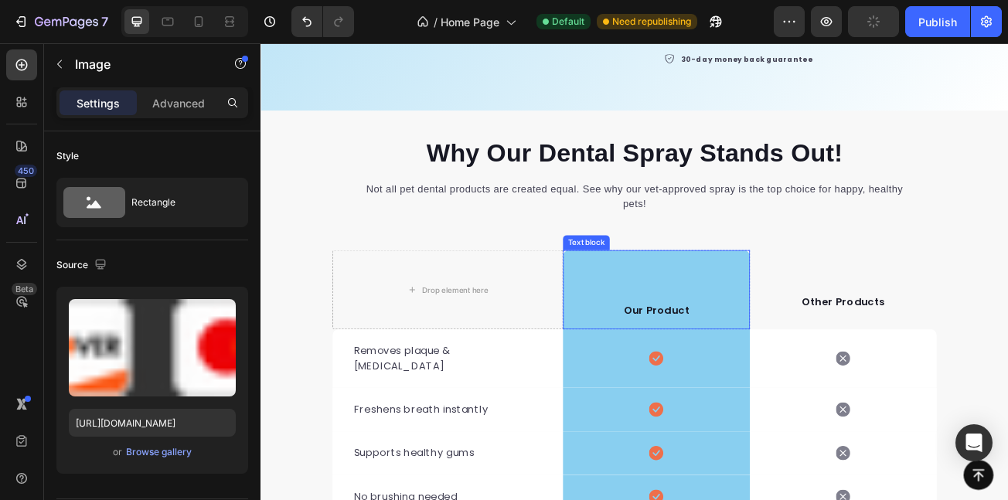
scroll to position [3403, 0]
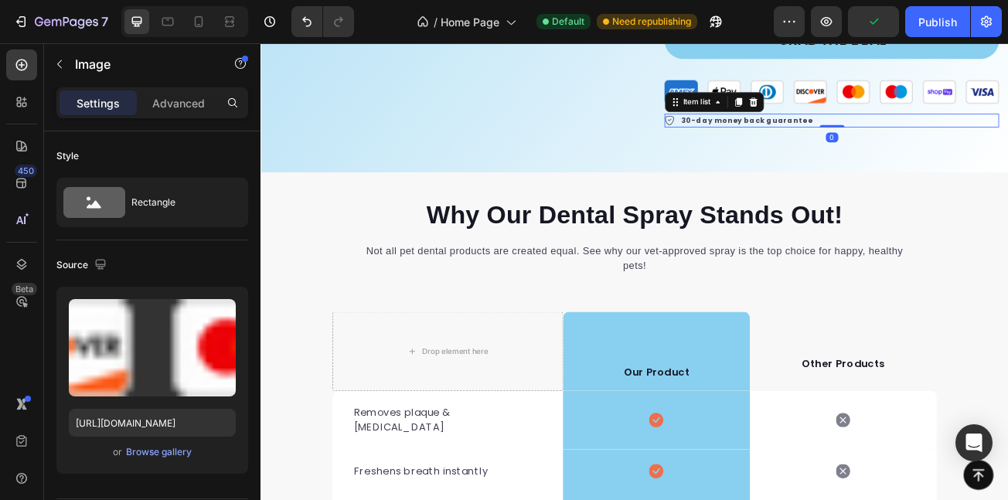
click at [803, 146] on p "30-day money back guarantee" at bounding box center [865, 139] width 164 height 13
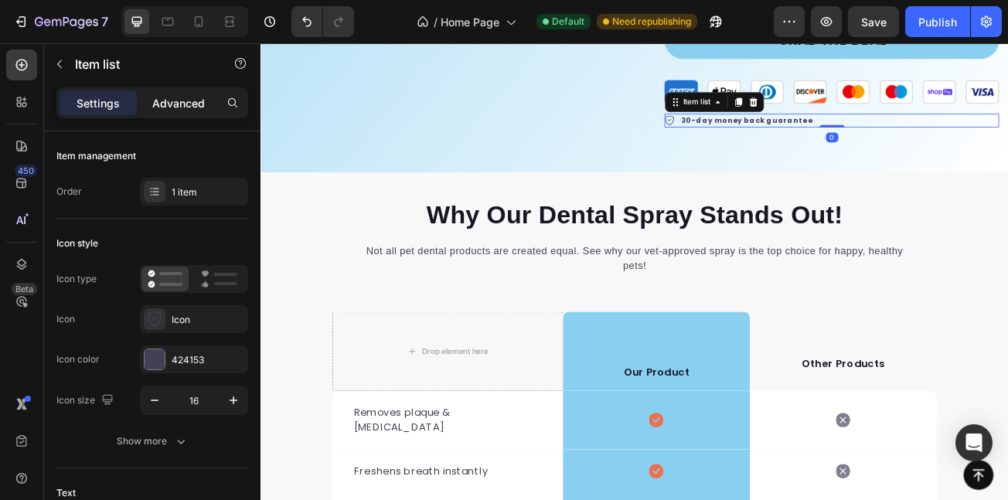
click at [199, 111] on p "Advanced" at bounding box center [178, 103] width 53 height 16
type input "100%"
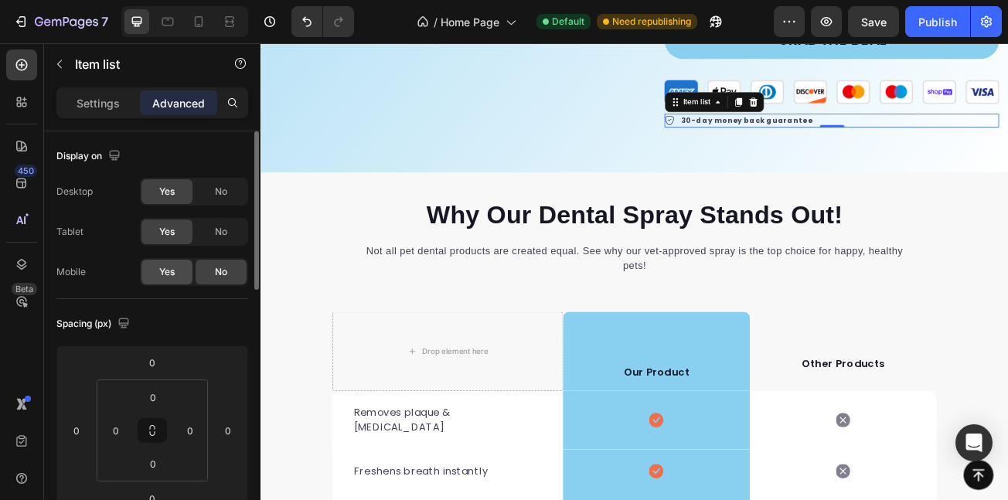
click at [143, 270] on div "Yes" at bounding box center [166, 272] width 51 height 25
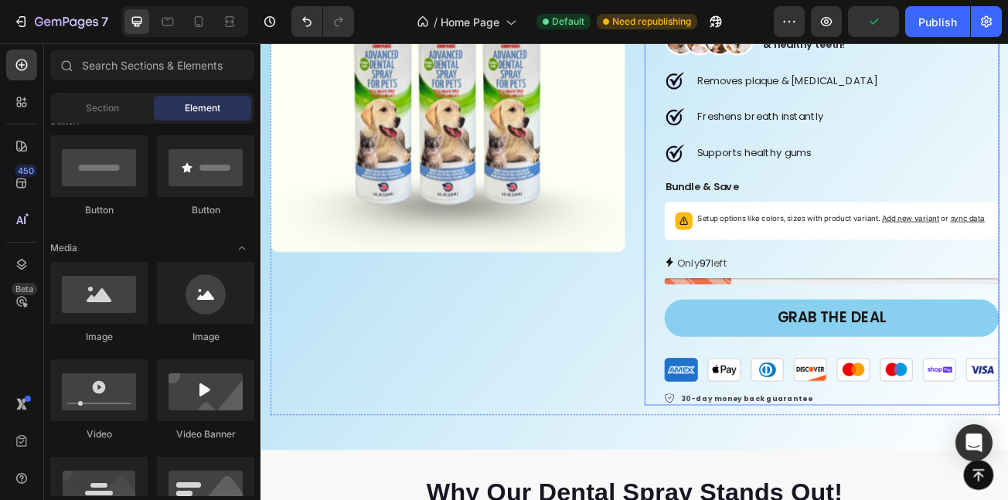
scroll to position [3118, 0]
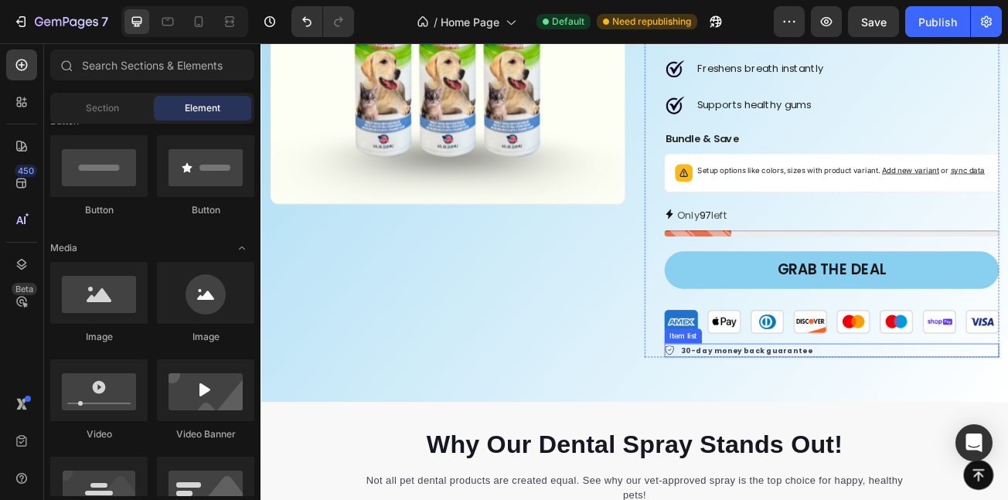
click at [992, 431] on div "30-day money back guarantee" at bounding box center [969, 425] width 415 height 18
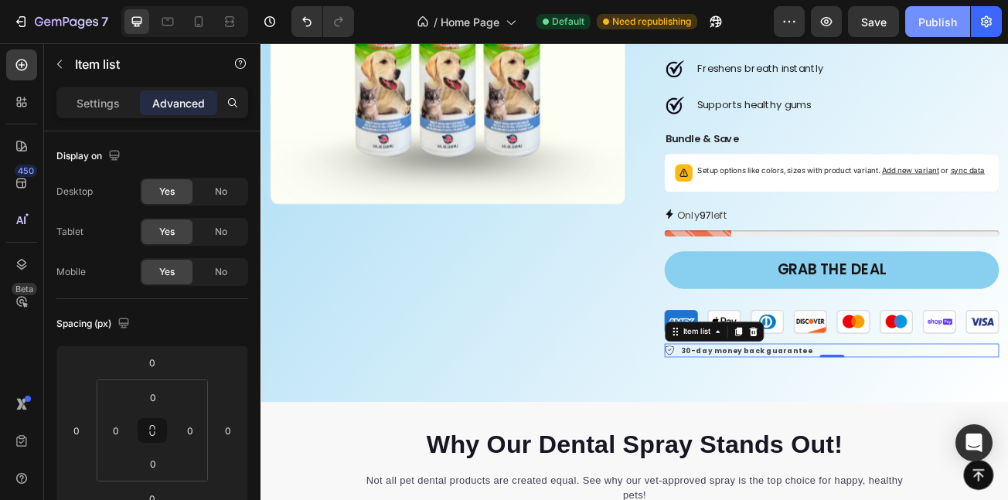
click at [930, 21] on div "Publish" at bounding box center [938, 22] width 39 height 16
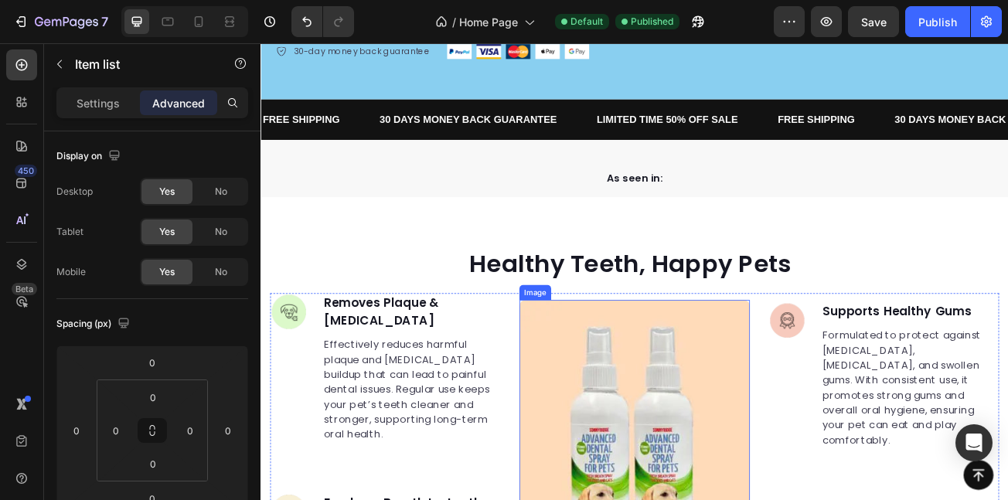
scroll to position [537, 0]
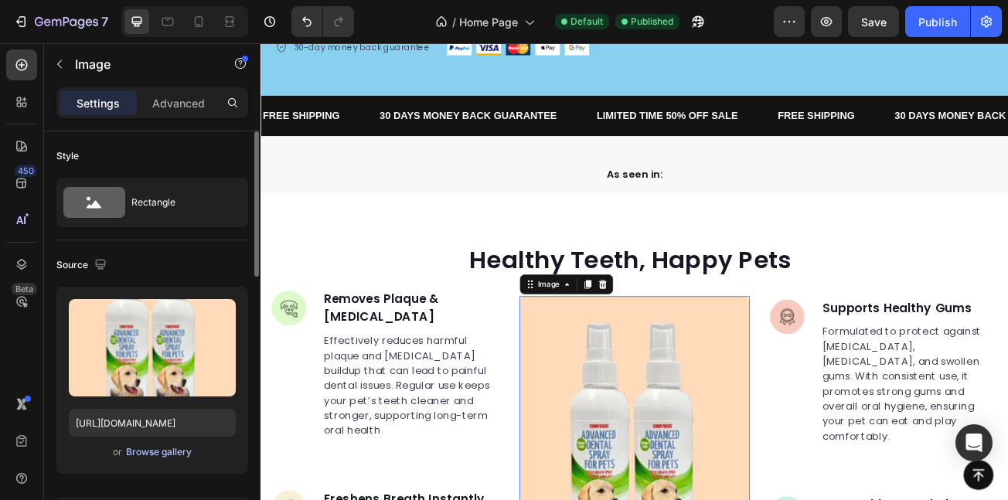
click at [152, 450] on div "Browse gallery" at bounding box center [159, 452] width 66 height 14
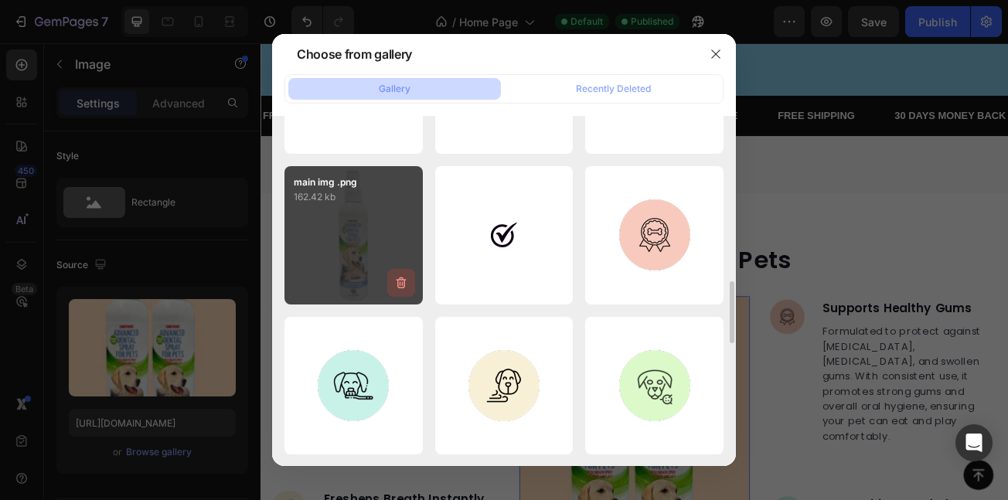
scroll to position [845, 0]
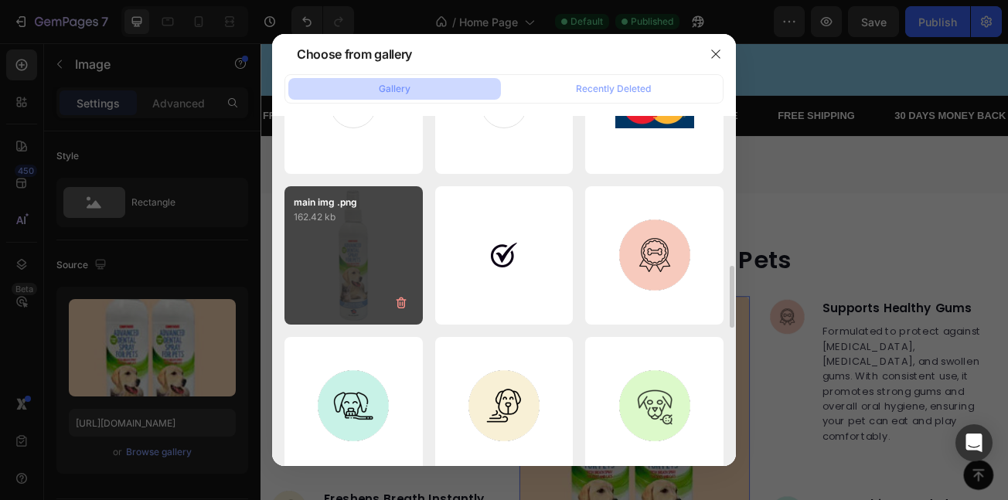
click at [370, 263] on div "main img .png 162.42 kb" at bounding box center [354, 255] width 138 height 138
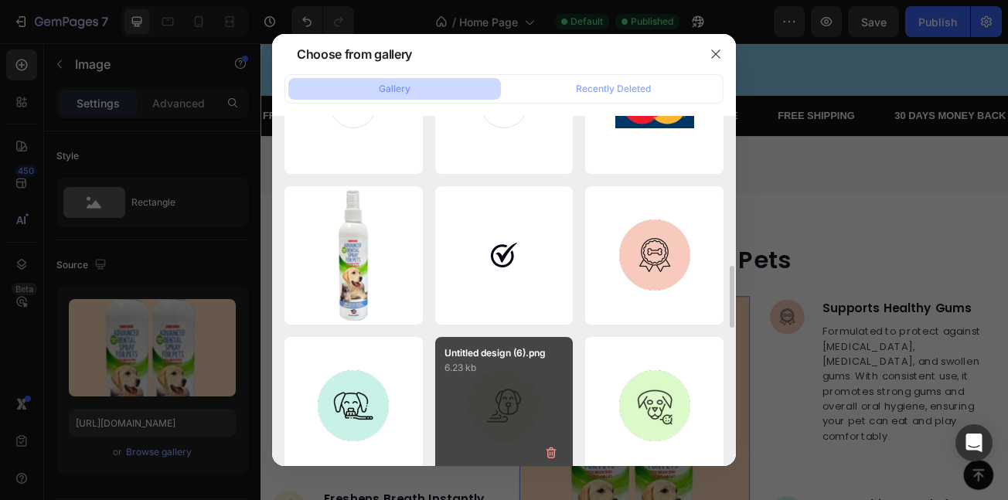
type input "https://cdn.shopify.com/s/files/1/0745/2498/3540/files/gempages_581391504665215…"
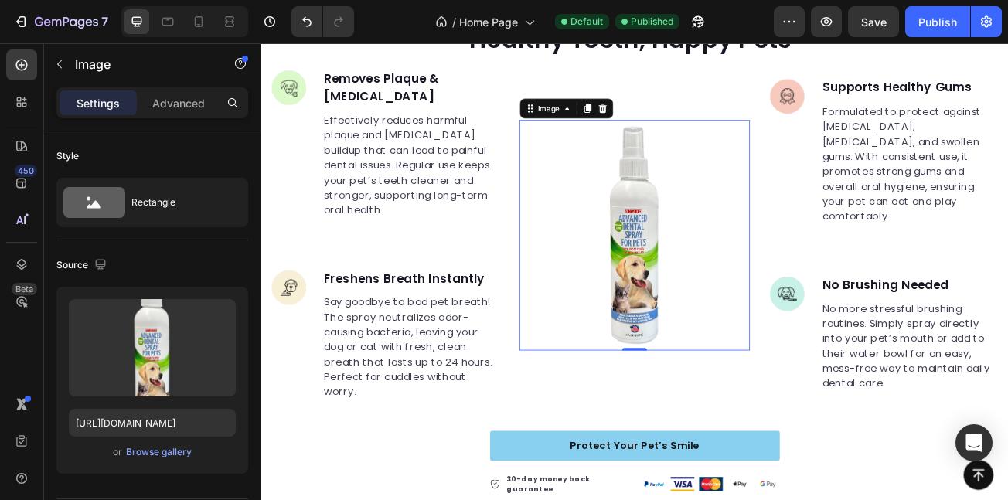
scroll to position [857, 0]
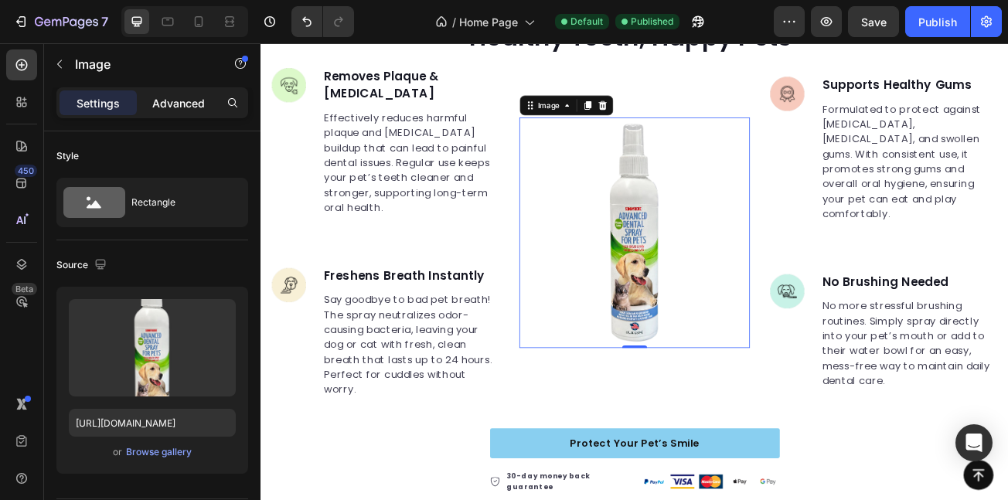
click at [170, 97] on p "Advanced" at bounding box center [178, 103] width 53 height 16
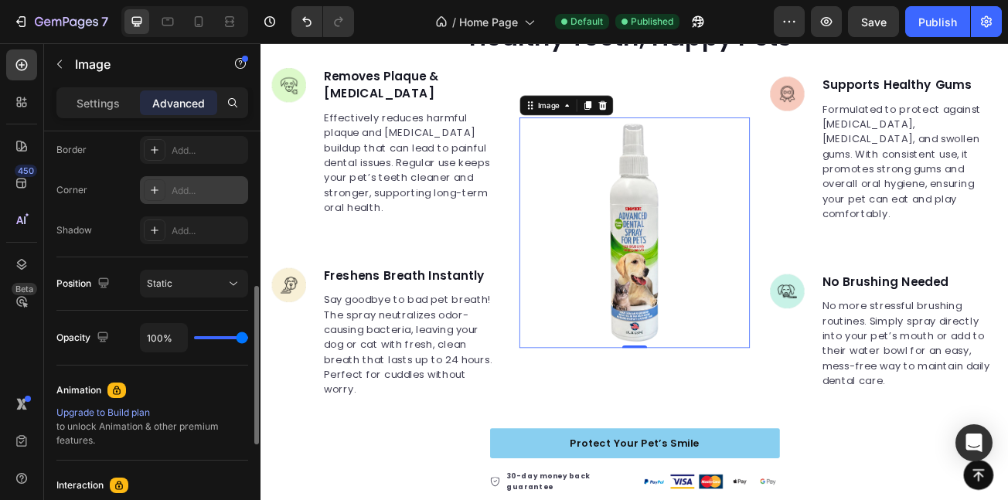
scroll to position [429, 0]
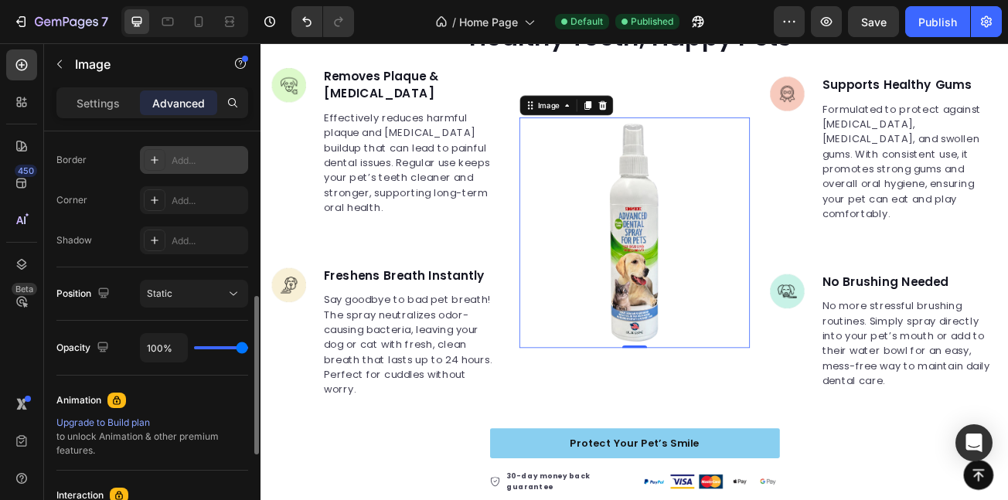
click at [194, 164] on div "Add..." at bounding box center [208, 161] width 73 height 14
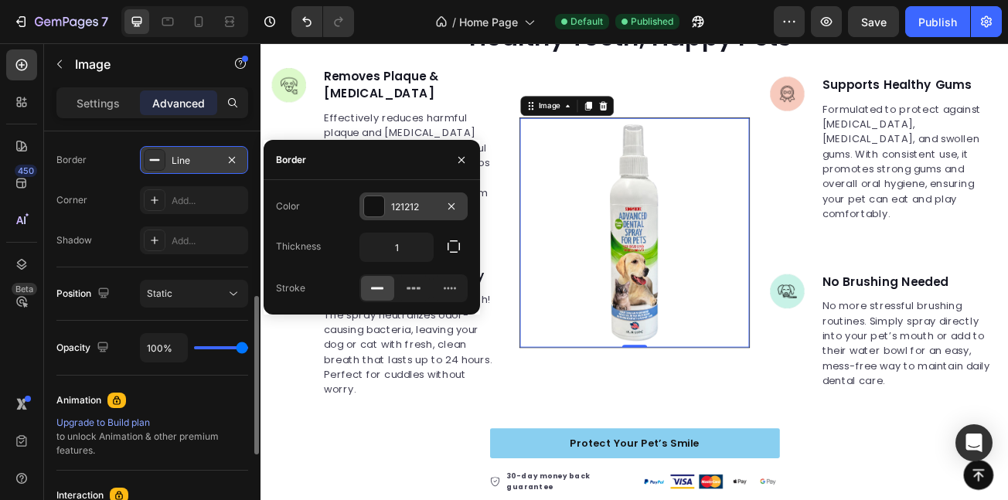
click at [421, 206] on div "121212" at bounding box center [413, 207] width 45 height 14
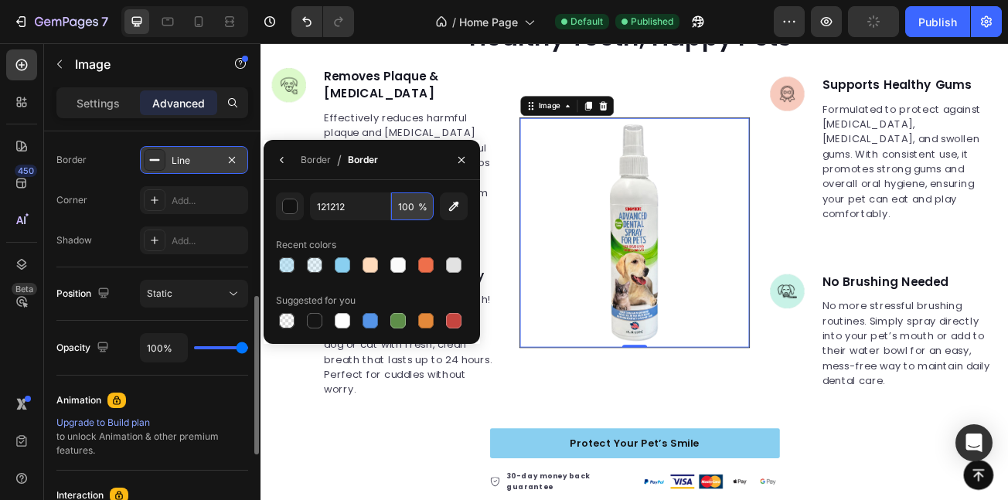
click at [404, 206] on input "100" at bounding box center [412, 207] width 43 height 28
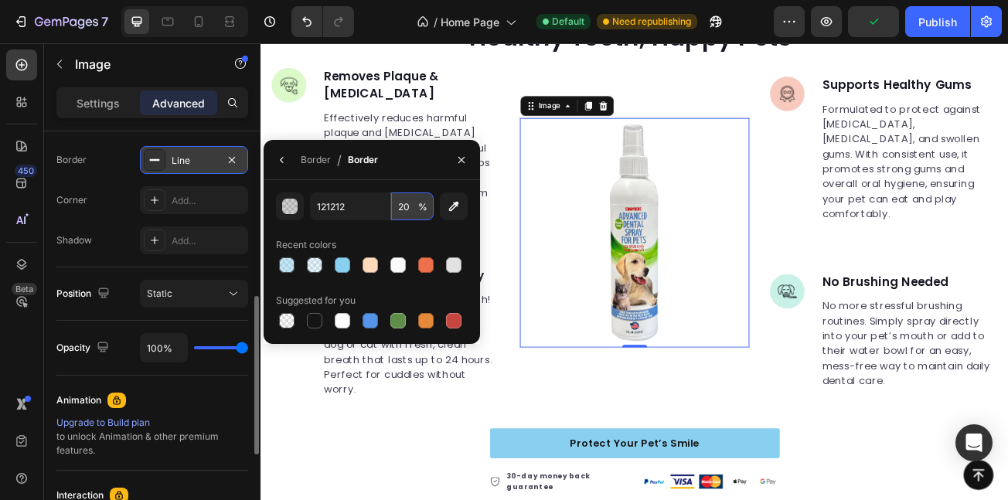
type input "20"
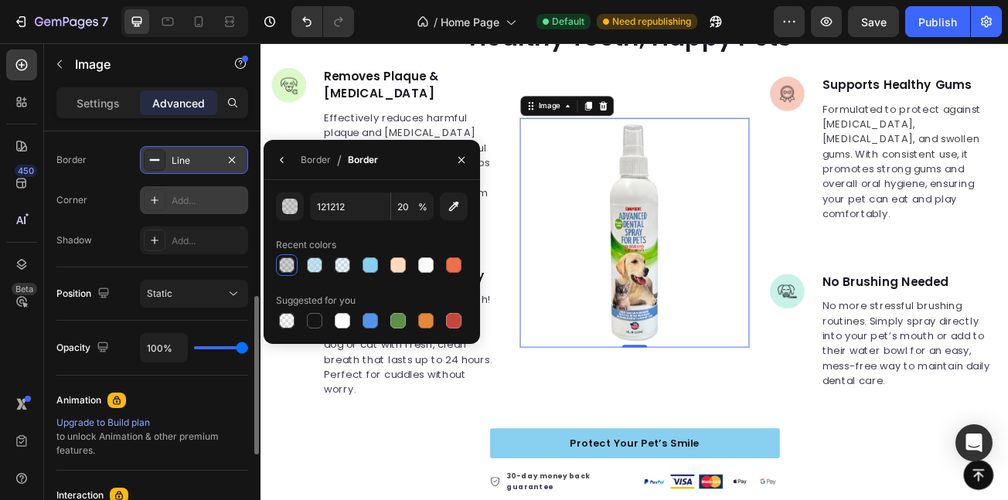
click at [217, 206] on div "Add..." at bounding box center [208, 201] width 73 height 14
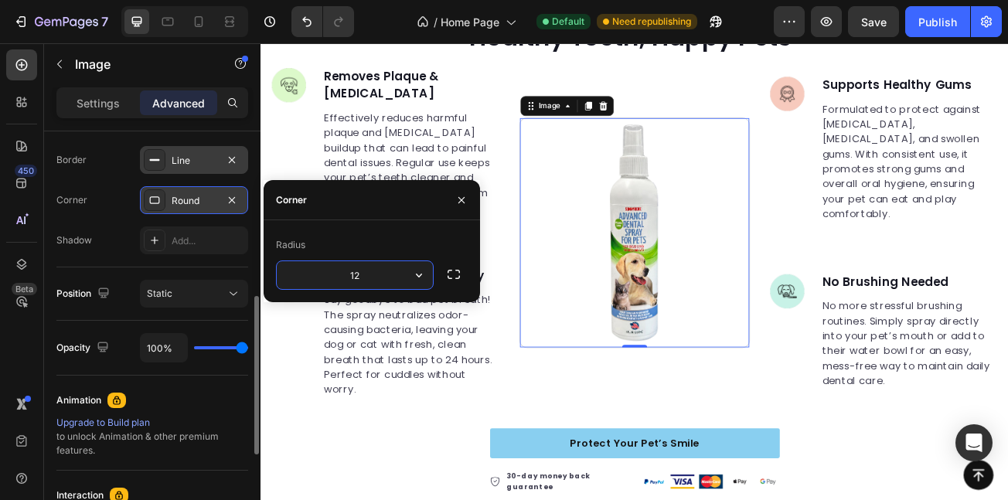
type input "12"
click at [410, 139] on p "Effectively reduces harmful plaque and [MEDICAL_DATA] buildup that can lead to …" at bounding box center [448, 192] width 218 height 130
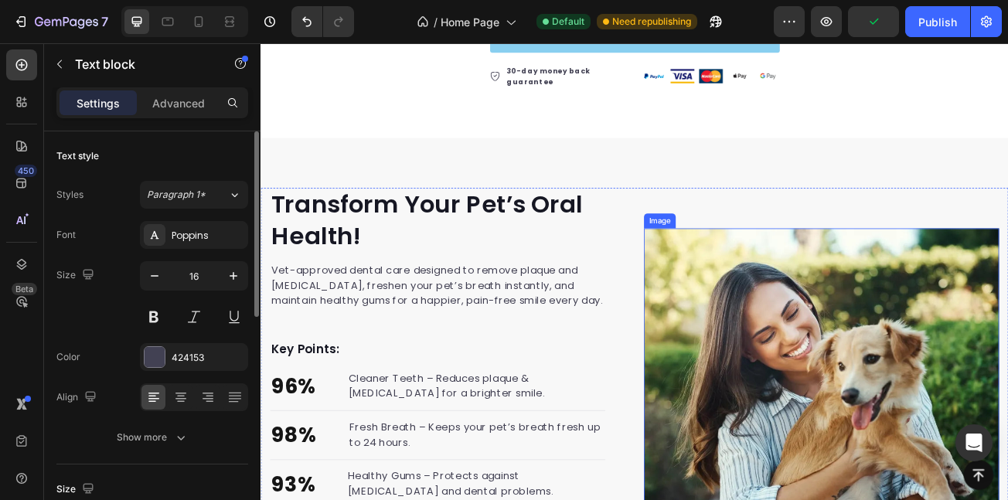
scroll to position [1362, 0]
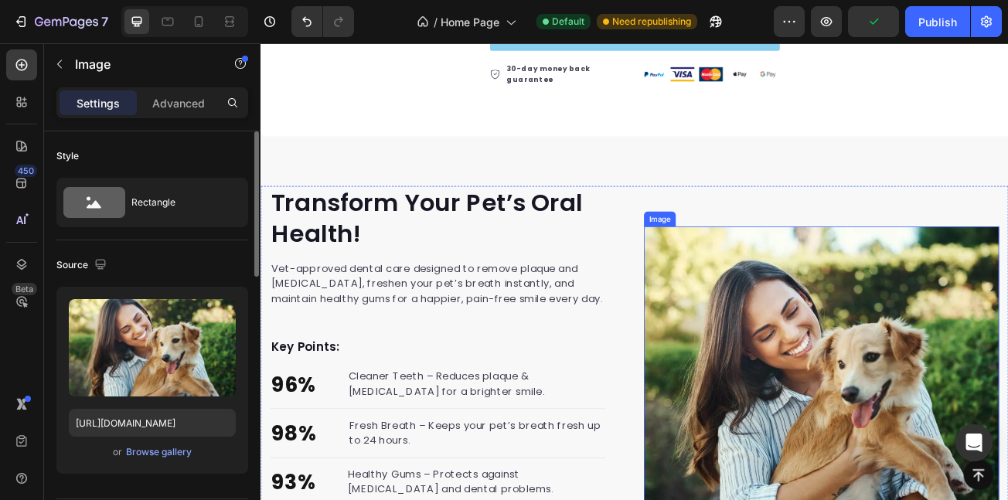
click at [800, 422] on img at bounding box center [956, 452] width 441 height 362
click at [163, 458] on div "Browse gallery" at bounding box center [159, 452] width 66 height 14
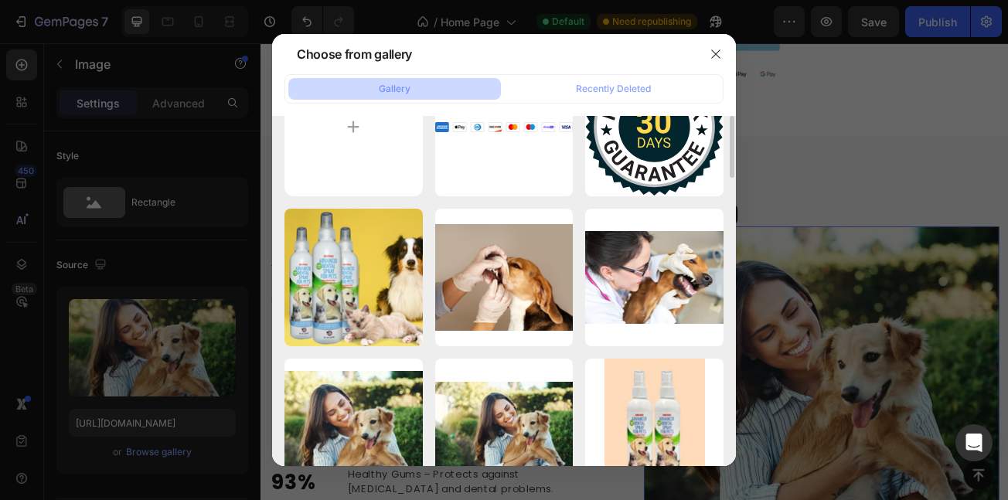
scroll to position [60, 0]
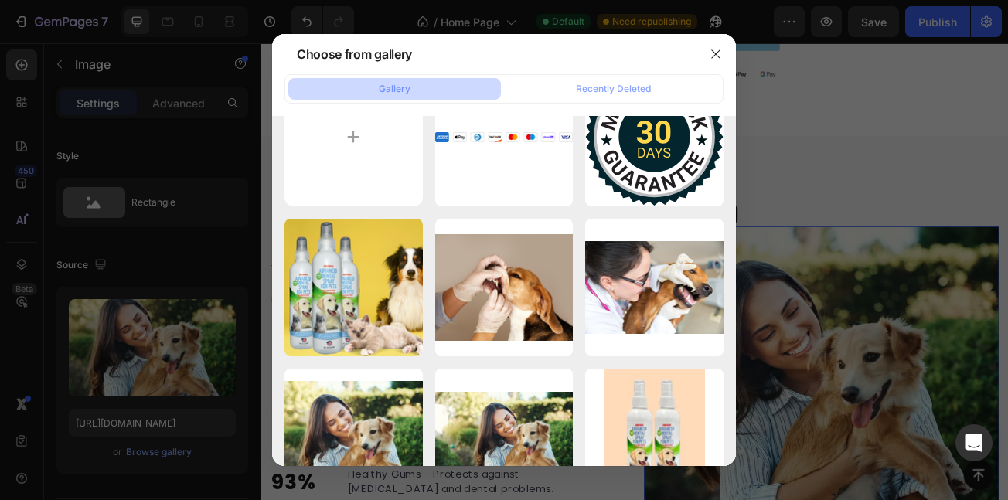
click at [0, 359] on div at bounding box center [504, 250] width 1008 height 500
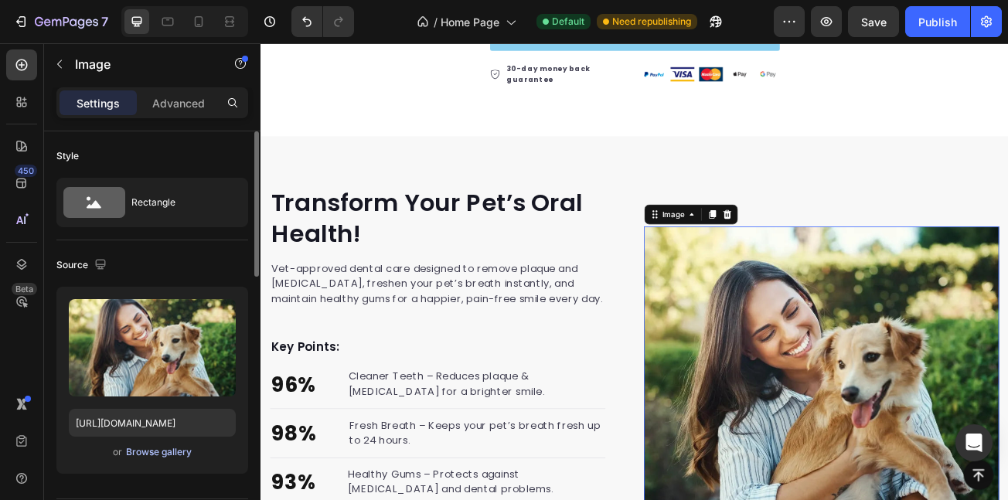
click at [155, 448] on div "Browse gallery" at bounding box center [159, 452] width 66 height 14
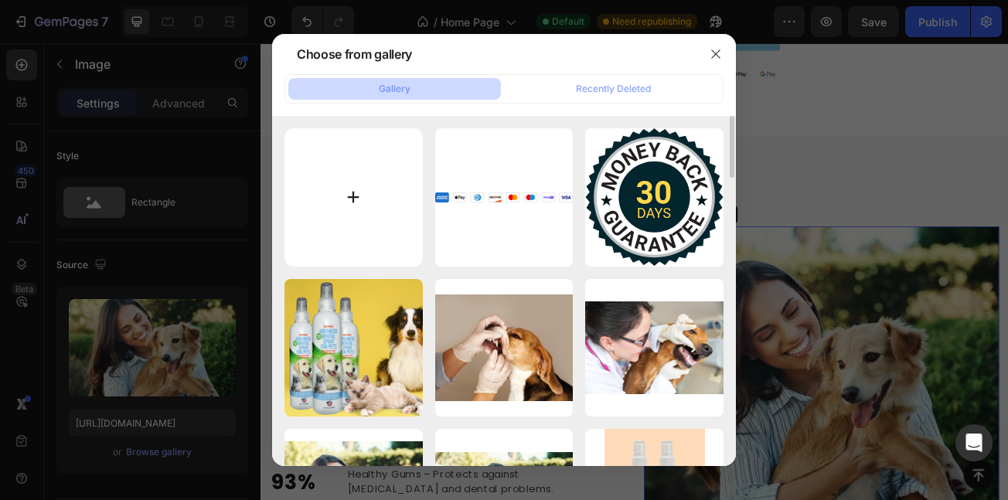
click at [373, 172] on input "file" at bounding box center [354, 197] width 138 height 138
type input "C:\fakepath\download (33).png"
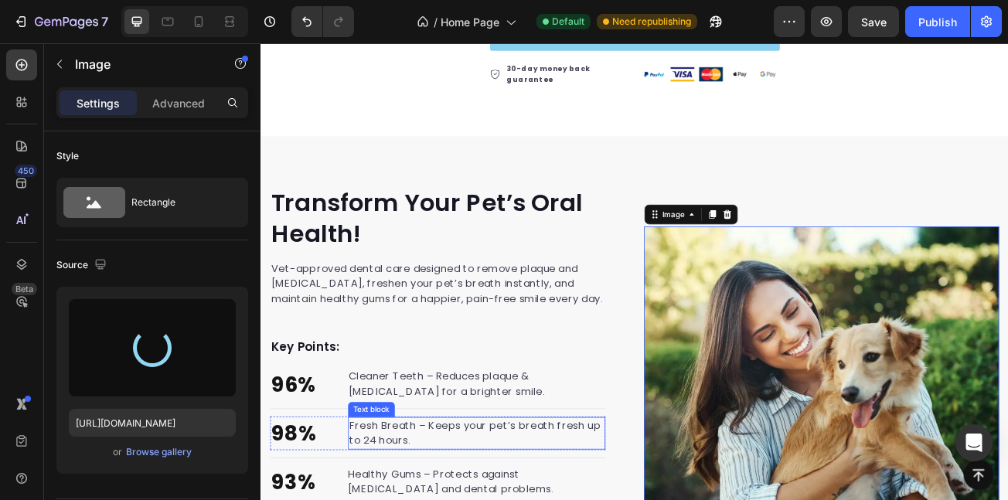
type input "https://cdn.shopify.com/s/files/1/0745/2498/3540/files/gempages_581391504665215…"
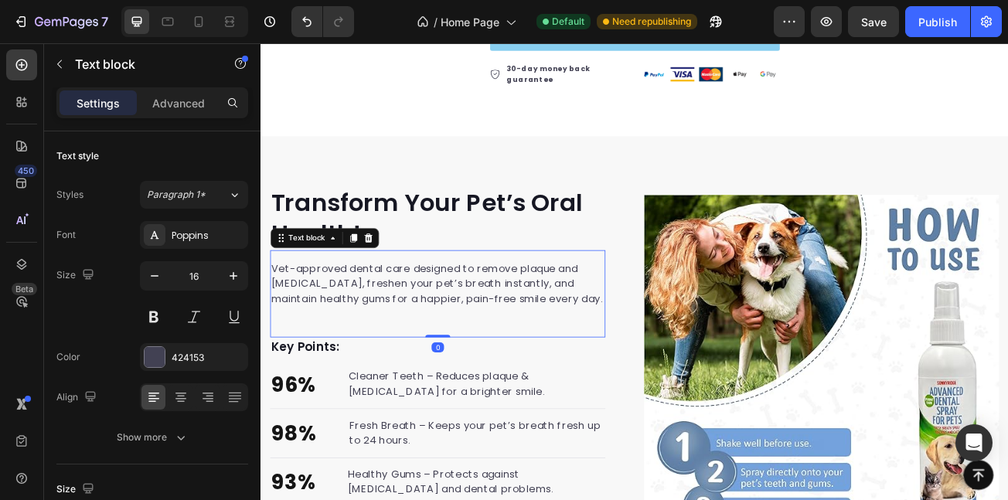
click at [581, 365] on div "Vet-approved dental care designed to remove plaque and tartar, freshen your pet…" at bounding box center [480, 354] width 416 height 108
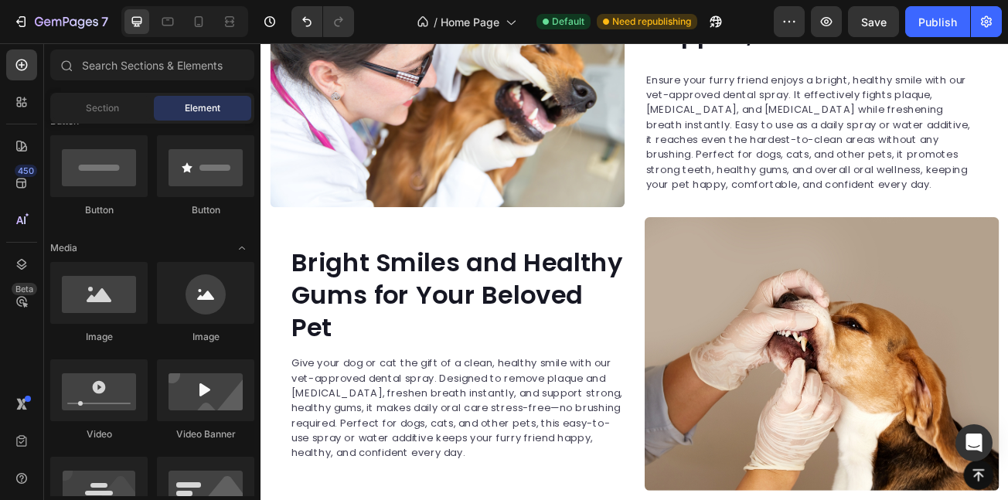
scroll to position [2412, 0]
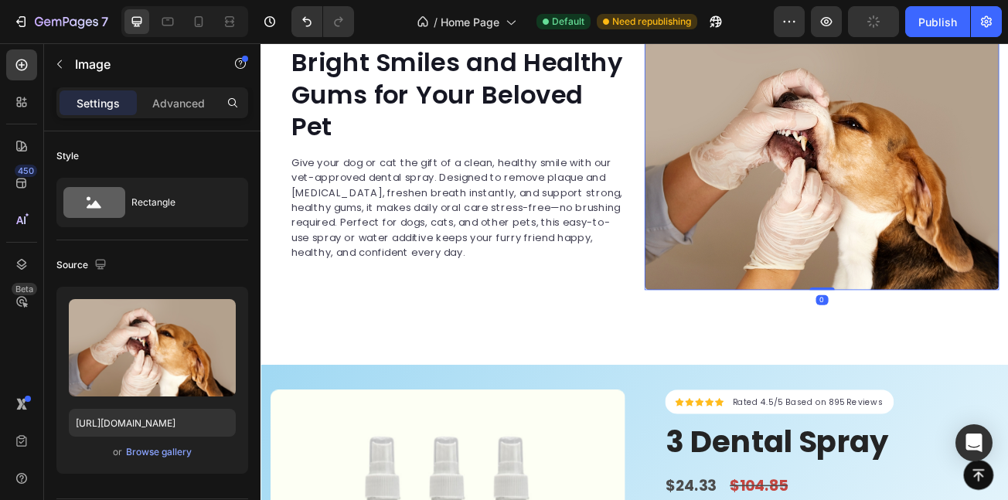
click at [933, 267] on img at bounding box center [957, 179] width 440 height 339
click at [157, 457] on div "Browse gallery" at bounding box center [159, 452] width 66 height 14
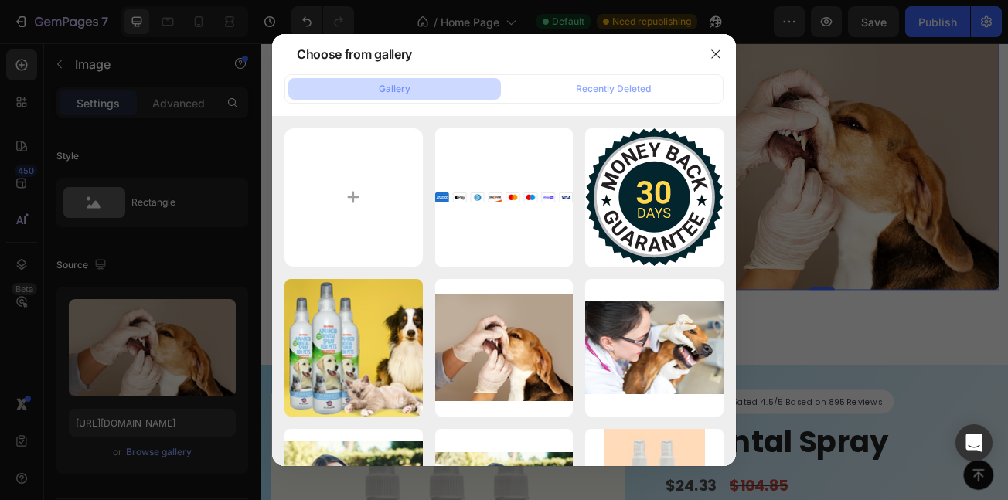
scroll to position [1237, 0]
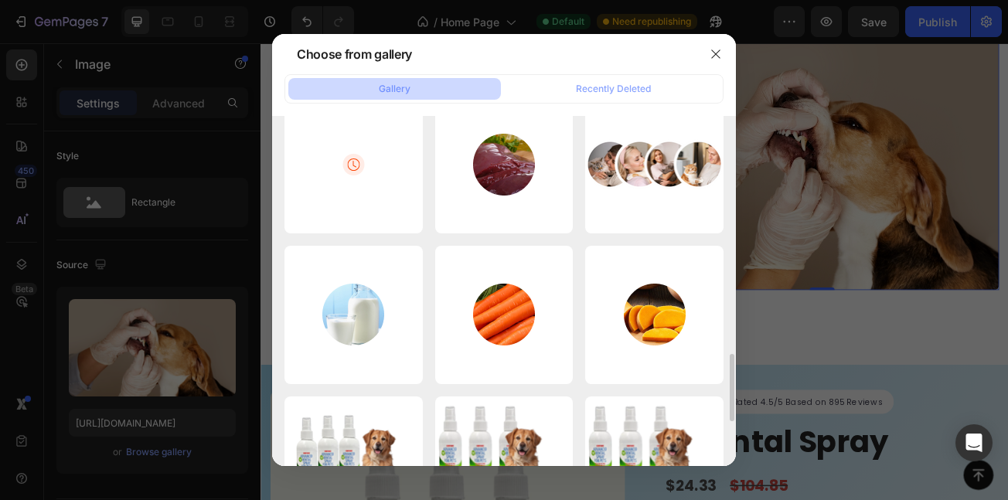
drag, startPoint x: 0, startPoint y: 344, endPoint x: 85, endPoint y: 309, distance: 91.9
click at [5, 344] on div at bounding box center [504, 250] width 1008 height 500
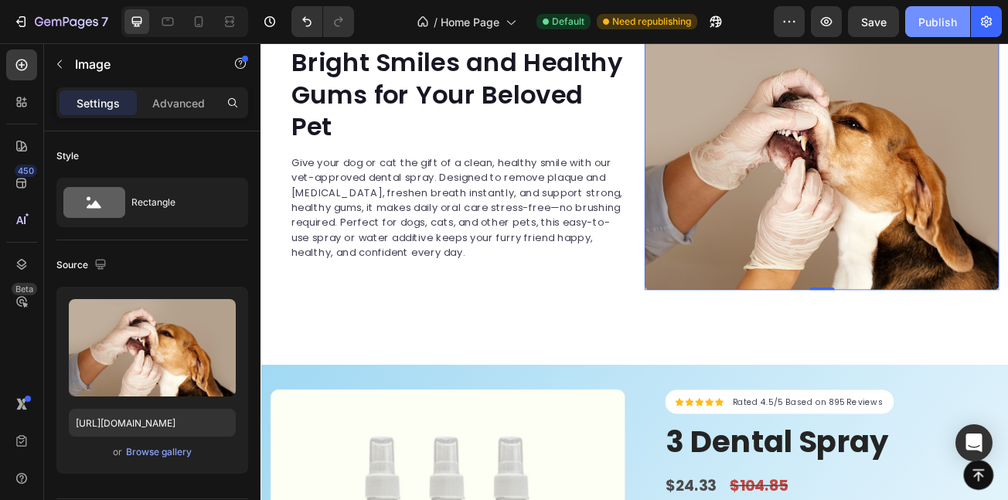
click at [940, 19] on div "Publish" at bounding box center [938, 22] width 39 height 16
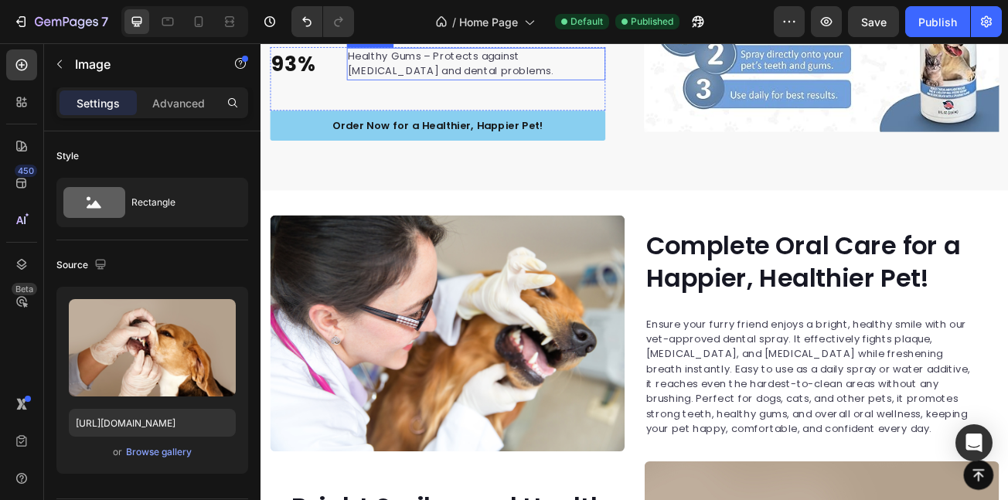
scroll to position [1869, 0]
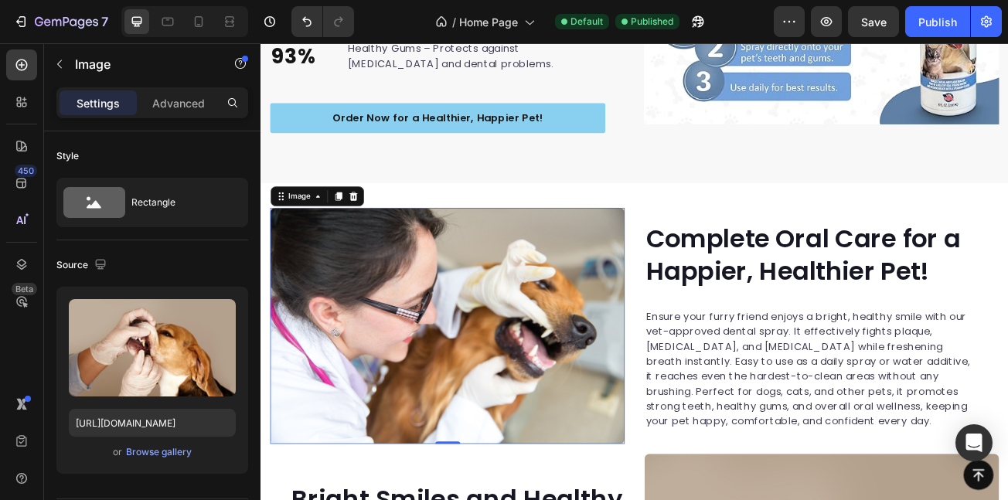
click at [520, 434] on img at bounding box center [492, 394] width 440 height 294
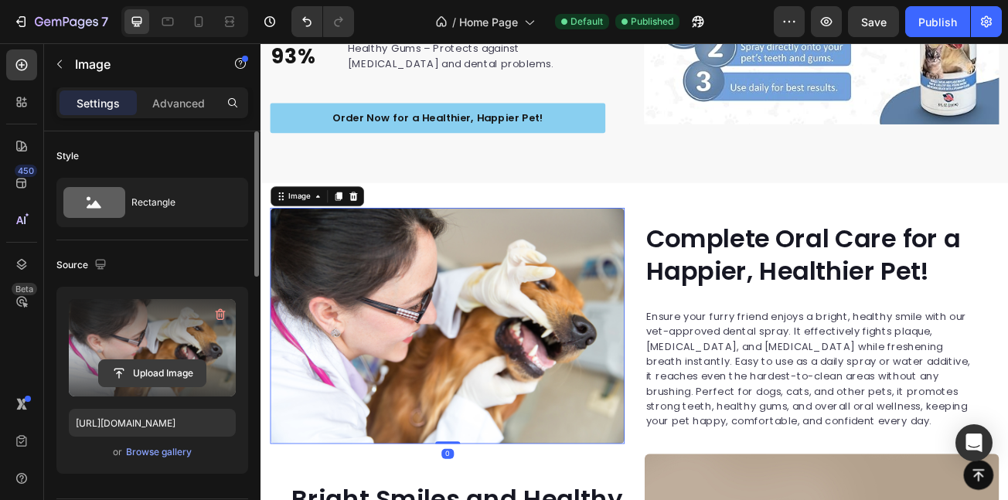
click at [121, 373] on input "file" at bounding box center [152, 373] width 107 height 26
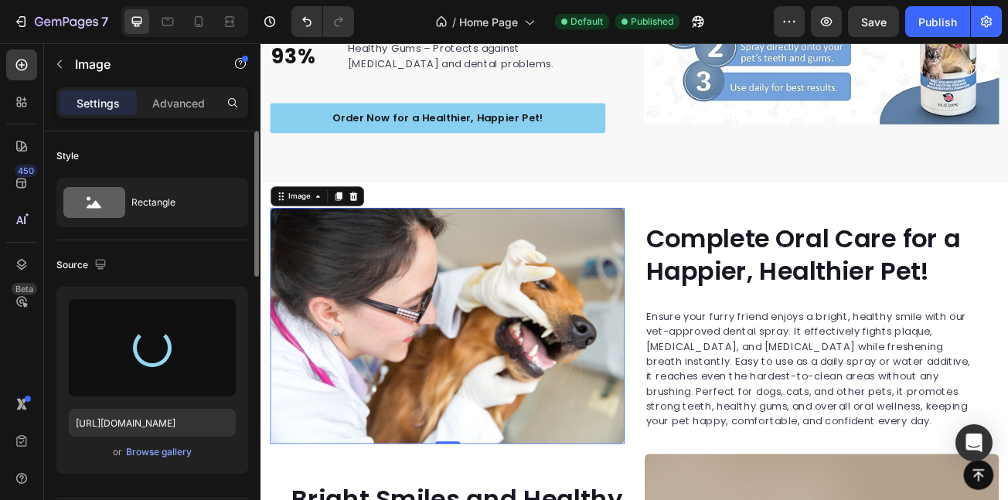
type input "https://cdn.shopify.com/s/files/1/0745/2498/3540/files/gempages_581391504665215…"
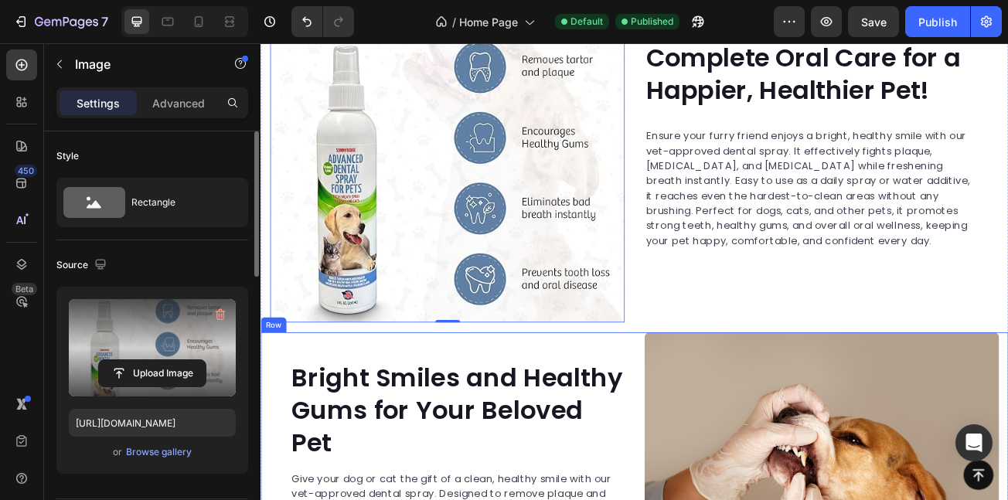
scroll to position [2168, 0]
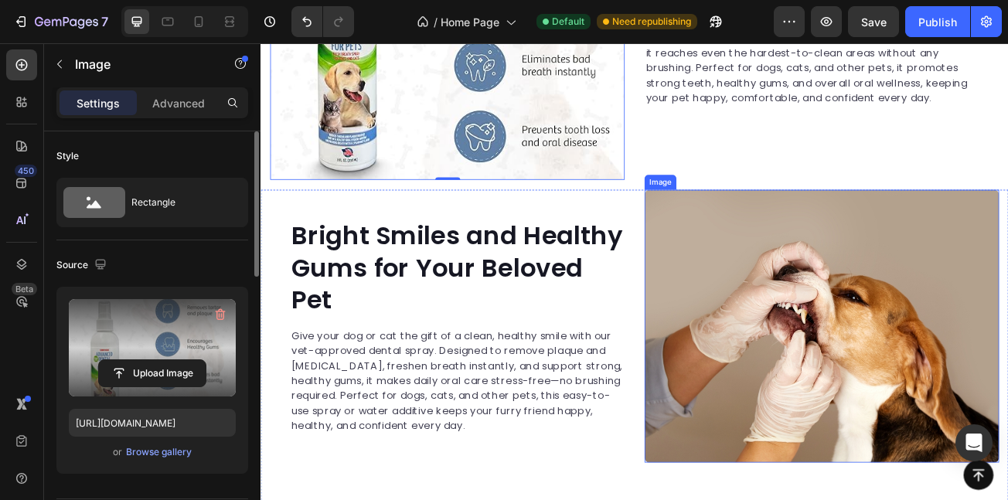
click at [843, 428] on img at bounding box center [957, 394] width 440 height 339
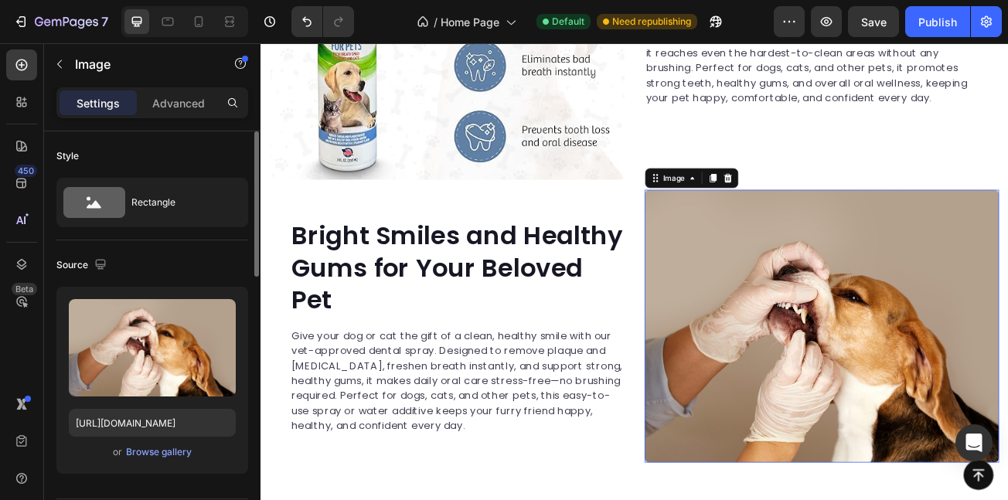
scroll to position [2529, 0]
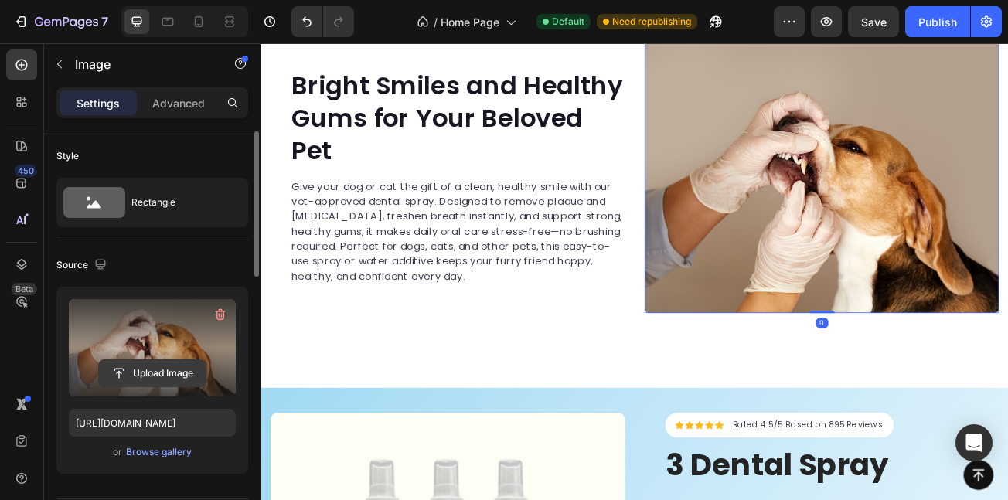
click at [159, 367] on input "file" at bounding box center [152, 373] width 107 height 26
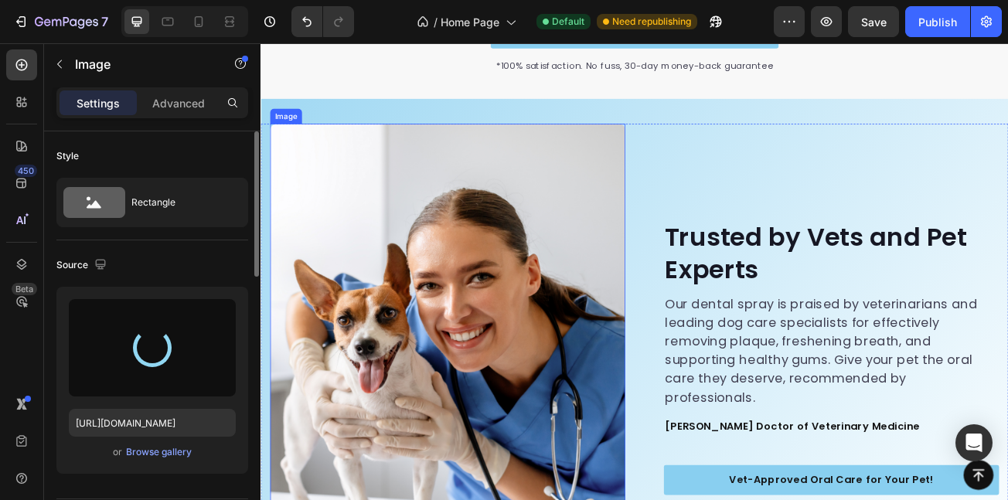
type input "https://cdn.shopify.com/s/files/1/0745/2498/3540/files/gempages_581391504665215…"
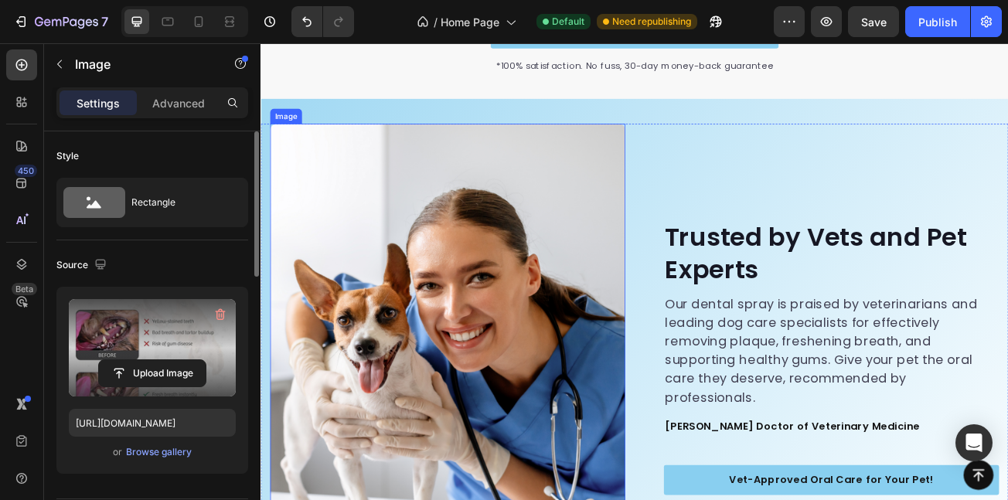
scroll to position [4385, 0]
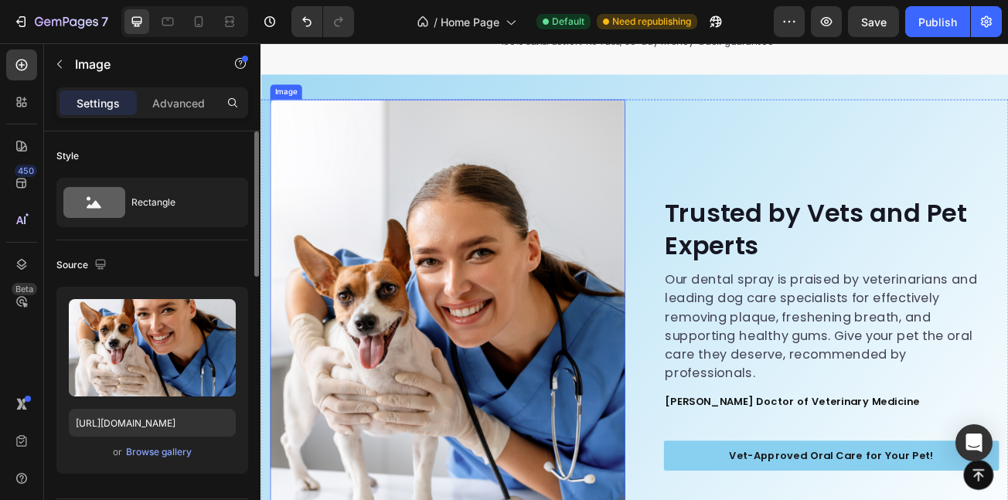
click at [588, 447] on img at bounding box center [492, 403] width 441 height 580
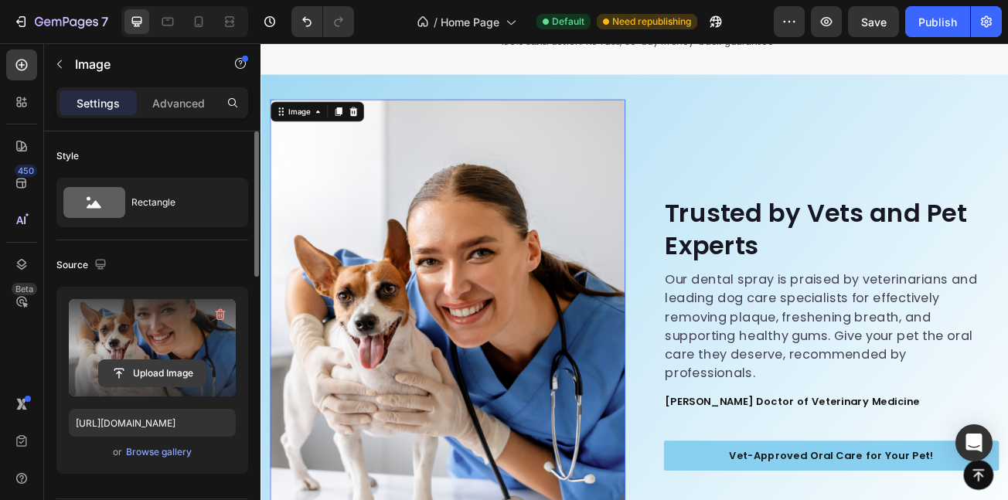
click at [135, 365] on input "file" at bounding box center [152, 373] width 107 height 26
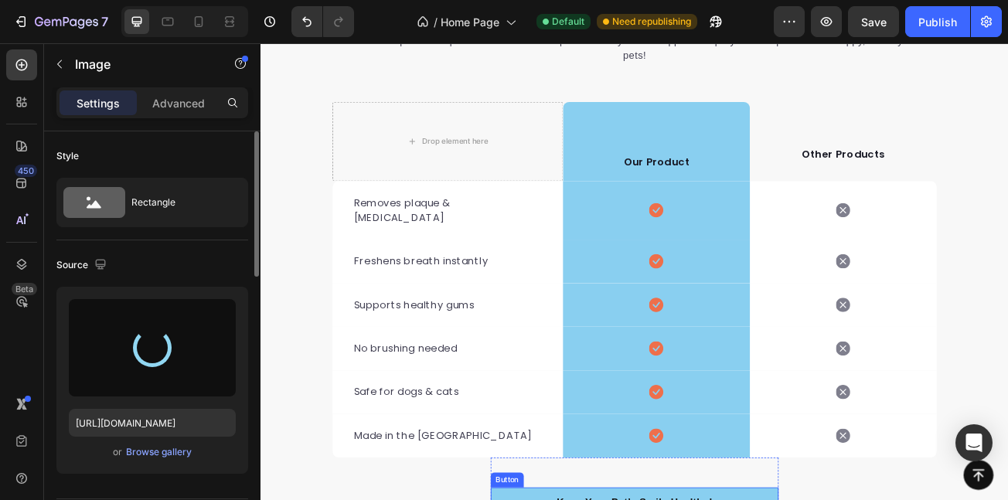
scroll to position [3675, 0]
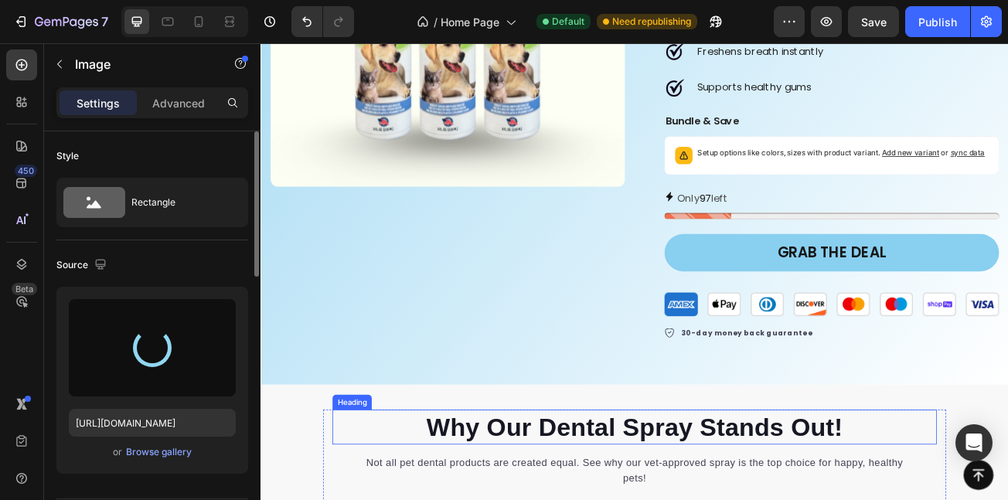
type input "https://cdn.shopify.com/s/files/1/0745/2498/3540/files/gempages_581391504665215…"
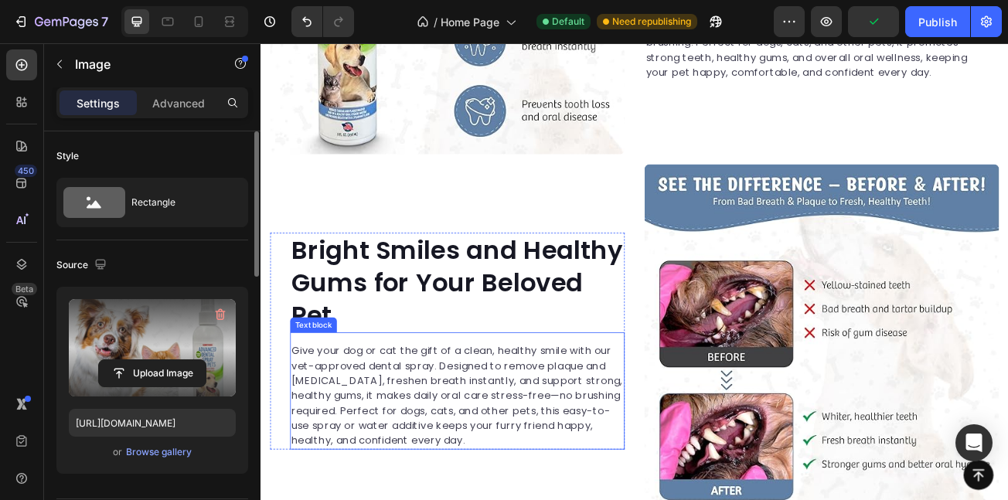
scroll to position [2375, 0]
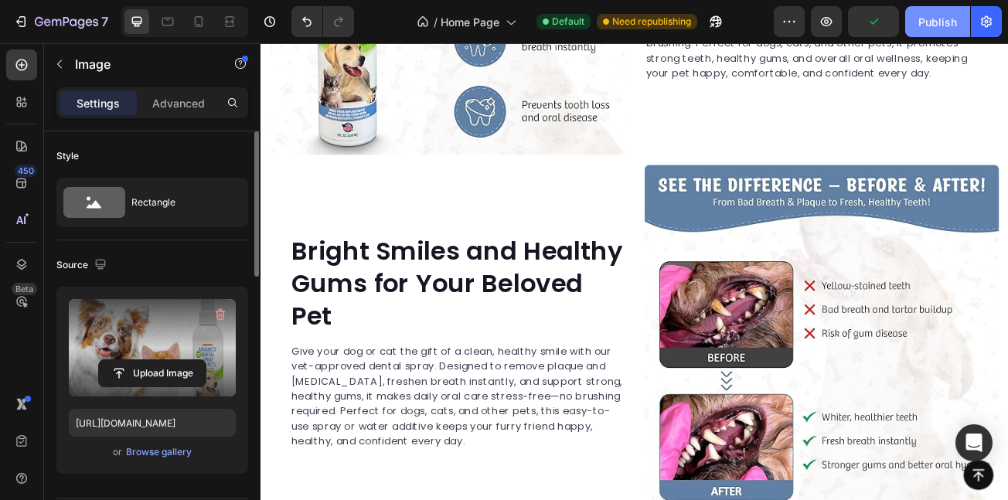
click at [929, 31] on button "Publish" at bounding box center [937, 21] width 65 height 31
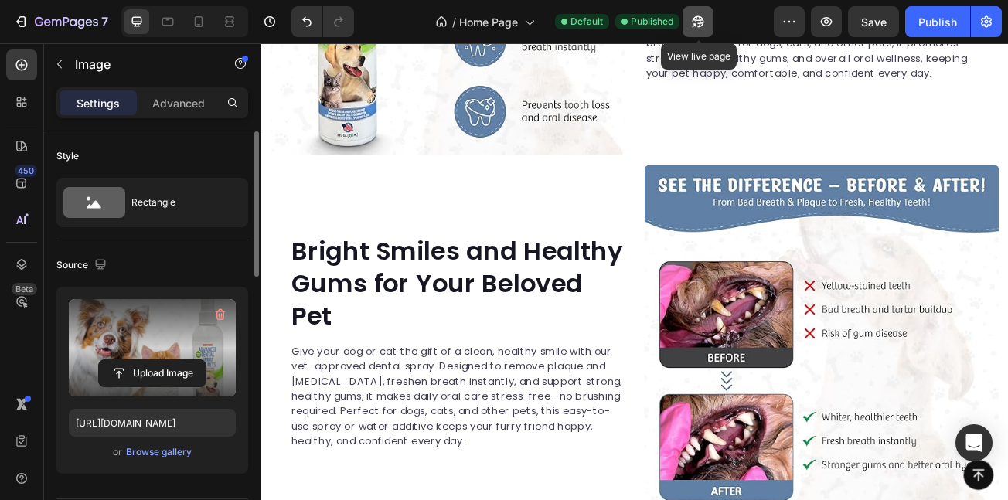
click at [696, 23] on icon "button" at bounding box center [694, 25] width 4 height 4
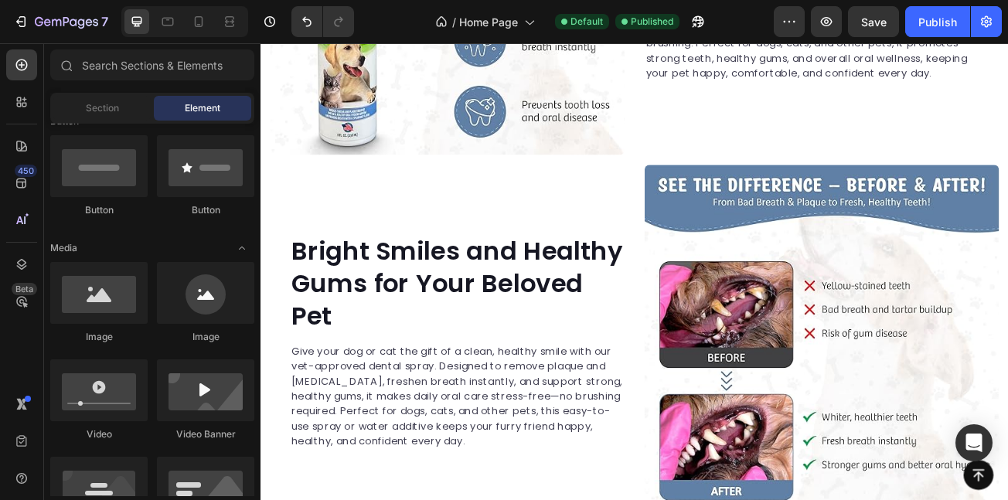
click at [1008, 249] on div "Image Bright Smiles and Healthy Gums for Your Beloved Pet Heading Give your dog…" at bounding box center [725, 445] width 928 height 502
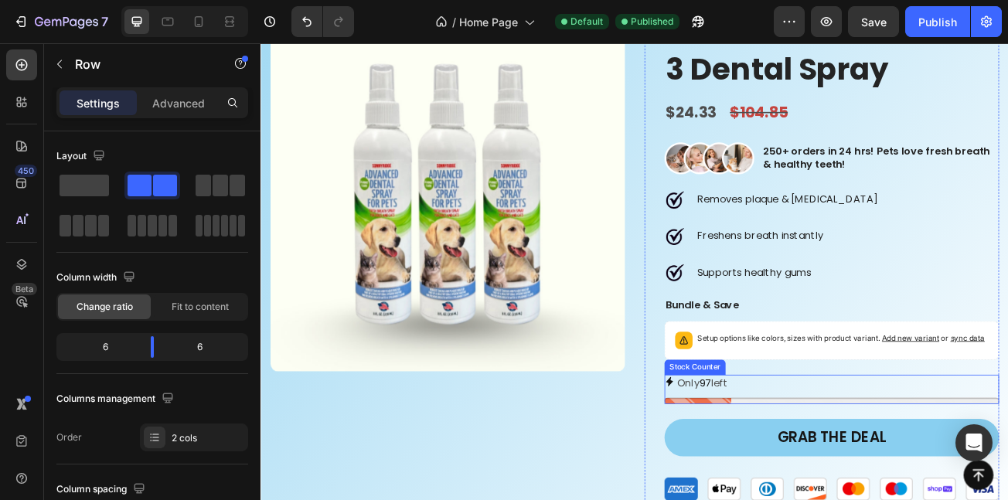
scroll to position [3329, 0]
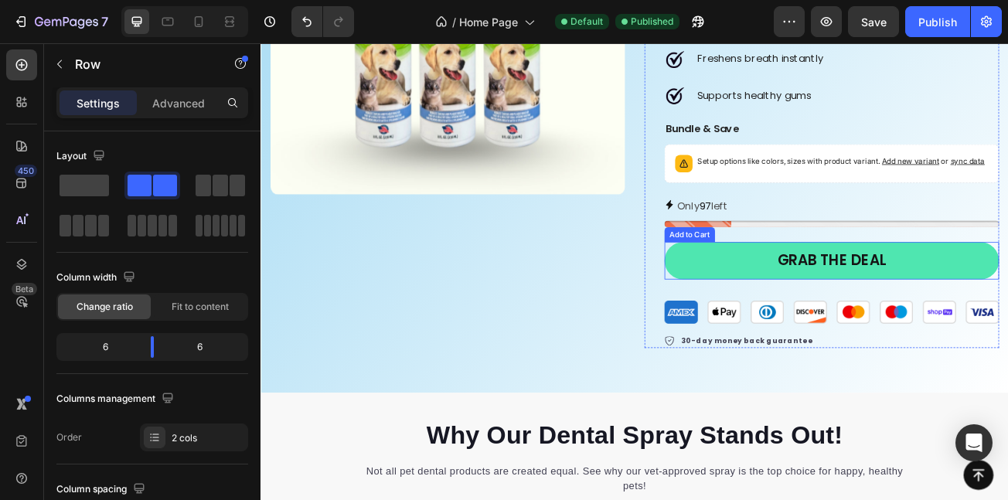
click at [823, 327] on button "Grab the deal" at bounding box center [969, 313] width 415 height 46
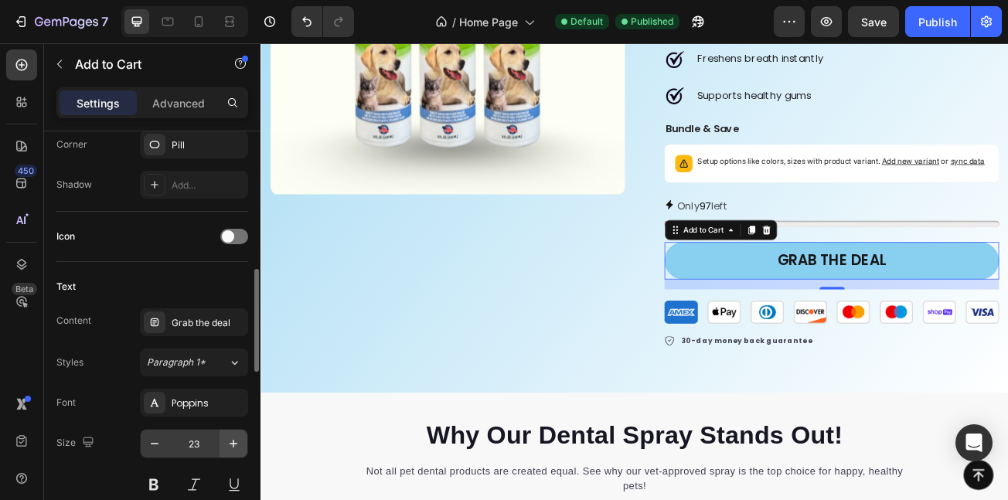
scroll to position [585, 0]
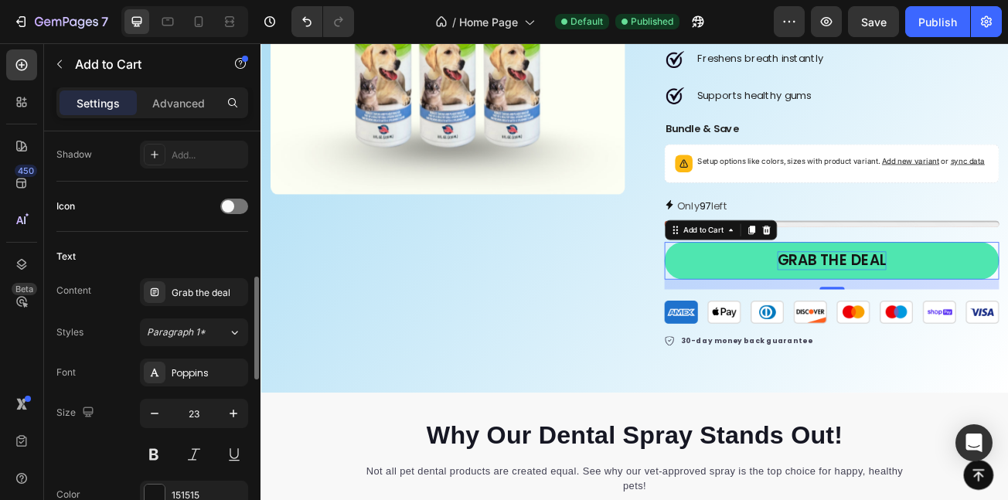
click at [912, 321] on div "Grab the deal" at bounding box center [969, 313] width 135 height 23
click at [912, 321] on p "Grab the deal" at bounding box center [969, 313] width 135 height 23
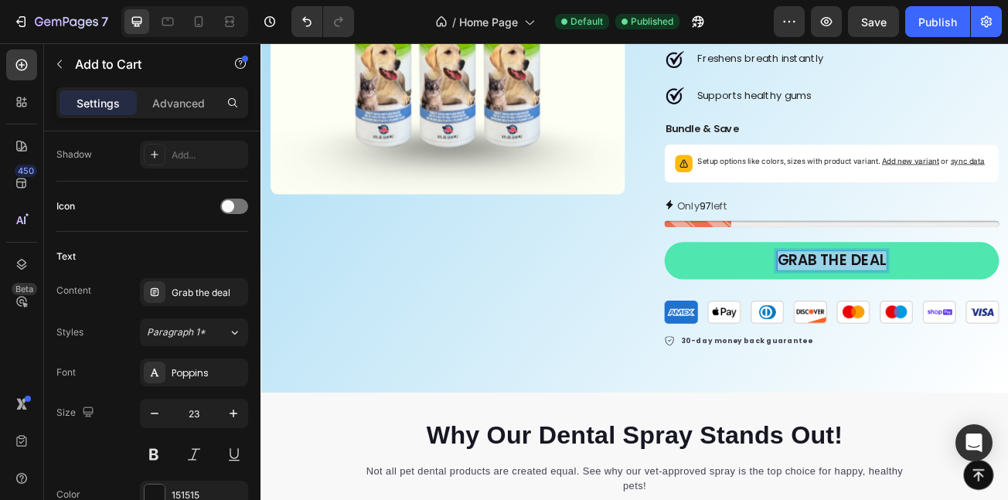
click at [912, 321] on p "Grab the deal" at bounding box center [969, 313] width 135 height 23
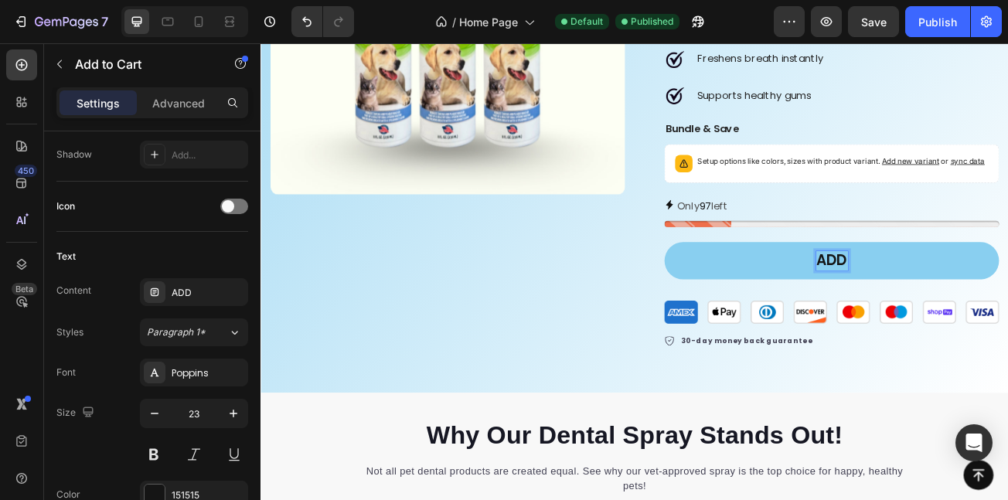
click at [762, 290] on button "ADD" at bounding box center [969, 313] width 415 height 46
click at [762, 290] on button "ADD TO" at bounding box center [969, 313] width 415 height 46
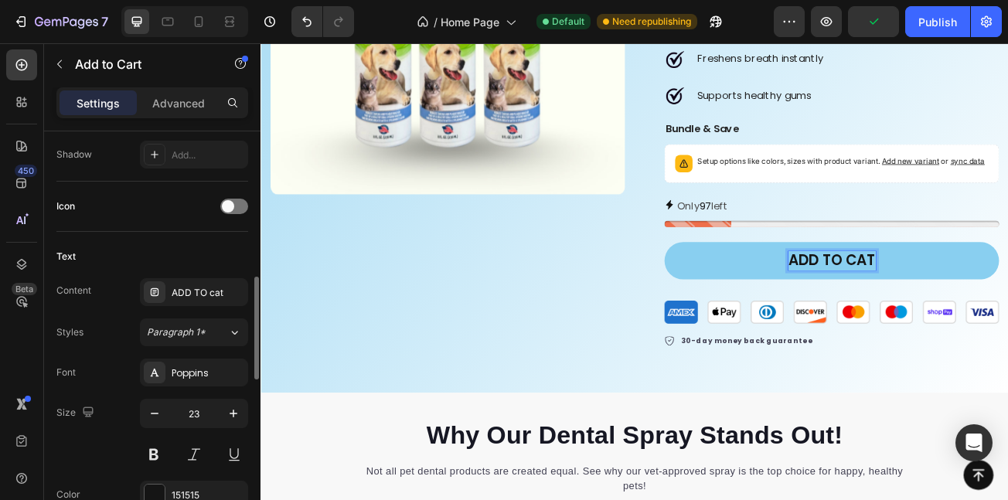
scroll to position [0, 0]
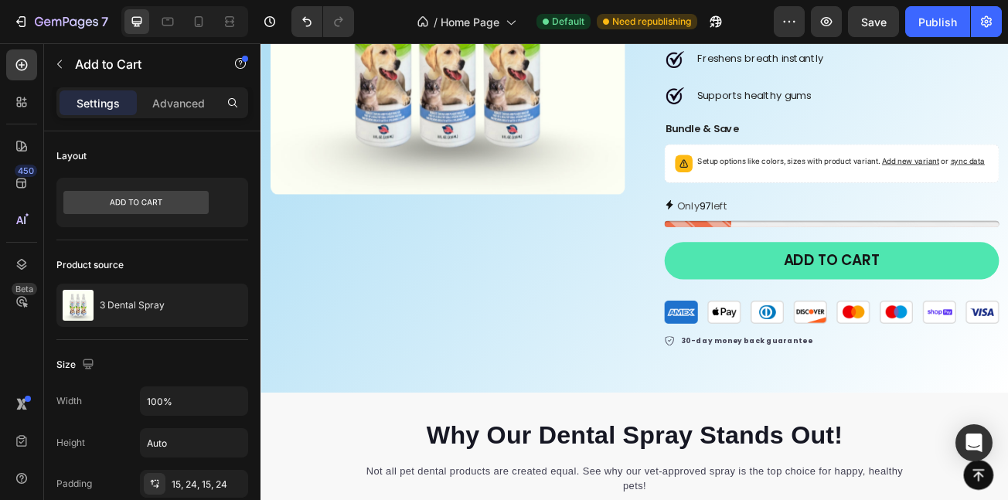
click at [817, 305] on button "ADD TO cart" at bounding box center [969, 313] width 415 height 46
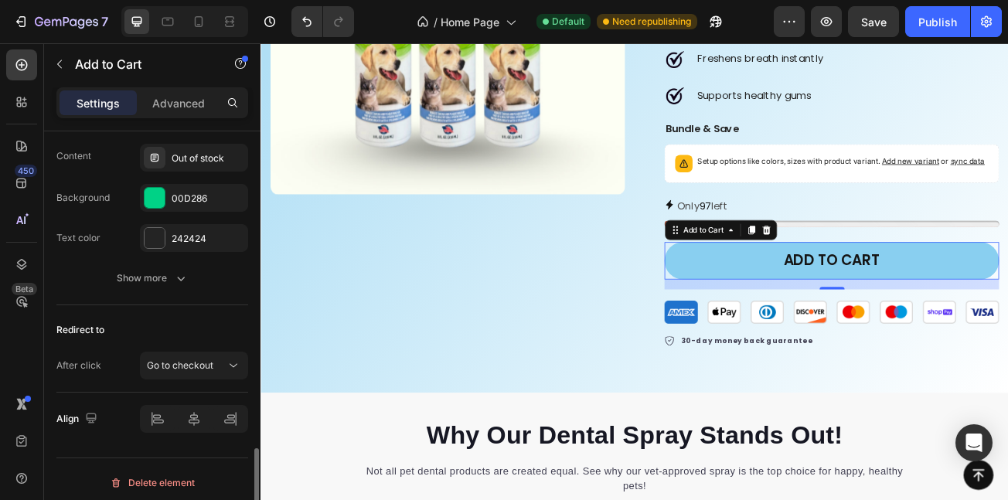
scroll to position [1244, 0]
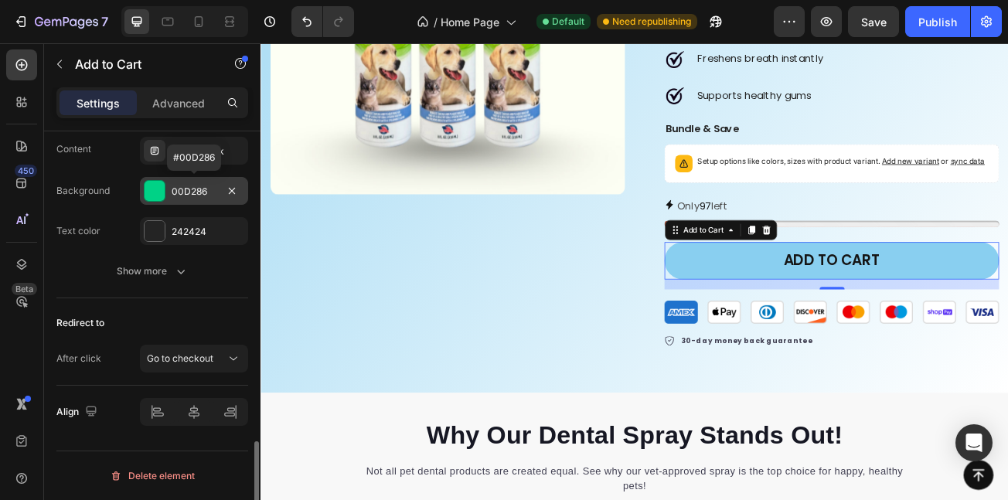
click at [177, 189] on div "00D286" at bounding box center [194, 192] width 45 height 14
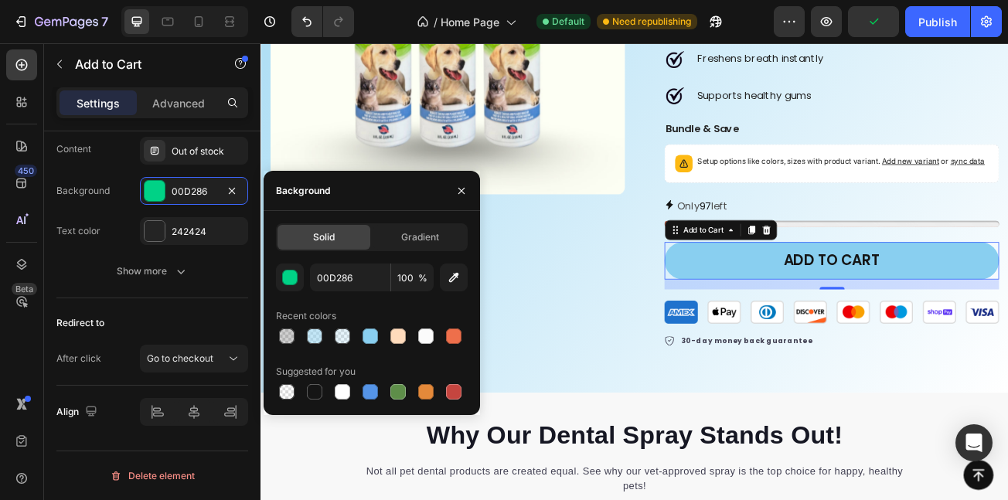
click at [327, 389] on div at bounding box center [372, 392] width 192 height 22
click at [315, 389] on div at bounding box center [314, 391] width 15 height 15
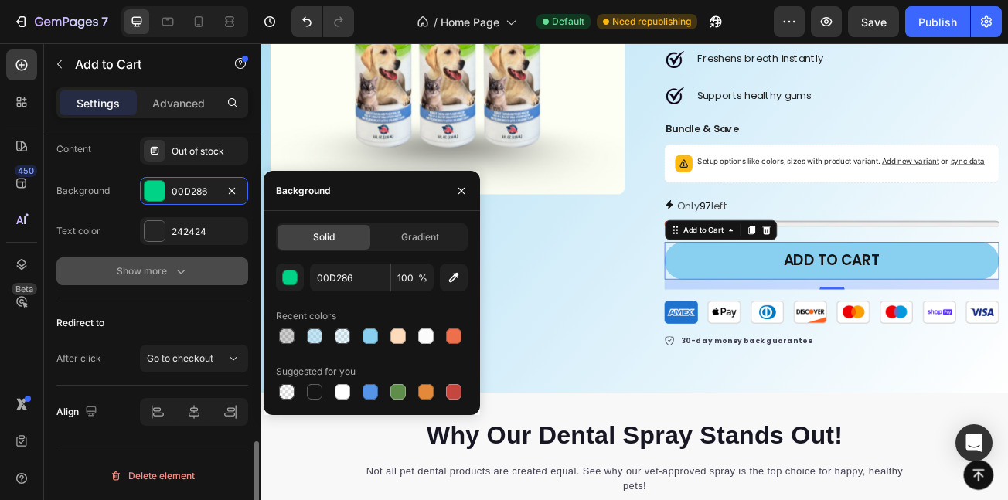
type input "151515"
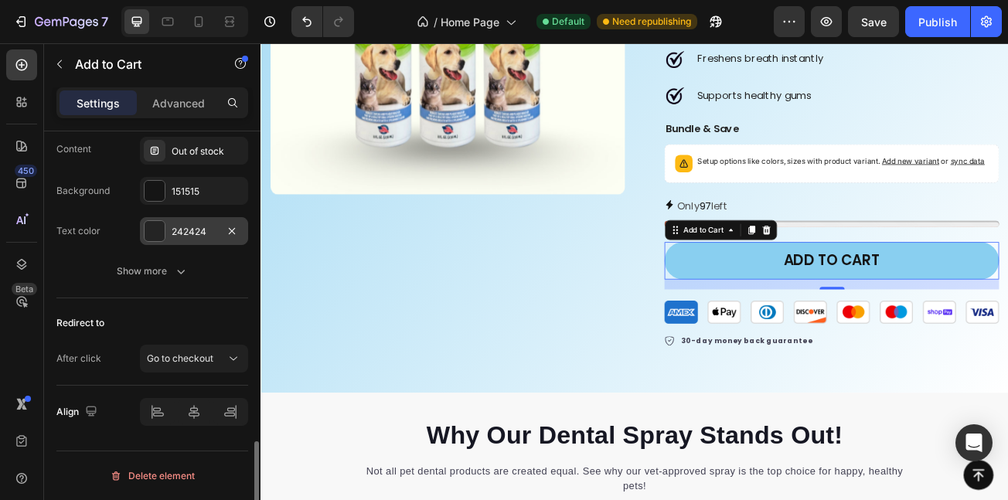
click at [191, 234] on div "242424" at bounding box center [194, 232] width 45 height 14
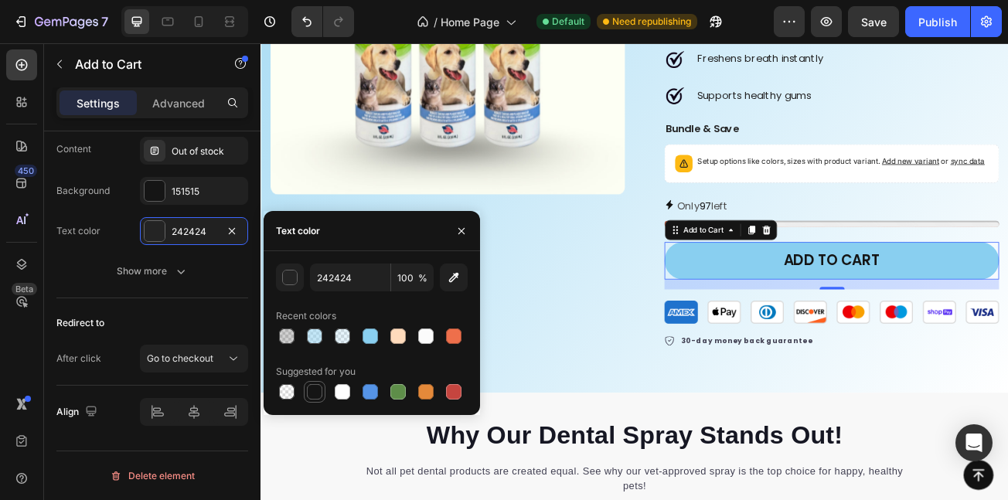
drag, startPoint x: 343, startPoint y: 387, endPoint x: 321, endPoint y: 389, distance: 22.5
click at [341, 387] on div at bounding box center [342, 391] width 15 height 15
type input "FFFFFF"
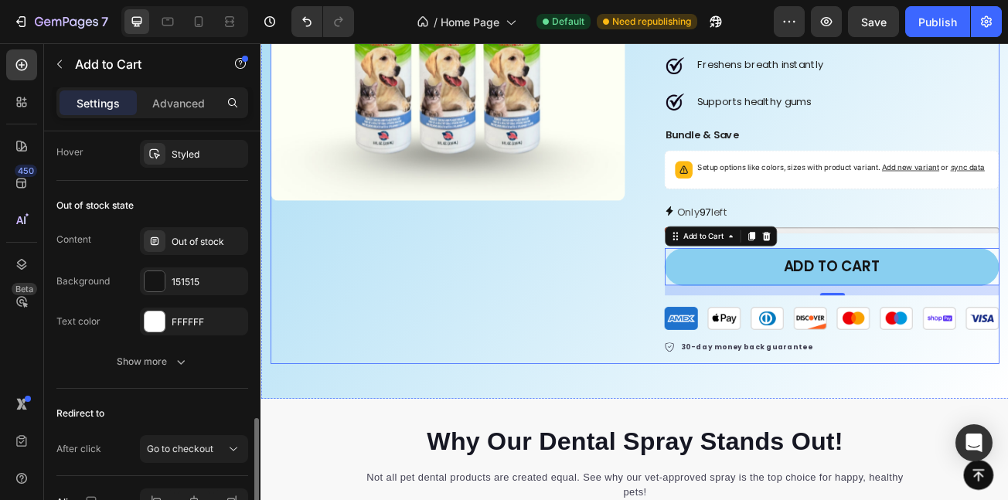
scroll to position [3309, 0]
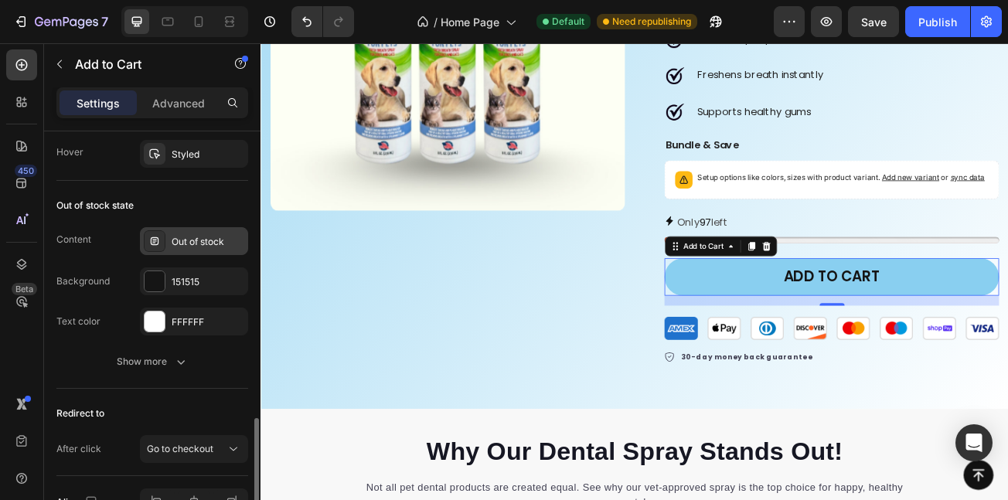
click at [205, 240] on div "Out of stock" at bounding box center [208, 242] width 73 height 14
click at [161, 278] on div at bounding box center [155, 281] width 20 height 20
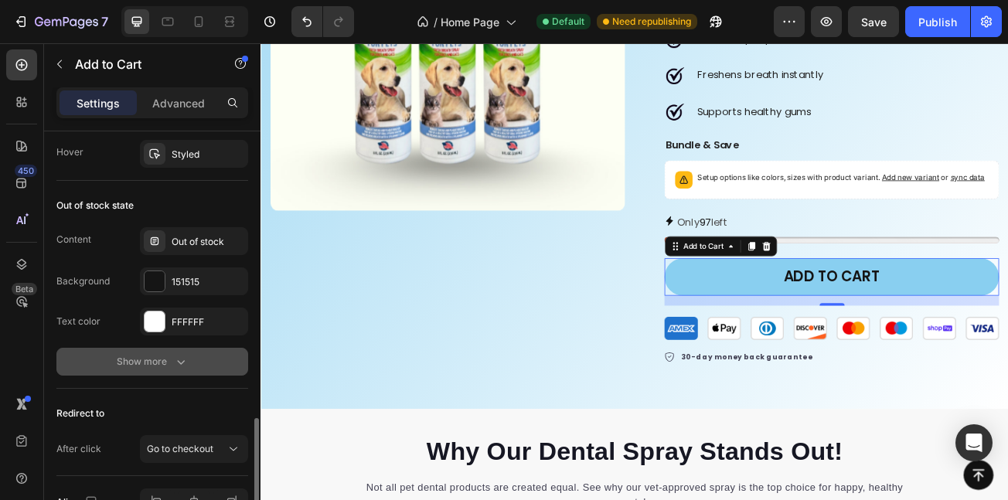
click at [177, 362] on icon "button" at bounding box center [180, 361] width 15 height 15
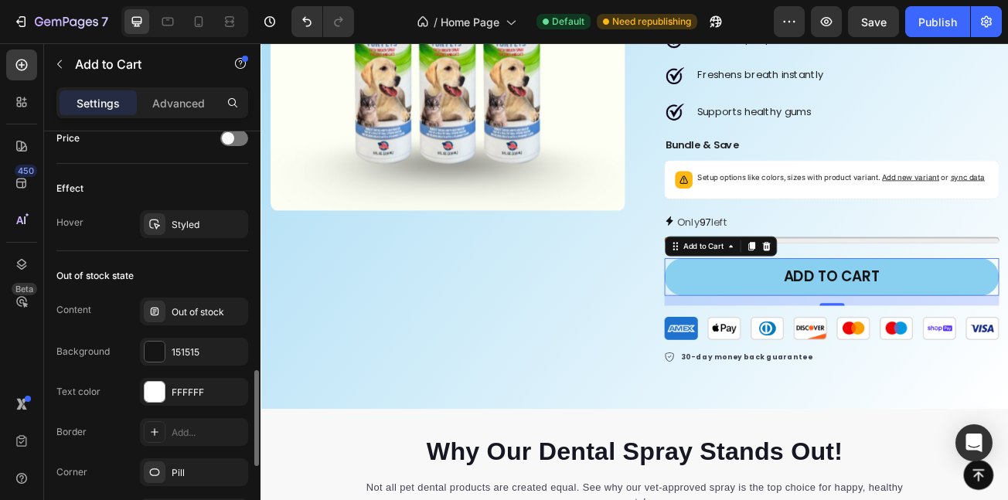
scroll to position [1073, 0]
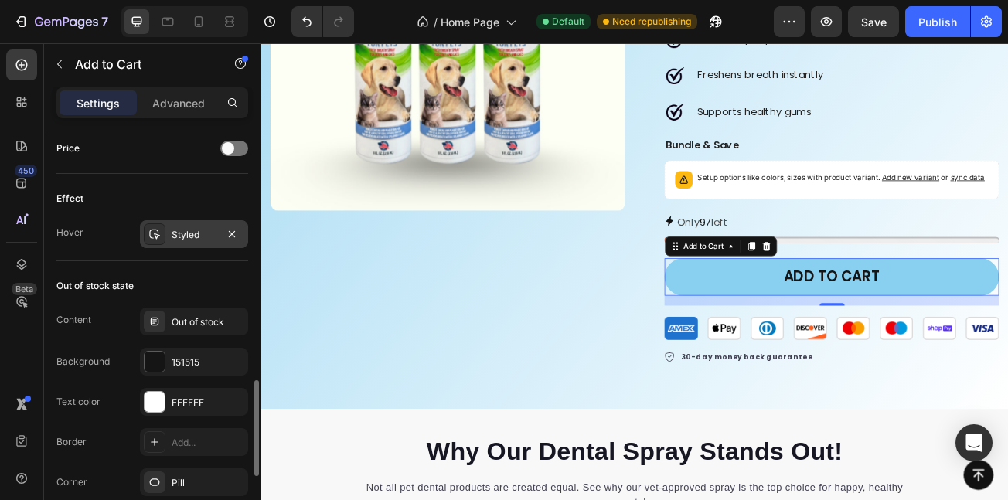
click at [183, 245] on div "Styled" at bounding box center [194, 234] width 108 height 28
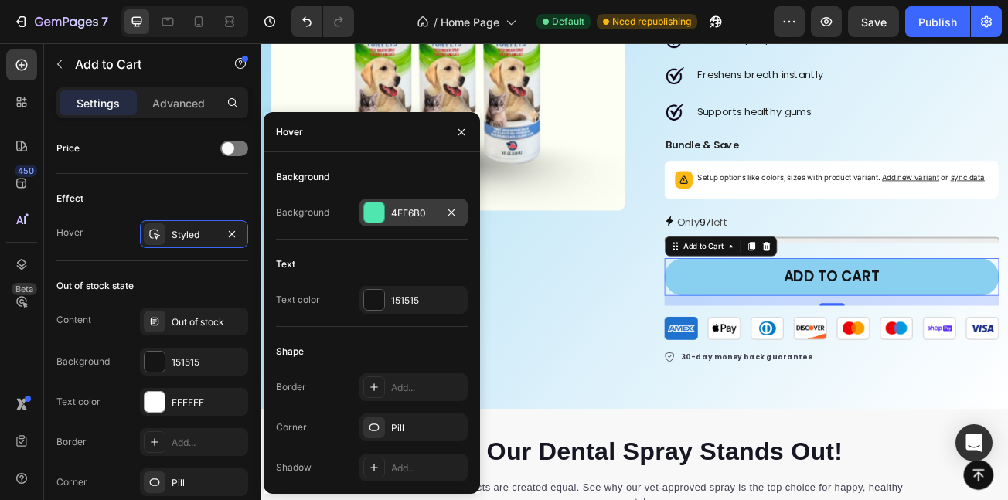
click at [387, 199] on div "4FE6B0" at bounding box center [414, 213] width 108 height 28
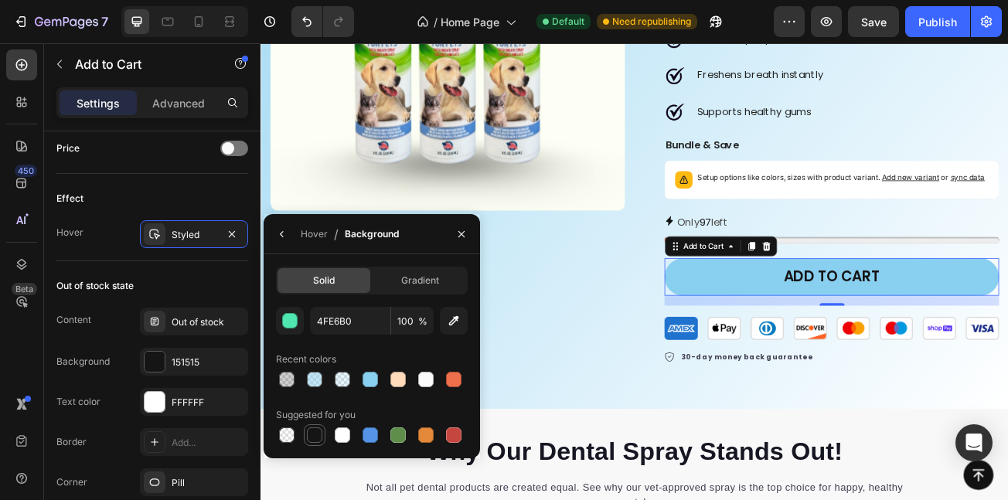
click at [317, 432] on div at bounding box center [314, 435] width 15 height 15
type input "151515"
click at [193, 238] on div "Styled" at bounding box center [194, 235] width 45 height 14
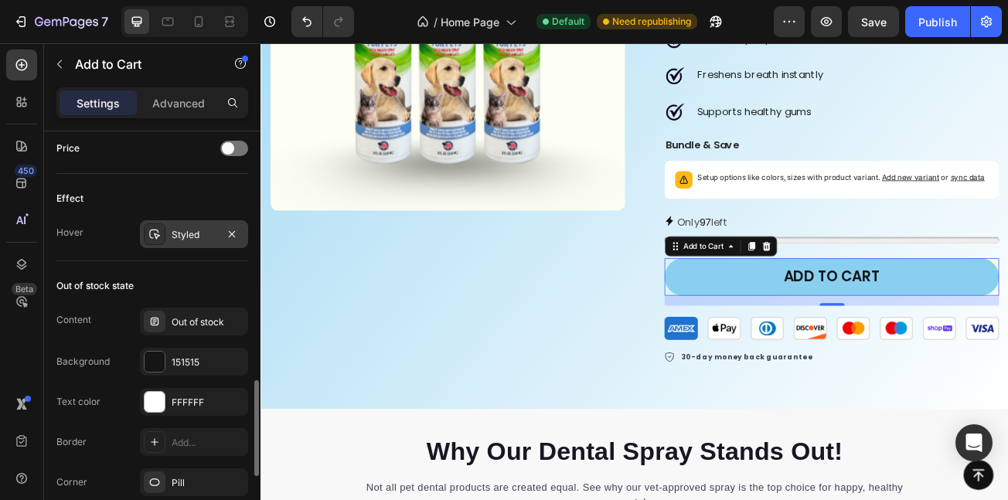
click at [193, 238] on div "Styled" at bounding box center [194, 235] width 45 height 14
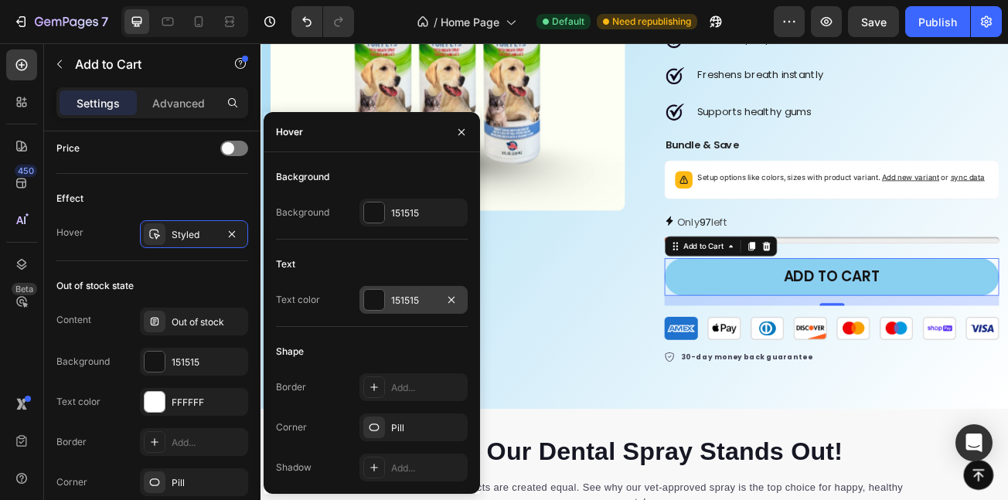
click at [378, 294] on div at bounding box center [374, 300] width 20 height 20
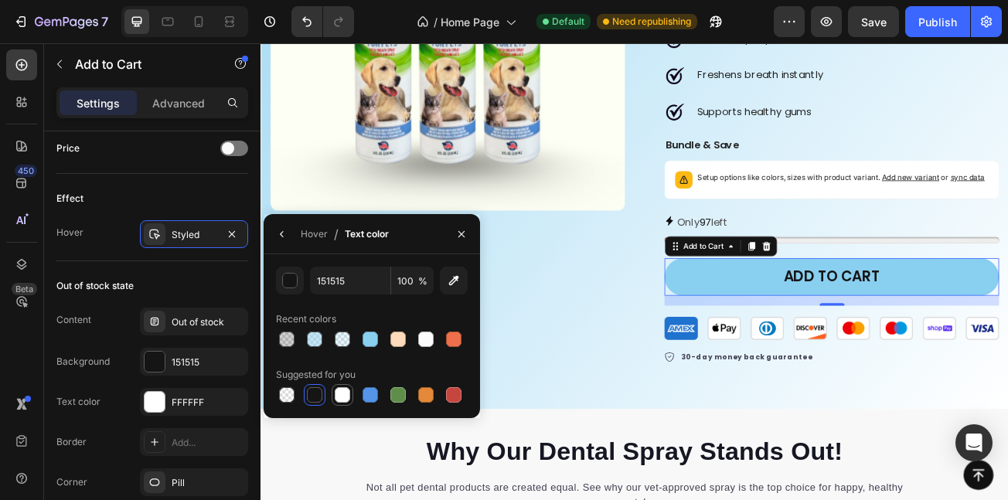
drag, startPoint x: 345, startPoint y: 400, endPoint x: 592, endPoint y: 302, distance: 266.2
click at [345, 400] on div at bounding box center [342, 394] width 15 height 15
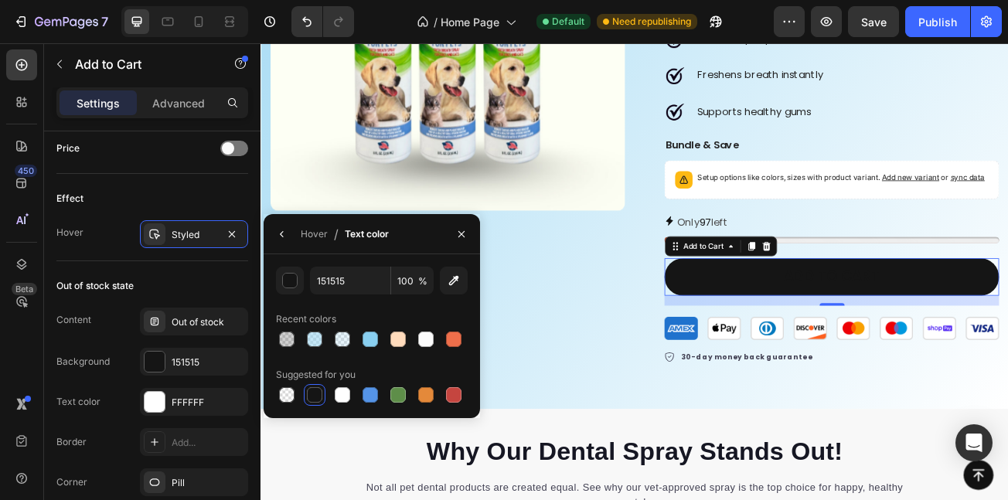
type input "FFFFFF"
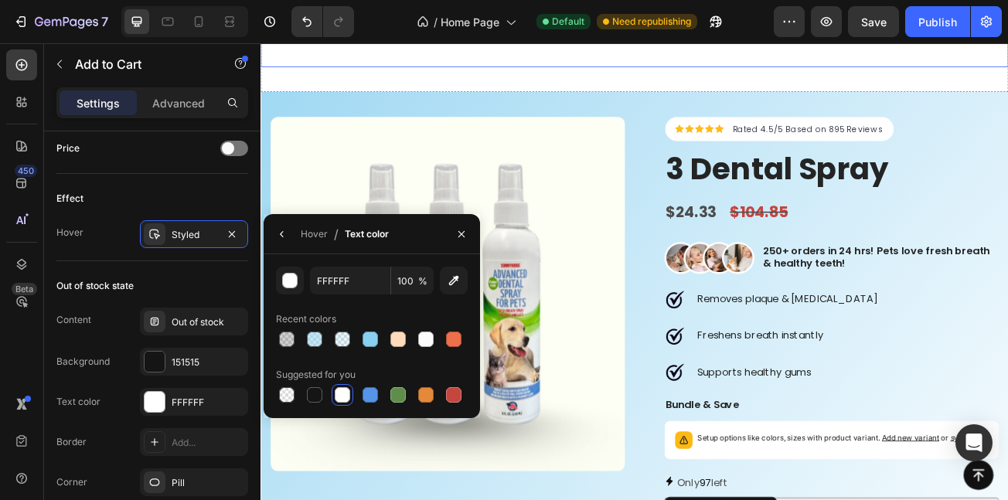
scroll to position [2536, 0]
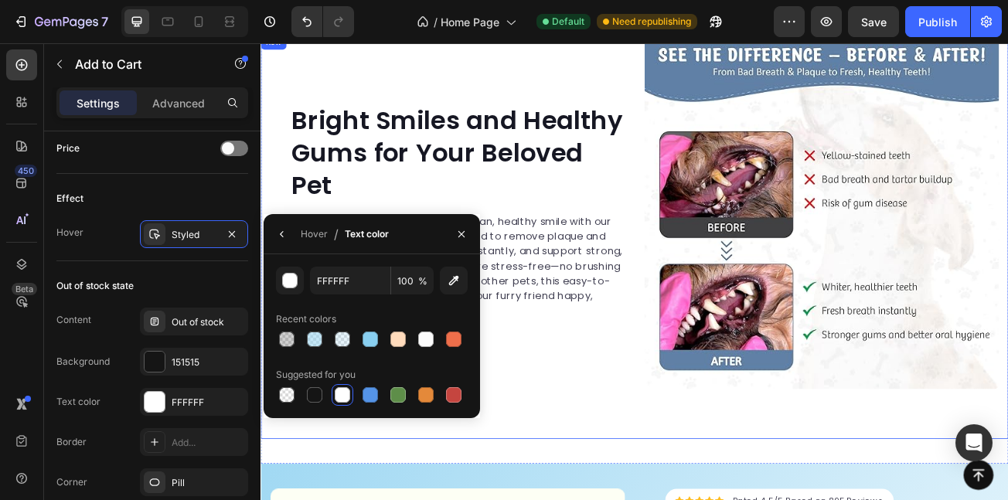
click at [737, 211] on img at bounding box center [957, 252] width 440 height 440
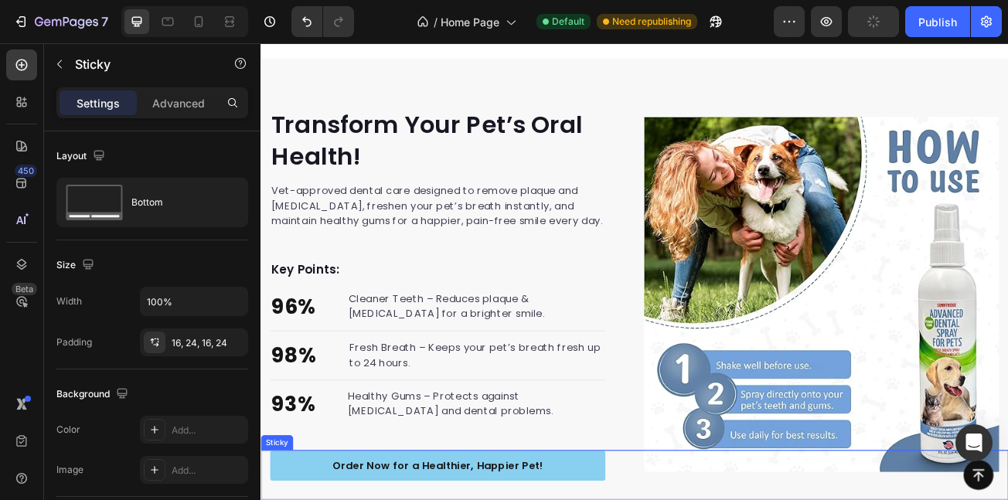
scroll to position [1468, 0]
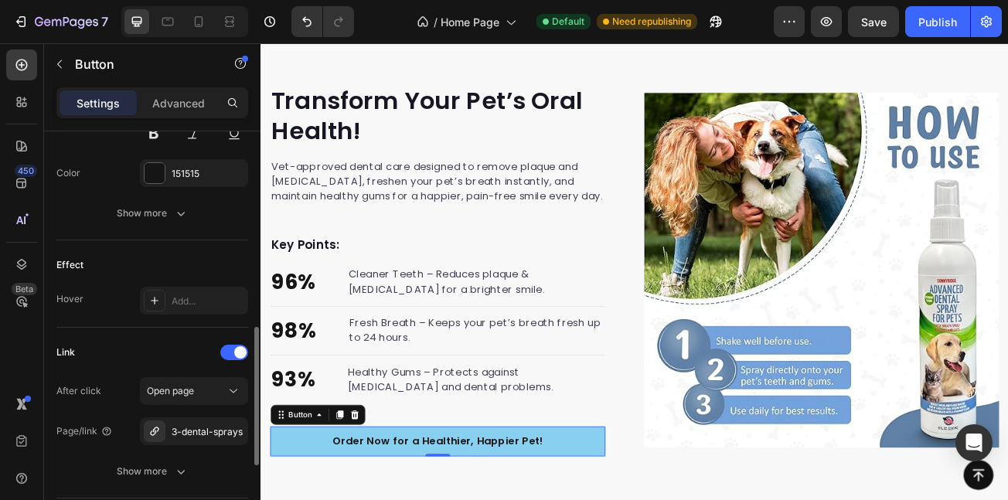
scroll to position [724, 0]
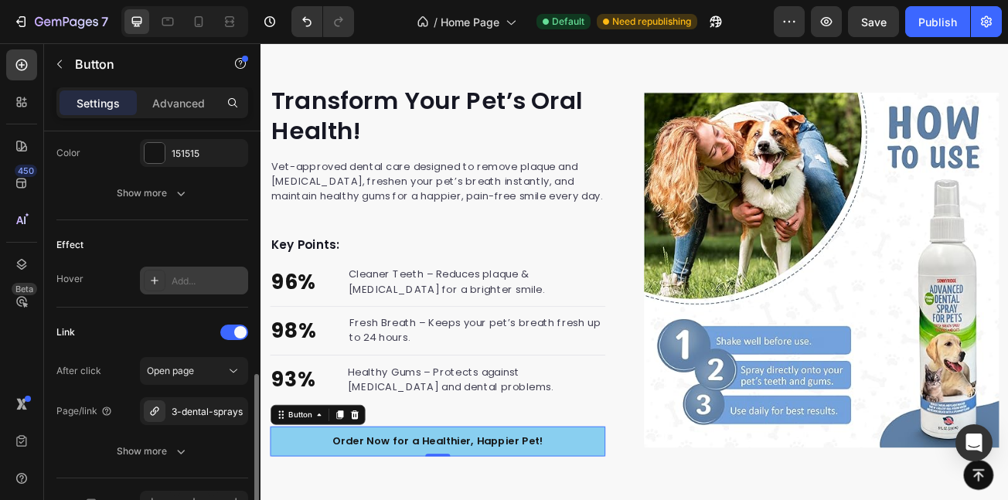
click at [161, 287] on div at bounding box center [155, 281] width 22 height 22
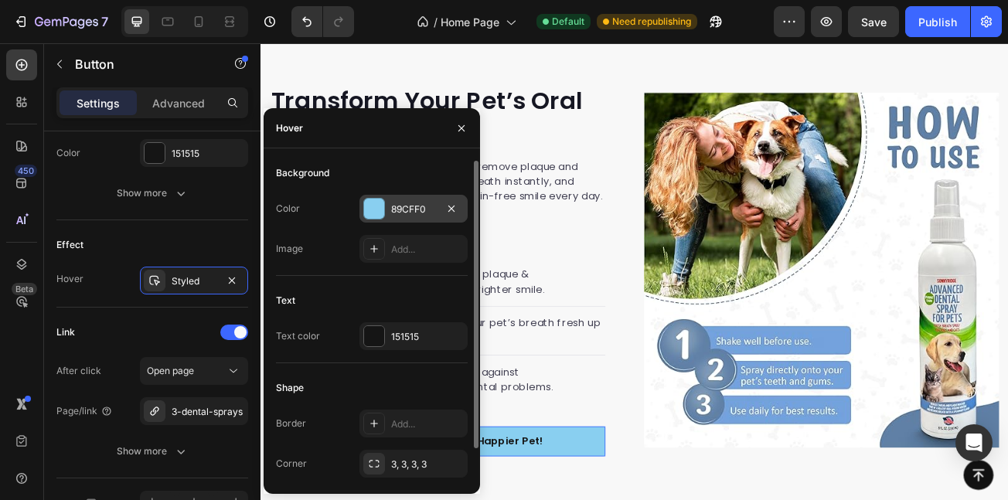
click at [383, 217] on div at bounding box center [374, 209] width 20 height 20
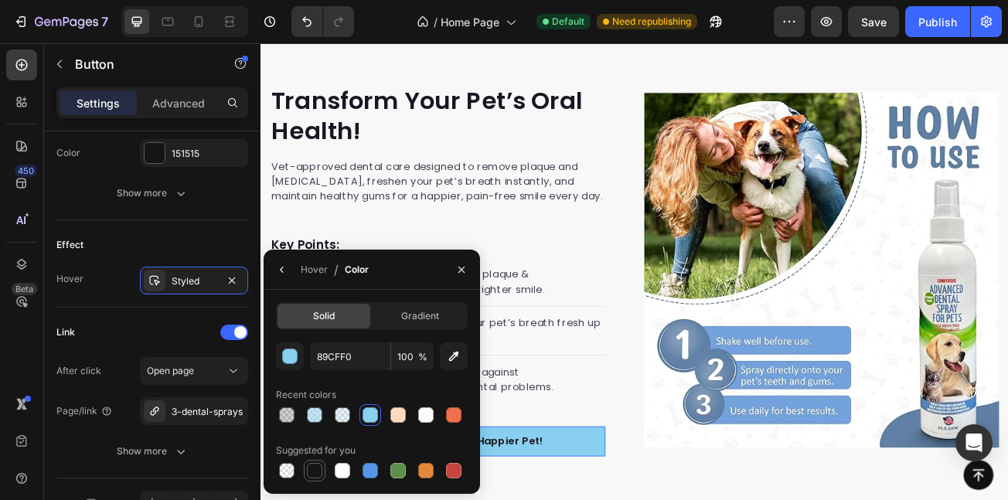
click at [321, 474] on div at bounding box center [314, 470] width 15 height 15
type input "151515"
click at [202, 281] on div "Styled" at bounding box center [194, 281] width 45 height 14
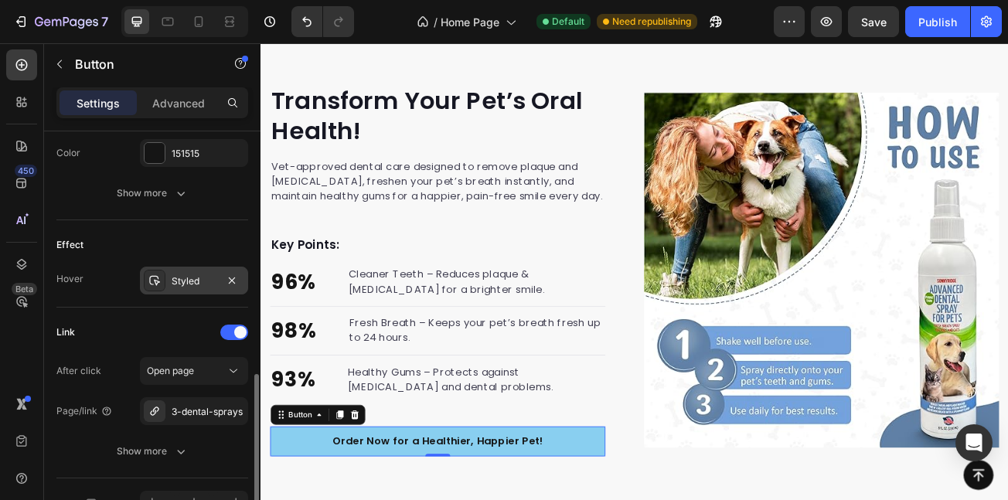
click at [202, 281] on div "Styled" at bounding box center [194, 281] width 45 height 14
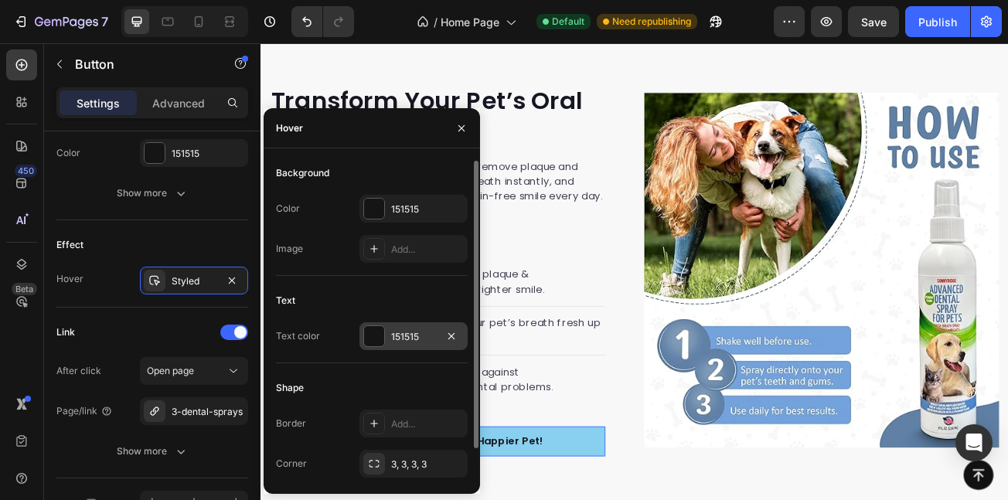
click at [383, 337] on div at bounding box center [374, 336] width 20 height 20
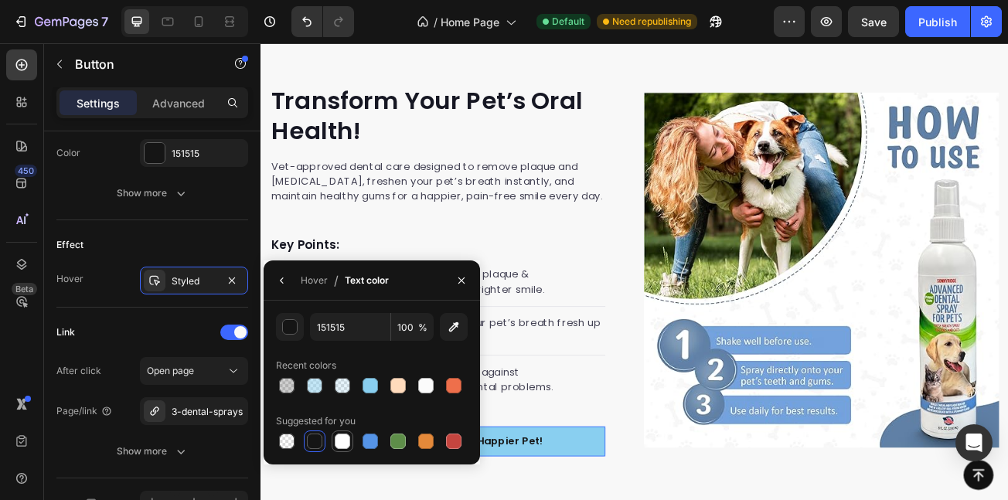
click at [341, 443] on div at bounding box center [342, 441] width 15 height 15
type input "FFFFFF"
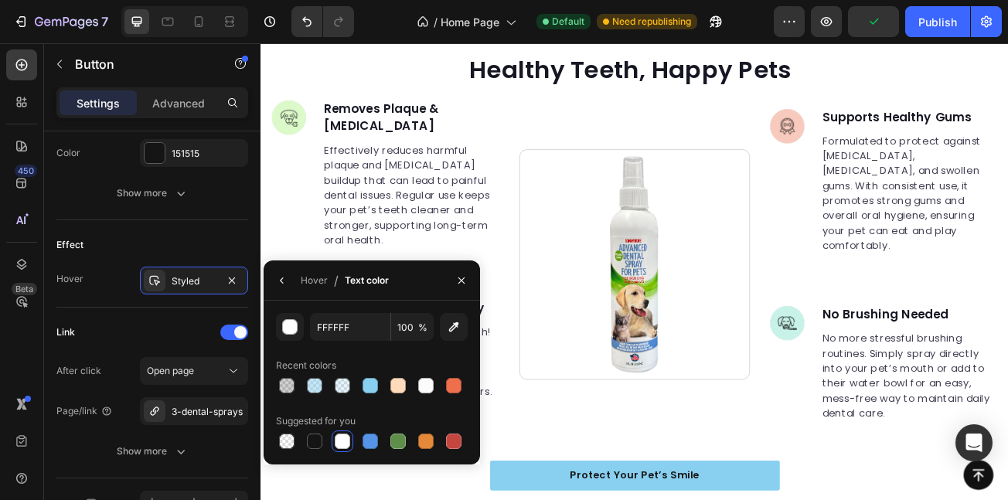
scroll to position [138, 0]
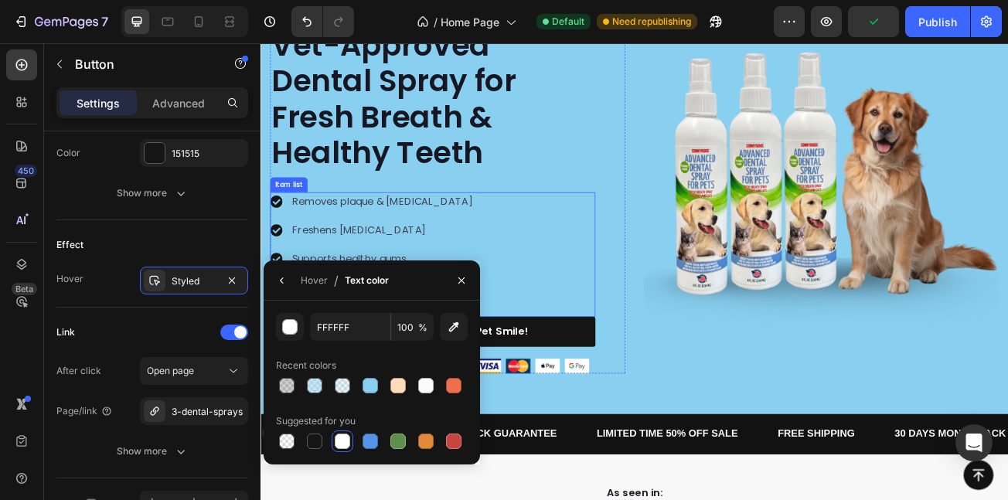
click at [548, 234] on div "Removes plaque & tartar Freshens bad breath Supports healthy gums No brush need…" at bounding box center [474, 305] width 404 height 155
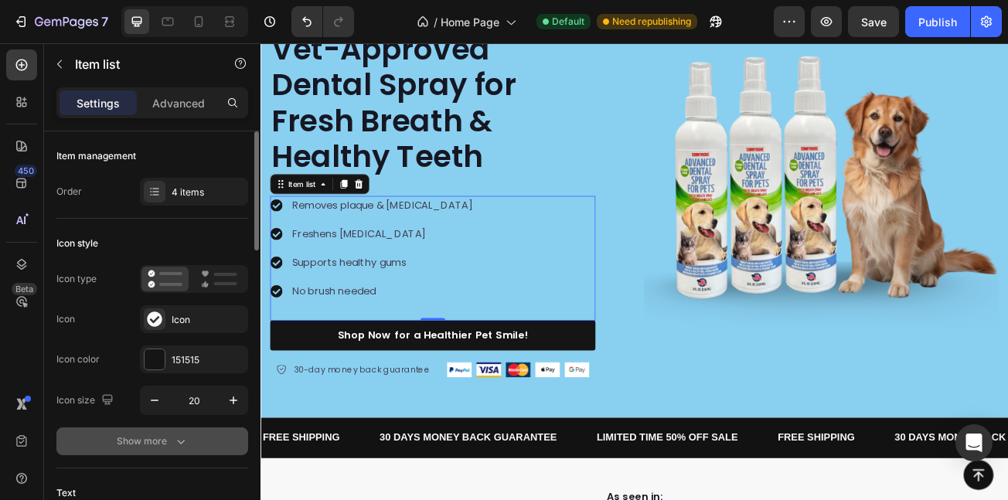
scroll to position [40, 0]
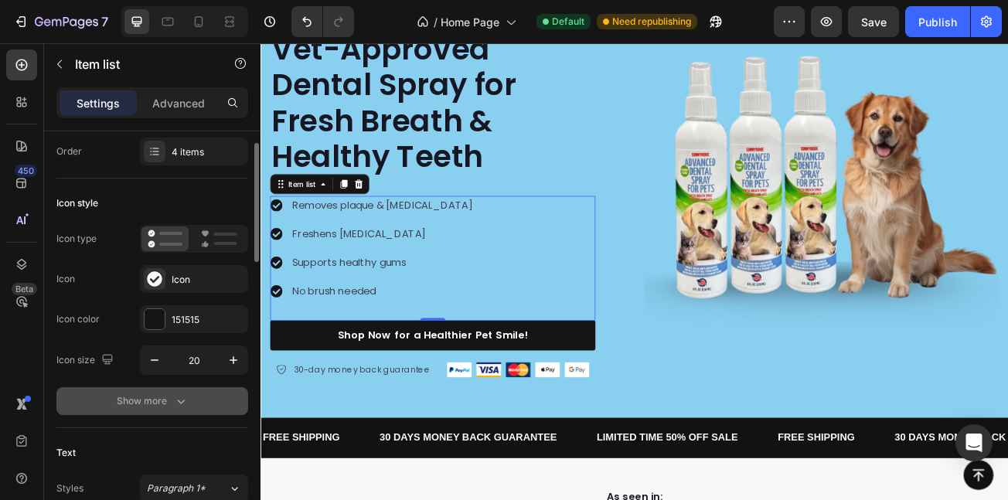
click at [141, 402] on div "Show more" at bounding box center [153, 401] width 72 height 15
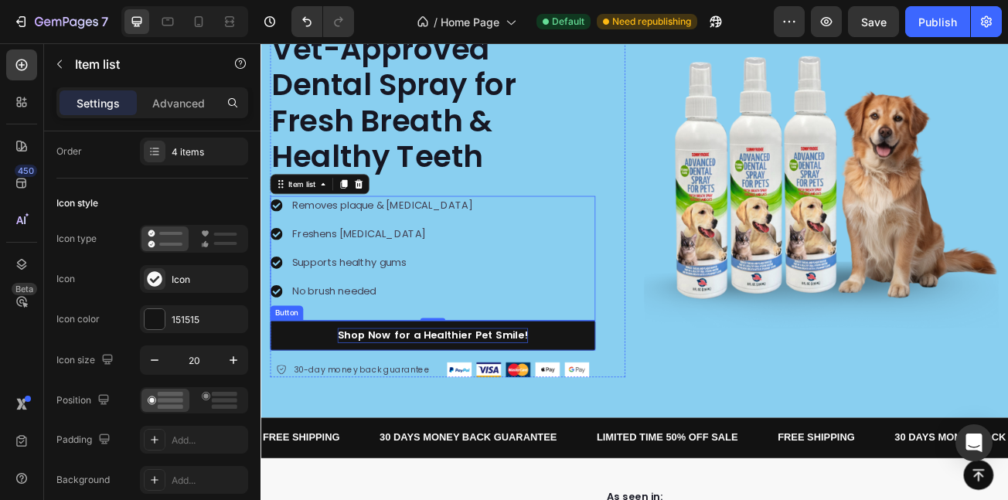
click at [371, 408] on p "Shop Now for a Healthier Pet Smile!" at bounding box center [474, 406] width 237 height 19
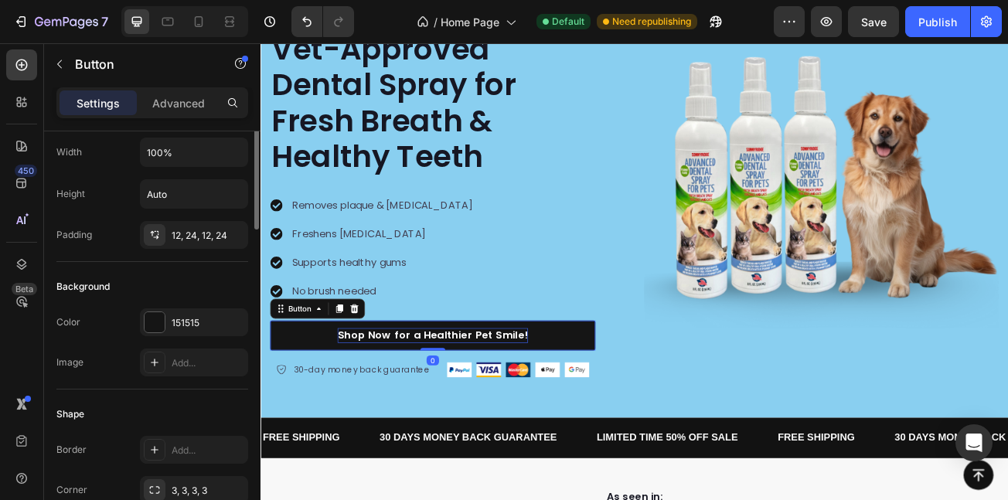
scroll to position [0, 0]
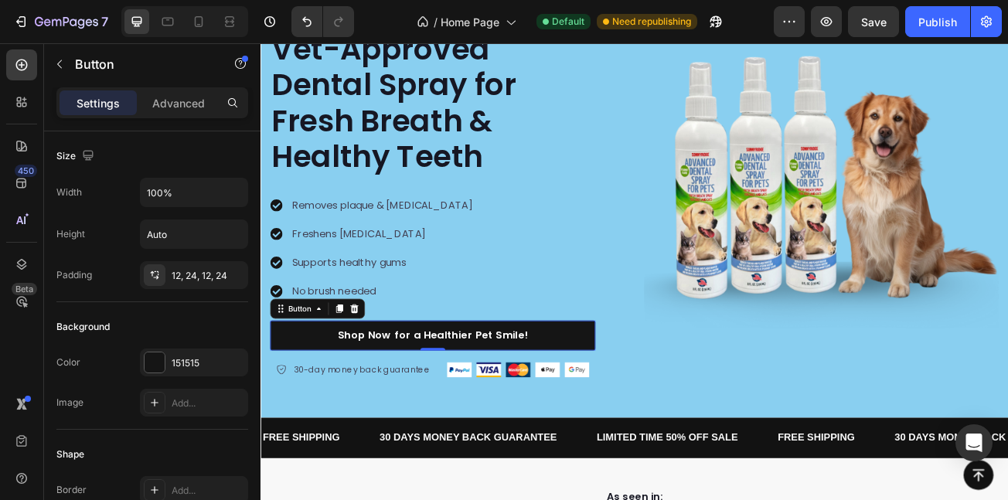
click at [445, 416] on link "Shop Now for a Healthier Pet Smile!" at bounding box center [474, 405] width 404 height 37
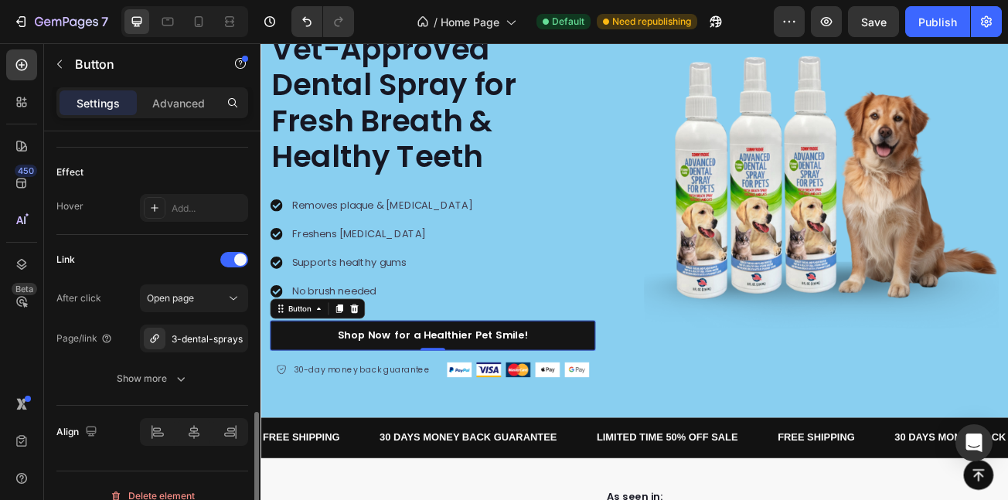
scroll to position [817, 0]
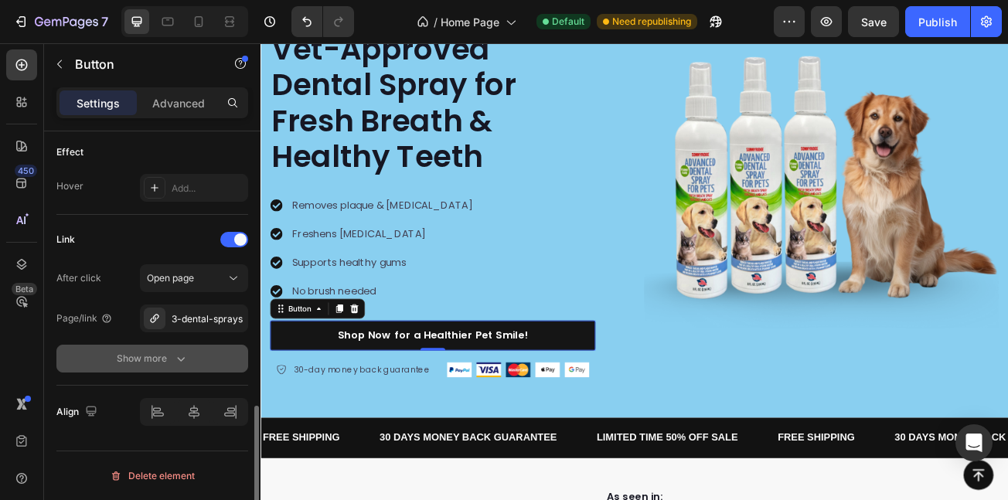
click at [136, 357] on div "Show more" at bounding box center [153, 358] width 72 height 15
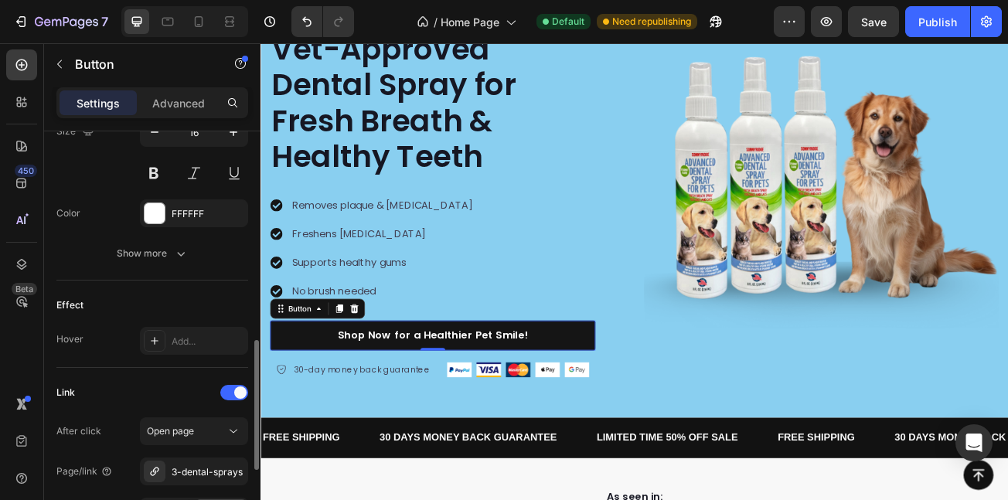
scroll to position [673, 0]
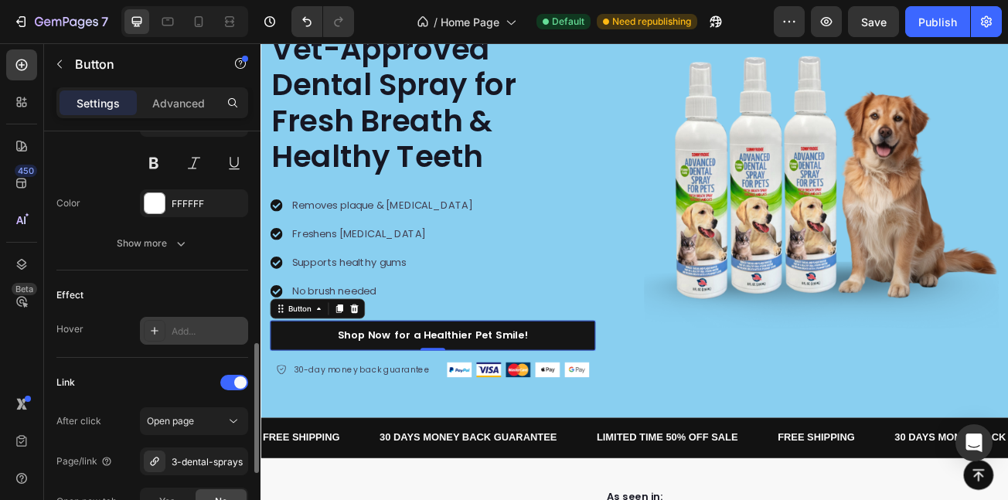
click at [163, 339] on div "Add..." at bounding box center [194, 331] width 108 height 28
click at [163, 337] on div at bounding box center [155, 331] width 22 height 22
click at [177, 335] on div "Styled" at bounding box center [194, 332] width 45 height 14
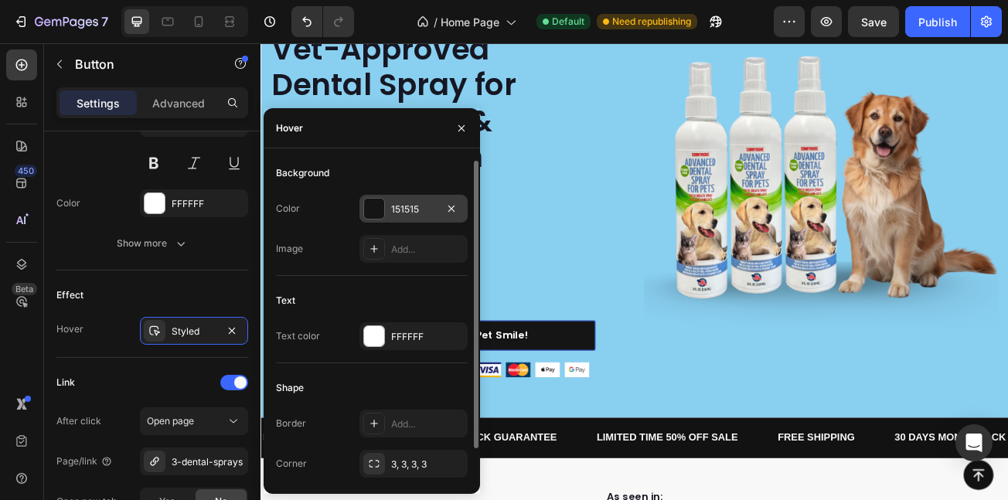
click at [374, 202] on div at bounding box center [374, 209] width 20 height 20
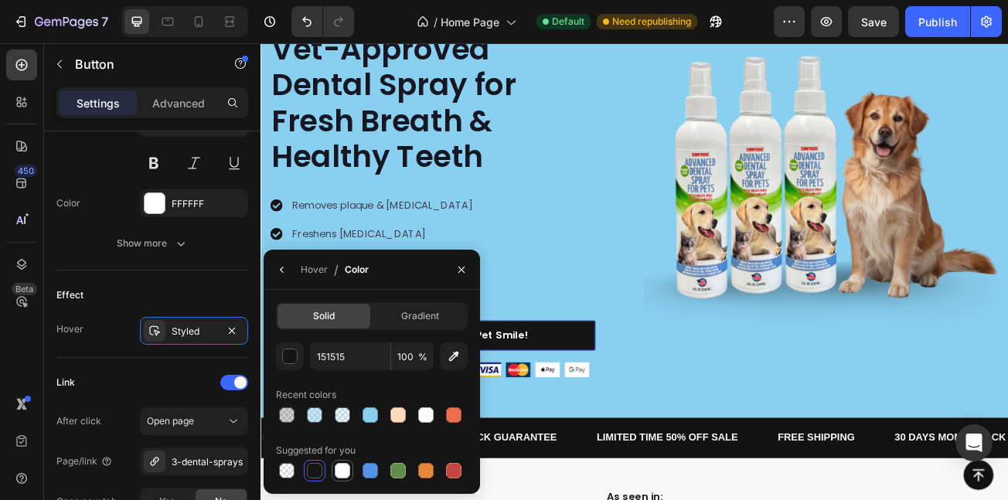
click at [346, 464] on div at bounding box center [342, 470] width 15 height 15
type input "FFFFFF"
click at [176, 333] on div "Styled" at bounding box center [194, 332] width 45 height 14
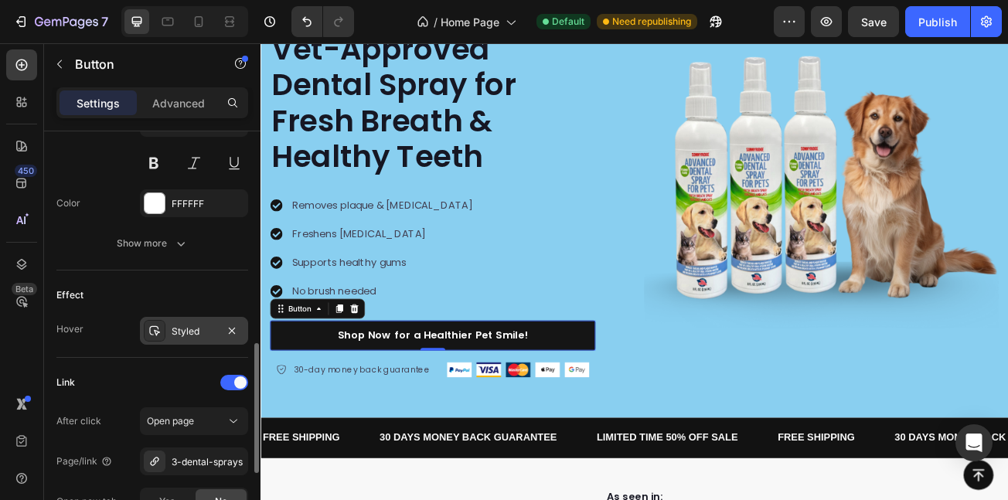
click at [176, 333] on div "Styled" at bounding box center [194, 332] width 45 height 14
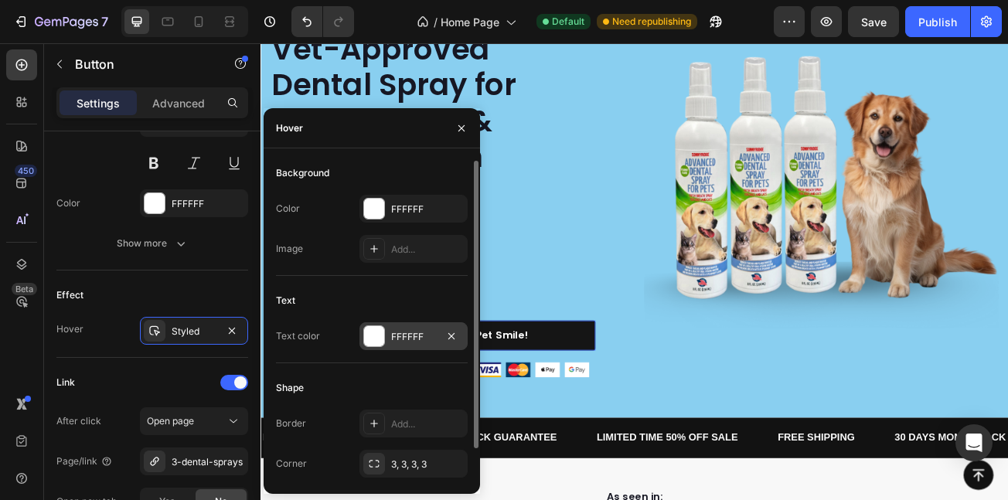
click at [375, 332] on div at bounding box center [374, 336] width 20 height 20
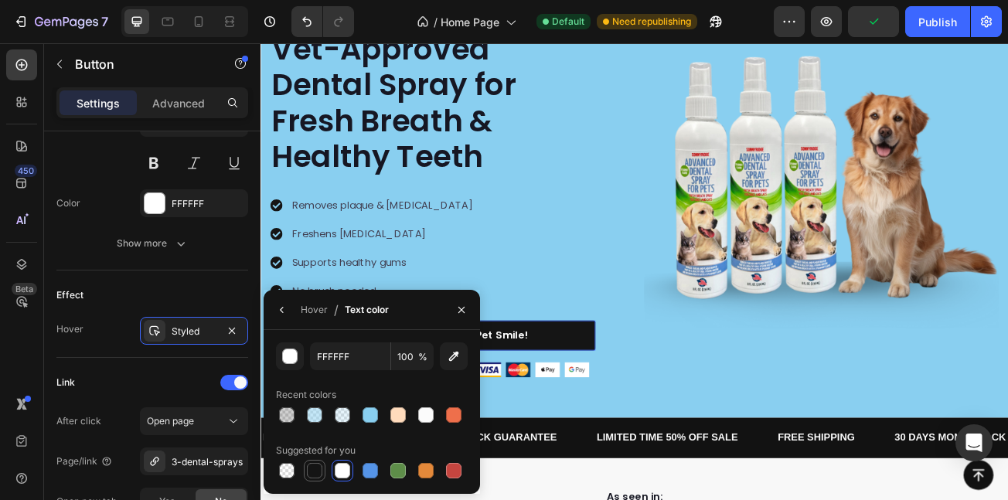
click at [318, 478] on div at bounding box center [314, 470] width 15 height 15
type input "151515"
click at [727, 377] on div "Icon Icon Icon Icon Icon Icon List Hoz Rated 4.5/5 Based on 895 Reviews Text bl…" at bounding box center [725, 221] width 928 height 474
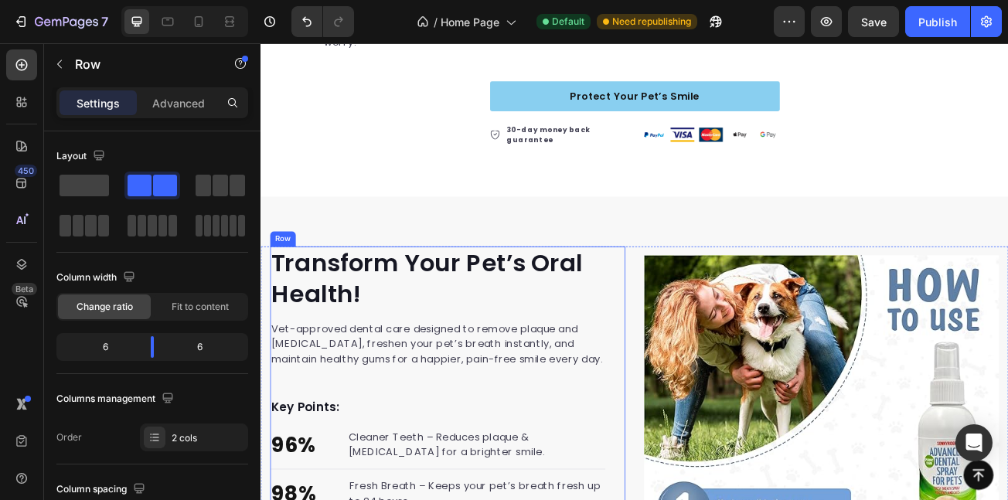
scroll to position [1292, 0]
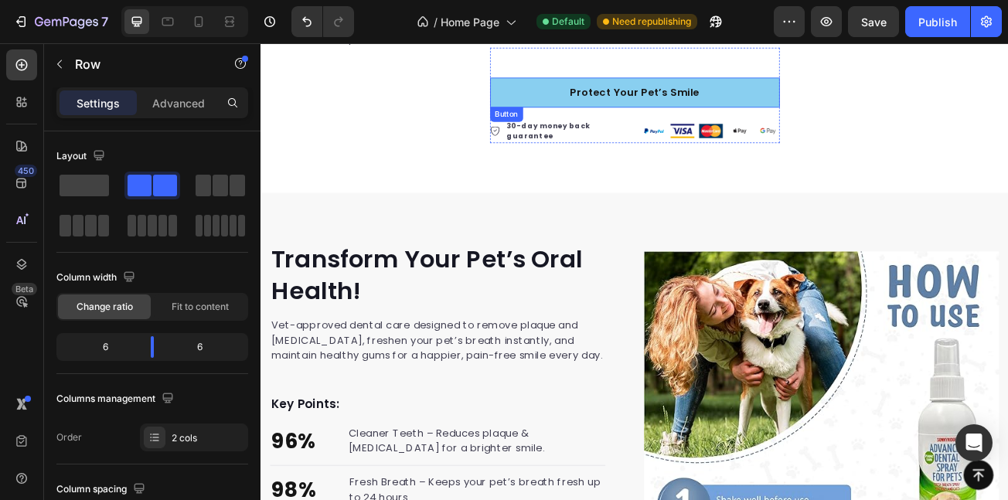
click at [628, 86] on link "Protect Your Pet’s Smile" at bounding box center [725, 104] width 360 height 37
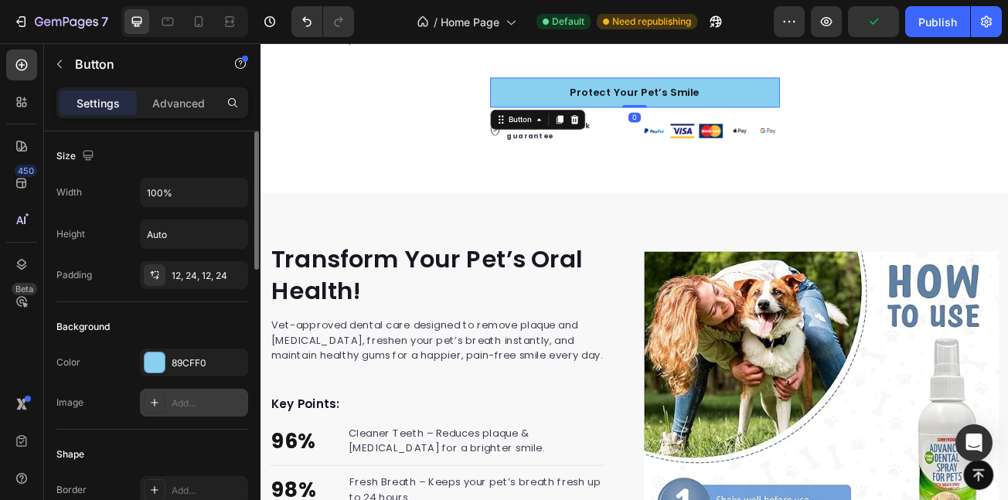
click at [169, 395] on div "Add..." at bounding box center [194, 403] width 108 height 28
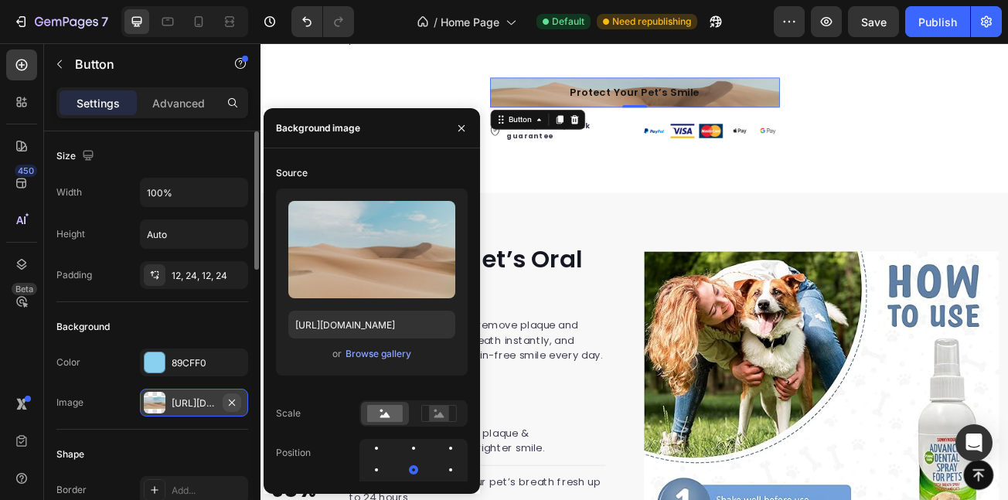
click at [230, 404] on icon "button" at bounding box center [232, 403] width 12 height 12
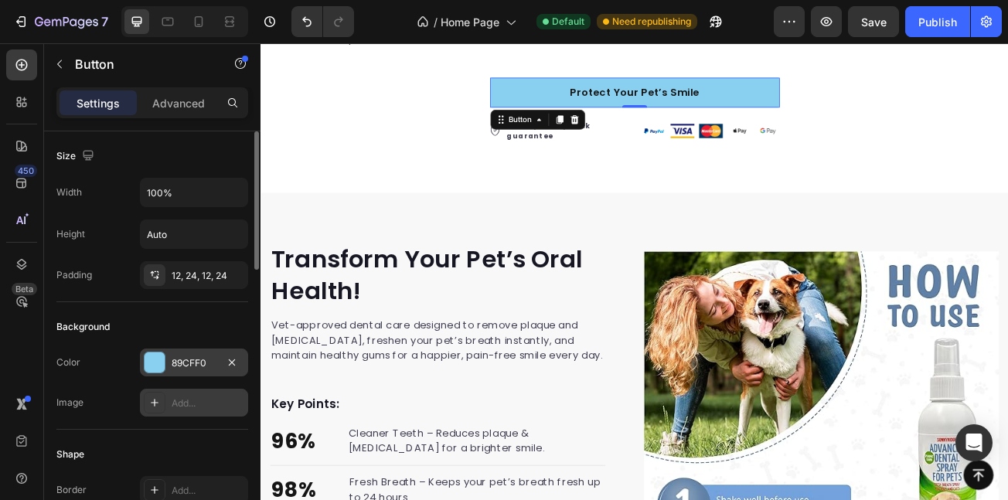
click at [179, 362] on div "89CFF0" at bounding box center [194, 363] width 45 height 14
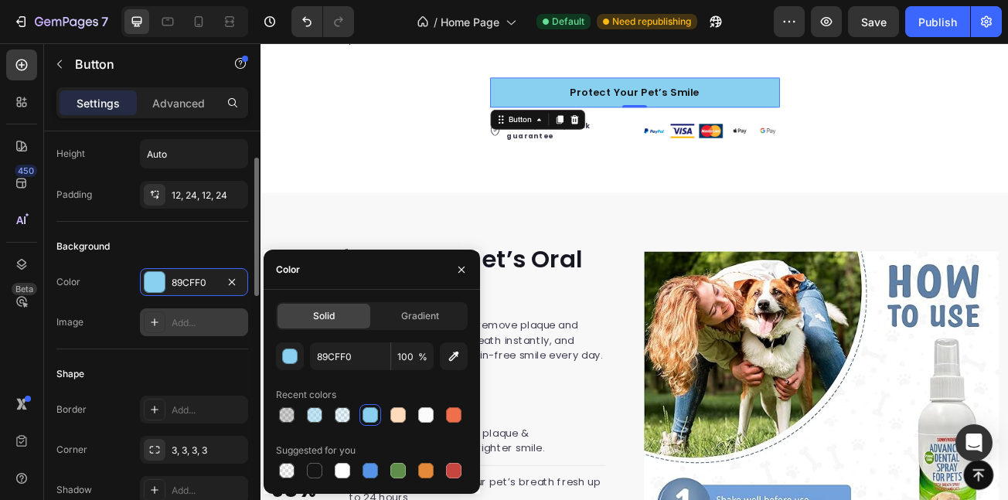
scroll to position [101, 0]
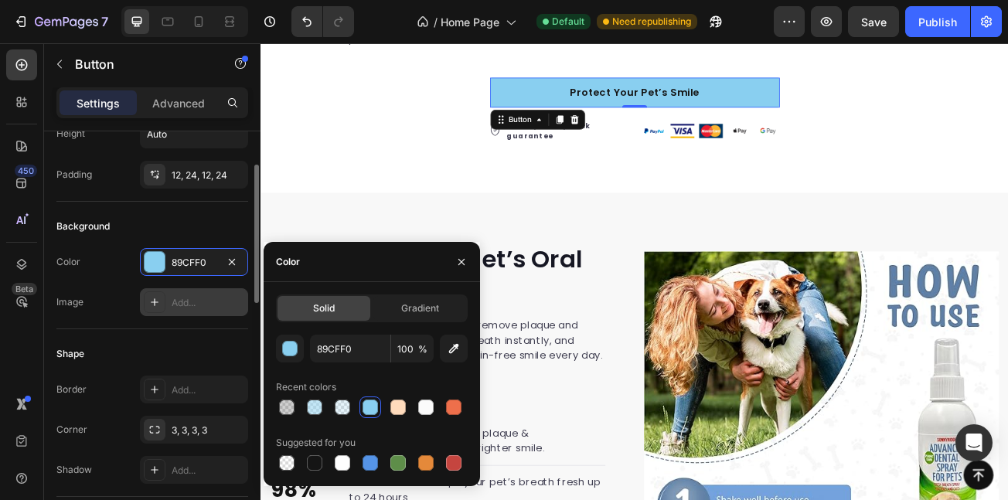
click at [101, 353] on div "Shape" at bounding box center [152, 354] width 192 height 25
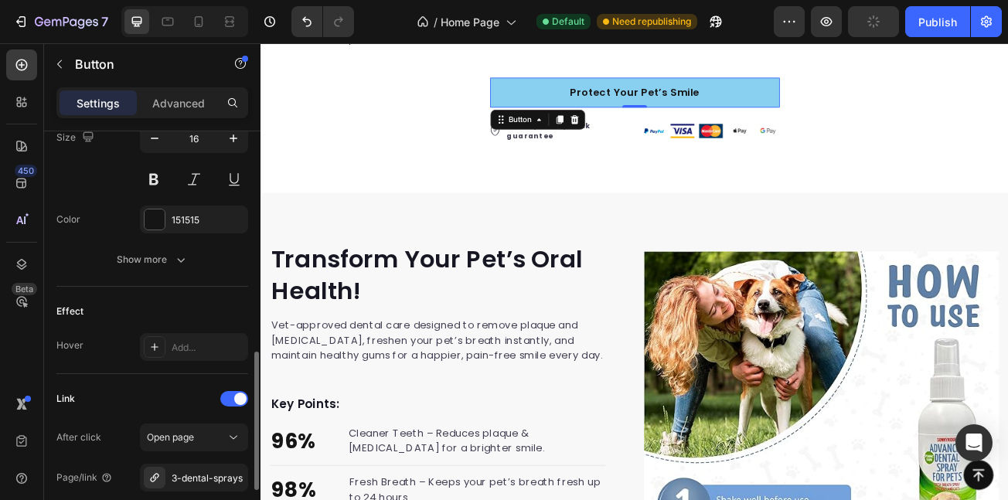
scroll to position [667, 0]
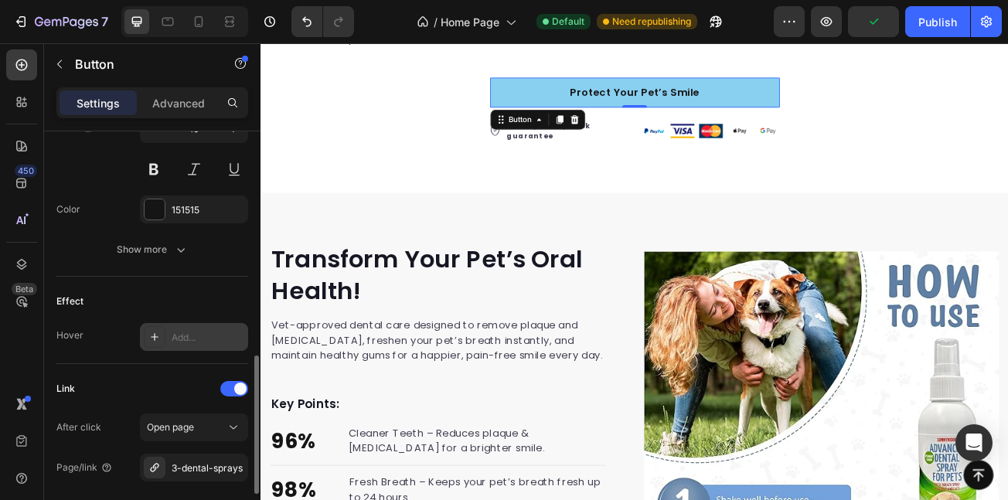
drag, startPoint x: 158, startPoint y: 351, endPoint x: 164, endPoint y: 332, distance: 20.3
click at [159, 347] on div "Effect Hover Add..." at bounding box center [152, 320] width 192 height 87
click at [164, 332] on div at bounding box center [155, 337] width 22 height 22
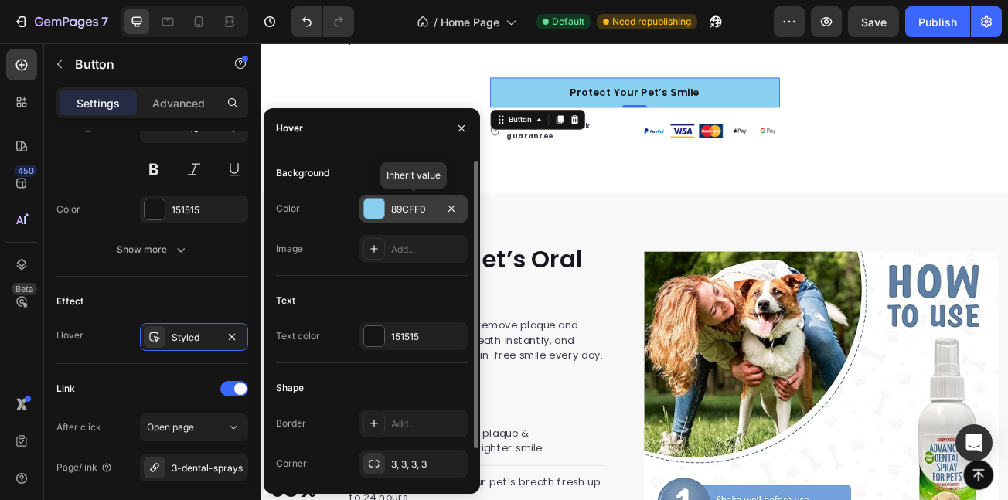
click at [378, 205] on div at bounding box center [374, 209] width 20 height 20
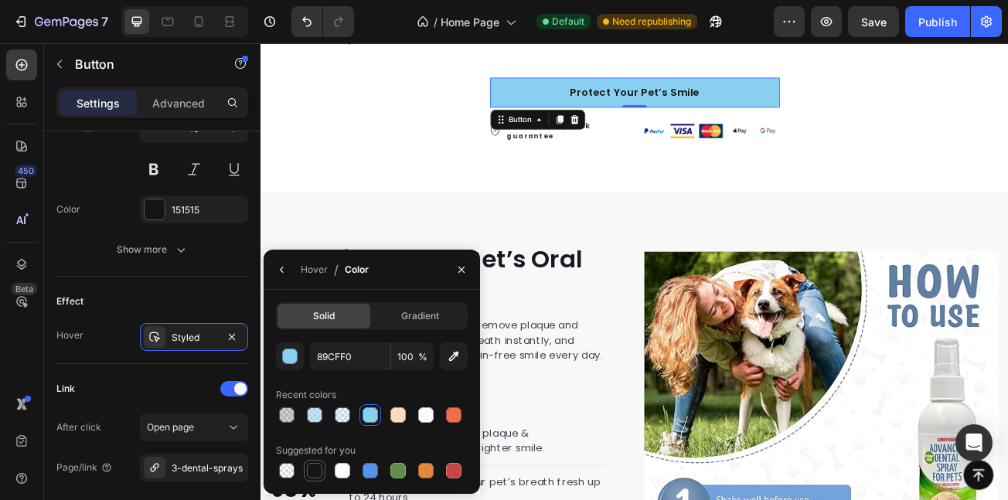
click at [307, 471] on div at bounding box center [314, 470] width 15 height 15
type input "151515"
click at [186, 348] on div "Styled" at bounding box center [194, 337] width 108 height 28
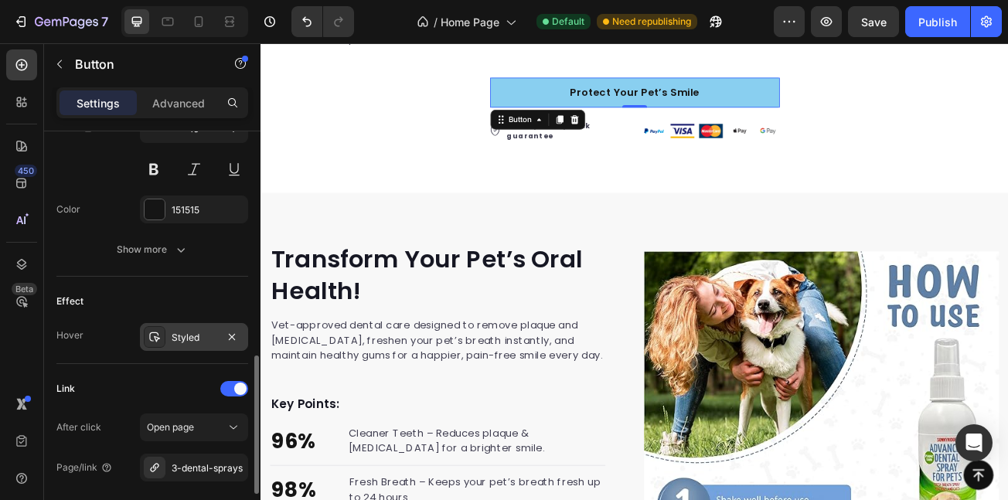
click at [199, 344] on div "Styled" at bounding box center [194, 338] width 45 height 14
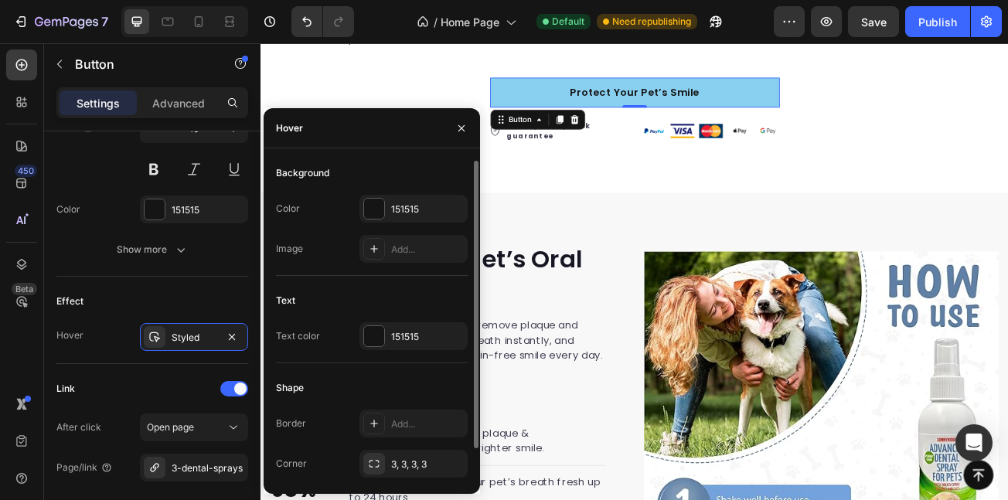
click at [378, 321] on div "Text Text color 151515" at bounding box center [372, 325] width 192 height 75
click at [380, 332] on div at bounding box center [374, 336] width 20 height 20
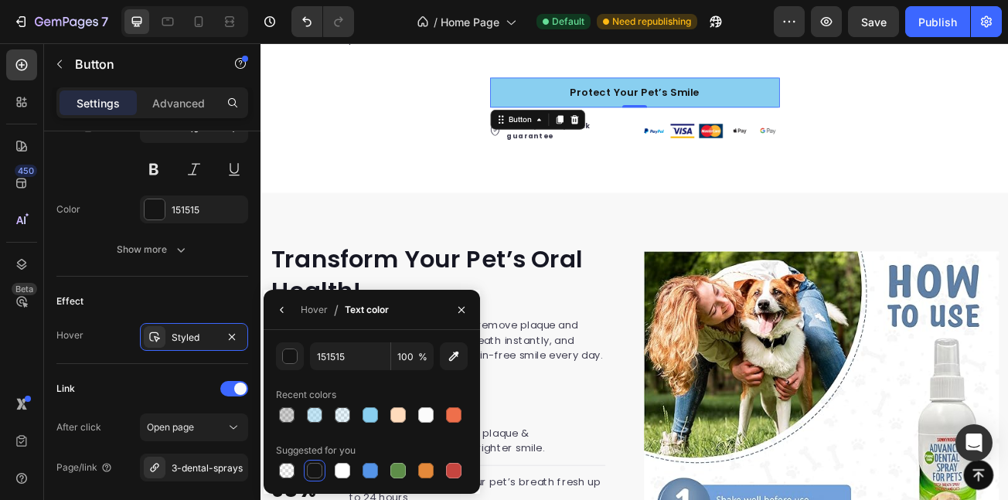
click at [349, 482] on div "151515 100 % Recent colors Suggested for you" at bounding box center [372, 412] width 217 height 164
click at [341, 462] on div at bounding box center [342, 471] width 19 height 19
type input "FFFFFF"
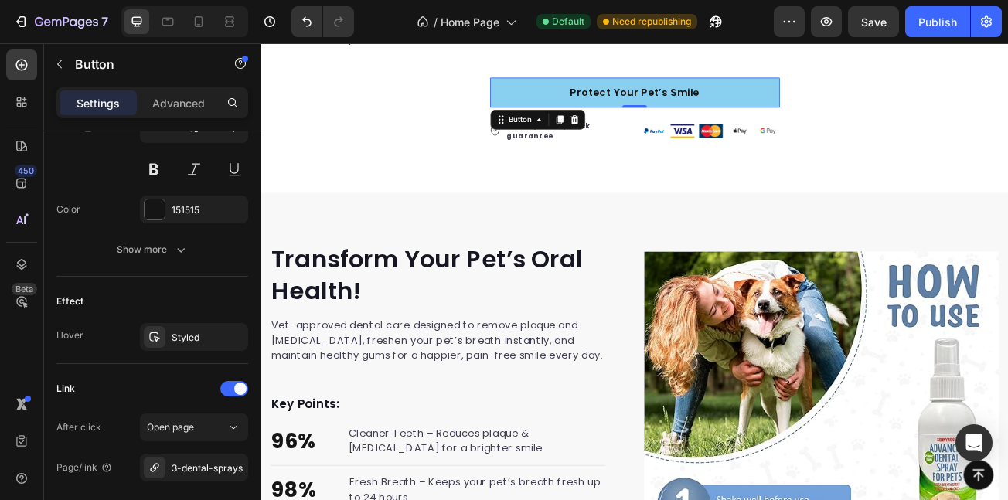
click at [33, 339] on div "450 Beta" at bounding box center [21, 218] width 31 height 339
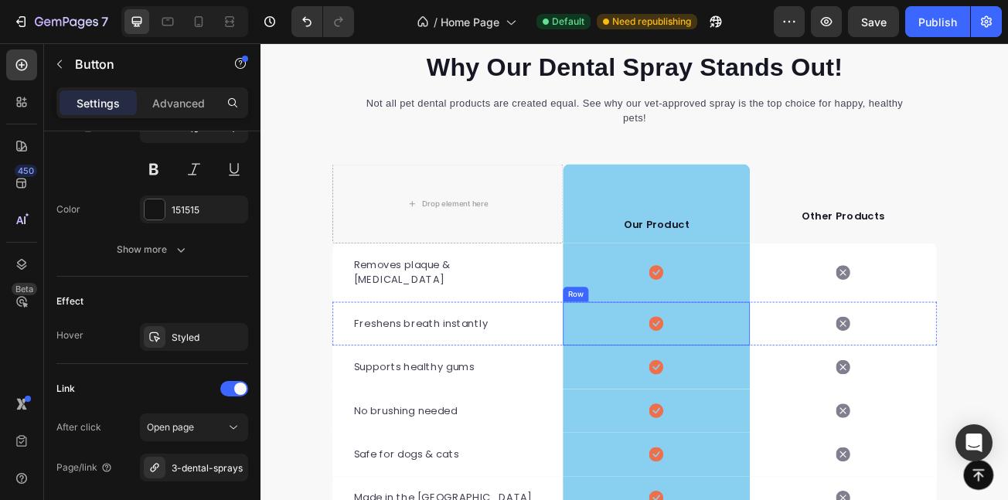
scroll to position [3797, 0]
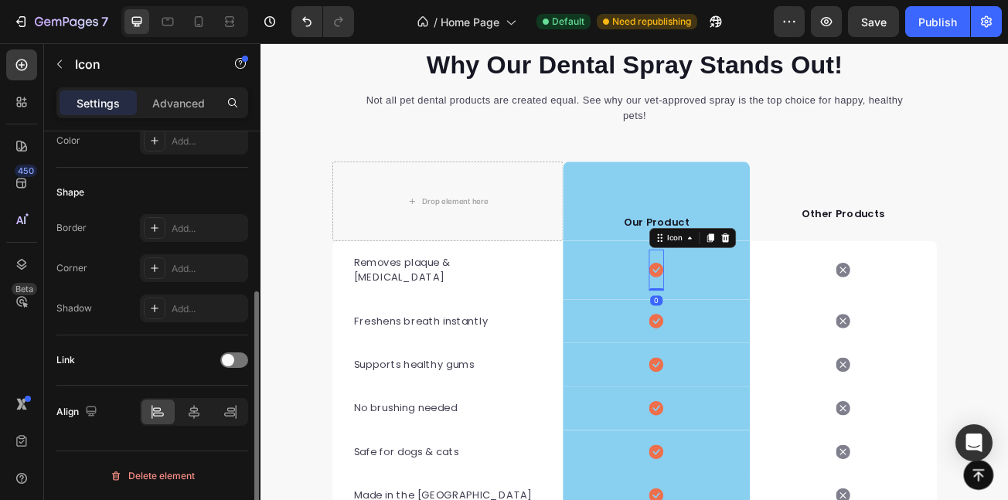
click at [742, 316] on icon at bounding box center [751, 325] width 18 height 18
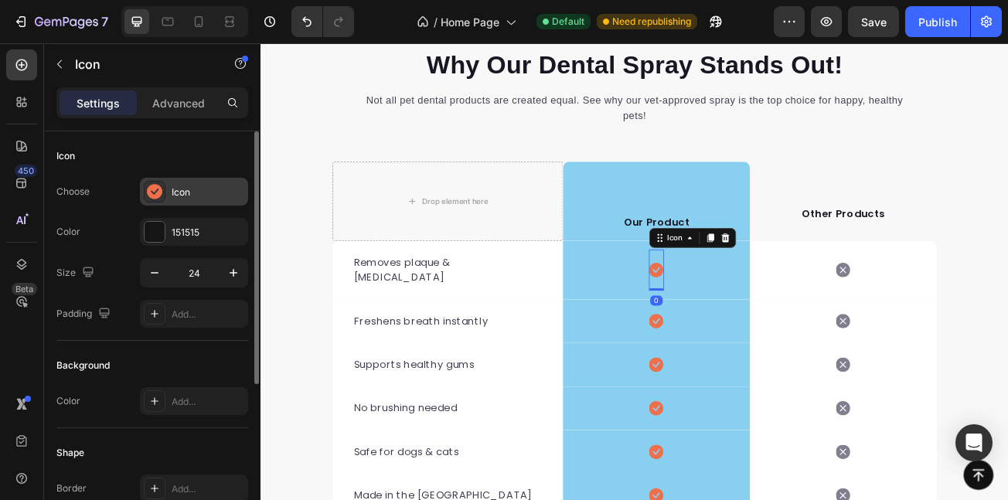
click at [144, 194] on div at bounding box center [155, 192] width 22 height 22
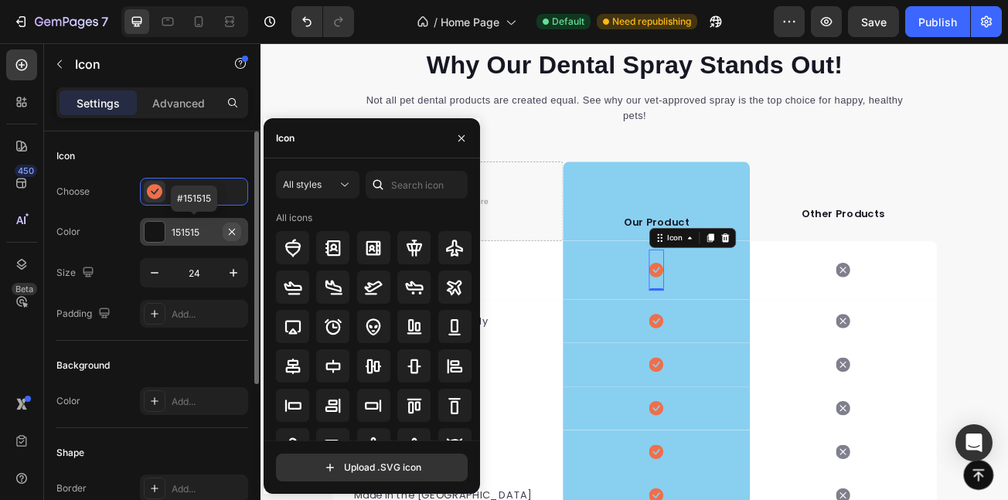
click at [223, 233] on button "button" at bounding box center [232, 232] width 19 height 19
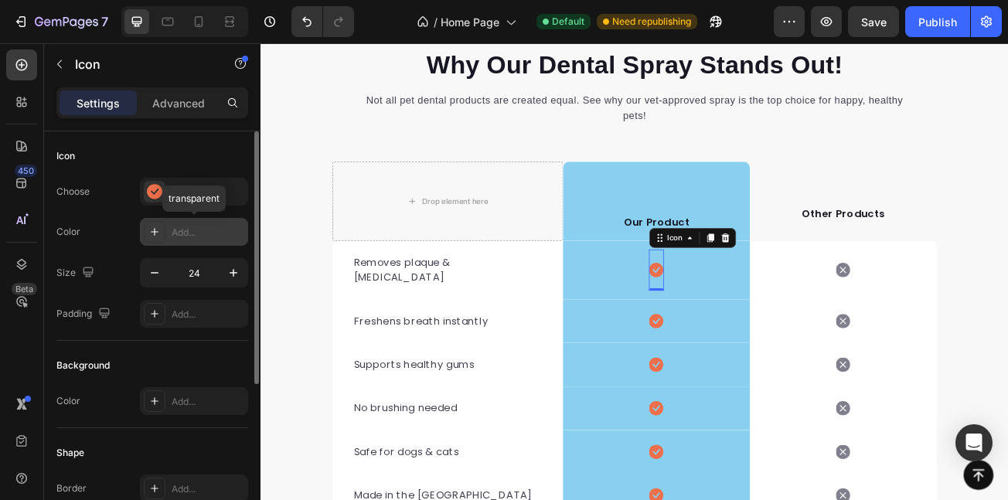
click at [229, 233] on div "Add..." at bounding box center [208, 233] width 73 height 14
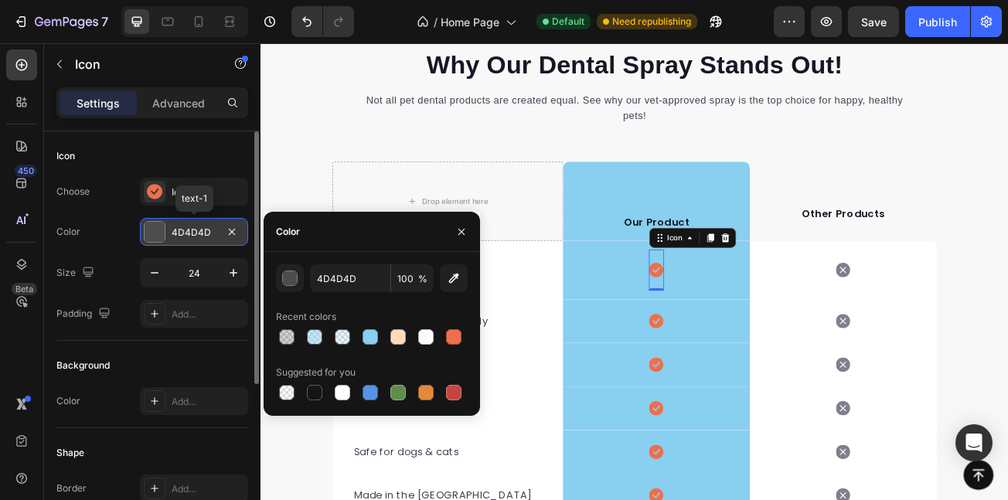
click at [229, 233] on icon "button" at bounding box center [232, 232] width 12 height 12
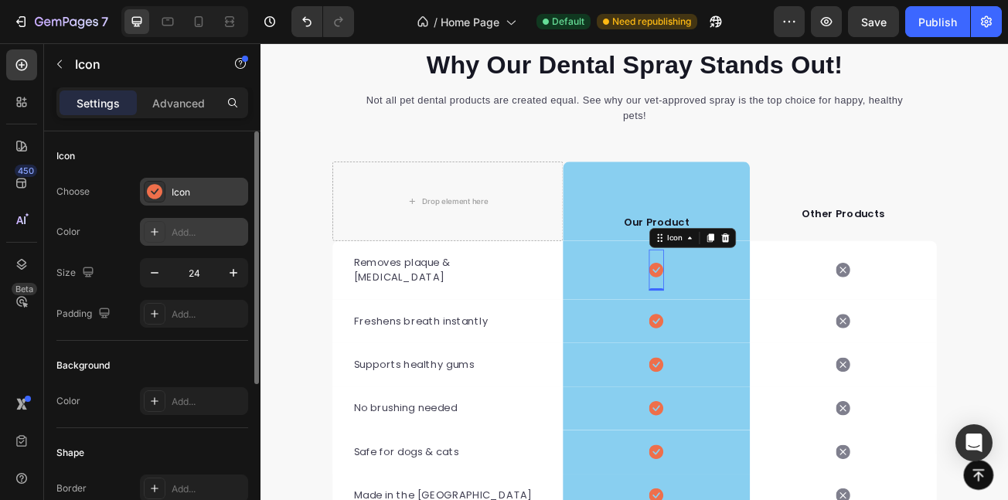
click at [201, 194] on div "Icon" at bounding box center [208, 193] width 73 height 14
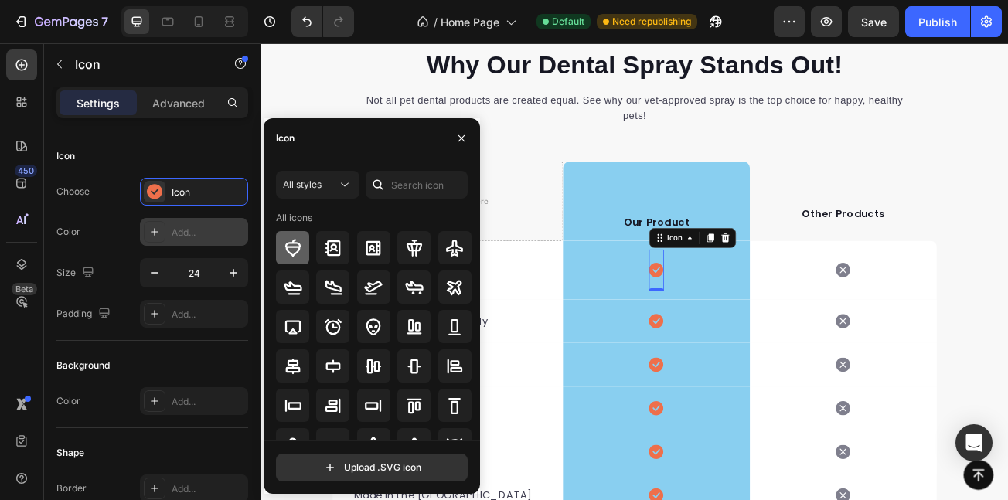
click at [300, 247] on icon at bounding box center [293, 248] width 19 height 19
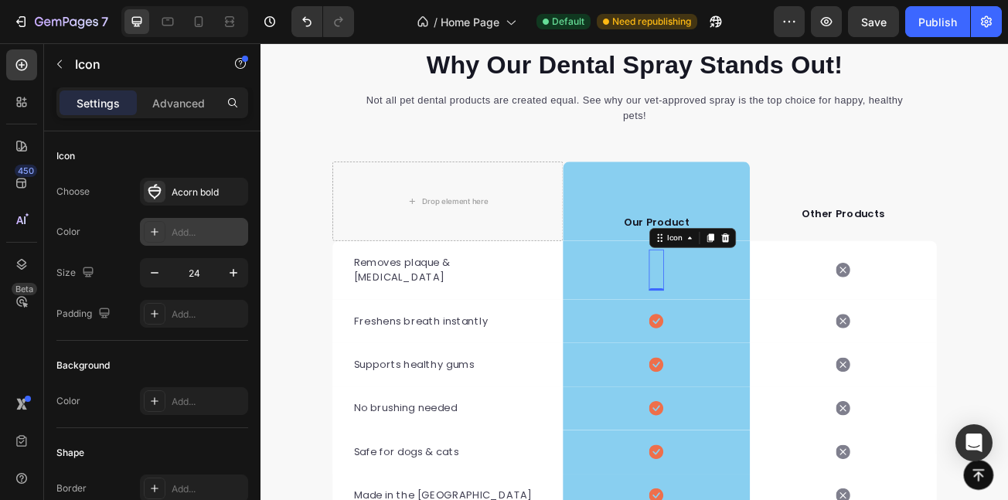
click at [182, 236] on div "Add..." at bounding box center [208, 233] width 73 height 14
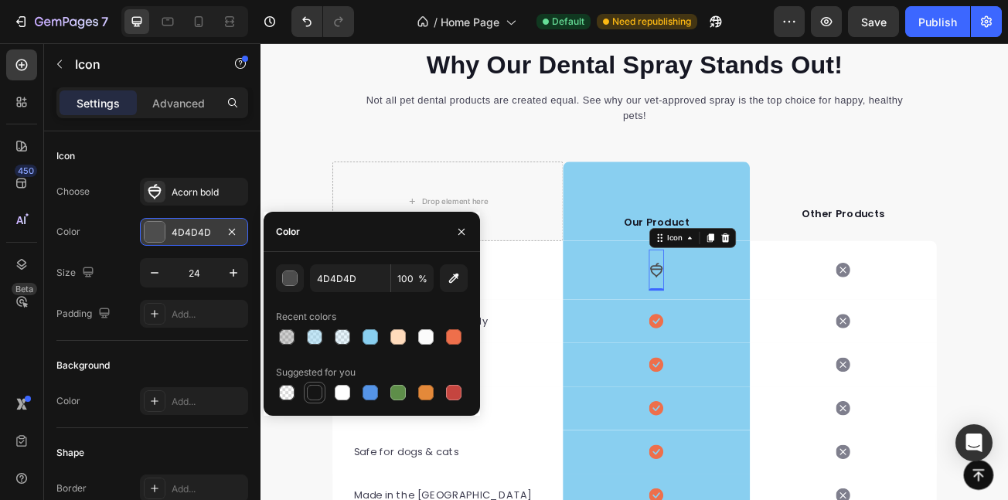
click at [315, 394] on div at bounding box center [314, 392] width 15 height 15
type input "151515"
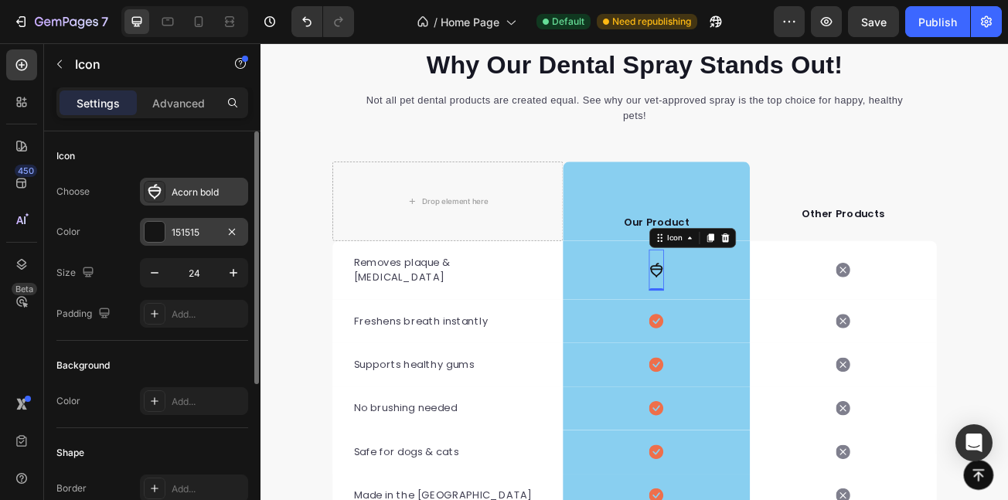
click at [166, 196] on div "Acorn bold" at bounding box center [194, 192] width 108 height 28
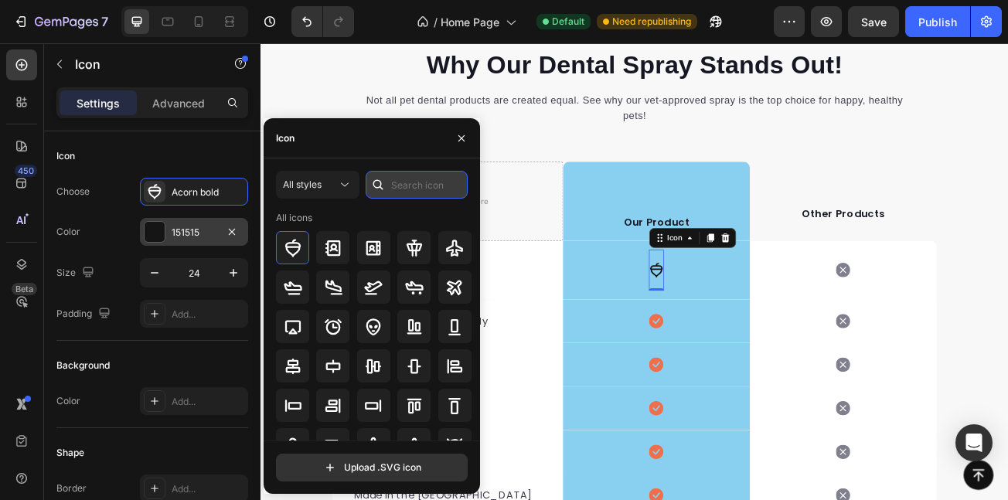
click at [420, 180] on input "text" at bounding box center [417, 185] width 102 height 28
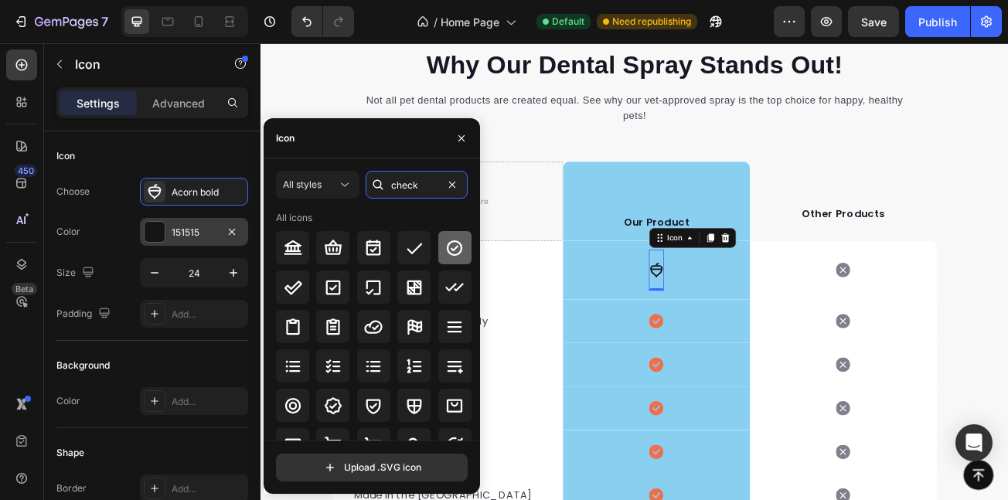
type input "check"
drag, startPoint x: 438, startPoint y: 248, endPoint x: 448, endPoint y: 251, distance: 10.3
click at [443, 248] on div at bounding box center [454, 247] width 33 height 33
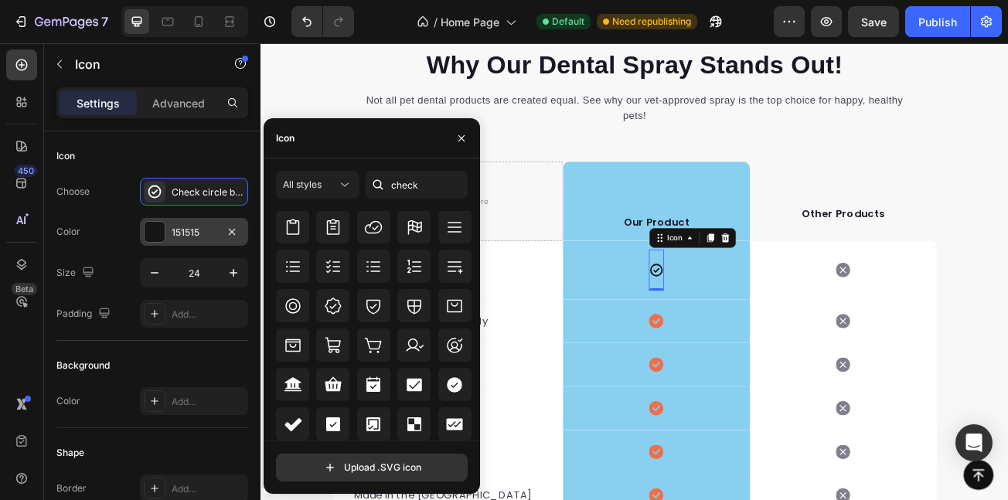
scroll to position [515, 0]
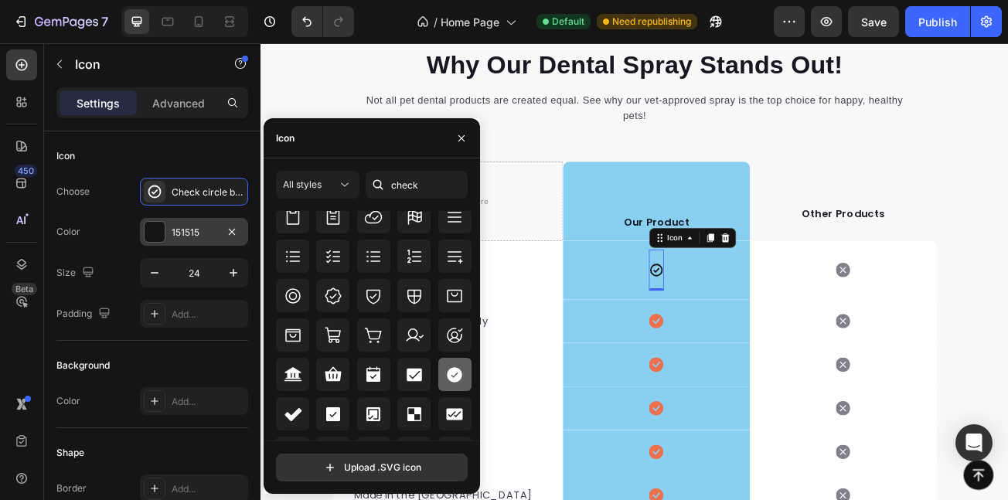
click at [449, 375] on icon at bounding box center [454, 374] width 15 height 15
click at [775, 361] on div "Icon Row" at bounding box center [752, 388] width 232 height 54
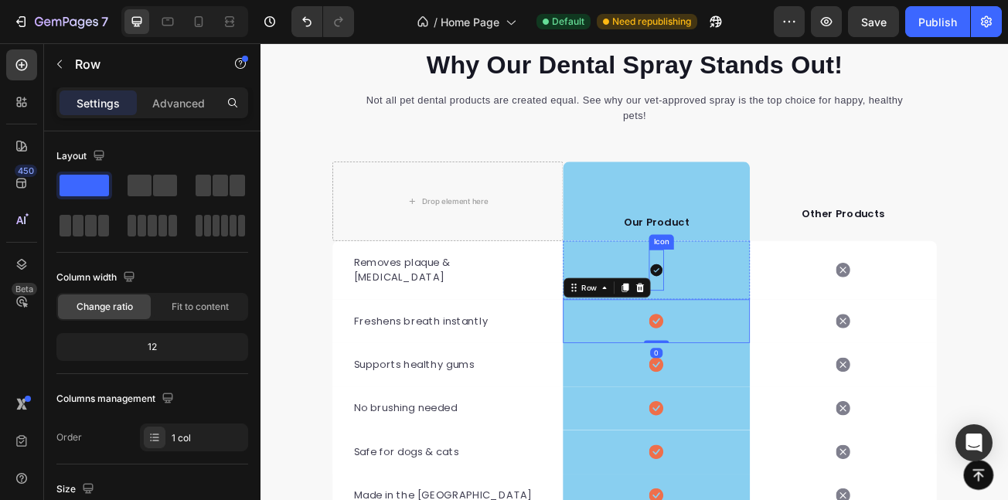
click at [745, 318] on icon at bounding box center [751, 325] width 15 height 15
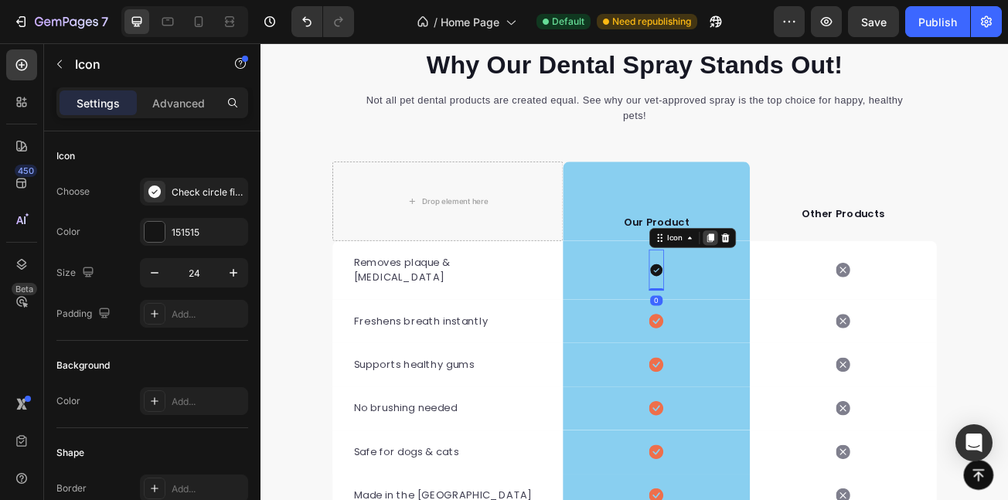
click at [814, 280] on icon at bounding box center [818, 285] width 9 height 11
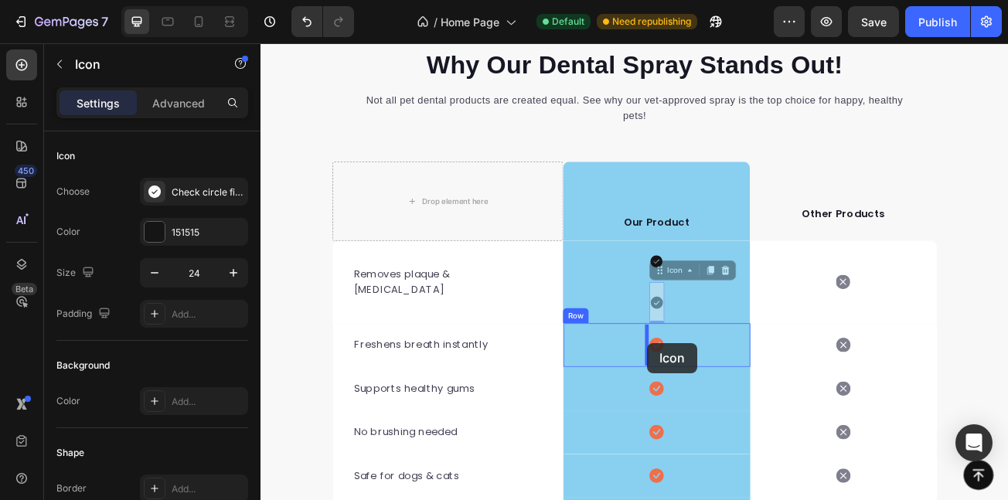
drag, startPoint x: 745, startPoint y: 324, endPoint x: 741, endPoint y: 415, distance: 91.4
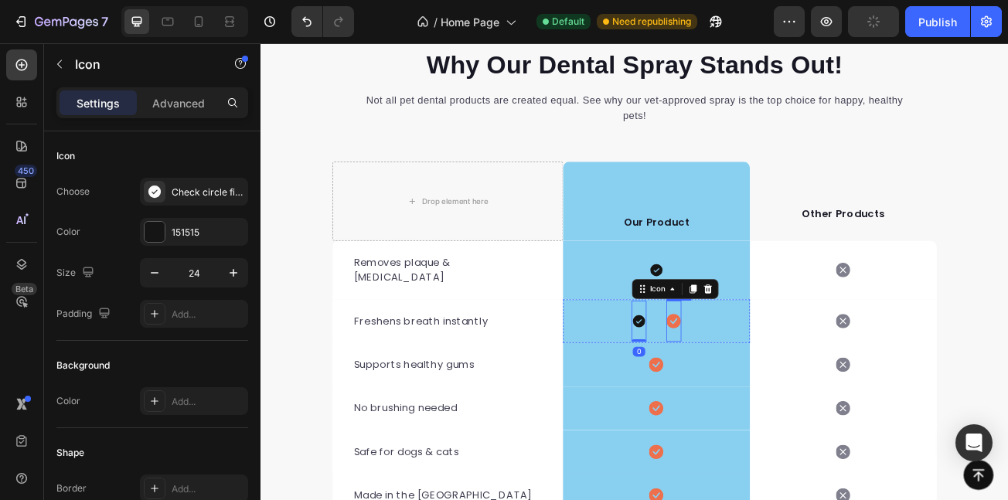
click at [772, 380] on icon at bounding box center [773, 389] width 18 height 18
click at [854, 343] on icon at bounding box center [859, 348] width 10 height 11
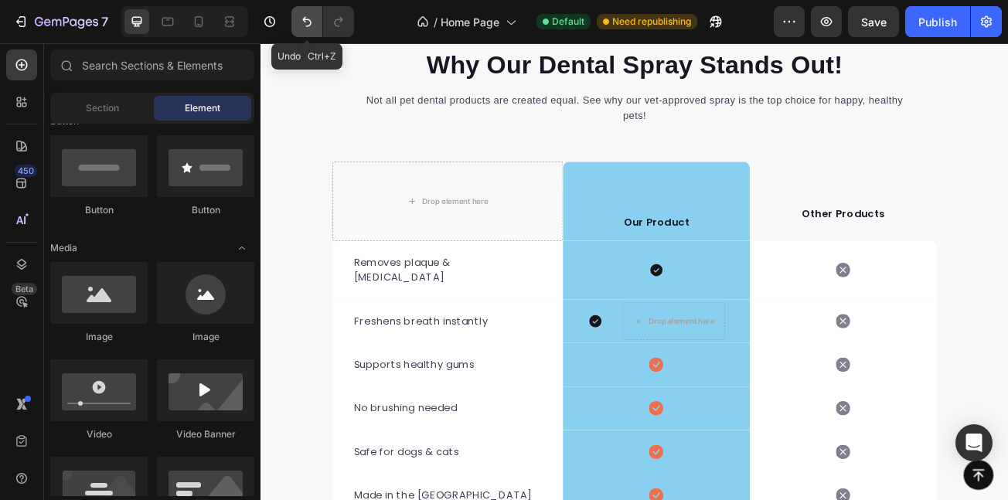
click at [311, 23] on icon "Undo/Redo" at bounding box center [306, 22] width 9 height 10
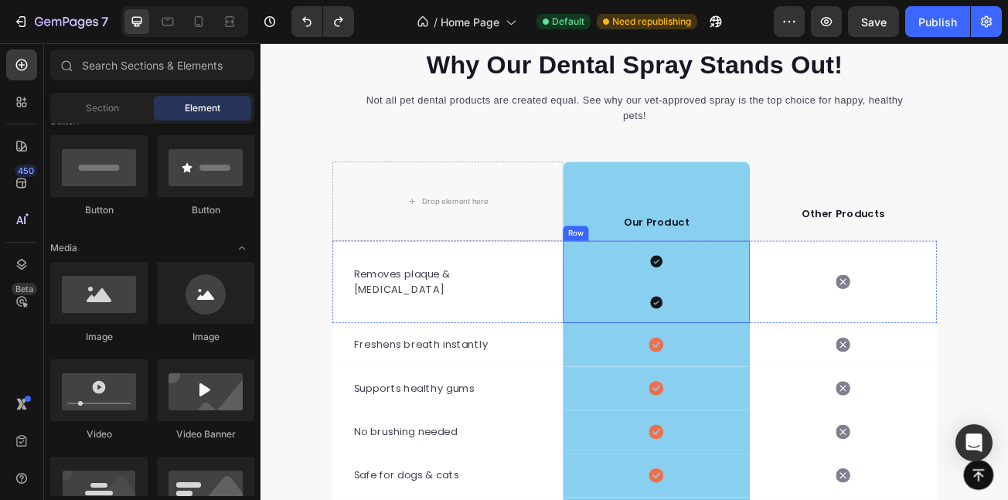
click at [735, 363] on div "Icon Icon Row" at bounding box center [752, 339] width 232 height 102
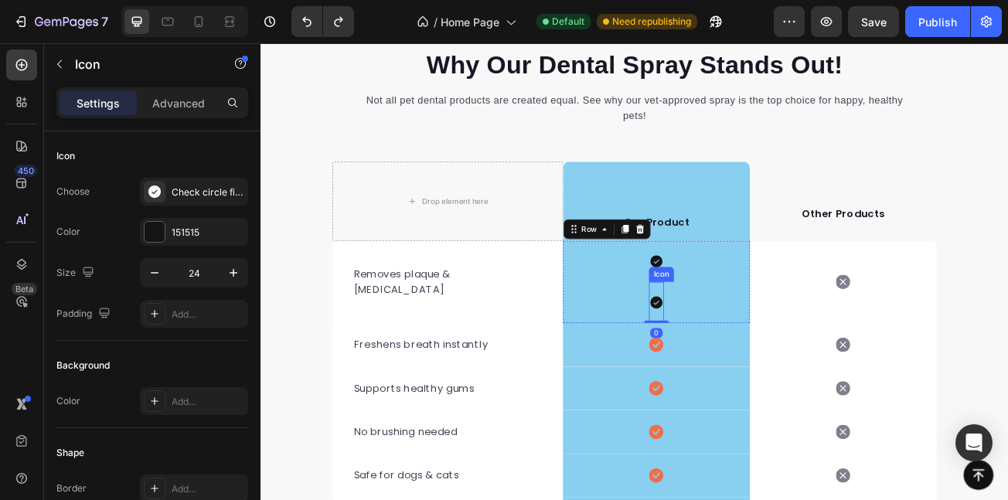
click at [747, 363] on icon at bounding box center [751, 365] width 15 height 15
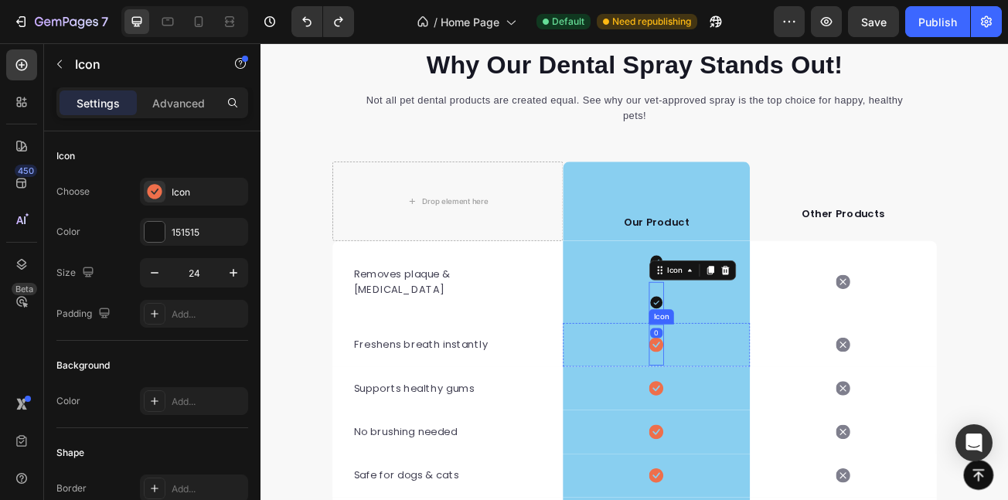
click at [747, 419] on icon at bounding box center [751, 417] width 18 height 19
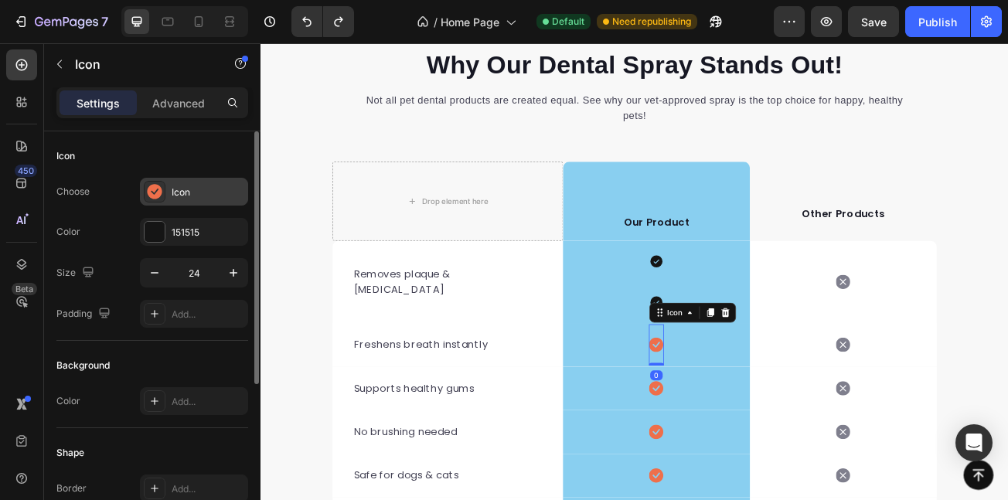
click at [208, 198] on div "Icon" at bounding box center [208, 193] width 73 height 14
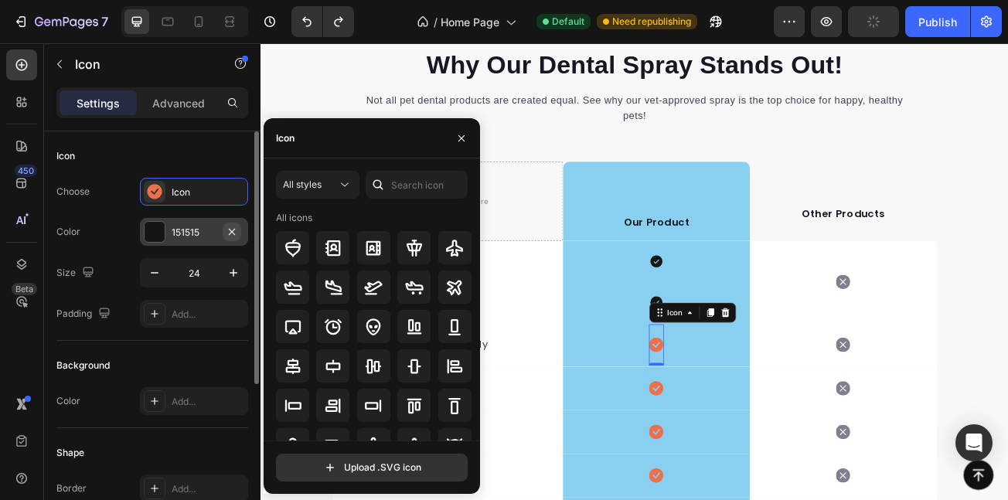
click at [223, 226] on button "button" at bounding box center [232, 232] width 19 height 19
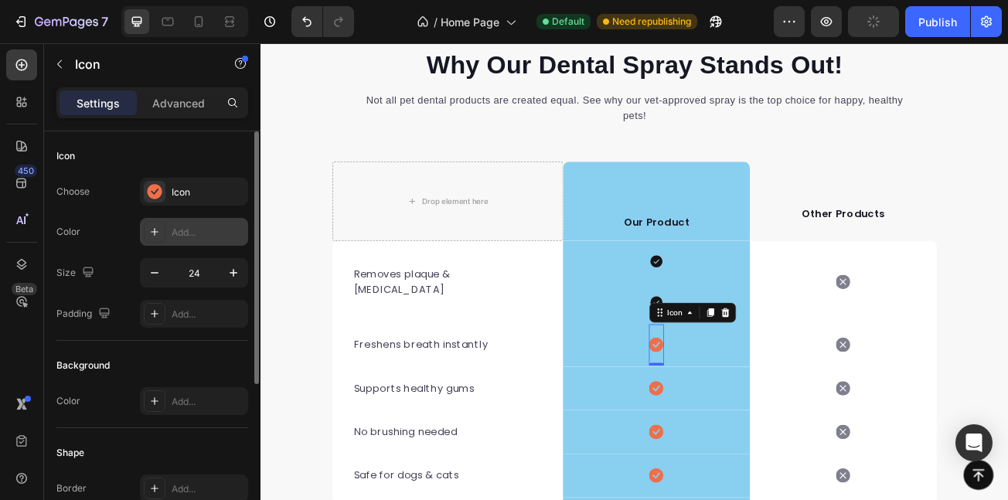
click at [225, 229] on div "Add..." at bounding box center [208, 233] width 73 height 14
click at [199, 194] on div "Icon" at bounding box center [208, 193] width 73 height 14
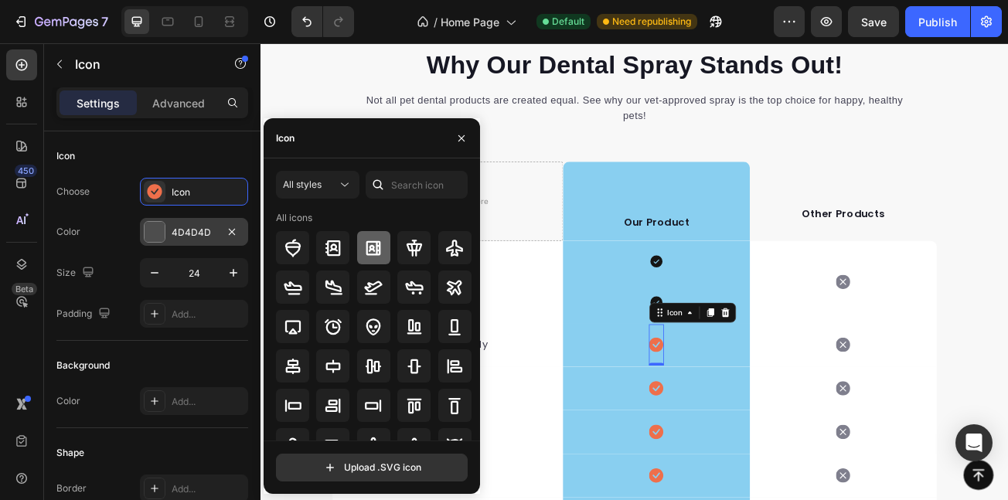
click at [369, 259] on div at bounding box center [373, 247] width 33 height 33
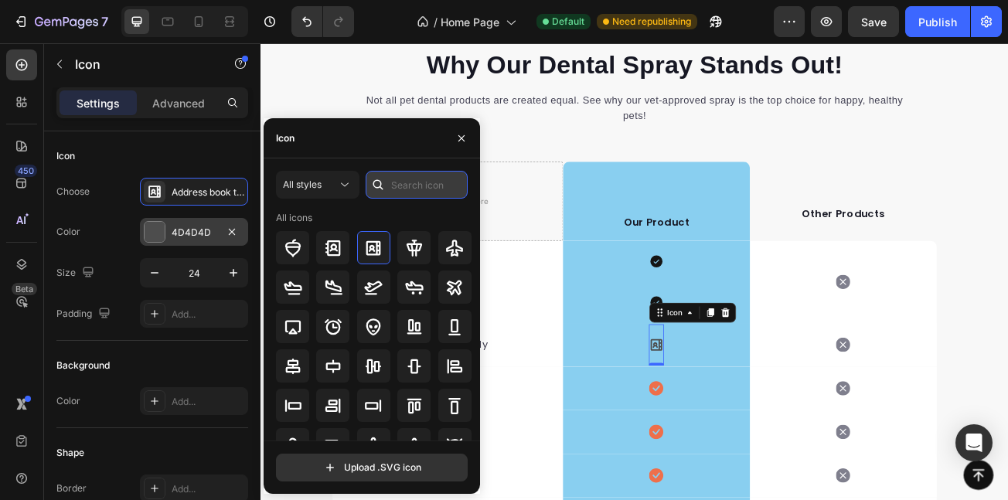
click at [400, 178] on input "text" at bounding box center [417, 185] width 102 height 28
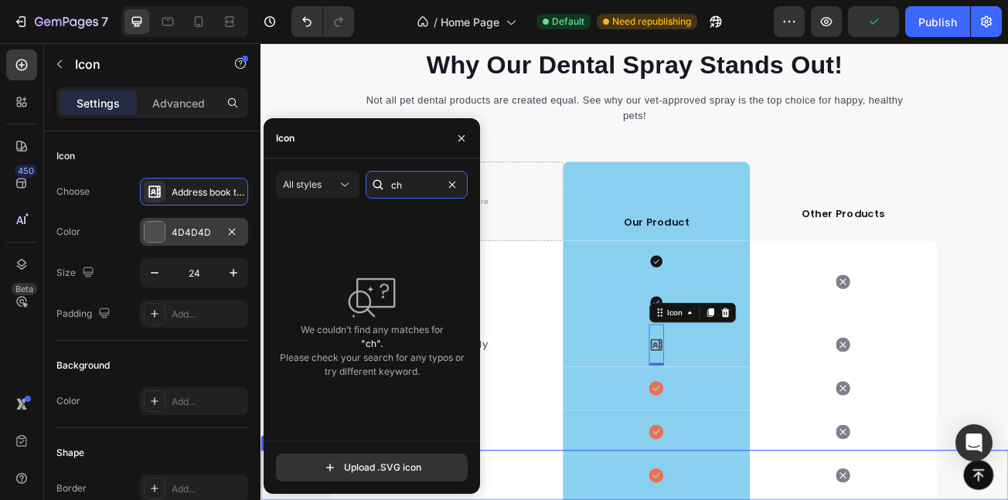
type input "che"
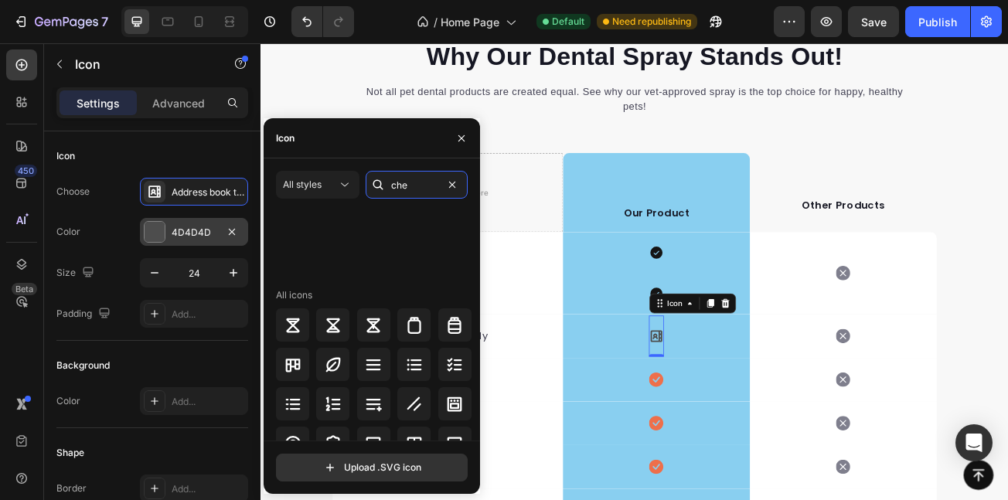
scroll to position [721, 0]
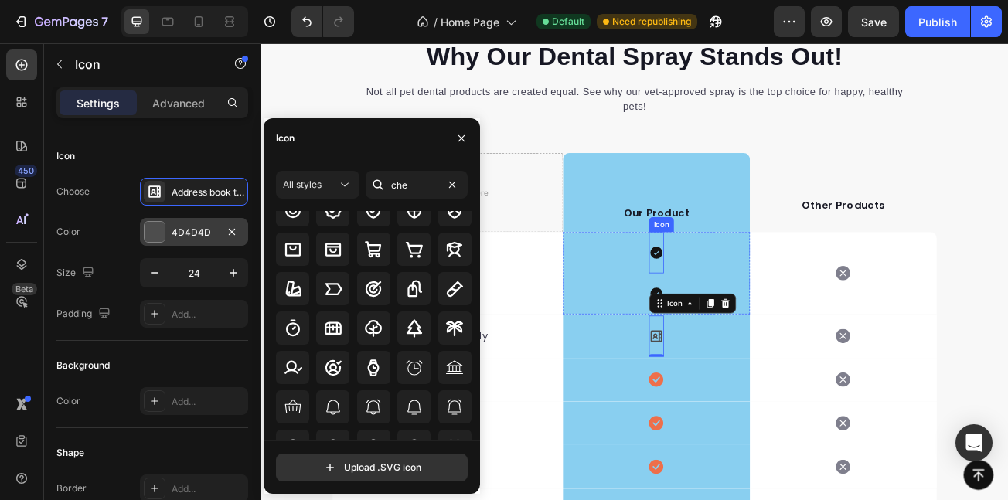
click at [748, 311] on icon at bounding box center [751, 303] width 19 height 19
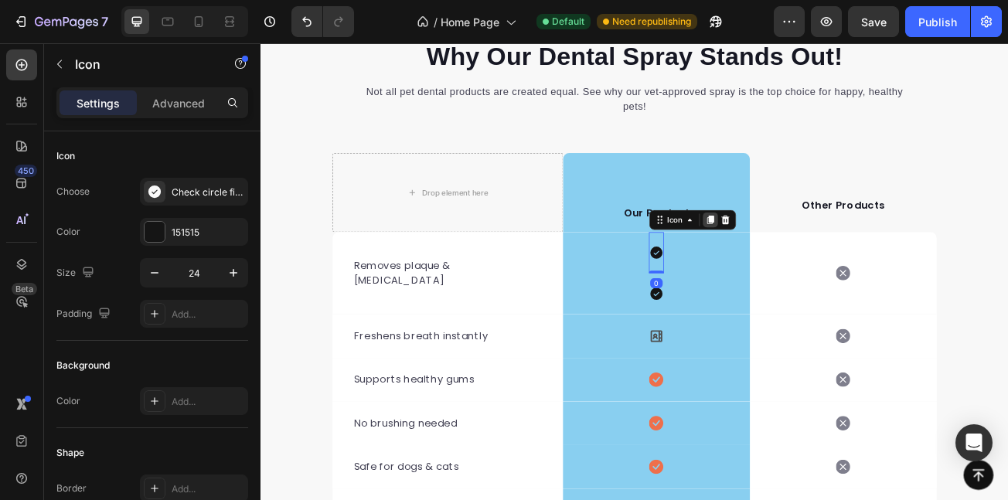
click at [812, 268] on icon at bounding box center [818, 263] width 12 height 12
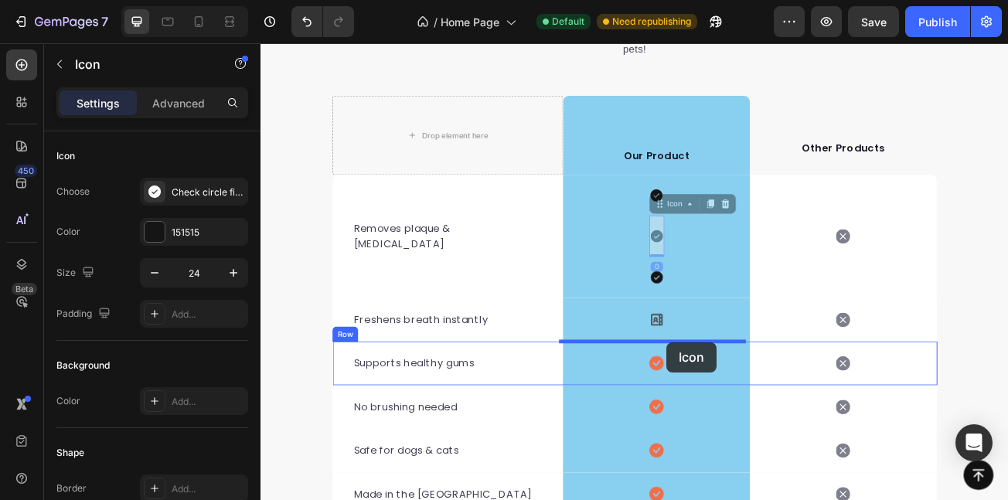
scroll to position [3901, 0]
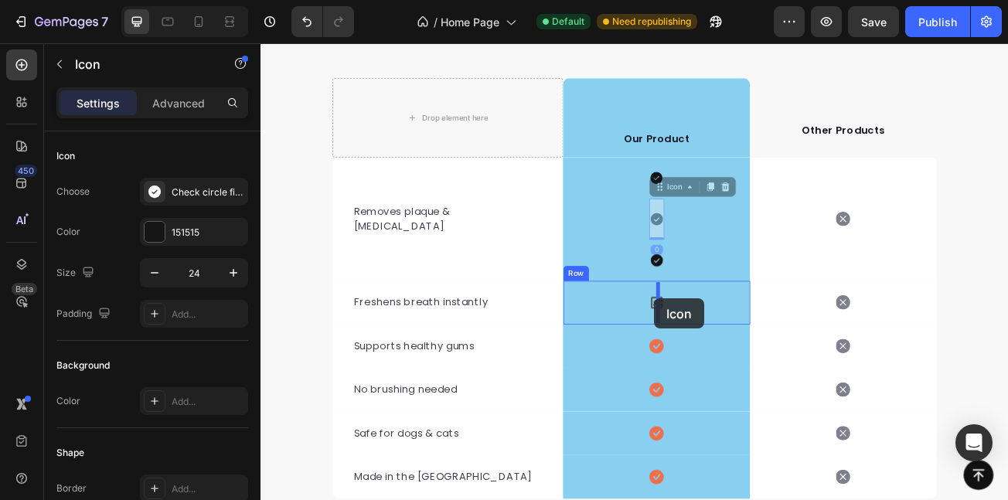
drag, startPoint x: 761, startPoint y: 313, endPoint x: 749, endPoint y: 360, distance: 48.6
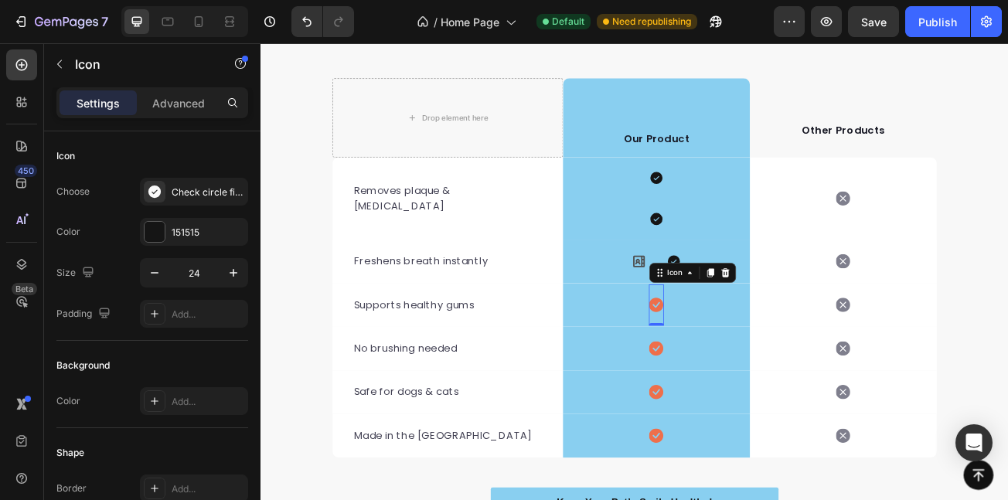
click at [749, 380] on div "Icon 0" at bounding box center [751, 368] width 19 height 51
click at [725, 309] on icon at bounding box center [730, 314] width 19 height 19
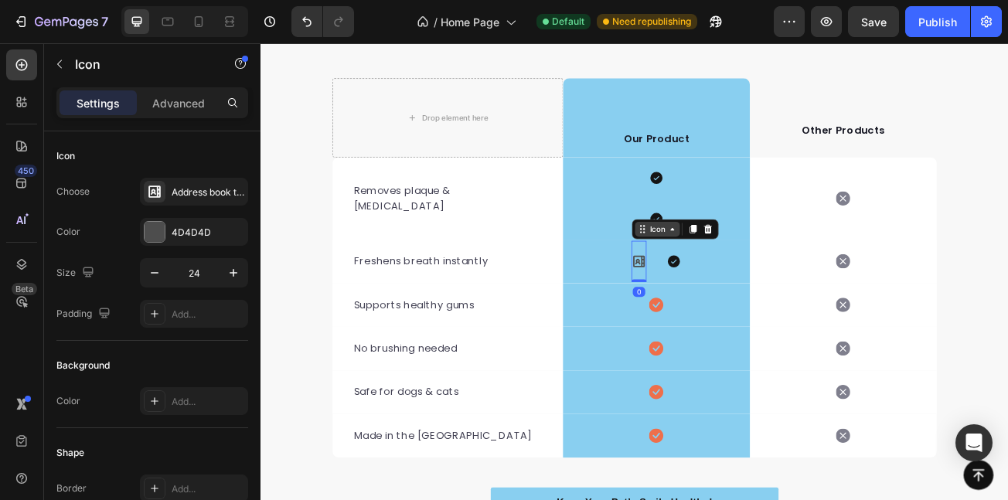
click at [769, 275] on icon at bounding box center [771, 273] width 5 height 3
click at [810, 275] on icon at bounding box center [815, 273] width 10 height 11
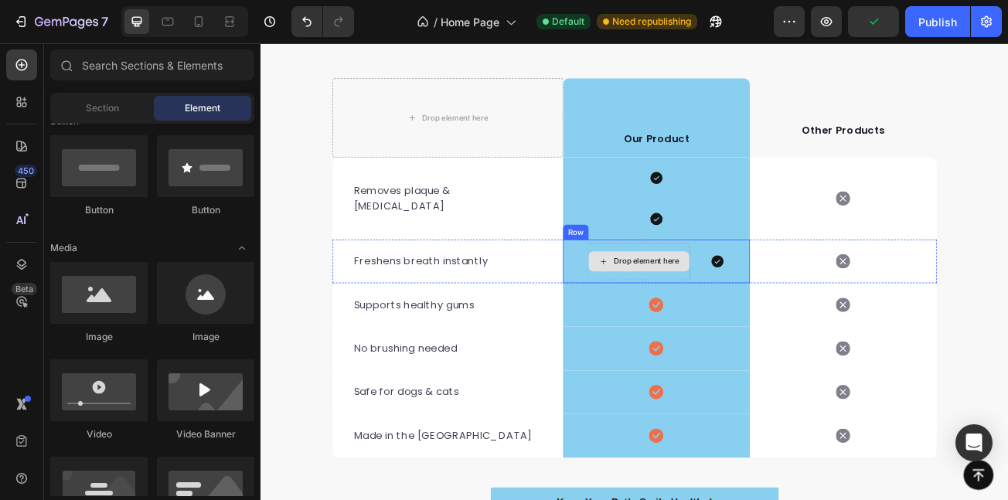
click at [735, 325] on div "Drop element here" at bounding box center [729, 314] width 125 height 25
drag, startPoint x: 672, startPoint y: 441, endPoint x: 728, endPoint y: 394, distance: 73.1
click at [673, 436] on div "Icon Row" at bounding box center [752, 422] width 232 height 54
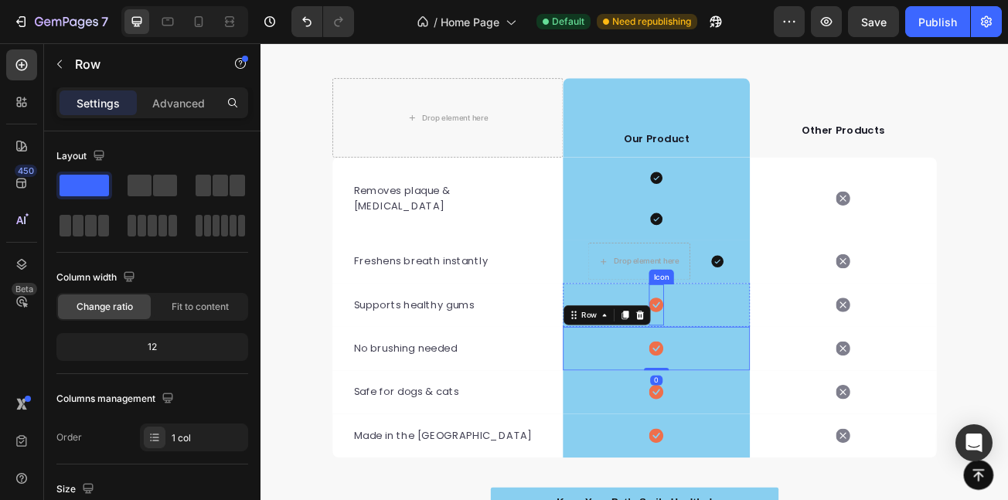
click at [751, 367] on icon at bounding box center [751, 369] width 18 height 18
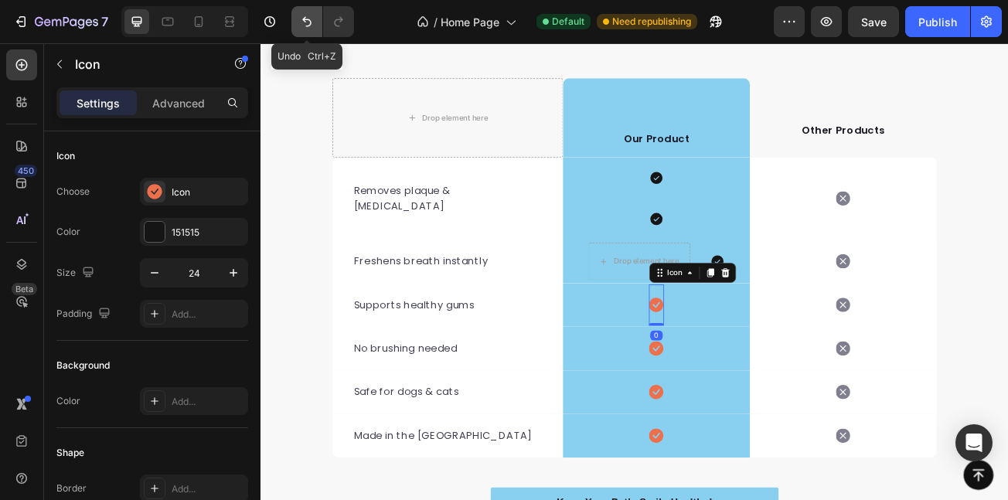
click at [305, 21] on icon "Undo/Redo" at bounding box center [306, 22] width 9 height 10
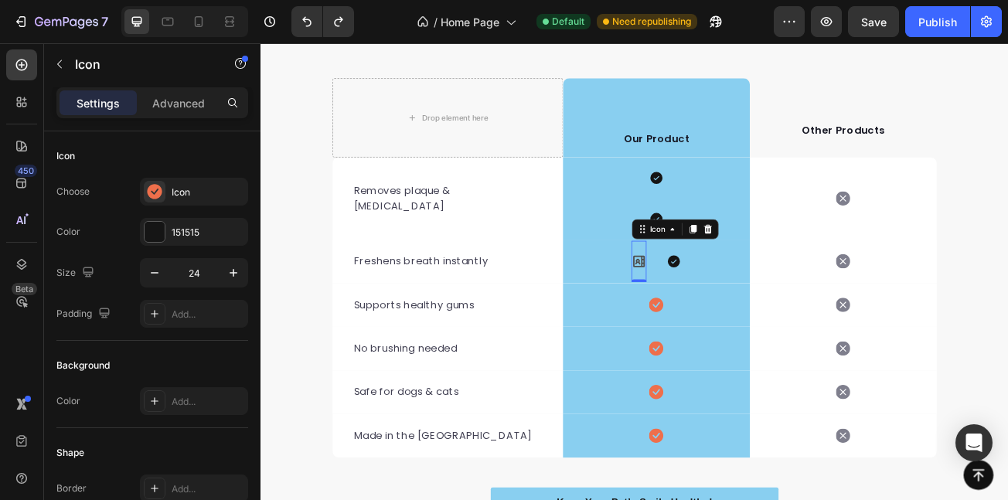
click at [729, 316] on icon at bounding box center [730, 314] width 15 height 15
click at [757, 267] on div "Icon" at bounding box center [753, 273] width 56 height 19
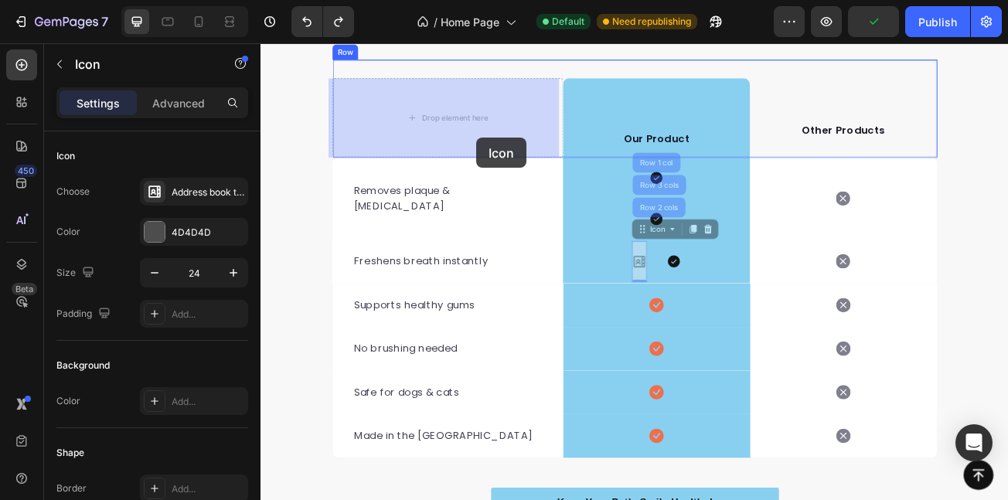
drag, startPoint x: 721, startPoint y: 273, endPoint x: 528, endPoint y: 161, distance: 222.8
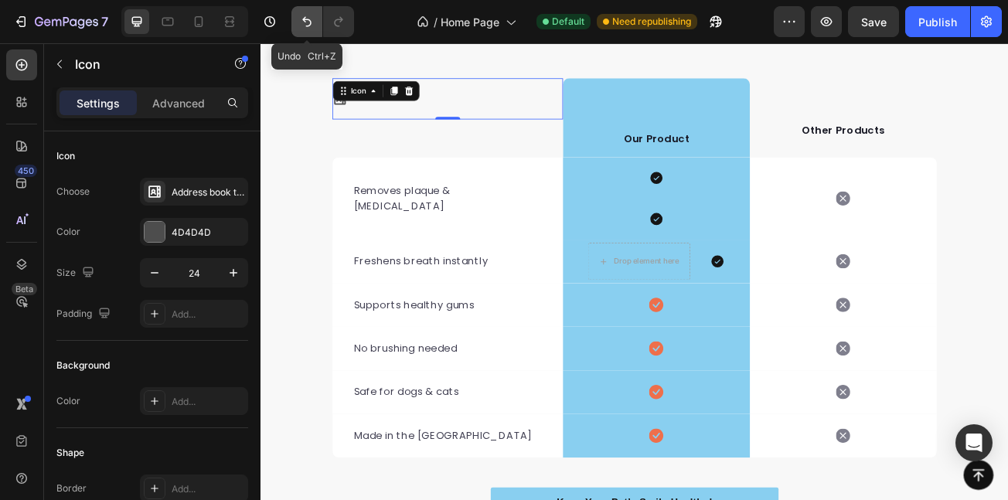
click at [298, 30] on button "Undo/Redo" at bounding box center [307, 21] width 31 height 31
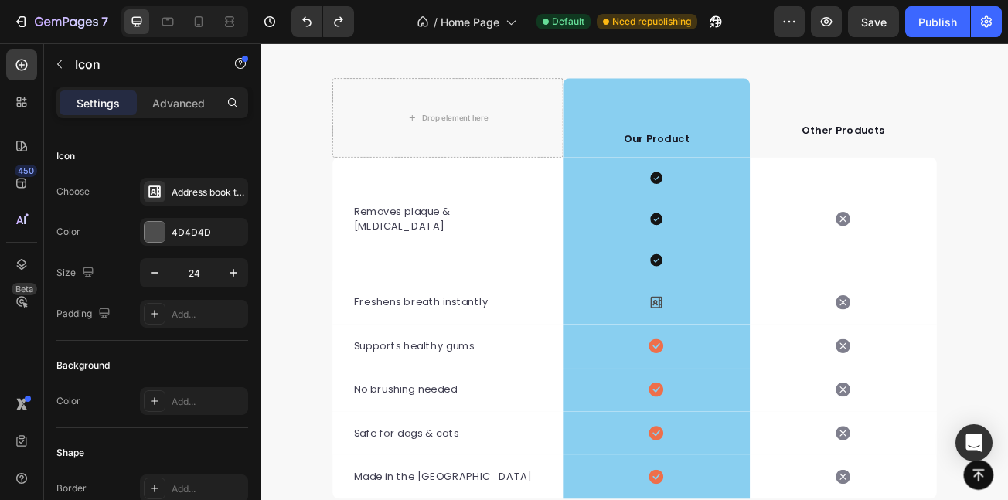
click at [745, 358] on icon at bounding box center [752, 365] width 15 height 15
click at [305, 28] on icon "Undo/Redo" at bounding box center [306, 21] width 15 height 15
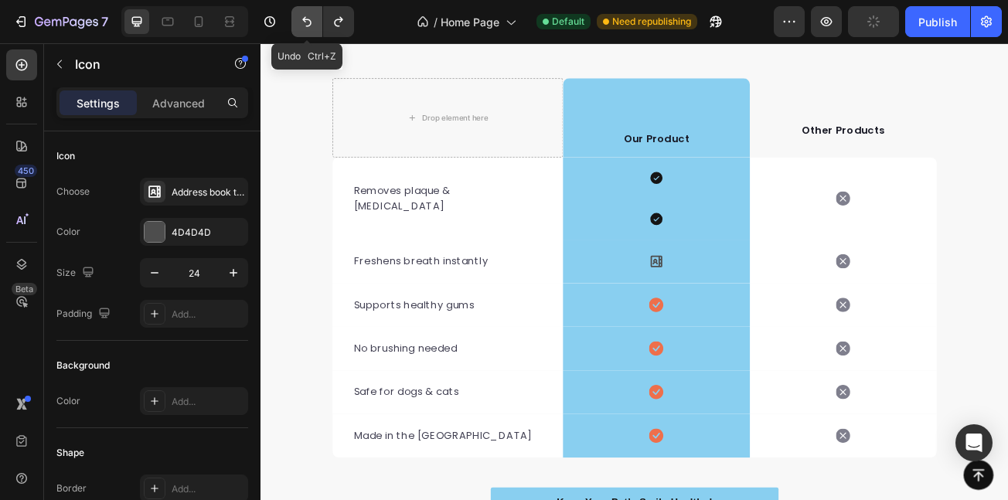
click at [305, 21] on icon "Undo/Redo" at bounding box center [306, 22] width 9 height 10
click at [742, 251] on div "Icon" at bounding box center [751, 261] width 19 height 51
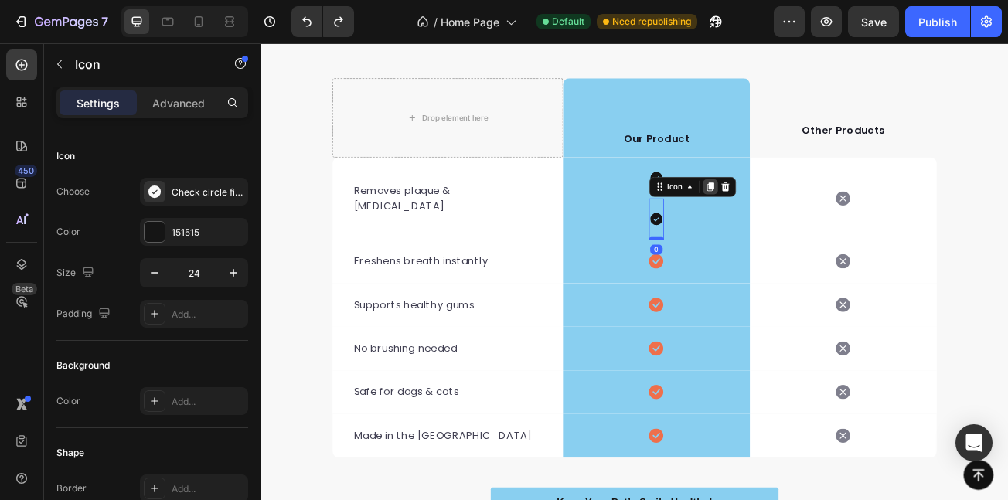
click at [812, 215] on icon at bounding box center [818, 221] width 12 height 12
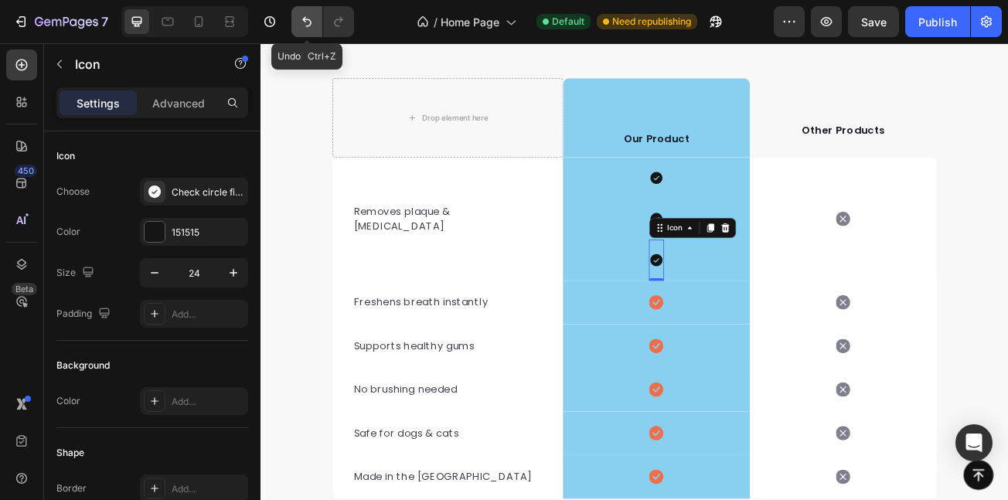
click at [313, 15] on icon "Undo/Redo" at bounding box center [306, 21] width 15 height 15
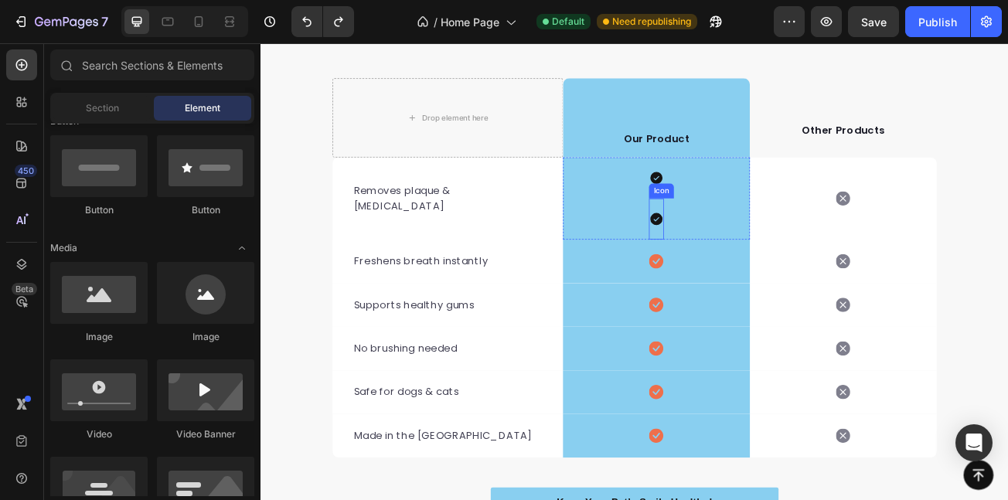
click at [744, 257] on icon at bounding box center [751, 261] width 15 height 15
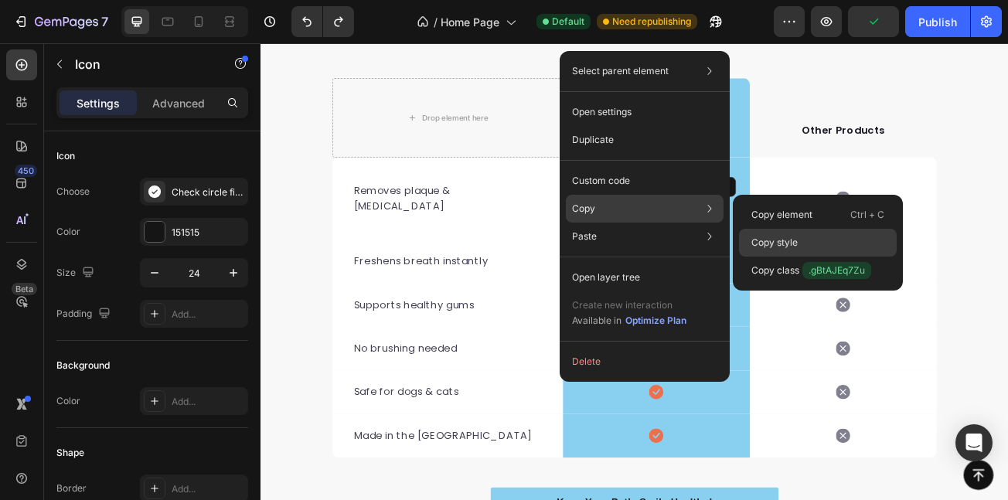
click at [777, 240] on p "Copy style" at bounding box center [775, 243] width 46 height 14
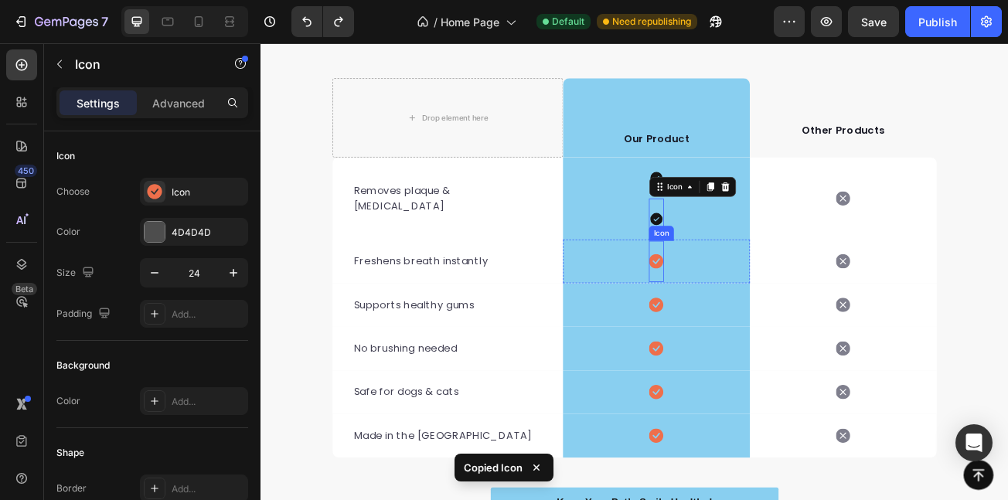
click at [744, 312] on icon at bounding box center [751, 314] width 18 height 18
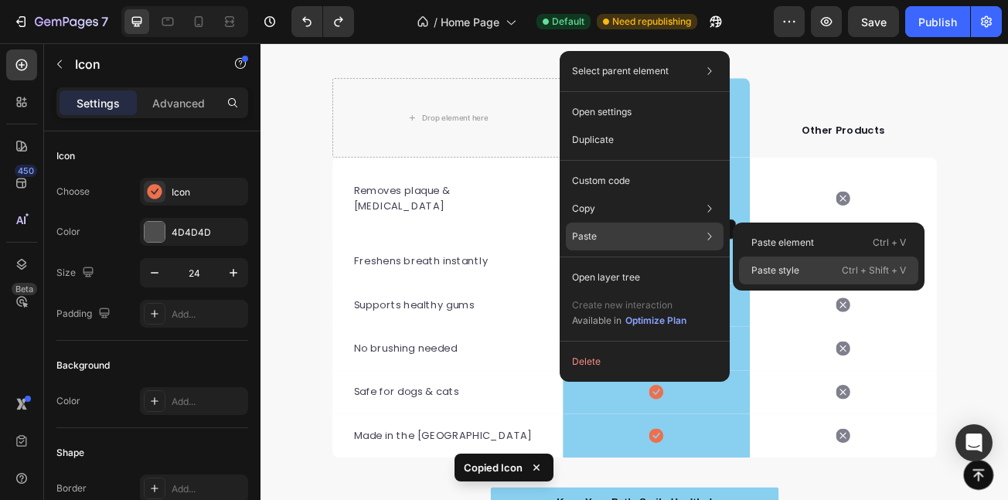
click at [781, 267] on p "Paste style" at bounding box center [776, 271] width 48 height 14
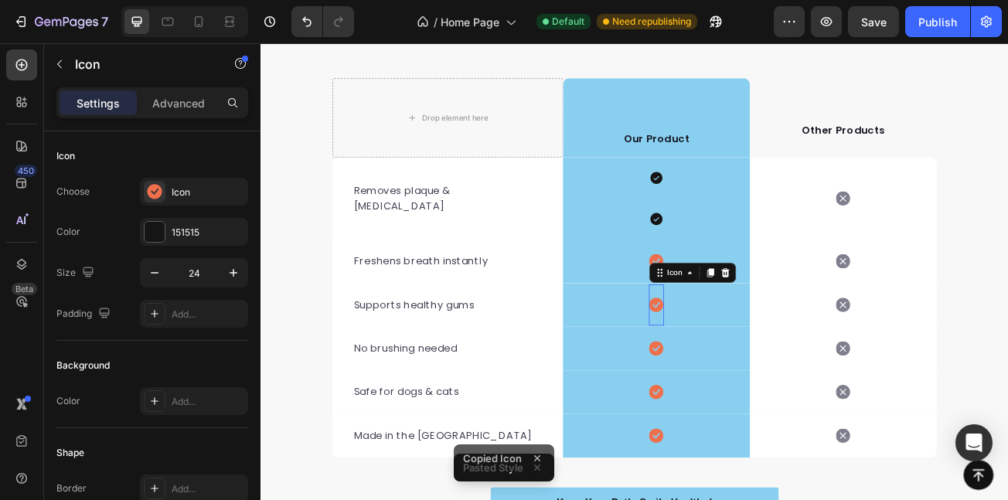
click at [748, 373] on icon at bounding box center [751, 369] width 18 height 18
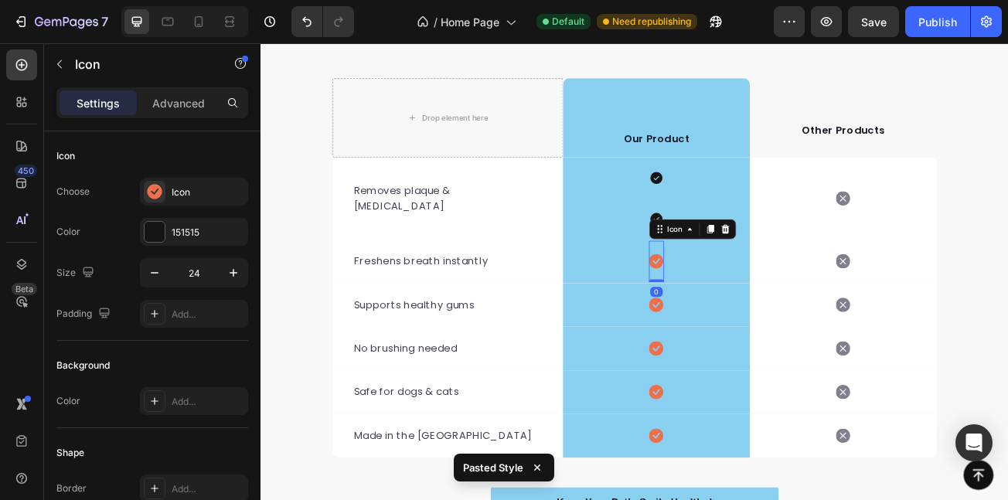
click at [748, 312] on icon at bounding box center [751, 314] width 18 height 19
click at [183, 186] on div "Icon" at bounding box center [208, 193] width 73 height 14
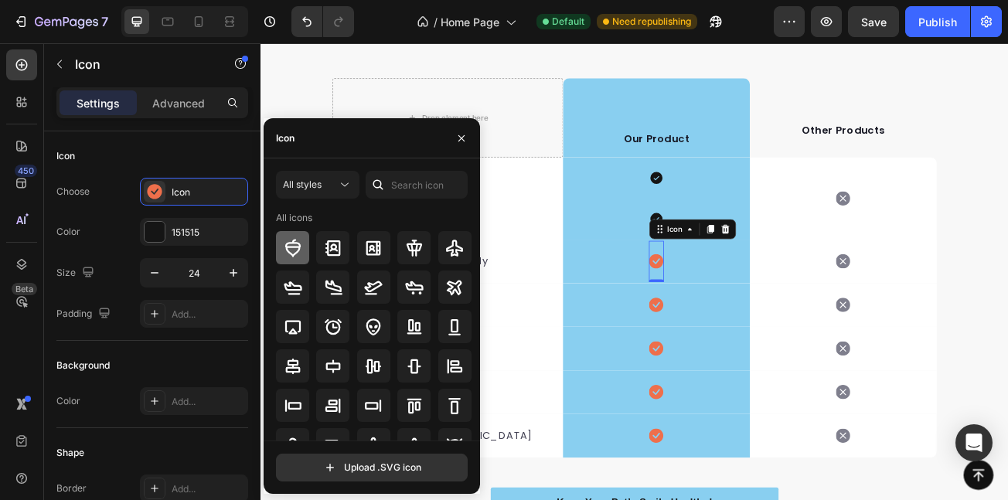
click at [287, 244] on icon at bounding box center [292, 248] width 15 height 18
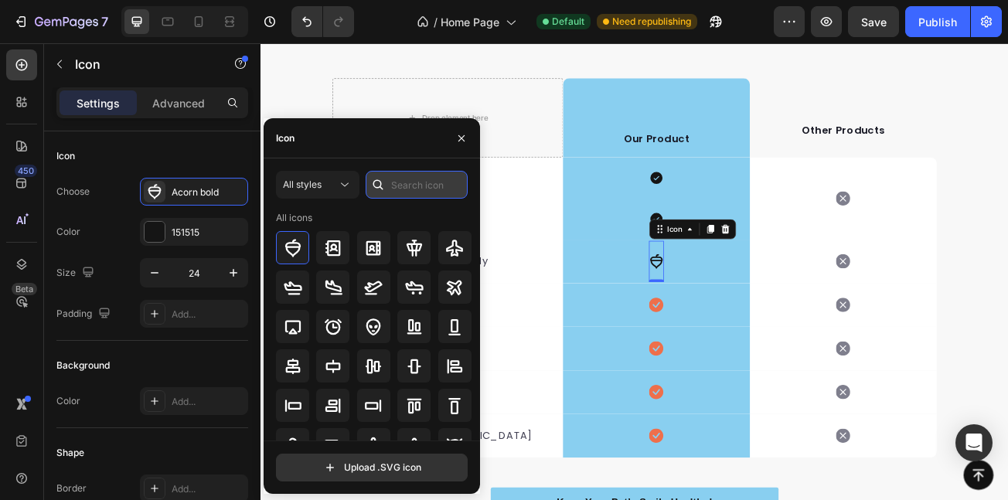
click at [420, 186] on input "text" at bounding box center [417, 185] width 102 height 28
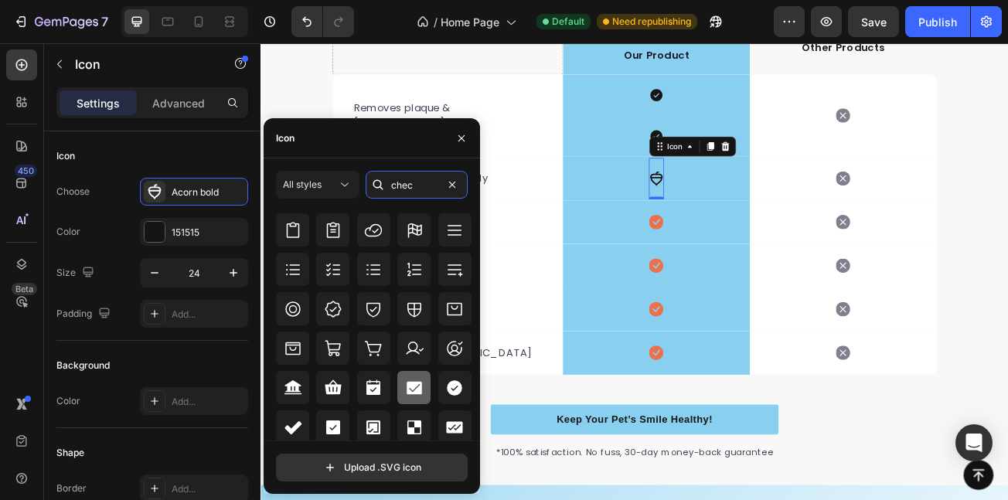
scroll to position [503, 0]
type input "chec"
drag, startPoint x: 445, startPoint y: 376, endPoint x: 273, endPoint y: 400, distance: 173.3
click at [445, 376] on div at bounding box center [454, 386] width 33 height 33
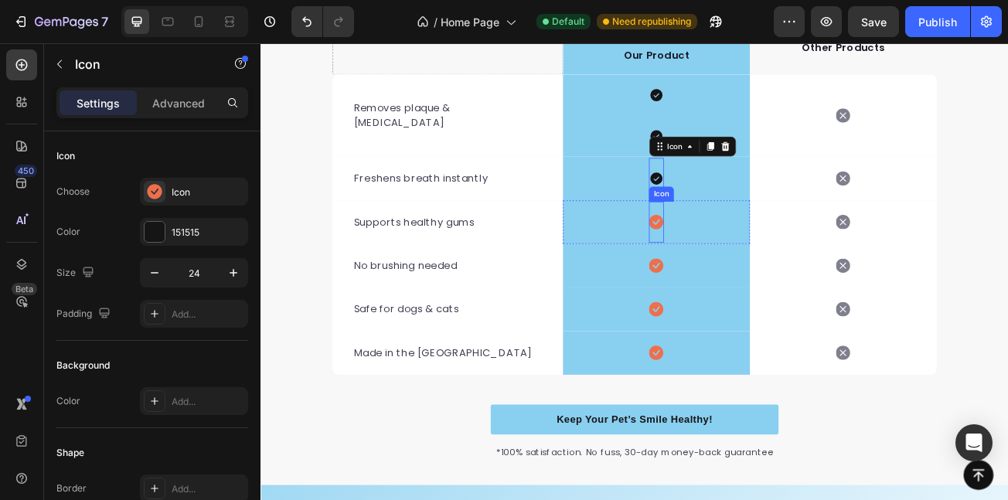
click at [744, 264] on icon at bounding box center [751, 265] width 18 height 19
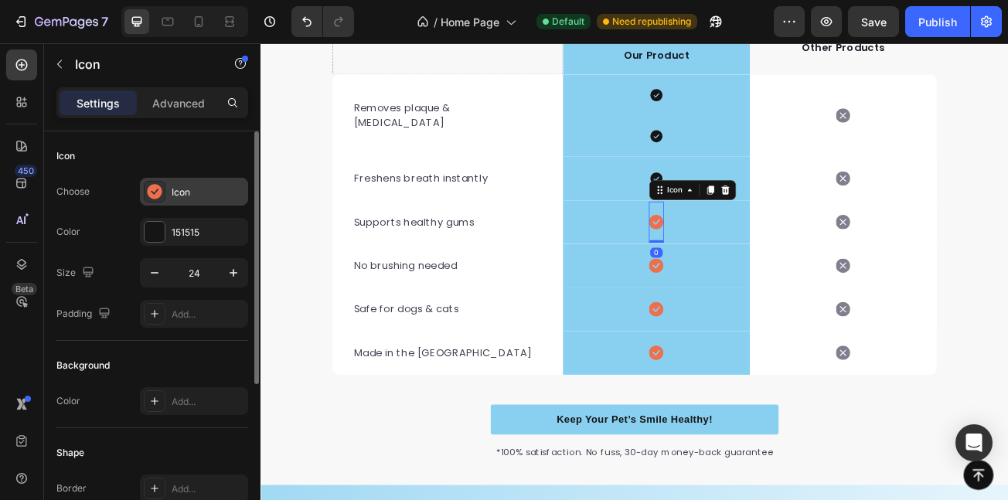
click at [224, 193] on div "Icon" at bounding box center [208, 193] width 73 height 14
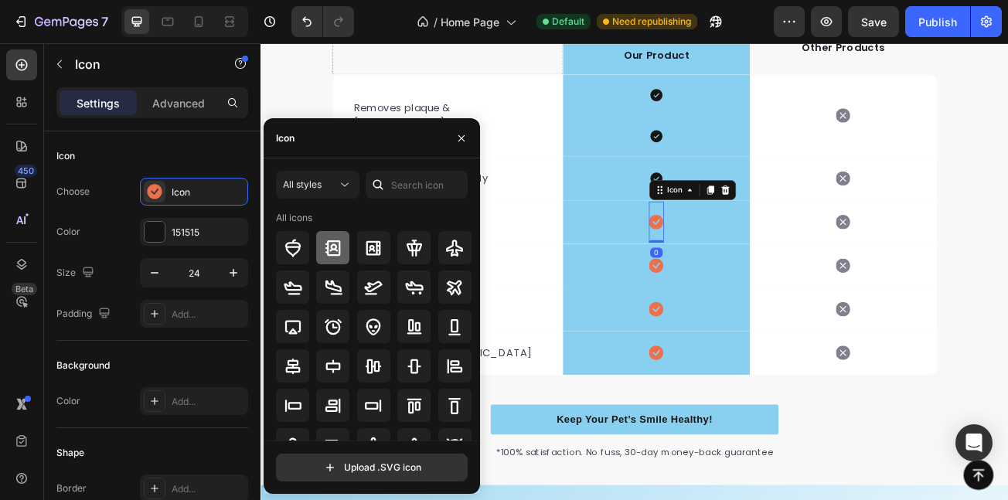
click at [317, 251] on div at bounding box center [332, 247] width 33 height 33
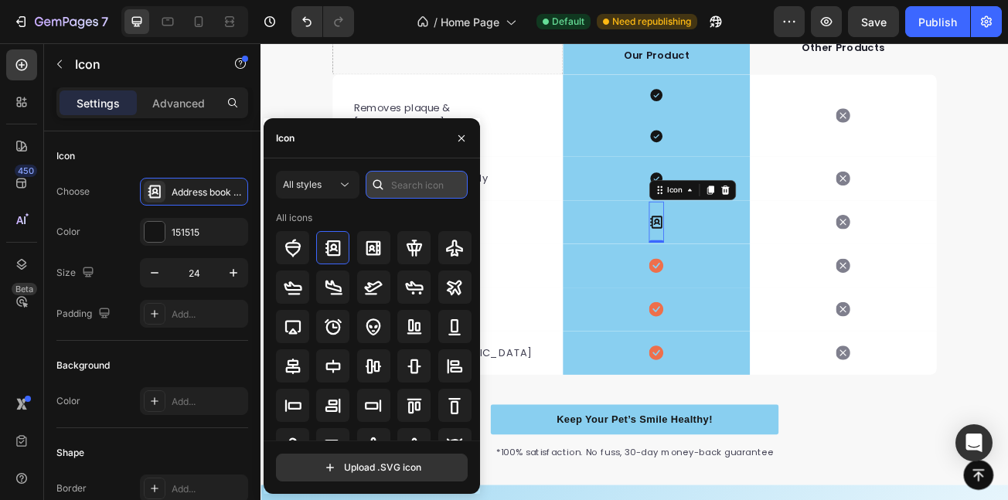
click at [423, 182] on input "text" at bounding box center [417, 185] width 102 height 28
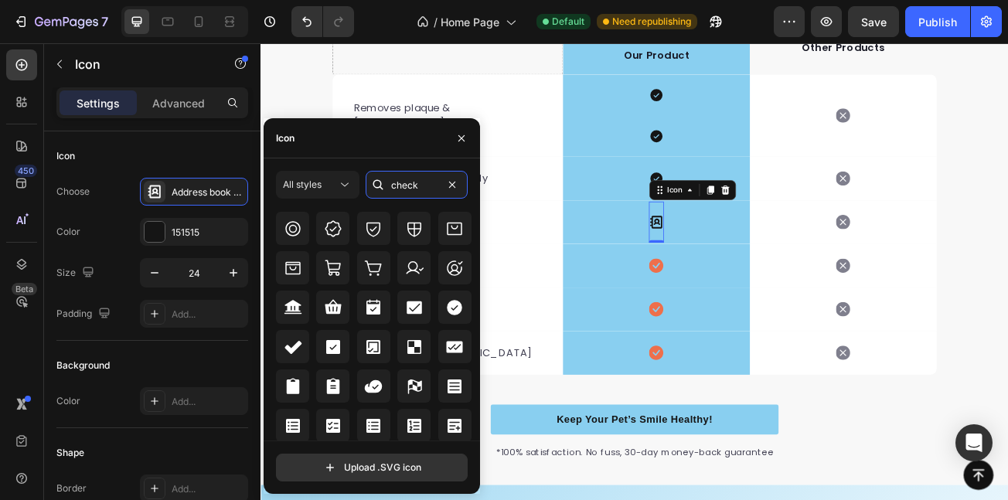
scroll to position [588, 0]
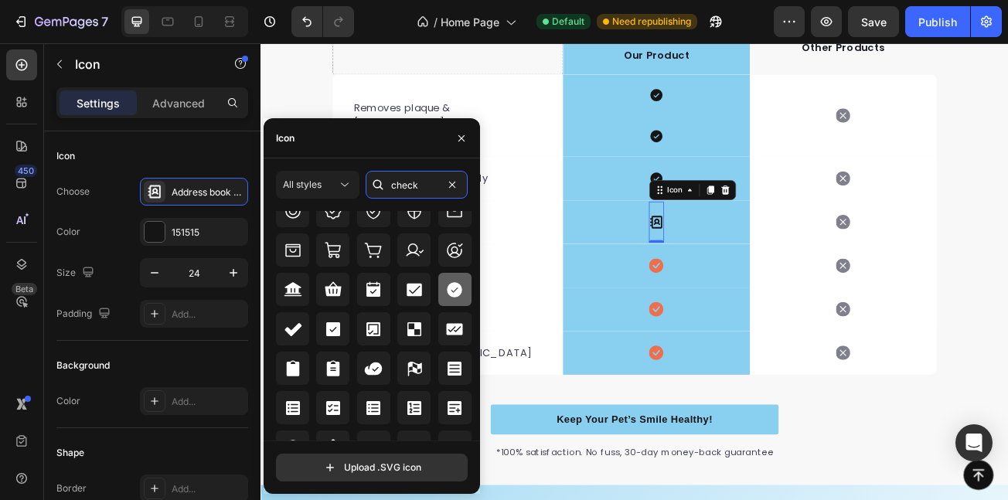
type input "check"
click at [446, 274] on div at bounding box center [454, 289] width 33 height 33
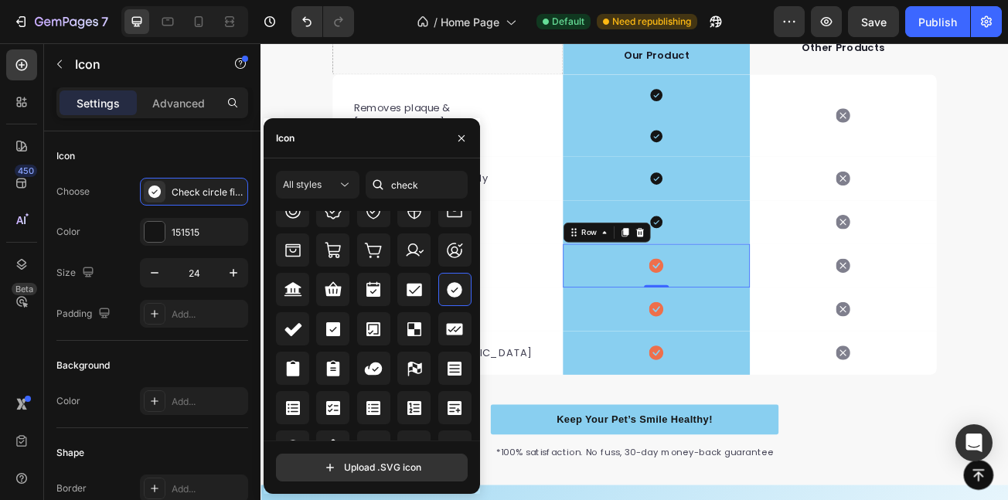
click at [764, 317] on div "Icon Row 0" at bounding box center [752, 319] width 232 height 54
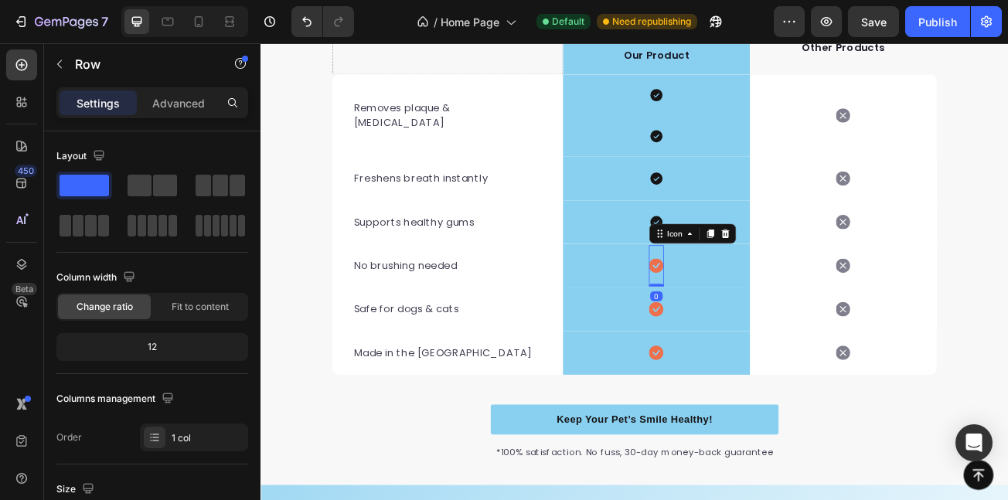
click at [749, 317] on icon at bounding box center [751, 320] width 18 height 18
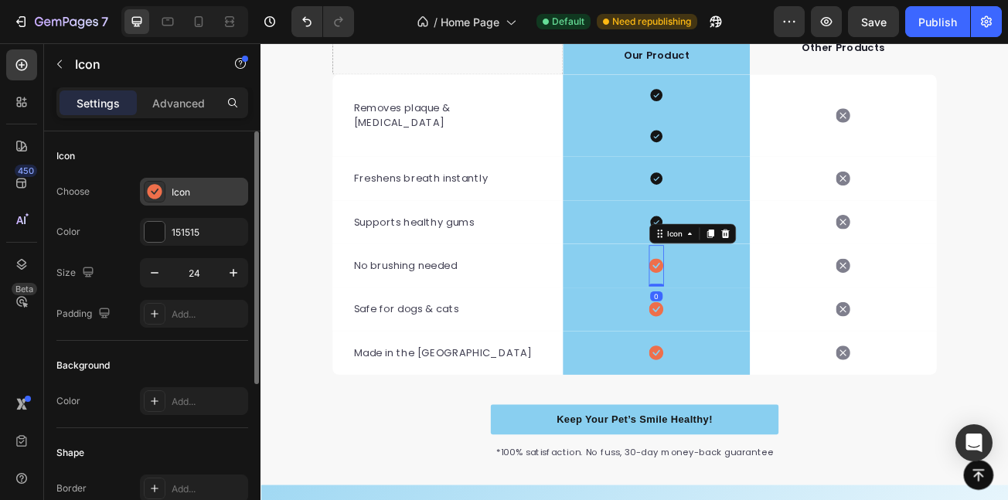
click at [187, 186] on div "Icon" at bounding box center [208, 193] width 73 height 14
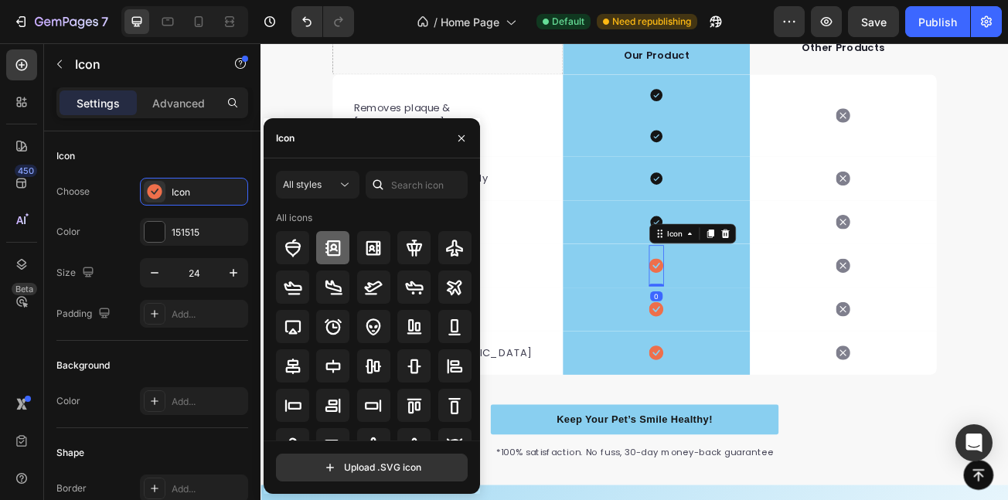
click at [321, 242] on div at bounding box center [332, 247] width 33 height 33
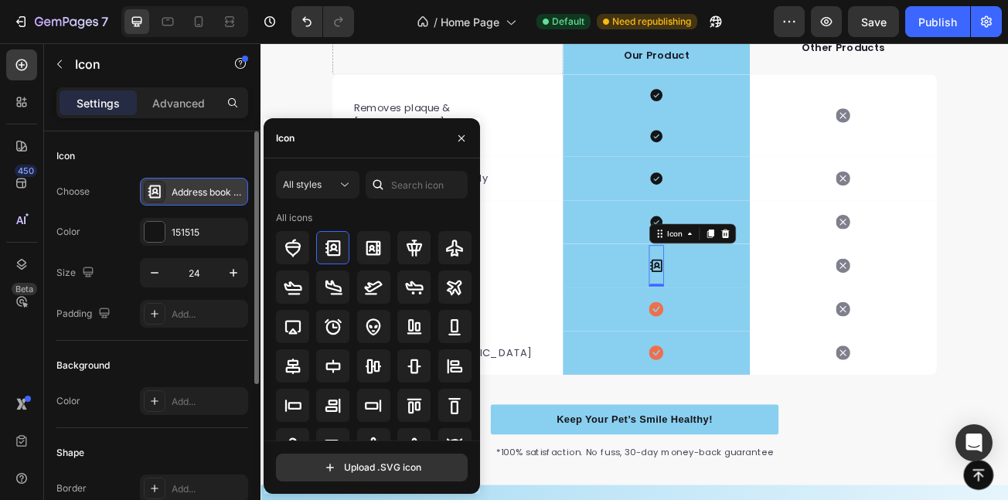
click at [209, 179] on div "Address book bold" at bounding box center [194, 192] width 108 height 28
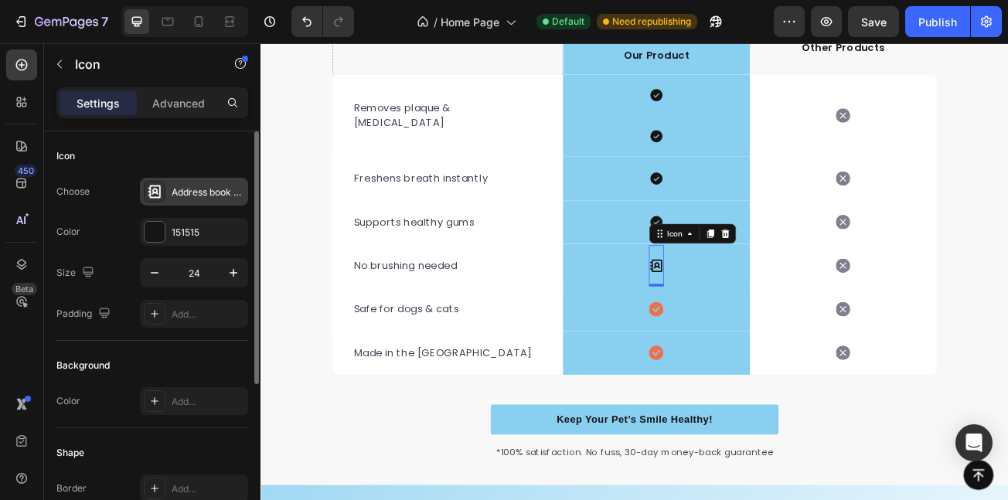
click at [237, 194] on div "Address book bold" at bounding box center [208, 193] width 73 height 14
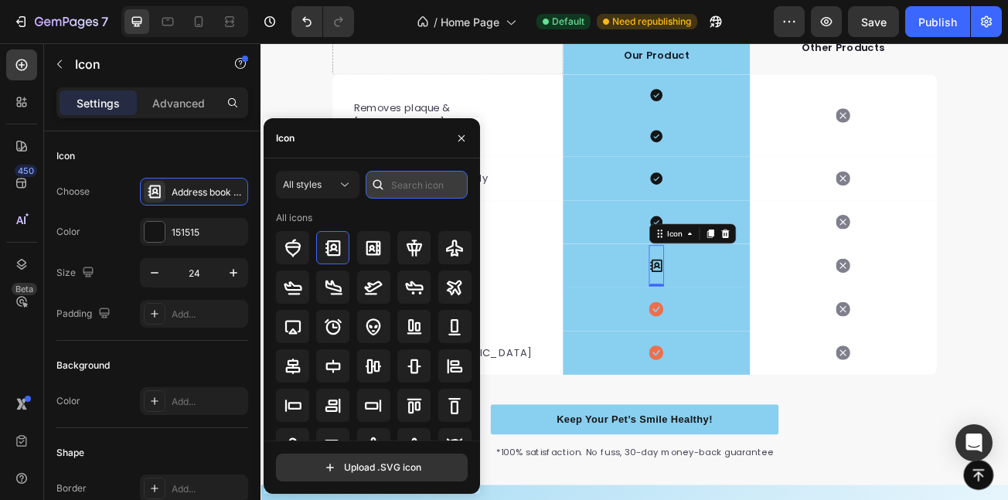
click at [393, 196] on input "text" at bounding box center [417, 185] width 102 height 28
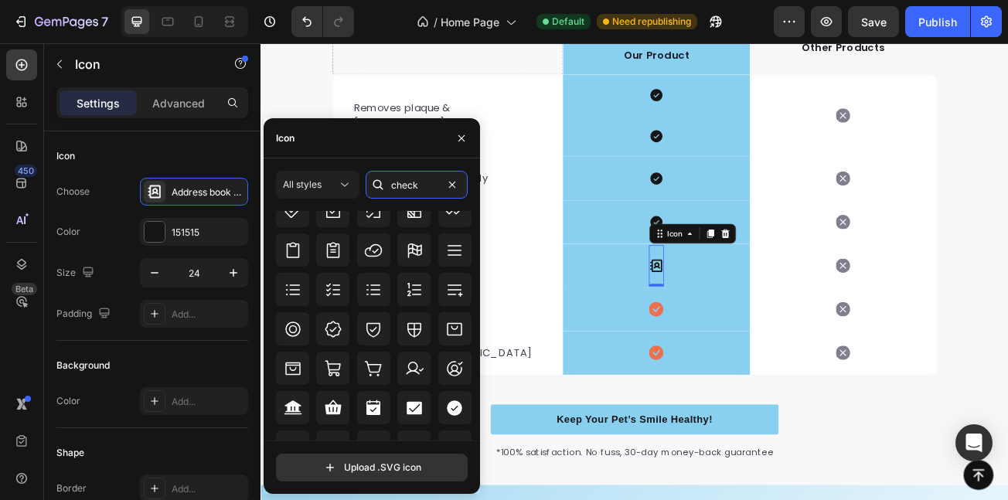
scroll to position [506, 0]
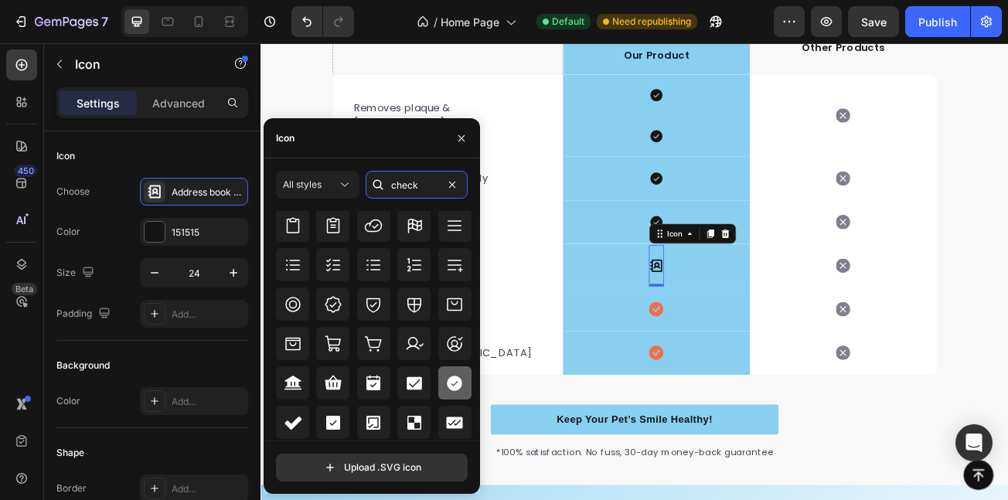
type input "check"
click at [449, 385] on icon at bounding box center [454, 383] width 19 height 19
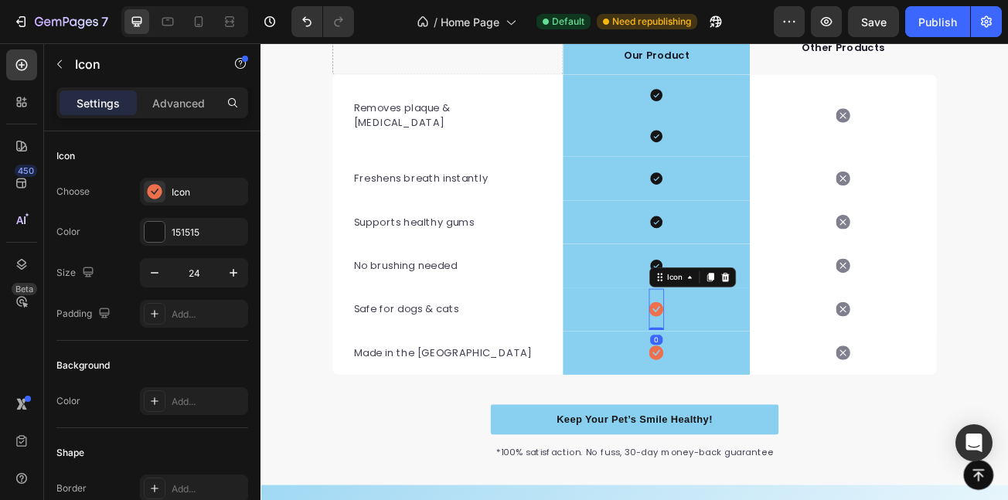
click at [748, 377] on icon at bounding box center [751, 374] width 18 height 18
click at [206, 179] on div "Icon" at bounding box center [194, 192] width 108 height 28
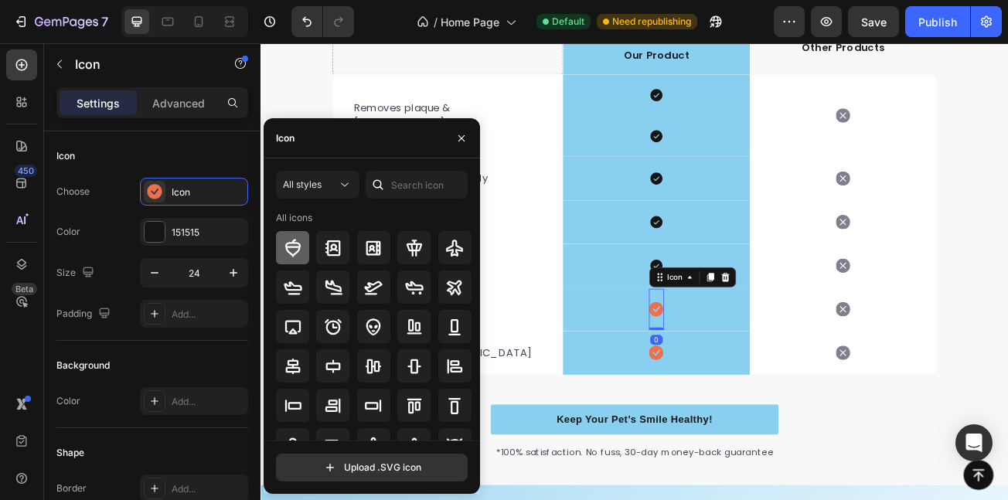
click at [290, 253] on icon at bounding box center [292, 248] width 15 height 18
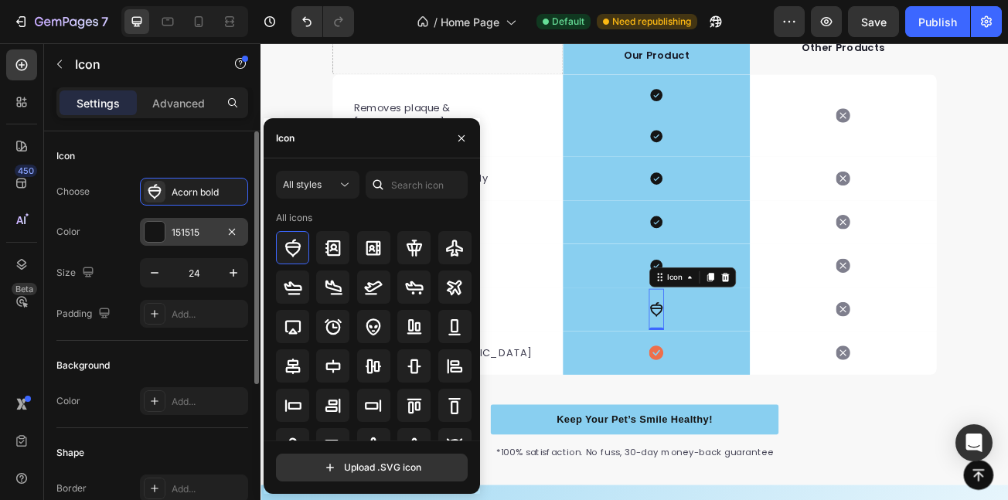
click at [171, 229] on div "151515" at bounding box center [194, 232] width 108 height 28
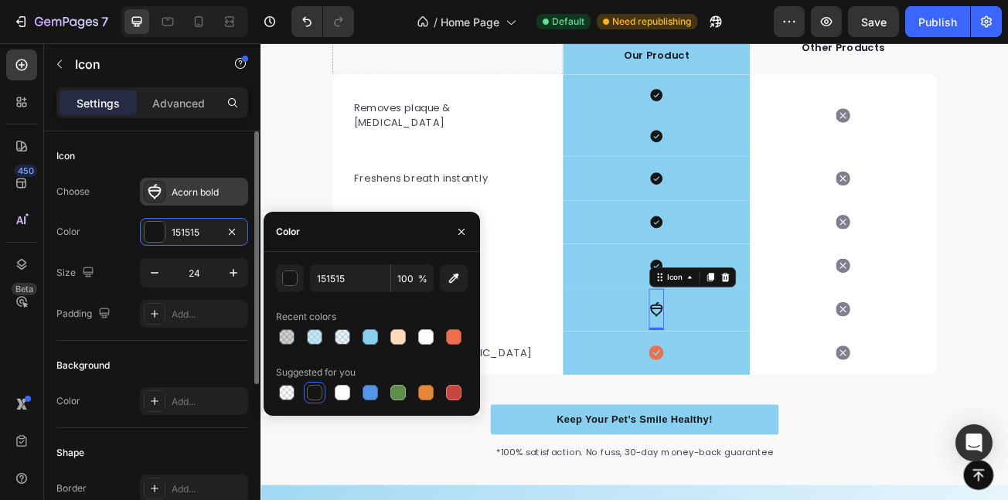
click at [172, 196] on div "Acorn bold" at bounding box center [208, 193] width 73 height 14
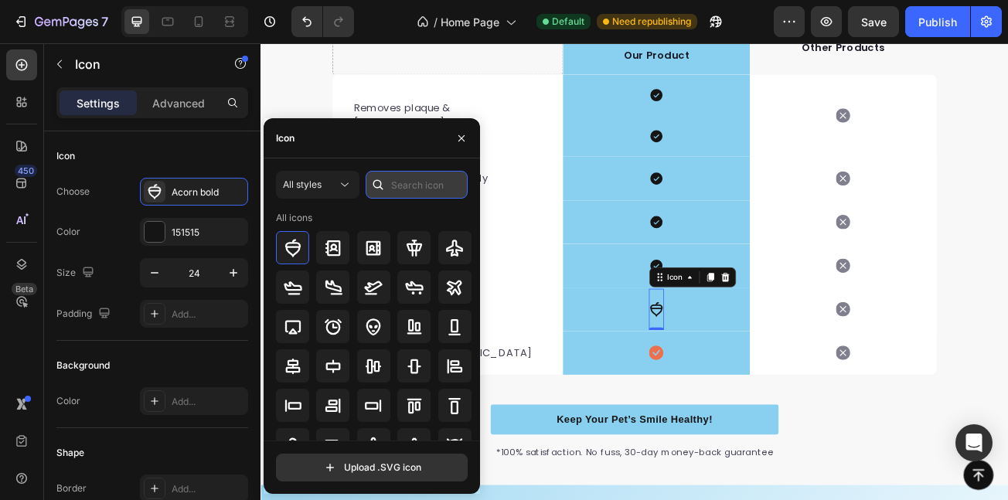
click at [398, 186] on input "text" at bounding box center [417, 185] width 102 height 28
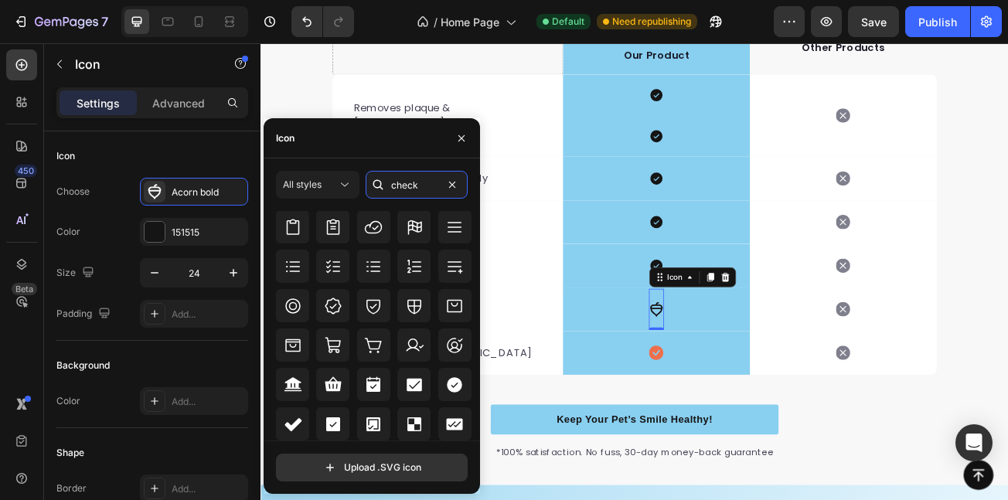
scroll to position [513, 0]
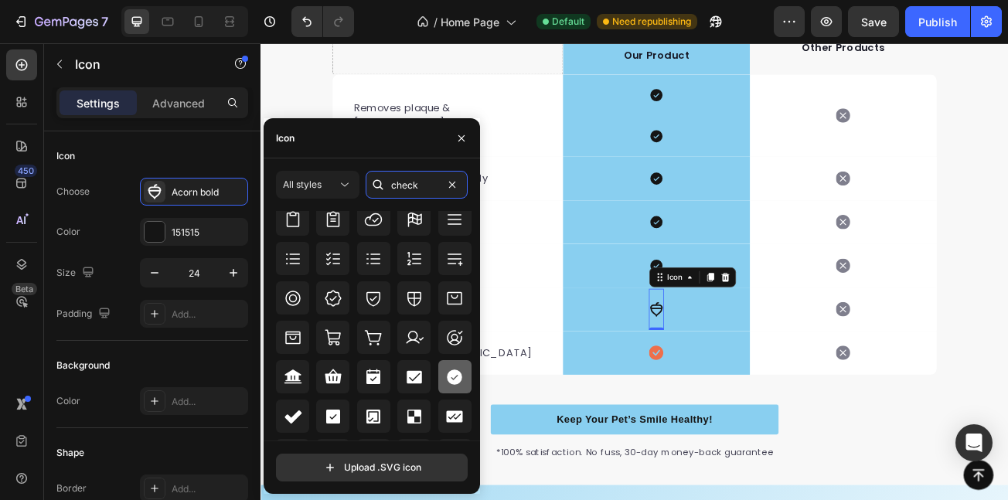
type input "check"
click at [447, 378] on icon at bounding box center [454, 377] width 15 height 15
click at [742, 428] on icon at bounding box center [751, 427] width 18 height 19
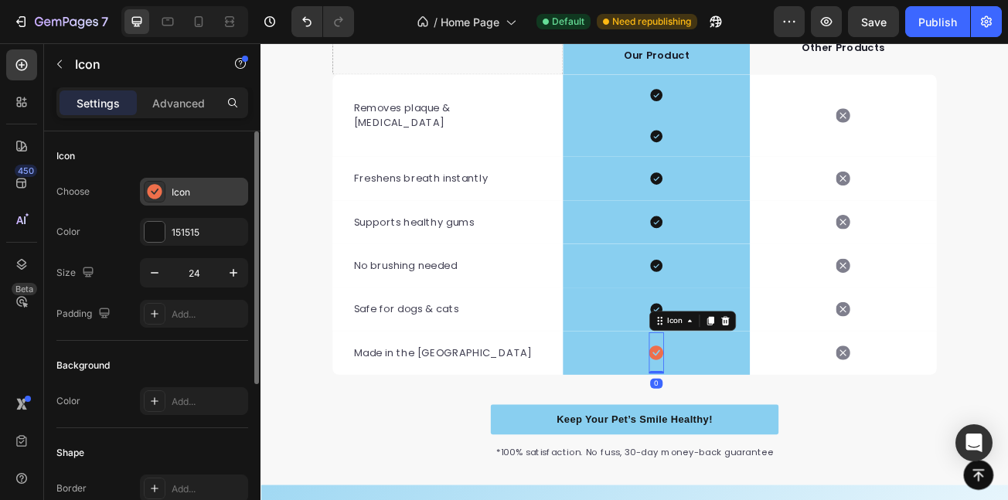
click at [166, 179] on div "Icon" at bounding box center [194, 192] width 108 height 28
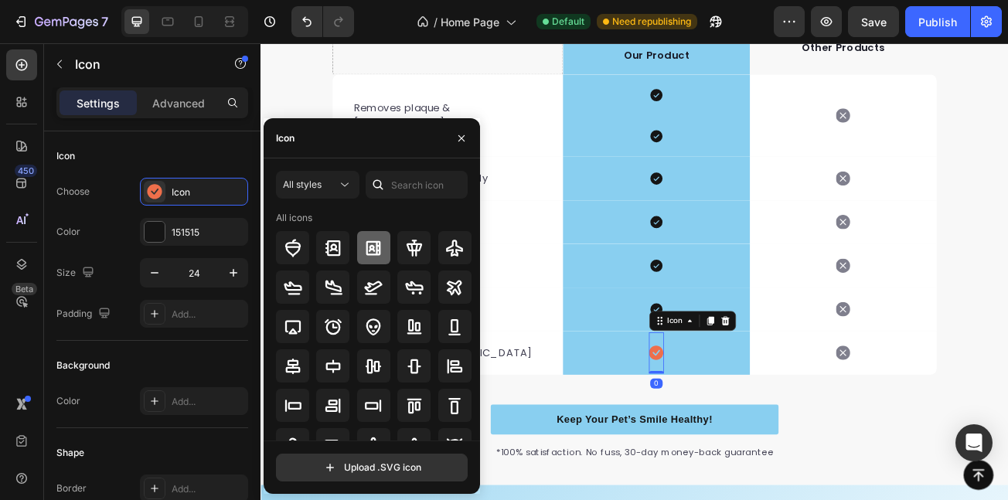
click at [367, 253] on icon at bounding box center [373, 248] width 19 height 19
click at [385, 176] on div at bounding box center [378, 185] width 25 height 28
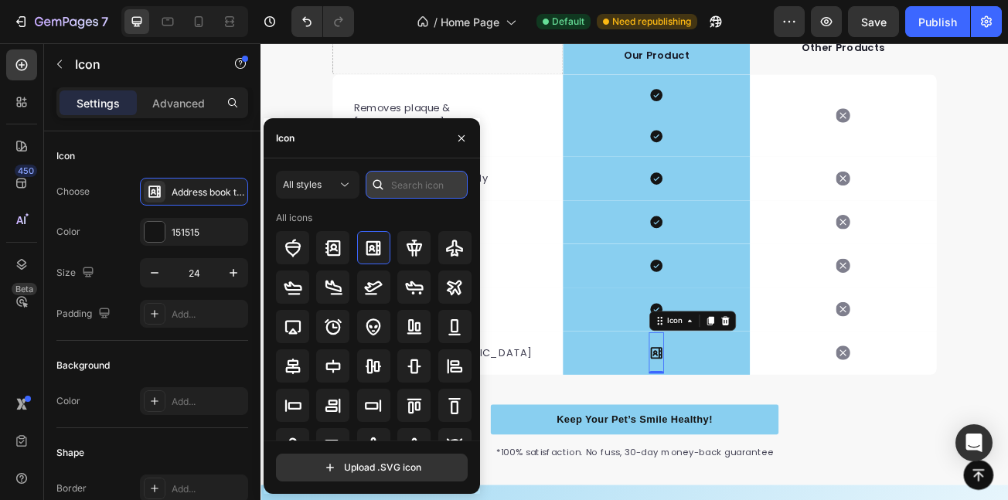
click at [402, 181] on input "text" at bounding box center [417, 185] width 102 height 28
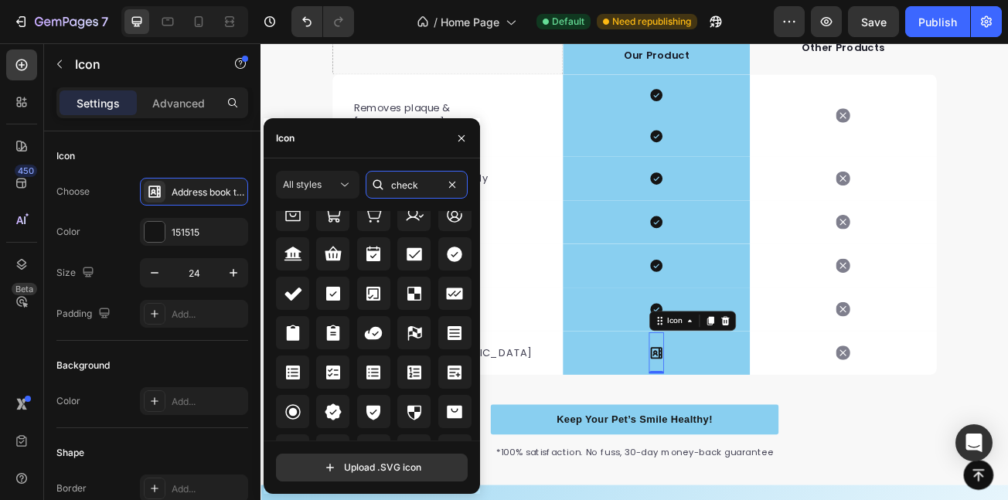
scroll to position [619, 0]
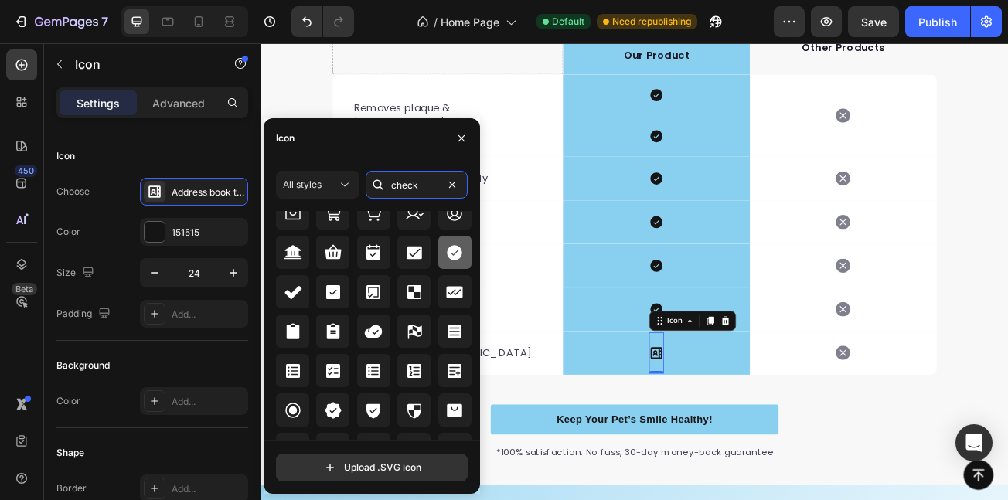
type input "check"
click at [455, 247] on icon at bounding box center [454, 252] width 15 height 15
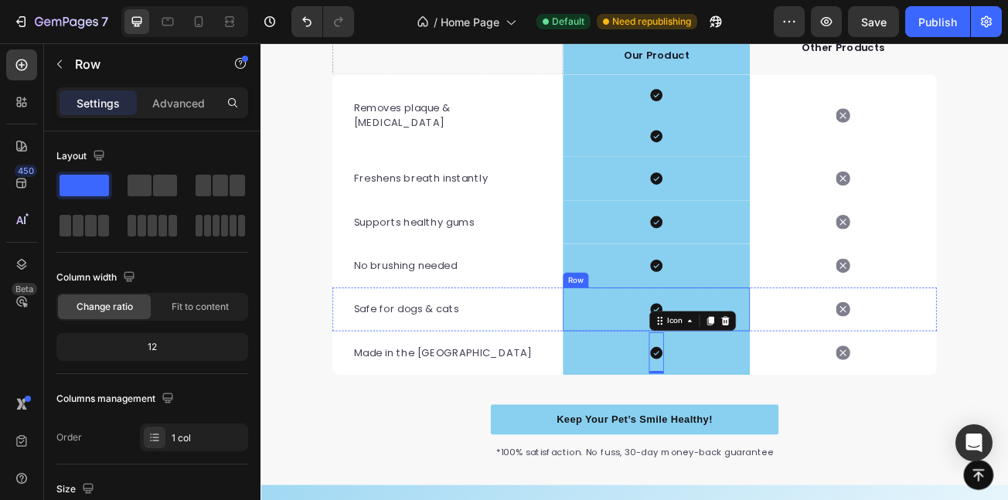
click at [677, 374] on div "Icon Row" at bounding box center [752, 373] width 232 height 54
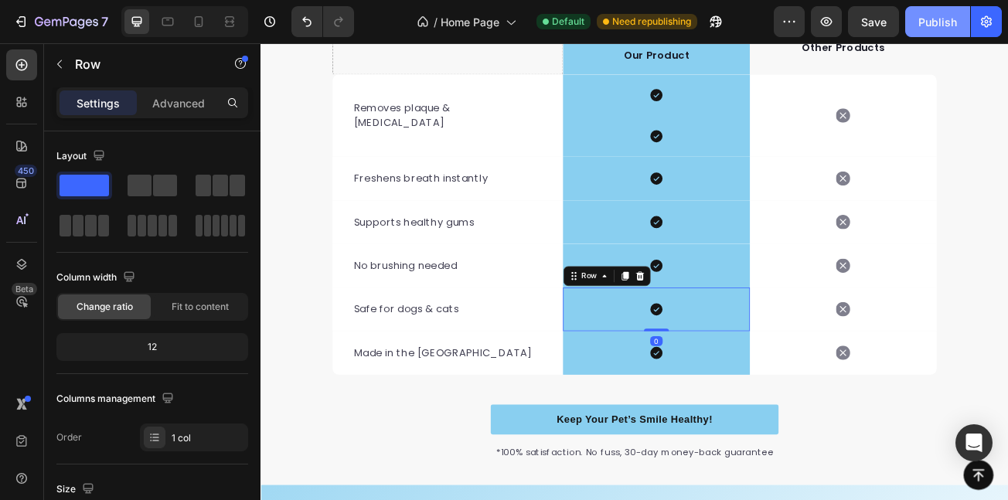
click at [946, 29] on div "Publish" at bounding box center [938, 22] width 39 height 16
